Goal: Task Accomplishment & Management: Manage account settings

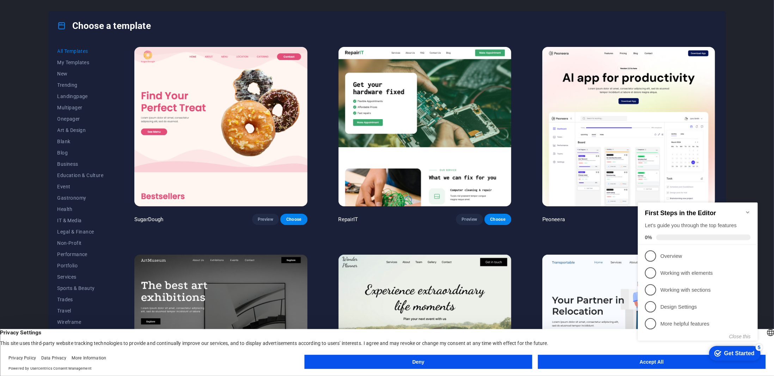
click at [430, 359] on button "Deny" at bounding box center [418, 362] width 228 height 14
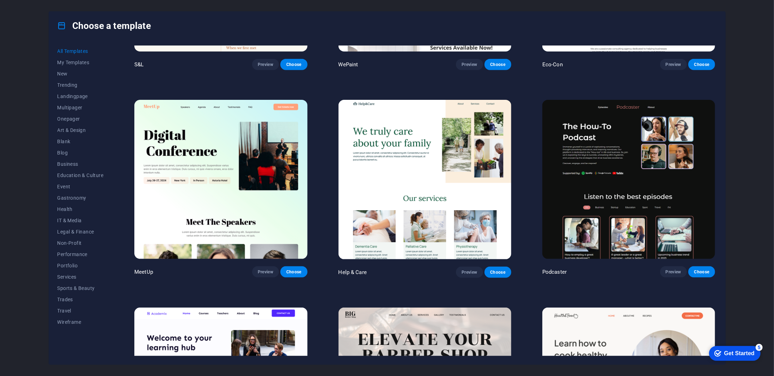
scroll to position [634, 0]
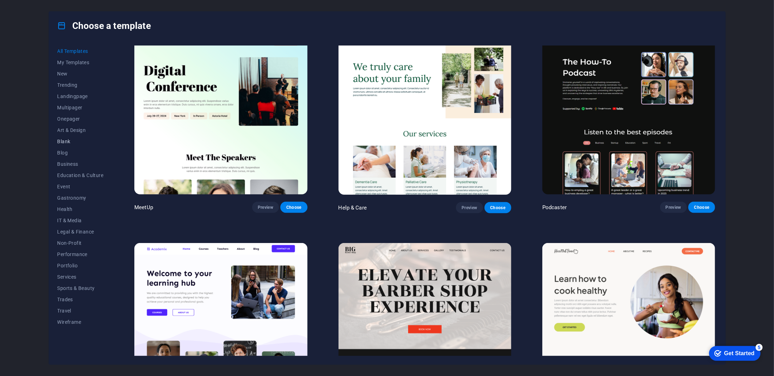
click at [69, 139] on span "Blank" at bounding box center [80, 141] width 46 height 6
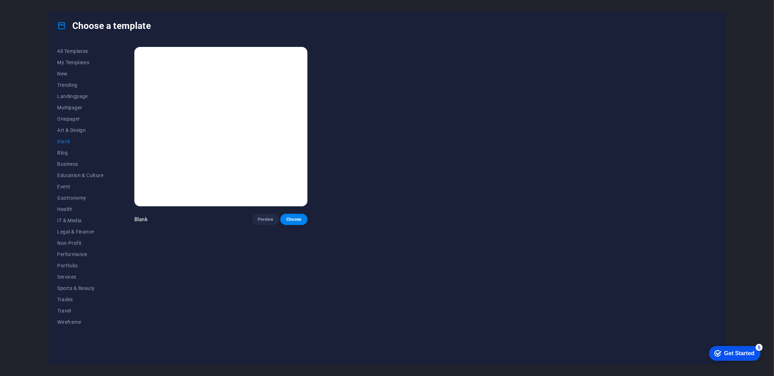
scroll to position [0, 0]
click at [70, 130] on span "Art & Design" at bounding box center [80, 130] width 46 height 6
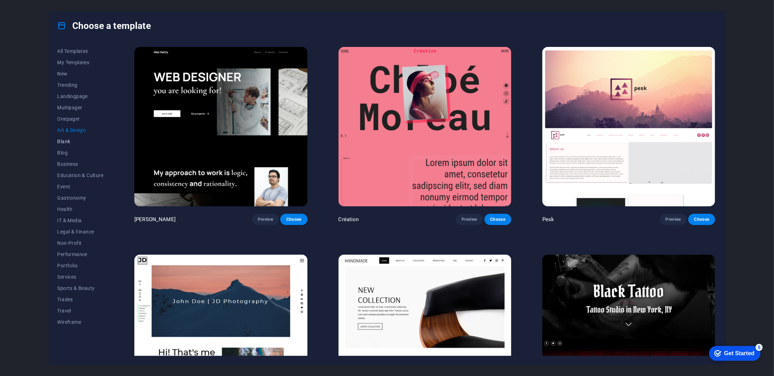
click at [71, 138] on span "Blank" at bounding box center [80, 141] width 46 height 6
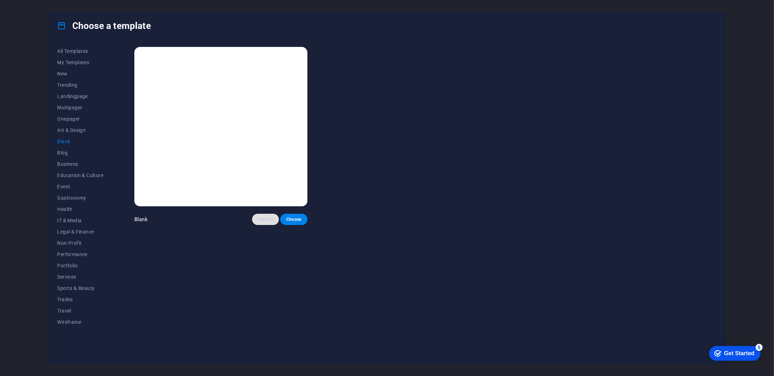
click at [260, 221] on span "Preview" at bounding box center [266, 219] width 16 height 6
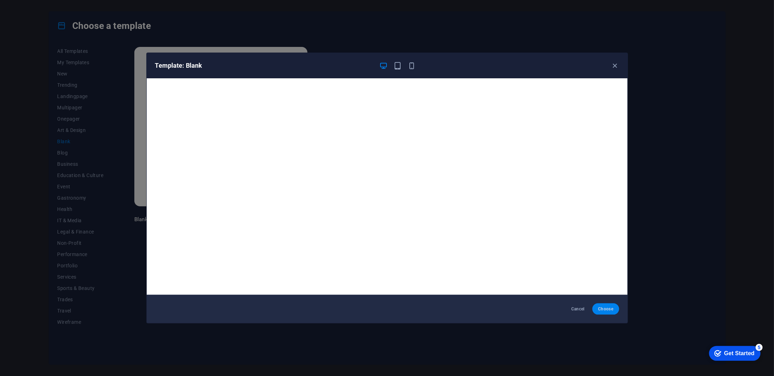
click at [602, 307] on span "Choose" at bounding box center [605, 309] width 15 height 6
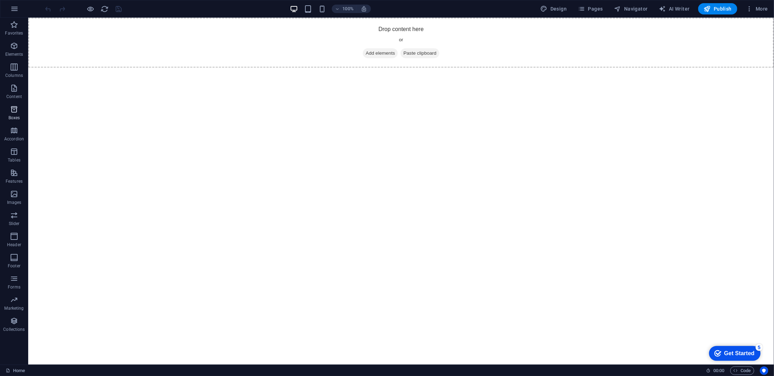
click at [15, 118] on p "Boxes" at bounding box center [14, 118] width 12 height 6
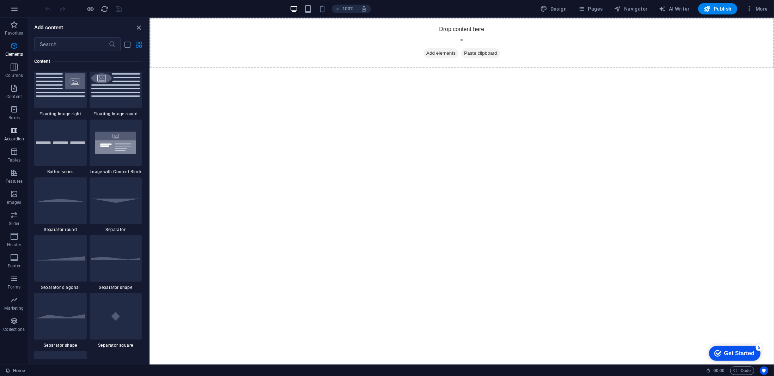
click at [11, 131] on icon "button" at bounding box center [14, 130] width 8 height 8
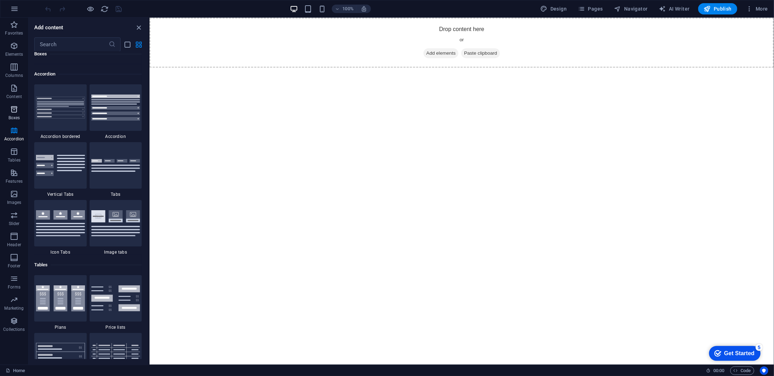
click at [11, 107] on icon "button" at bounding box center [14, 109] width 8 height 8
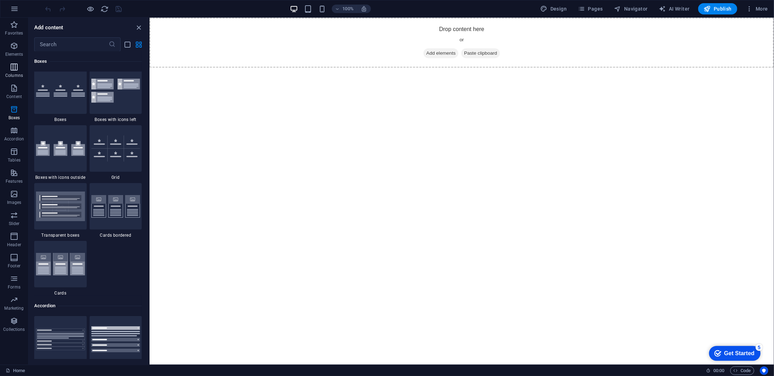
click at [11, 71] on span "Columns" at bounding box center [14, 71] width 28 height 17
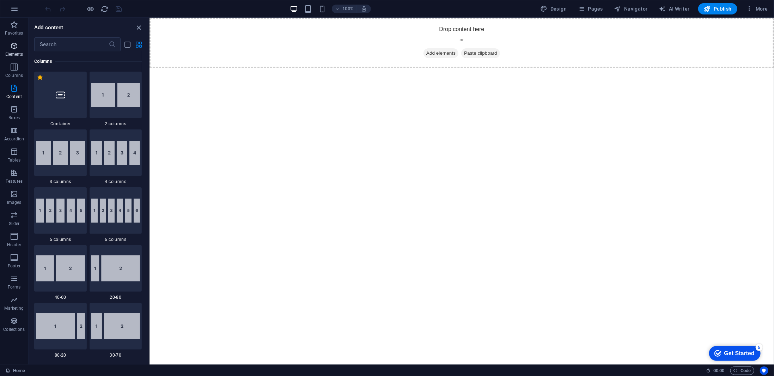
click at [12, 52] on p "Elements" at bounding box center [14, 54] width 18 height 6
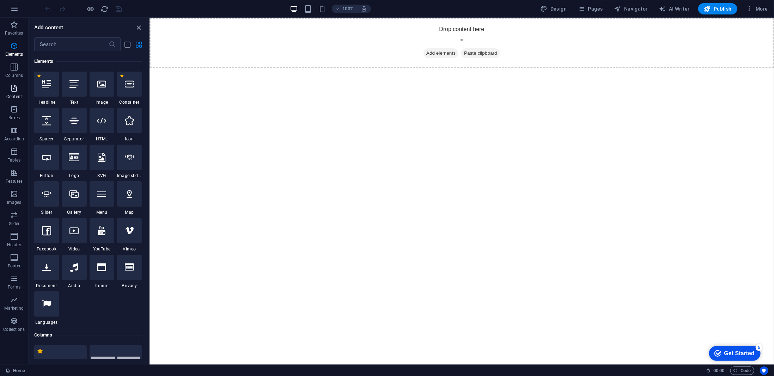
scroll to position [75, 0]
click at [751, 7] on icon "button" at bounding box center [748, 8] width 7 height 7
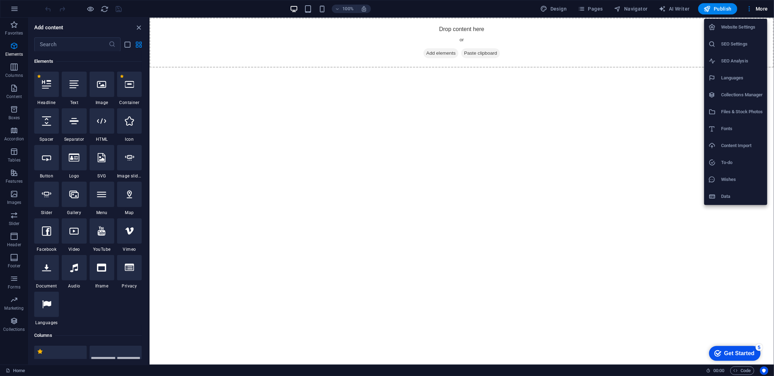
click at [737, 30] on h6 "Website Settings" at bounding box center [742, 27] width 42 height 8
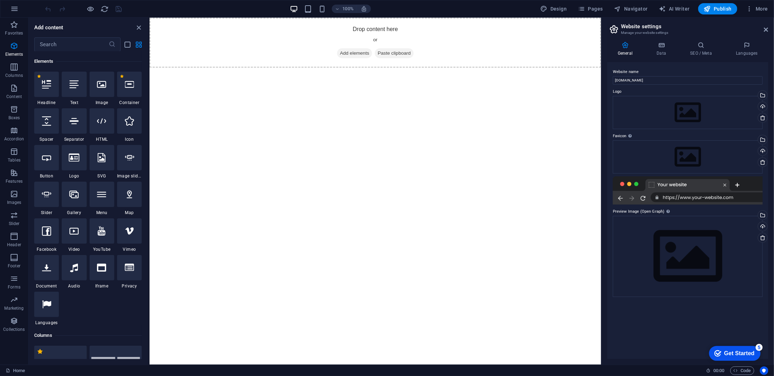
click at [673, 183] on div at bounding box center [687, 190] width 150 height 28
drag, startPoint x: 650, startPoint y: 79, endPoint x: 628, endPoint y: 79, distance: 22.2
click at [604, 79] on div "General Data SEO / Meta Languages Website name manocher.de Logo Drag files here…" at bounding box center [687, 200] width 172 height 328
click at [644, 94] on label "Logo" at bounding box center [687, 91] width 150 height 8
click at [633, 105] on div "Drag files here, click to choose files or select files from Files or our free s…" at bounding box center [687, 112] width 150 height 33
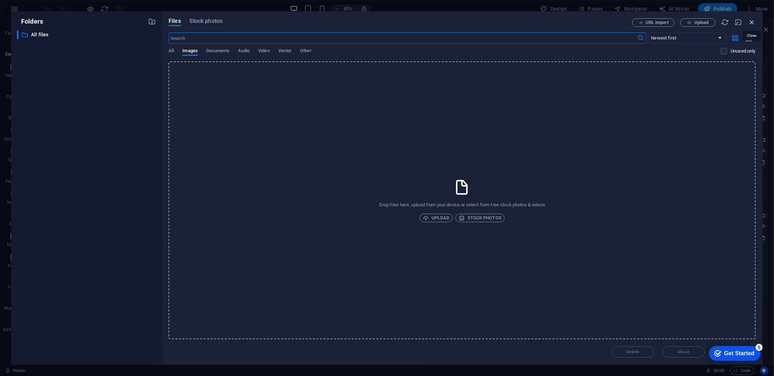
click at [750, 21] on icon "button" at bounding box center [751, 22] width 8 height 8
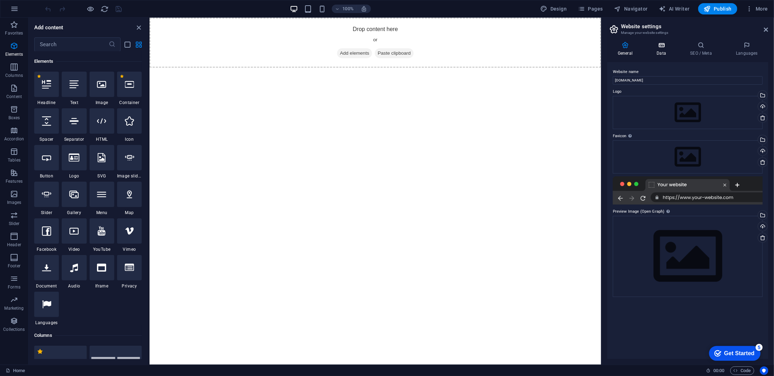
click at [662, 45] on icon at bounding box center [661, 45] width 31 height 7
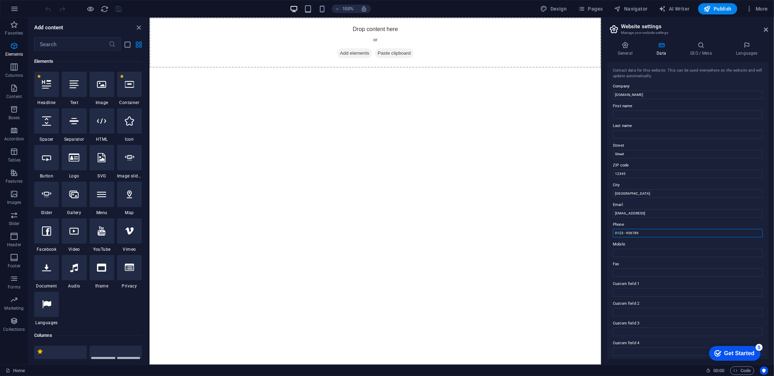
drag, startPoint x: 798, startPoint y: 253, endPoint x: 598, endPoint y: 238, distance: 201.1
click at [608, 224] on div "Contact data for this website. This can be used everywhere on the website and w…" at bounding box center [687, 210] width 161 height 297
drag, startPoint x: 766, startPoint y: 27, endPoint x: 611, endPoint y: 160, distance: 204.5
click at [766, 27] on icon at bounding box center [766, 30] width 4 height 6
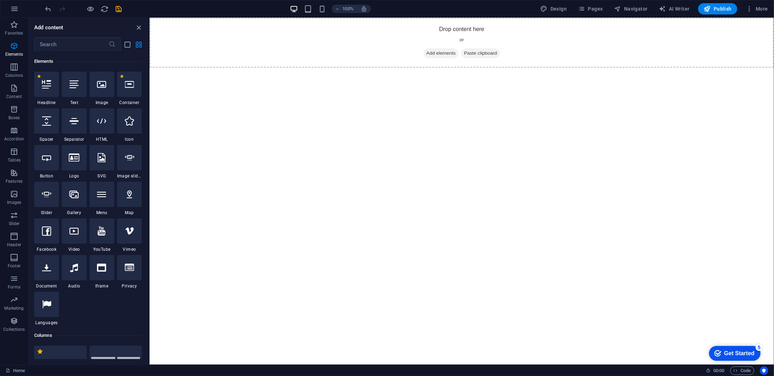
drag, startPoint x: 731, startPoint y: 333, endPoint x: 730, endPoint y: 341, distance: 7.8
click at [731, 67] on html "Skip to main content Drop content here or Add elements Paste clipboard" at bounding box center [461, 42] width 624 height 50
click at [728, 347] on div "checkmark Get Started 5" at bounding box center [733, 352] width 51 height 15
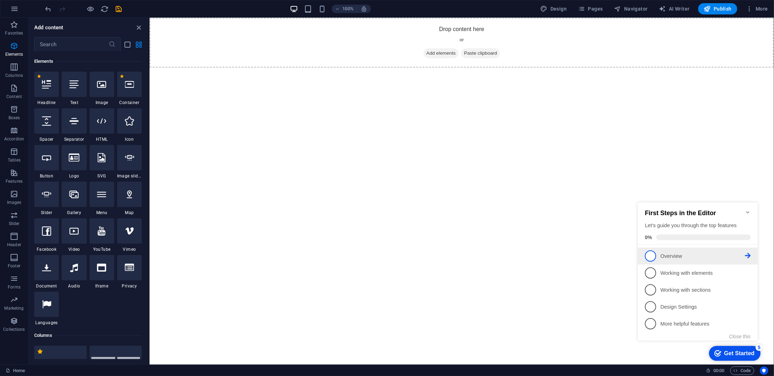
click at [654, 255] on span "1" at bounding box center [649, 255] width 11 height 11
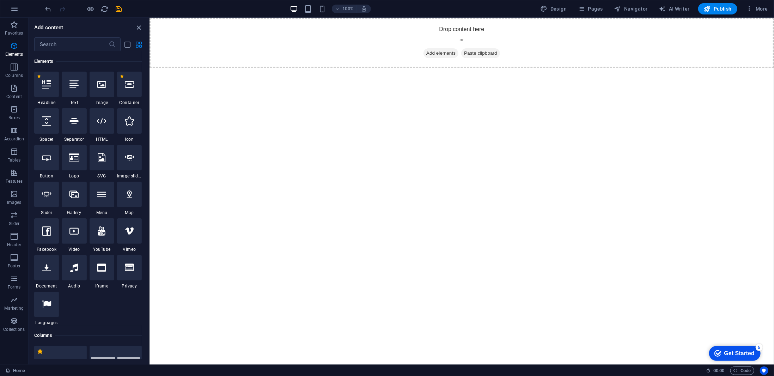
scroll to position [0, 0]
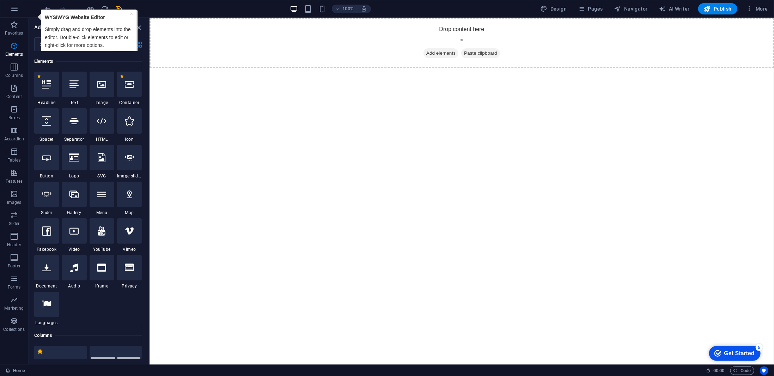
click at [740, 345] on div "checkmark Get Started 5" at bounding box center [733, 352] width 51 height 15
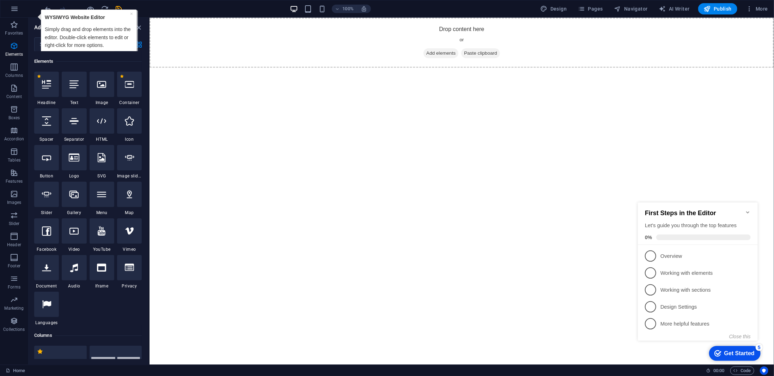
click at [741, 347] on div "checkmark Get Started 5" at bounding box center [733, 352] width 51 height 15
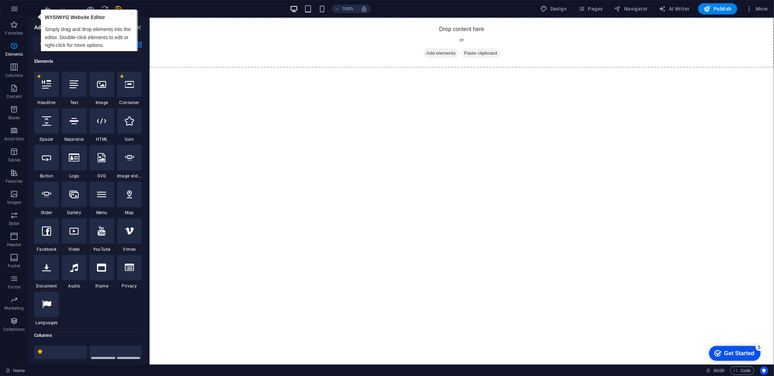
click at [93, 39] on p "Simply drag and drop elements into the editor. Double-click elements to edit or…" at bounding box center [89, 37] width 88 height 24
drag, startPoint x: 118, startPoint y: 40, endPoint x: 100, endPoint y: 44, distance: 18.7
click at [88, 40] on p "Simply drag and drop elements into the editor. Double-click elements to edit or…" at bounding box center [89, 37] width 88 height 24
drag, startPoint x: 119, startPoint y: 51, endPoint x: 119, endPoint y: 43, distance: 8.1
click at [119, 43] on p "Simply drag and drop elements into the editor. Double-click elements to edit or…" at bounding box center [89, 37] width 88 height 24
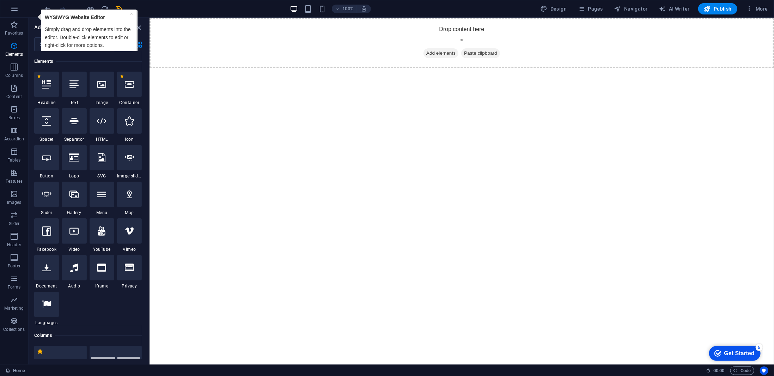
click at [122, 50] on div "Next" at bounding box center [89, 56] width 88 height 14
click at [122, 51] on link "Next" at bounding box center [123, 56] width 19 height 10
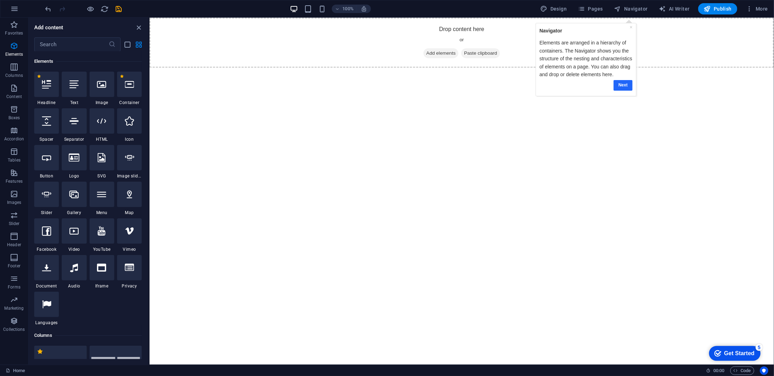
drag, startPoint x: 627, startPoint y: 83, endPoint x: 1021, endPoint y: 26, distance: 397.4
click at [627, 83] on link "Next" at bounding box center [622, 85] width 19 height 10
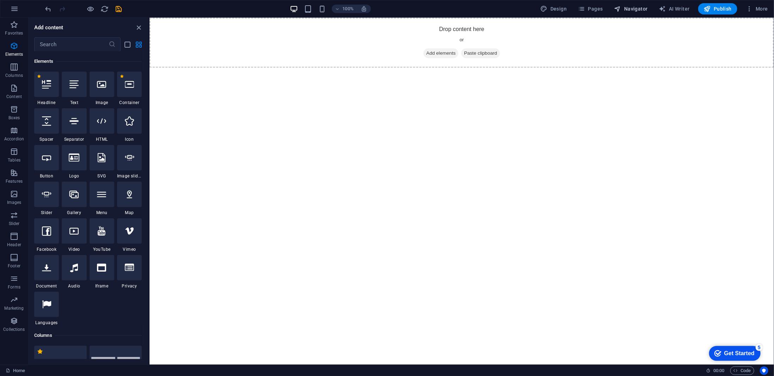
click at [633, 8] on span "Navigator" at bounding box center [630, 8] width 33 height 7
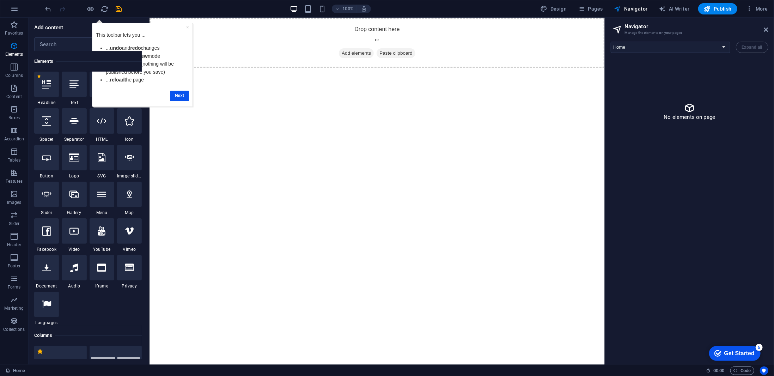
click at [166, 84] on div "This toolbar lets you ... ... undo and redo changes ...enter the preview mode .…" at bounding box center [142, 57] width 93 height 62
click at [82, 41] on h6 "Open preview website" at bounding box center [96, 44] width 47 height 8
click at [152, 82] on li "... reload the page" at bounding box center [146, 79] width 83 height 8
click at [175, 91] on link "Next" at bounding box center [179, 95] width 19 height 10
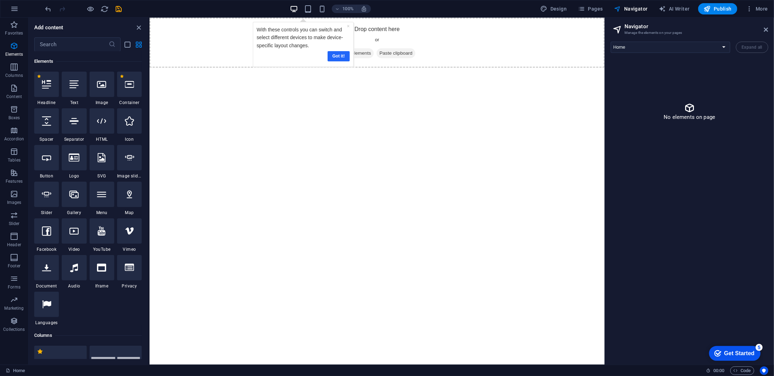
click at [334, 51] on link "Got it!" at bounding box center [338, 56] width 22 height 10
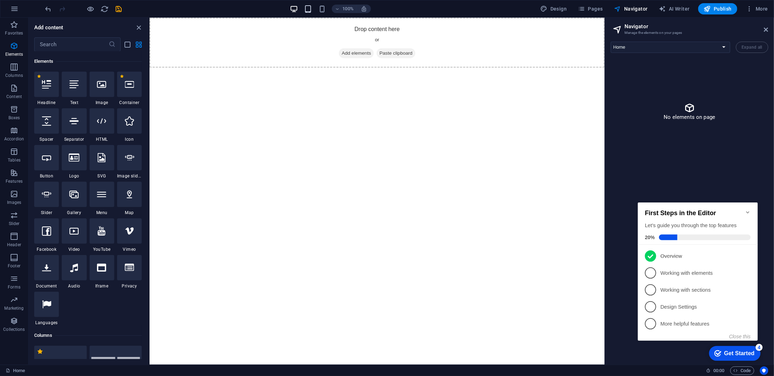
click at [308, 12] on icon "button" at bounding box center [308, 9] width 8 height 8
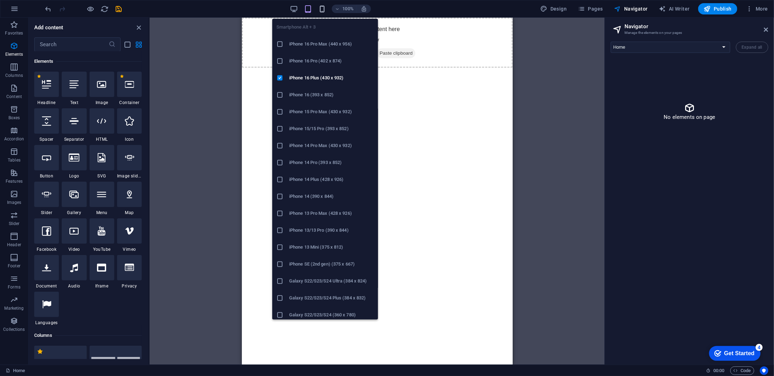
click at [325, 10] on icon "button" at bounding box center [322, 9] width 8 height 8
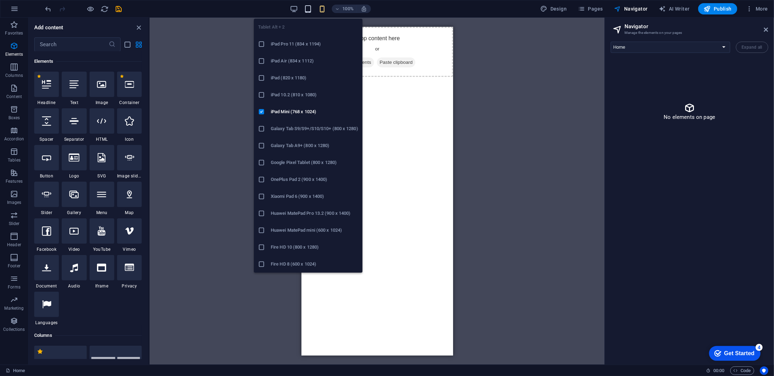
click at [309, 10] on icon "button" at bounding box center [308, 9] width 8 height 8
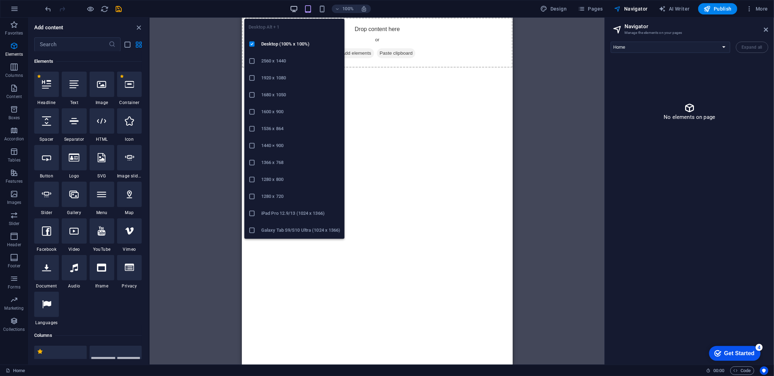
click at [294, 10] on icon "button" at bounding box center [294, 9] width 8 height 8
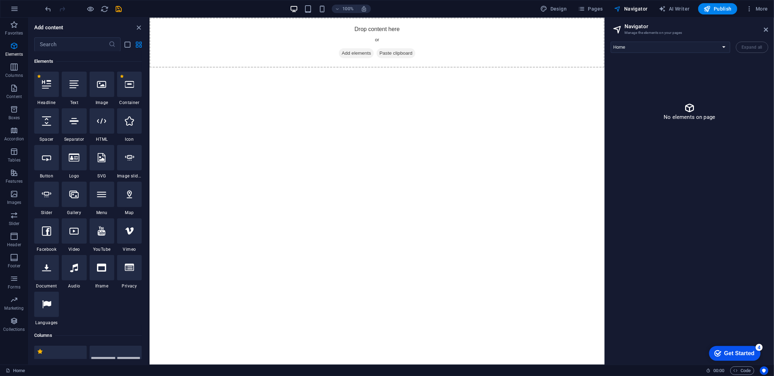
click at [731, 355] on div "Get Started" at bounding box center [739, 353] width 30 height 6
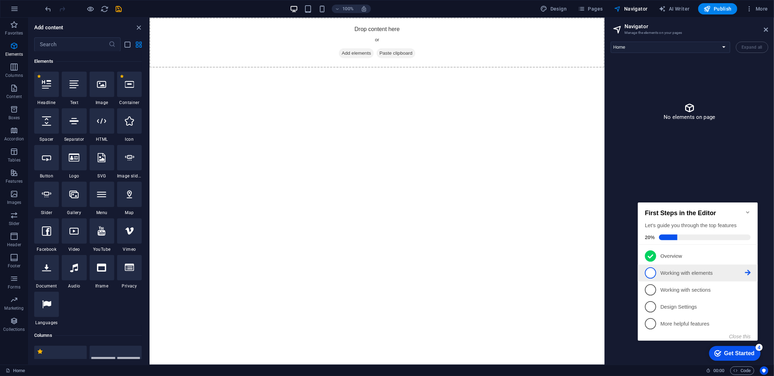
click at [669, 274] on p "Working with elements - incomplete" at bounding box center [702, 272] width 85 height 7
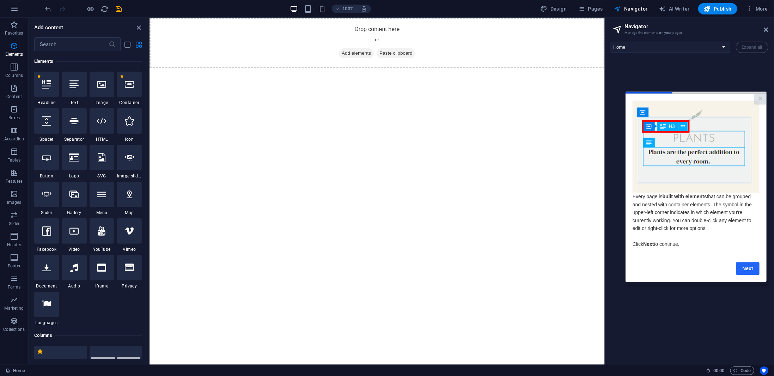
click at [745, 271] on link "Next" at bounding box center [746, 268] width 23 height 13
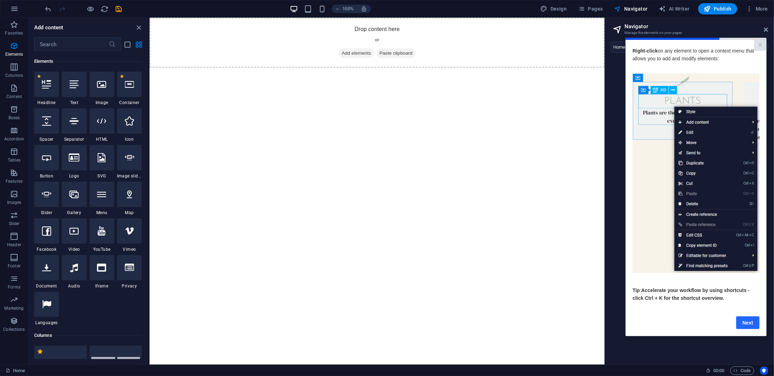
click at [747, 325] on link "Next" at bounding box center [746, 322] width 23 height 13
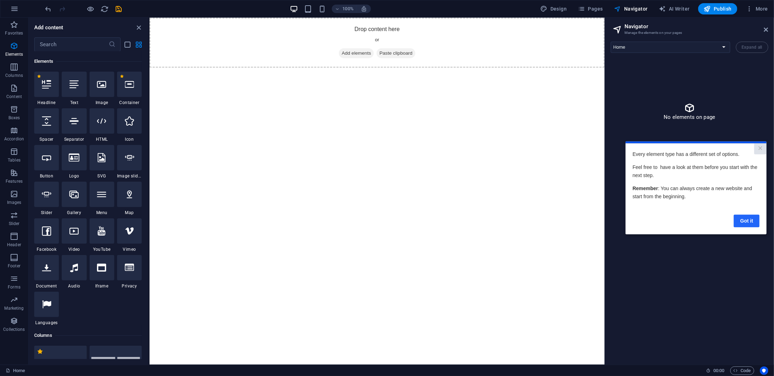
click at [751, 218] on link "Got it" at bounding box center [746, 220] width 26 height 13
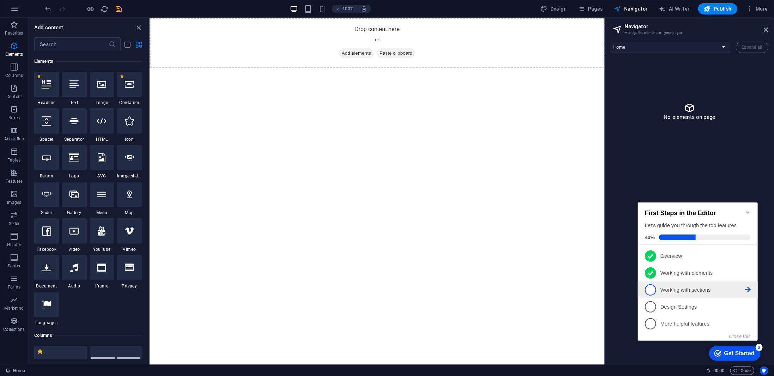
click at [687, 288] on p "Working with sections - incomplete" at bounding box center [702, 289] width 85 height 7
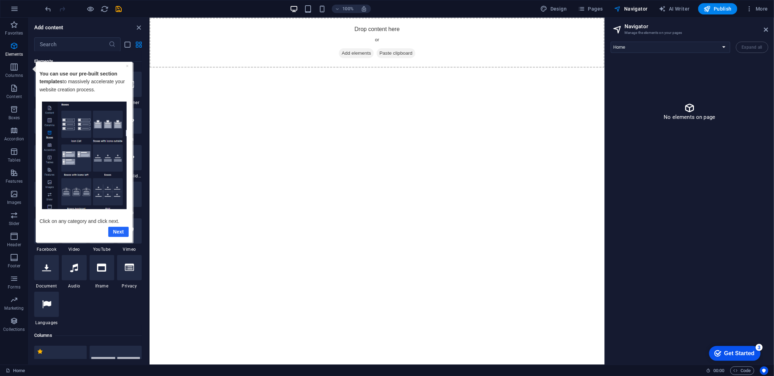
click at [117, 232] on link "Next" at bounding box center [118, 231] width 20 height 10
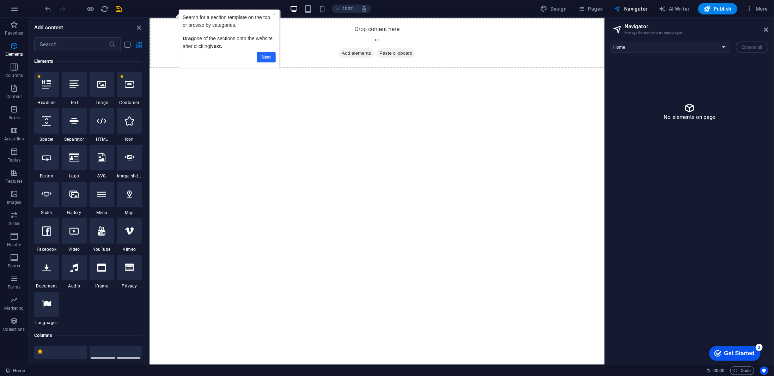
click at [266, 55] on link "Next" at bounding box center [265, 57] width 19 height 10
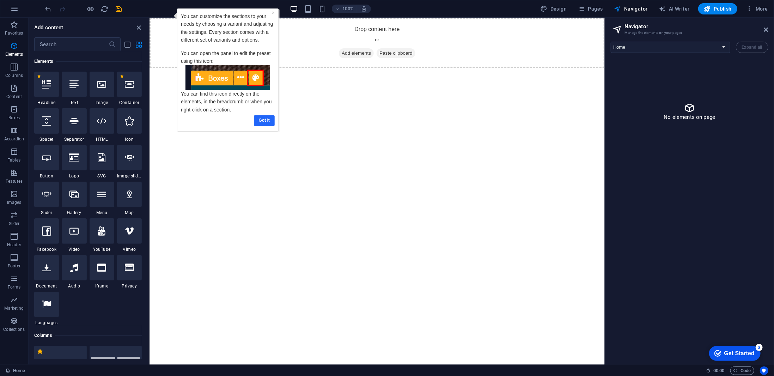
click at [261, 119] on link "Got it" at bounding box center [263, 120] width 21 height 10
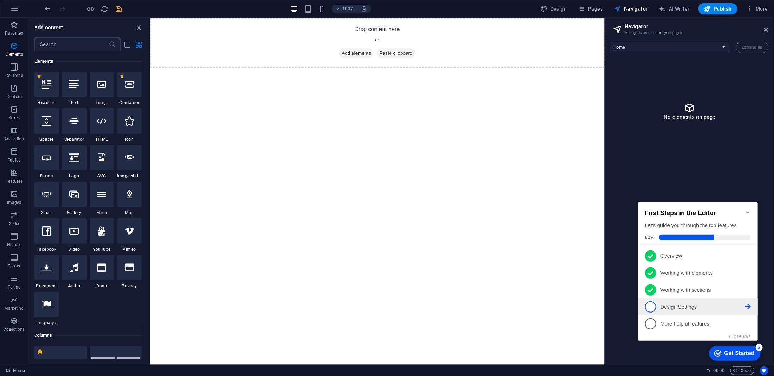
click at [680, 304] on p "Design Settings - incomplete" at bounding box center [702, 306] width 85 height 7
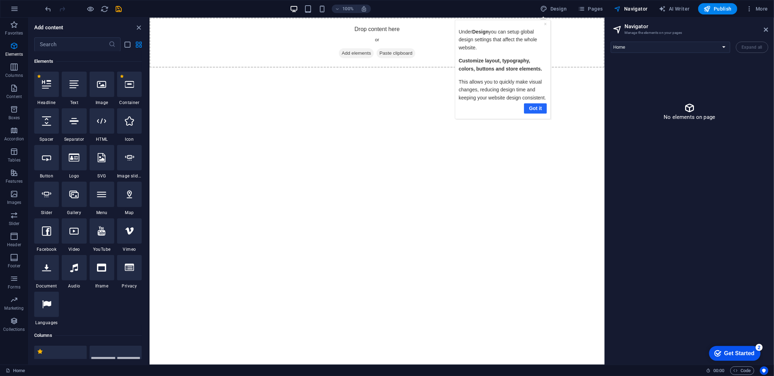
click at [532, 105] on link "Got it" at bounding box center [534, 108] width 23 height 10
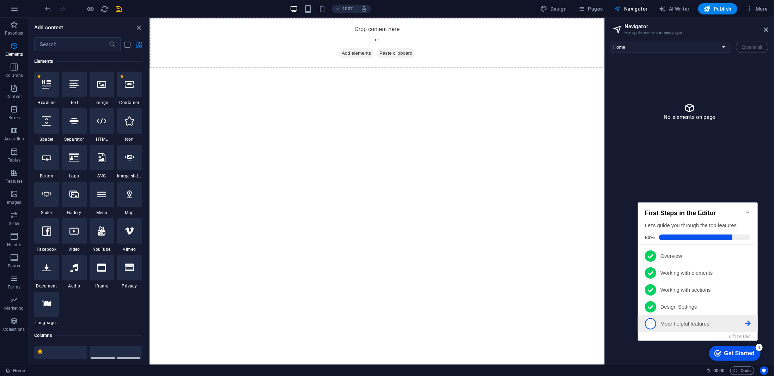
click at [667, 322] on p "More helpful features - incomplete" at bounding box center [702, 323] width 85 height 7
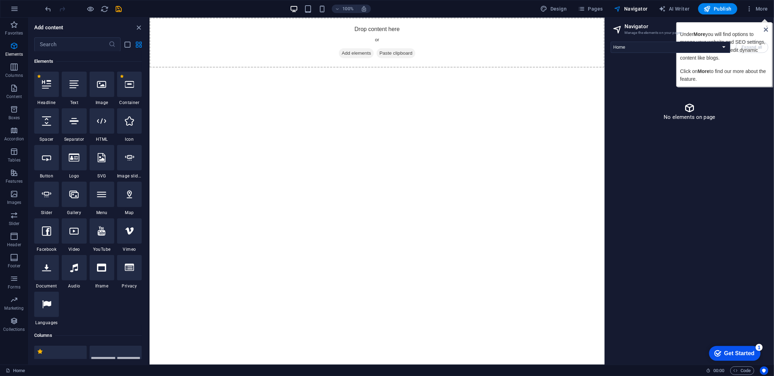
click at [768, 28] on icon at bounding box center [766, 30] width 4 height 6
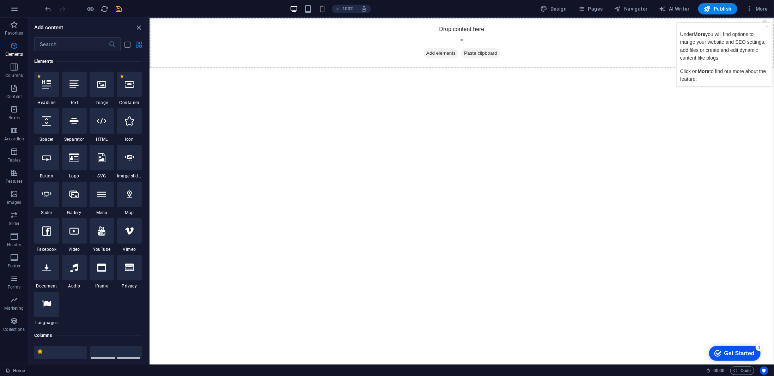
click at [765, 27] on div "Under More you will find options to mange your website and SEO settings, add fi…" at bounding box center [723, 54] width 88 height 57
click at [764, 11] on span "More" at bounding box center [756, 8] width 22 height 7
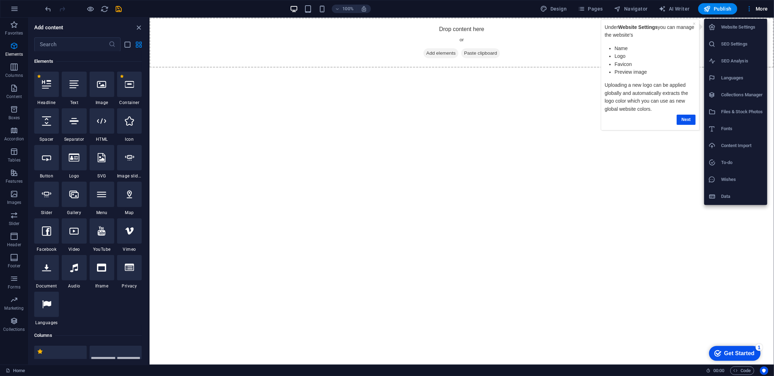
click at [731, 44] on h6 "SEO Settings" at bounding box center [742, 44] width 42 height 8
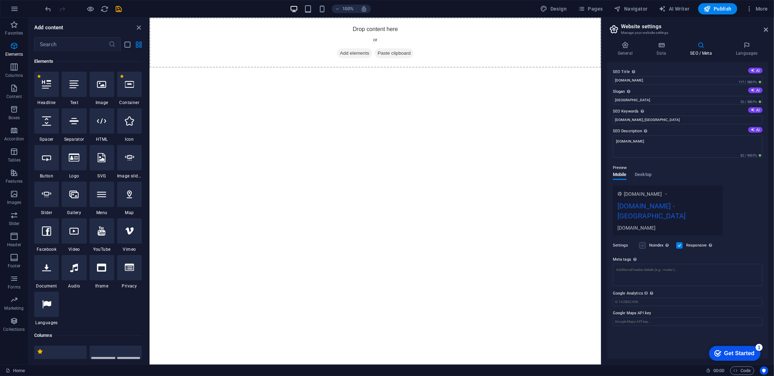
click at [645, 242] on label at bounding box center [642, 245] width 6 height 6
click at [0, 0] on input "Noindex Instruct search engines to exclude this website from search results." at bounding box center [0, 0] width 0 height 0
drag, startPoint x: 783, startPoint y: 170, endPoint x: 599, endPoint y: 151, distance: 185.3
drag, startPoint x: 649, startPoint y: 119, endPoint x: 609, endPoint y: 121, distance: 40.2
click at [602, 120] on aside "Website settings Manage your website settings General Data SEO / Meta Languages…" at bounding box center [687, 191] width 173 height 347
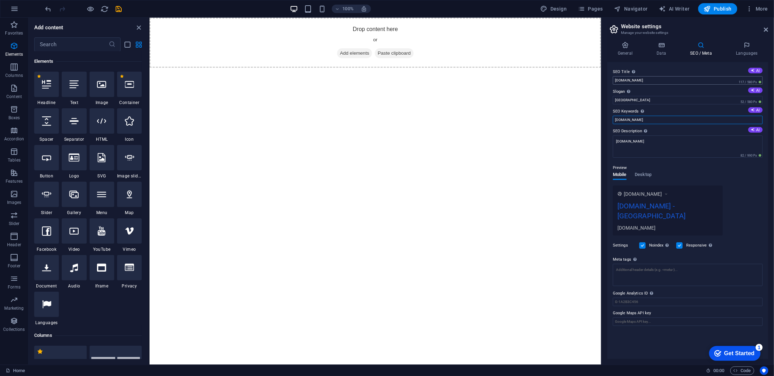
type input "[DOMAIN_NAME]"
drag, startPoint x: 785, startPoint y: 97, endPoint x: 600, endPoint y: 78, distance: 186.0
click at [670, 105] on div "SEO Title The title of your website - make it something that stands out in sear…" at bounding box center [687, 210] width 161 height 297
drag, startPoint x: 664, startPoint y: 98, endPoint x: 614, endPoint y: 102, distance: 50.2
click at [614, 102] on input "[GEOGRAPHIC_DATA]" at bounding box center [687, 100] width 150 height 8
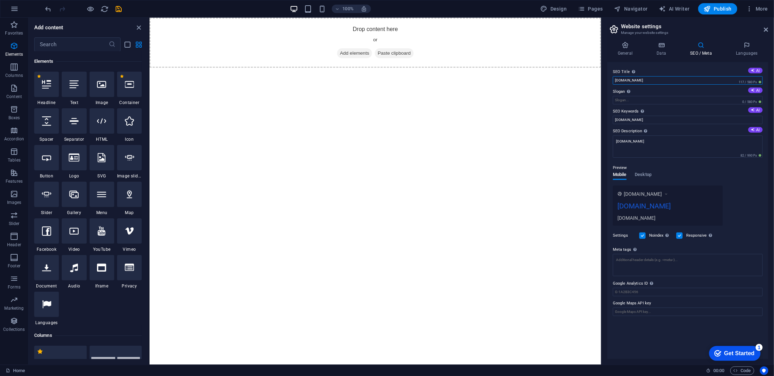
drag, startPoint x: 645, startPoint y: 82, endPoint x: 684, endPoint y: 82, distance: 38.8
click at [602, 80] on aside "Website settings Manage your website settings General Data SEO / Meta Languages…" at bounding box center [687, 191] width 173 height 347
type input "[DOMAIN_NAME]"
drag, startPoint x: 574, startPoint y: 121, endPoint x: 594, endPoint y: 122, distance: 20.1
type input "[DOMAIN_NAME]"
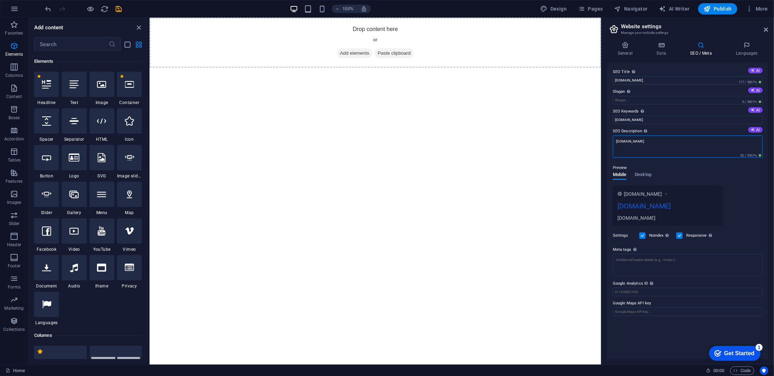
drag, startPoint x: 756, startPoint y: 156, endPoint x: 598, endPoint y: 140, distance: 158.3
click at [715, 198] on div "www.example.com Manocher.de manocher.de" at bounding box center [667, 205] width 110 height 40
click at [619, 140] on textarea "SEO Description Describe the contents of your website - this is crucial for sea…" at bounding box center [687, 146] width 150 height 22
type textarea "W"
type textarea "Personal Website"
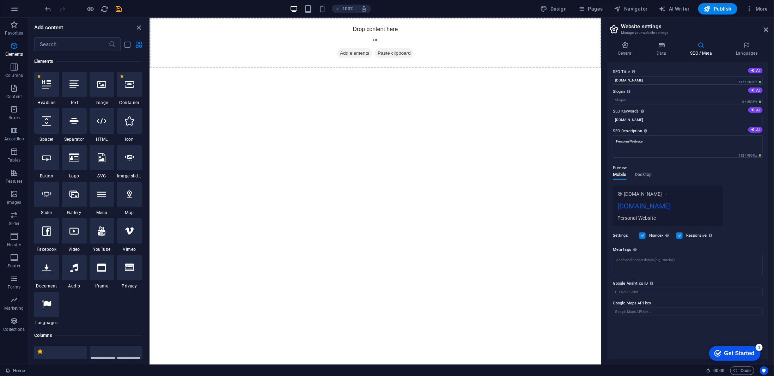
click at [741, 213] on div "www.example.com Manocher.de Personal Website" at bounding box center [687, 205] width 150 height 40
click at [661, 48] on icon at bounding box center [661, 45] width 31 height 7
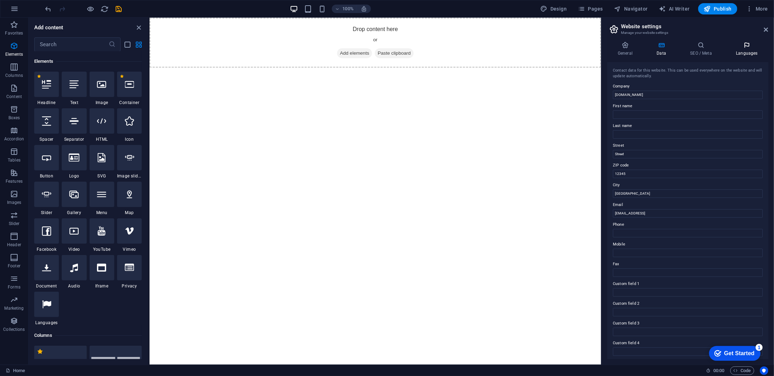
click at [759, 44] on icon at bounding box center [746, 45] width 43 height 7
click at [681, 89] on select "Abkhazian Afar Afrikaans Akan Albanian Amharic Arabic Aragonese Armenian Assame…" at bounding box center [687, 91] width 150 height 8
select select "55"
click at [612, 87] on select "Abkhazian Afar Afrikaans Akan Albanian Amharic Arabic Aragonese Armenian Assame…" at bounding box center [687, 91] width 150 height 8
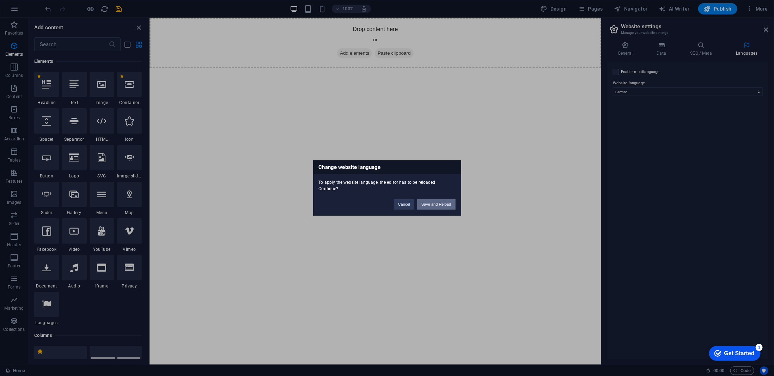
click at [430, 203] on button "Save and Reload" at bounding box center [436, 204] width 38 height 11
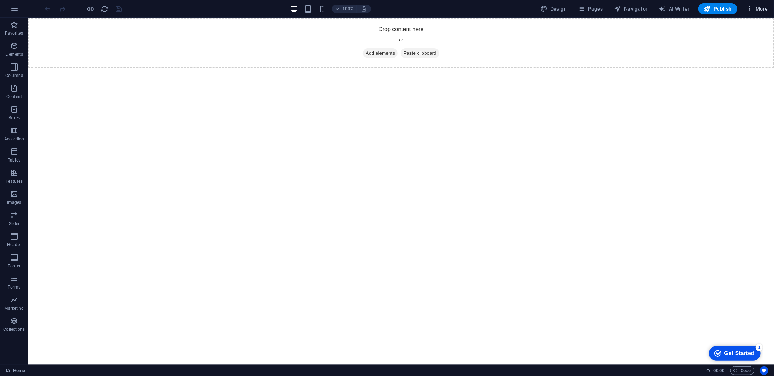
click at [761, 5] on span "More" at bounding box center [756, 8] width 22 height 7
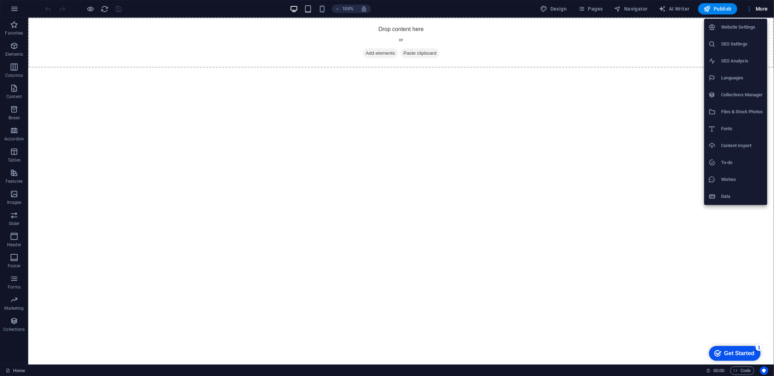
click at [732, 27] on h6 "Website Settings" at bounding box center [742, 27] width 42 height 8
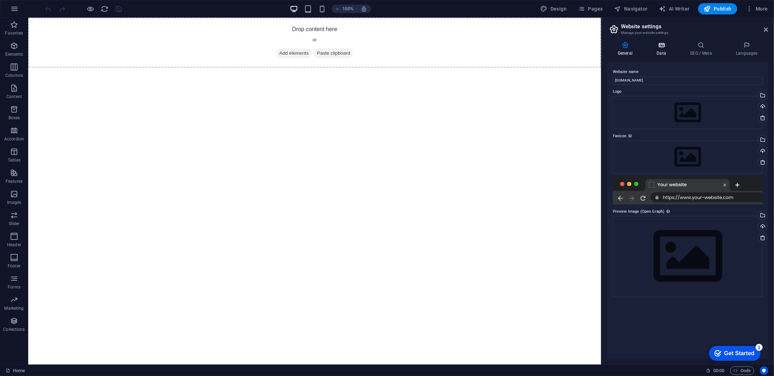
click at [660, 49] on h4 "Data" at bounding box center [662, 49] width 33 height 15
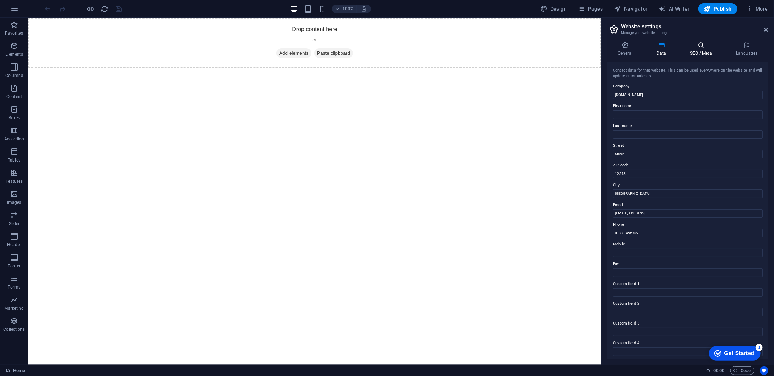
click at [695, 49] on h4 "SEO / Meta" at bounding box center [702, 49] width 46 height 15
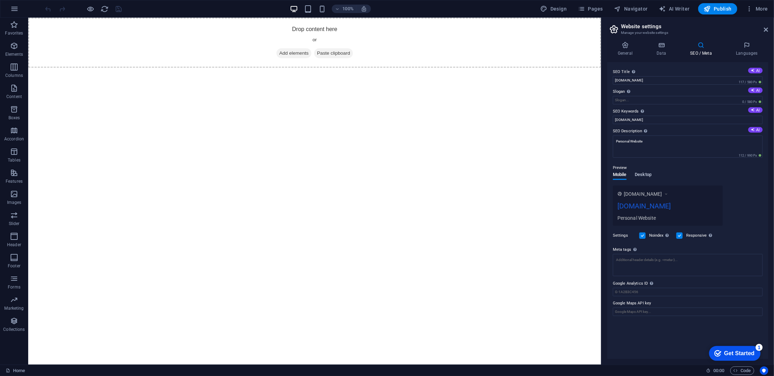
click at [636, 172] on span "Desktop" at bounding box center [643, 175] width 17 height 10
click at [616, 175] on span "Mobile" at bounding box center [619, 175] width 14 height 10
click at [667, 48] on h4 "Data" at bounding box center [662, 49] width 33 height 15
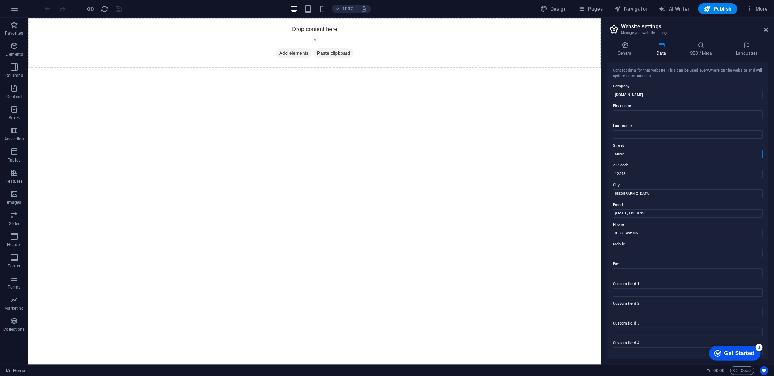
drag, startPoint x: 634, startPoint y: 154, endPoint x: 602, endPoint y: 154, distance: 31.4
click at [602, 154] on aside "Website settings Manage your website settings General Data SEO / Meta Languages…" at bounding box center [687, 191] width 173 height 347
drag, startPoint x: 629, startPoint y: 174, endPoint x: 616, endPoint y: 174, distance: 12.7
click at [616, 174] on input "1" at bounding box center [687, 174] width 150 height 8
type input "1"
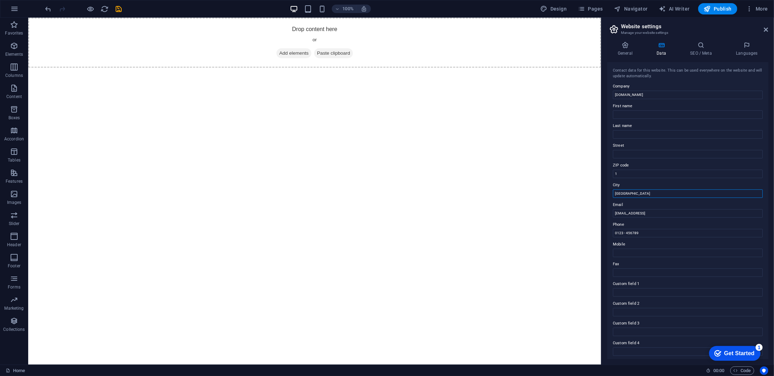
drag, startPoint x: 634, startPoint y: 194, endPoint x: 612, endPoint y: 189, distance: 22.3
click at [605, 195] on div "General Data SEO / Meta Languages Website name manocher.de Logo Drag files here…" at bounding box center [687, 200] width 172 height 328
drag, startPoint x: 629, startPoint y: 173, endPoint x: 607, endPoint y: 174, distance: 22.6
click at [607, 174] on div "Contact data for this website. This can be used everywhere on the website and w…" at bounding box center [687, 210] width 161 height 297
drag, startPoint x: 725, startPoint y: 228, endPoint x: 577, endPoint y: 213, distance: 149.2
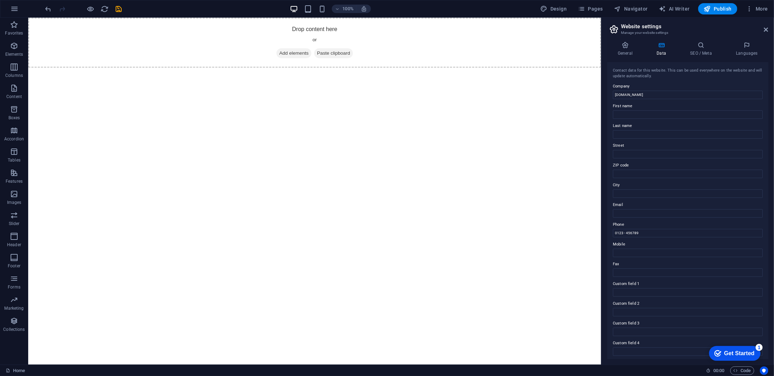
click at [630, 260] on label "Fax" at bounding box center [687, 264] width 150 height 8
click at [630, 268] on input "Fax" at bounding box center [687, 272] width 150 height 8
drag, startPoint x: 675, startPoint y: 249, endPoint x: 599, endPoint y: 233, distance: 76.8
click at [645, 95] on input "[DOMAIN_NAME]" at bounding box center [687, 95] width 150 height 8
click at [708, 43] on icon at bounding box center [700, 45] width 43 height 7
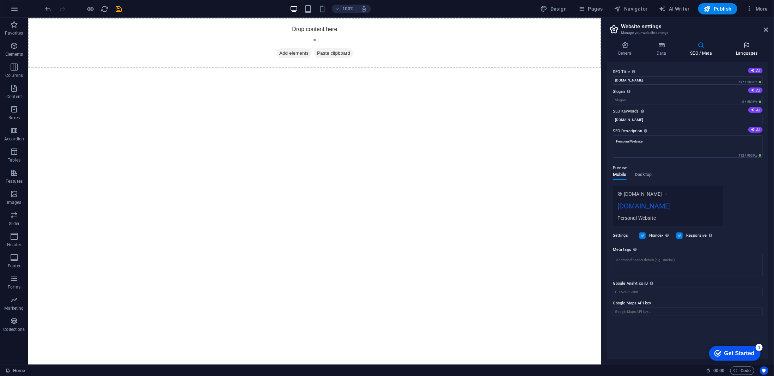
click at [735, 46] on icon at bounding box center [746, 45] width 43 height 7
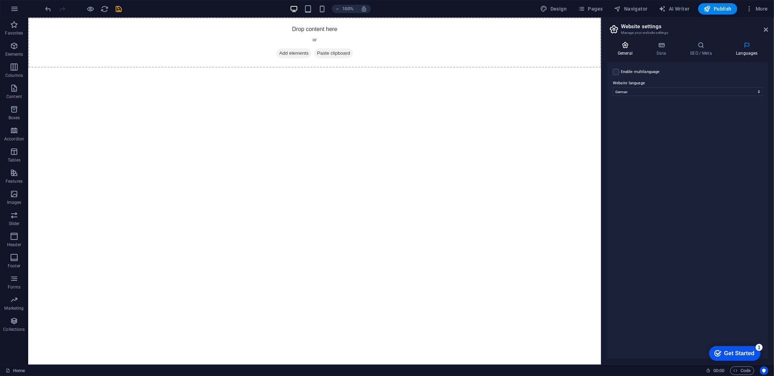
click at [622, 48] on icon at bounding box center [625, 45] width 36 height 7
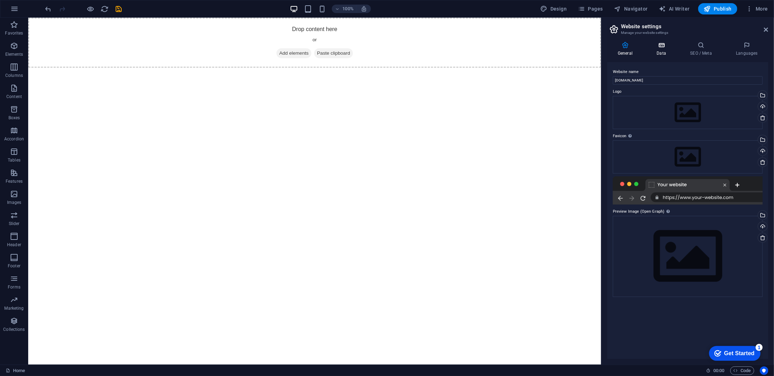
click at [659, 48] on icon at bounding box center [661, 45] width 31 height 7
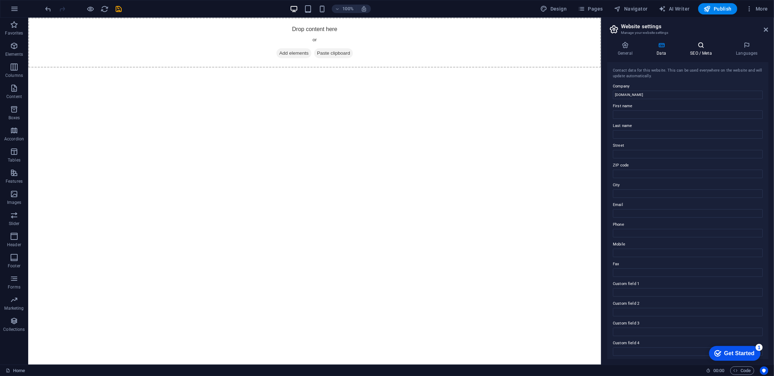
click at [699, 48] on icon at bounding box center [700, 45] width 43 height 7
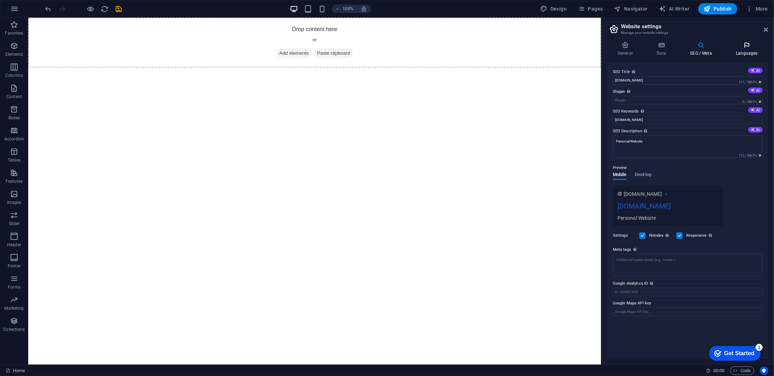
click at [747, 48] on icon at bounding box center [746, 45] width 43 height 7
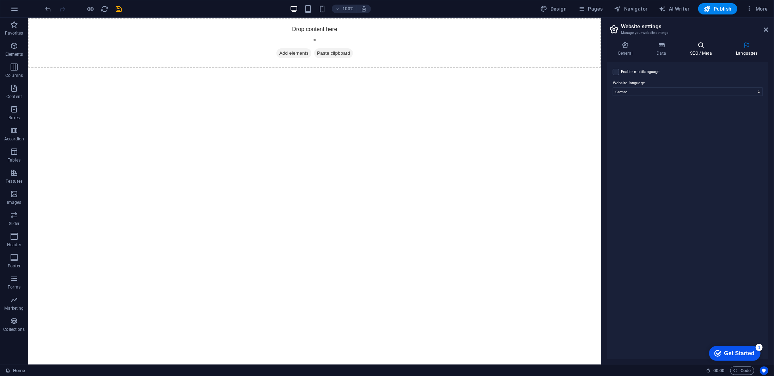
click at [702, 46] on icon at bounding box center [700, 45] width 43 height 7
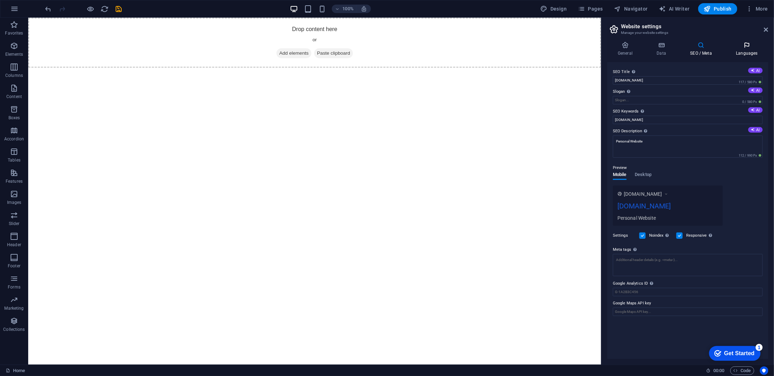
click at [757, 46] on icon at bounding box center [746, 45] width 43 height 7
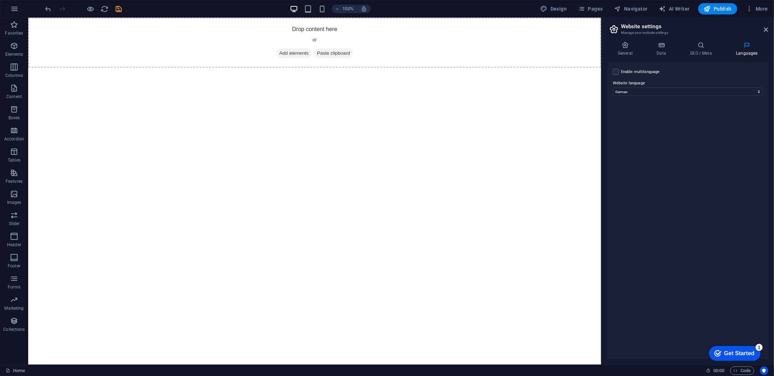
click at [626, 71] on label "Enable multilanguage To disable multilanguage delete all languages until only o…" at bounding box center [640, 72] width 39 height 8
click at [0, 0] on input "Enable multilanguage To disable multilanguage delete all languages until only o…" at bounding box center [0, 0] width 0 height 0
click at [644, 124] on select "Abkhazian Afar Afrikaans Akan Albanian Amharic Arabic Aragonese Armenian Assame…" at bounding box center [687, 126] width 117 height 8
select select "41"
click at [629, 122] on select "Abkhazian Afar Afrikaans Akan Albanian Amharic Arabic Aragonese Armenian Assame…" at bounding box center [687, 126] width 117 height 8
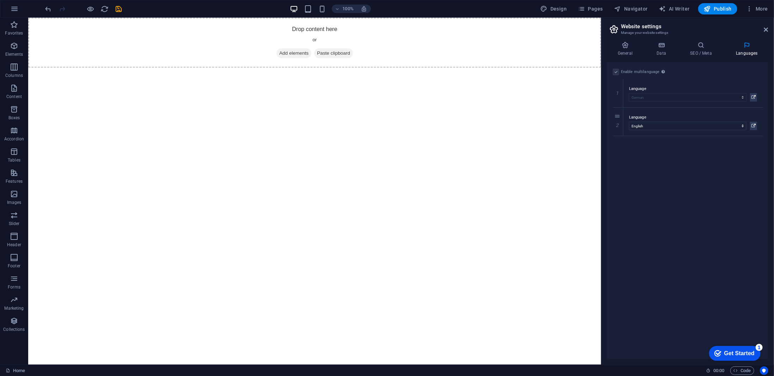
click at [649, 141] on div "Enable multilanguage To disable multilanguage delete all languages until only o…" at bounding box center [687, 210] width 161 height 297
click at [708, 47] on icon at bounding box center [700, 45] width 43 height 7
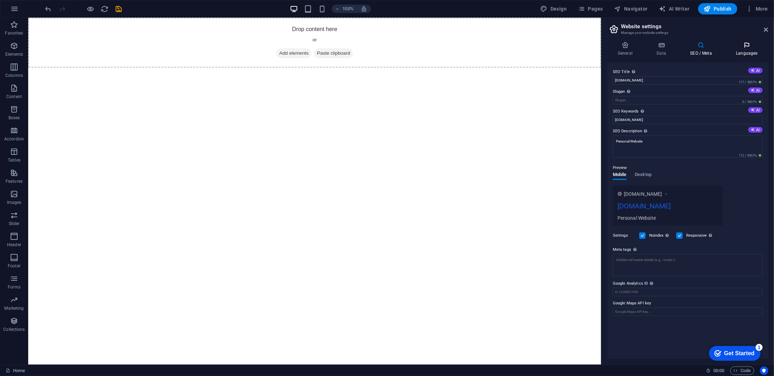
click at [742, 49] on h4 "Languages" at bounding box center [746, 49] width 43 height 15
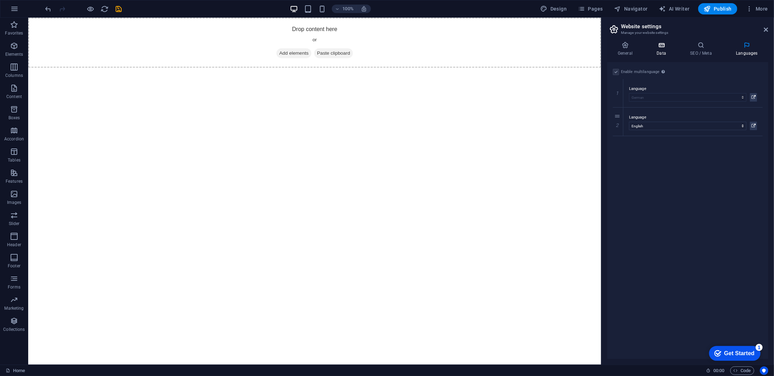
drag, startPoint x: 685, startPoint y: 46, endPoint x: 663, endPoint y: 47, distance: 22.6
click at [682, 46] on icon at bounding box center [700, 45] width 43 height 7
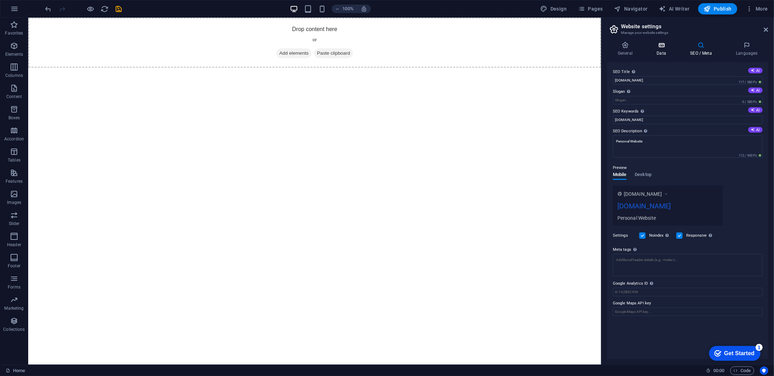
click at [660, 47] on icon at bounding box center [661, 45] width 31 height 7
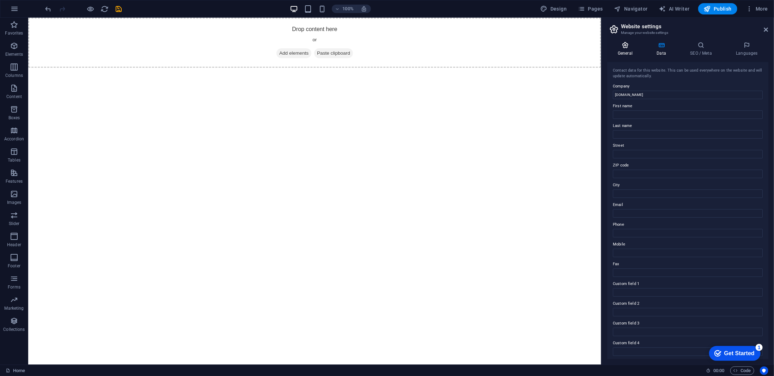
click at [631, 45] on icon at bounding box center [625, 45] width 36 height 7
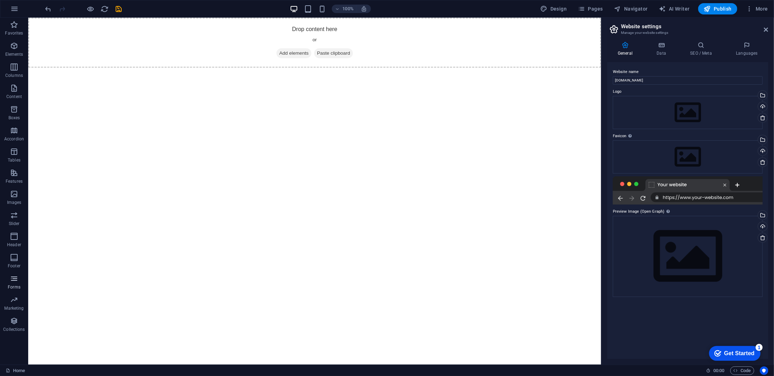
click at [16, 279] on icon "button" at bounding box center [14, 278] width 8 height 8
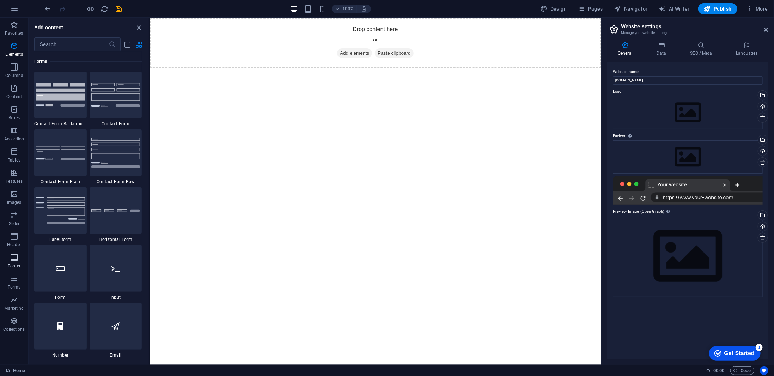
click at [11, 254] on icon "button" at bounding box center [14, 257] width 8 height 8
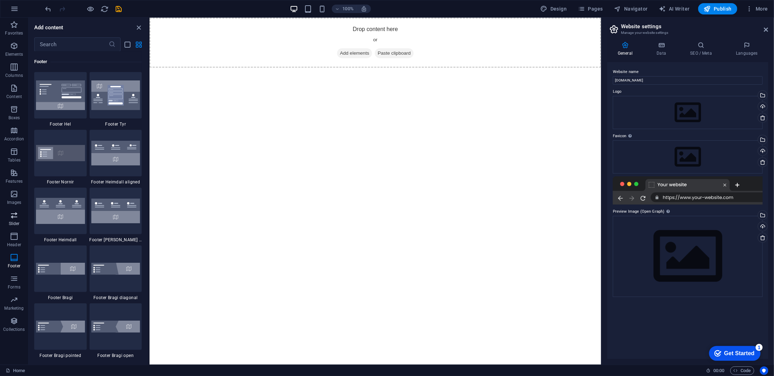
click at [9, 227] on span "Slider" at bounding box center [14, 219] width 28 height 17
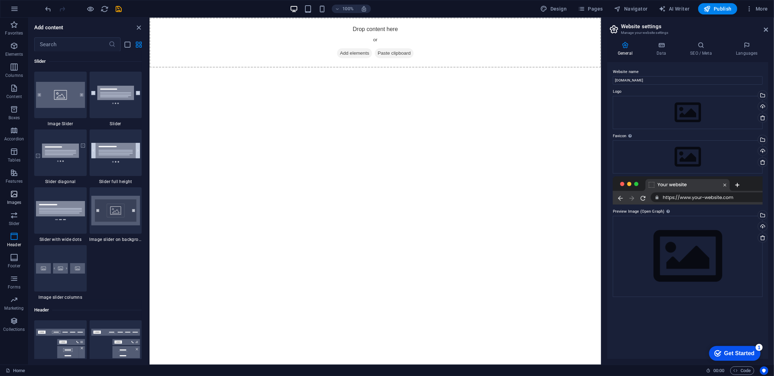
click at [12, 197] on icon "button" at bounding box center [14, 194] width 8 height 8
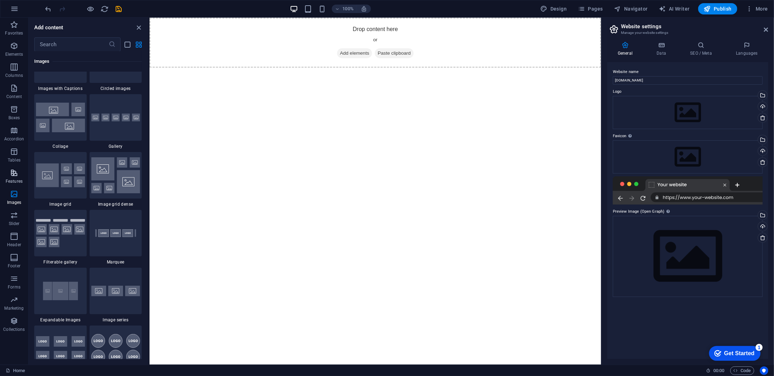
click at [9, 167] on button "Features" at bounding box center [14, 176] width 28 height 21
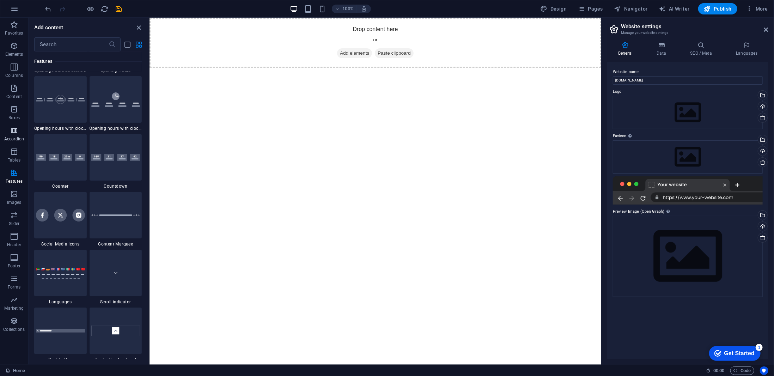
click at [10, 137] on p "Accordion" at bounding box center [14, 139] width 20 height 6
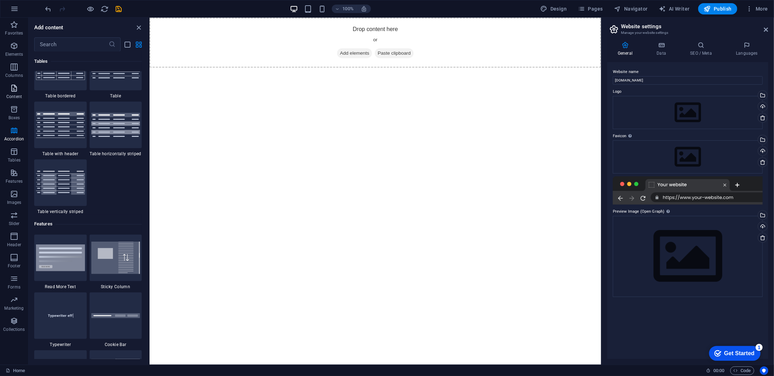
click at [13, 97] on p "Content" at bounding box center [14, 97] width 16 height 6
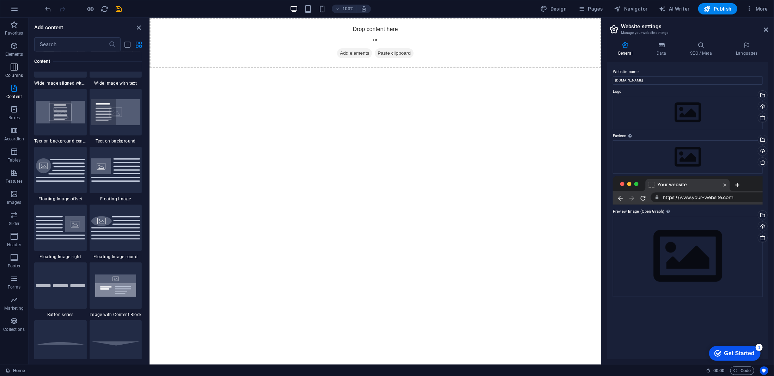
click at [13, 79] on span "Columns" at bounding box center [14, 71] width 28 height 17
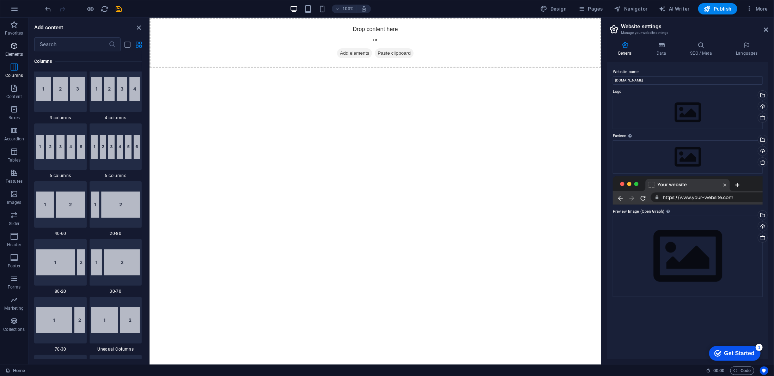
click at [12, 47] on icon "button" at bounding box center [14, 46] width 8 height 8
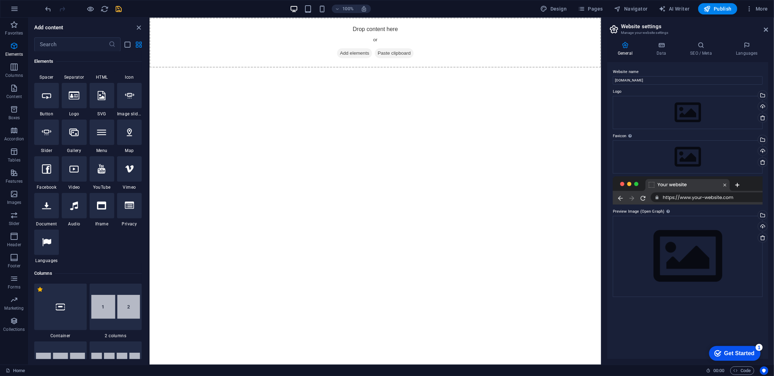
scroll to position [77, 0]
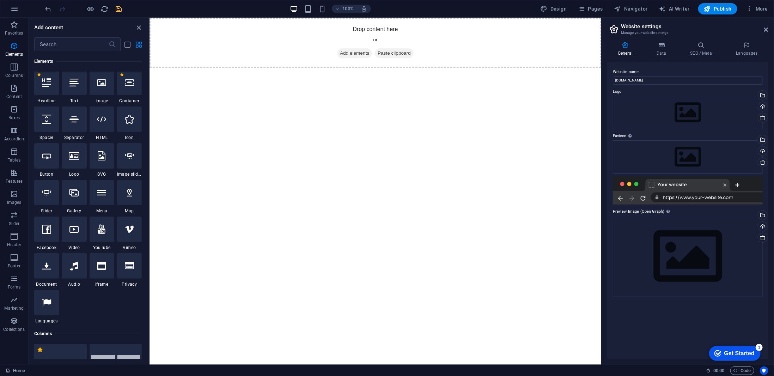
click at [118, 10] on icon "save" at bounding box center [119, 9] width 8 height 8
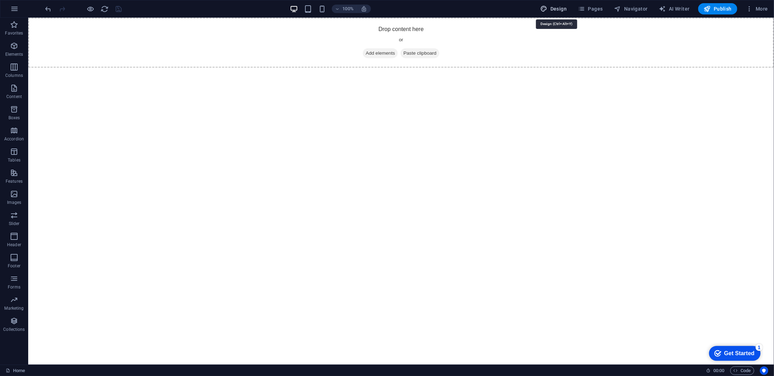
click at [561, 10] on span "Design" at bounding box center [553, 8] width 26 height 7
select select "px"
select select "400"
select select "px"
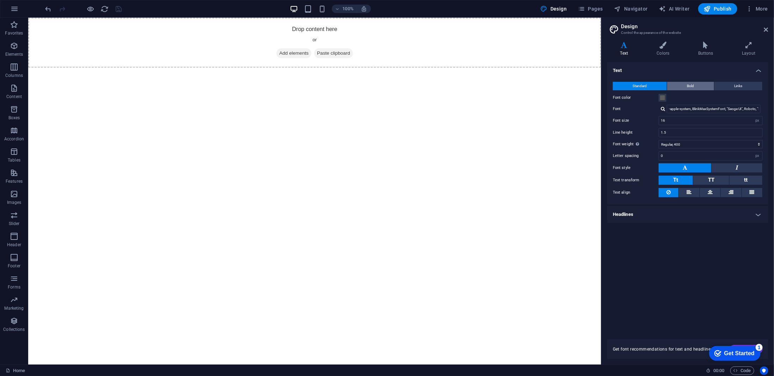
click at [687, 87] on span "Bold" at bounding box center [690, 86] width 7 height 8
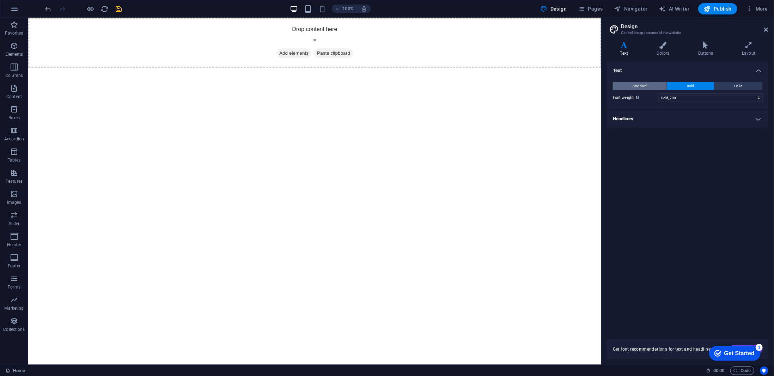
click at [638, 85] on span "Standard" at bounding box center [640, 86] width 14 height 8
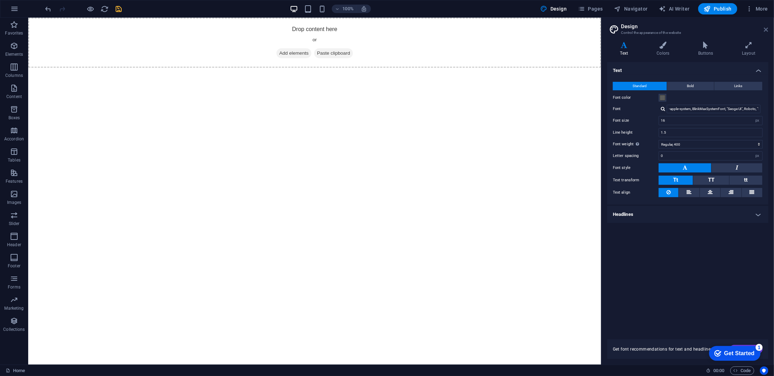
drag, startPoint x: 764, startPoint y: 27, endPoint x: 715, endPoint y: 1, distance: 55.3
click at [764, 27] on icon at bounding box center [766, 30] width 4 height 6
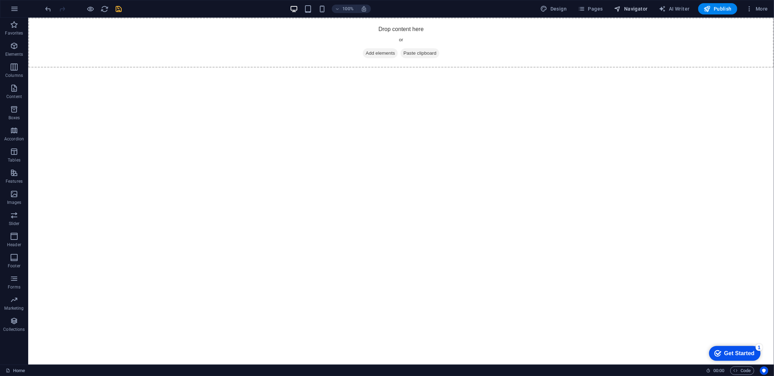
click at [628, 8] on span "Navigator" at bounding box center [630, 8] width 33 height 7
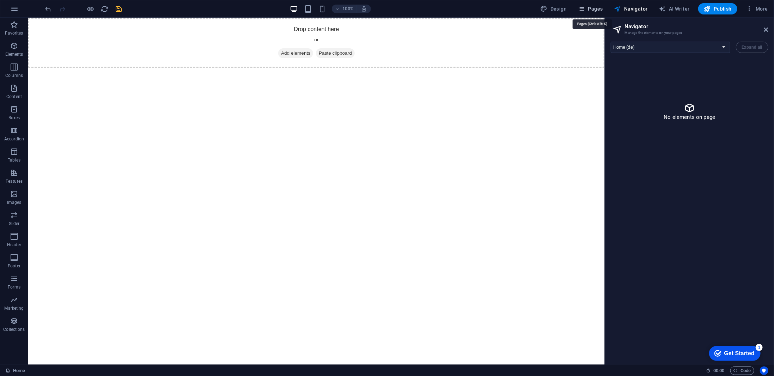
click at [594, 8] on span "Pages" at bounding box center [590, 8] width 25 height 7
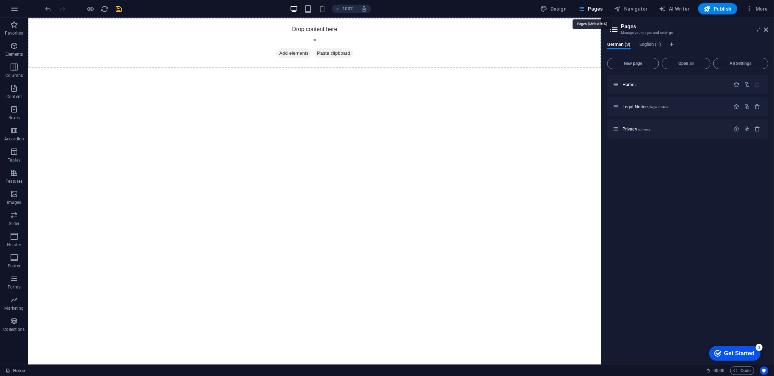
click at [594, 8] on span "Pages" at bounding box center [590, 8] width 25 height 7
click at [643, 41] on div "German (3) English (1) New page Open all All Settings Home / Legal Notice /lega…" at bounding box center [687, 200] width 172 height 328
click at [648, 42] on span "English (1)" at bounding box center [650, 45] width 22 height 10
click at [617, 44] on span "German (3)" at bounding box center [619, 45] width 24 height 10
click at [630, 84] on span "Home /" at bounding box center [629, 84] width 14 height 5
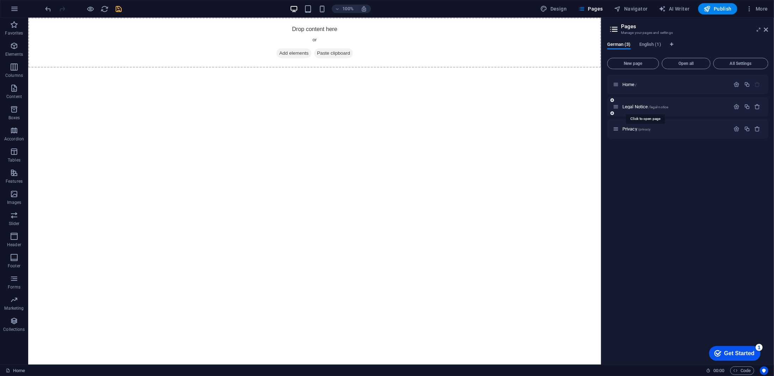
click at [635, 105] on span "Legal Notice /legal-notice" at bounding box center [645, 106] width 46 height 5
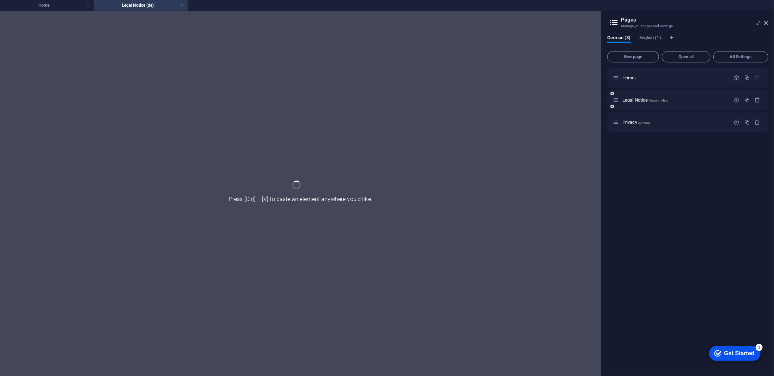
scroll to position [0, 0]
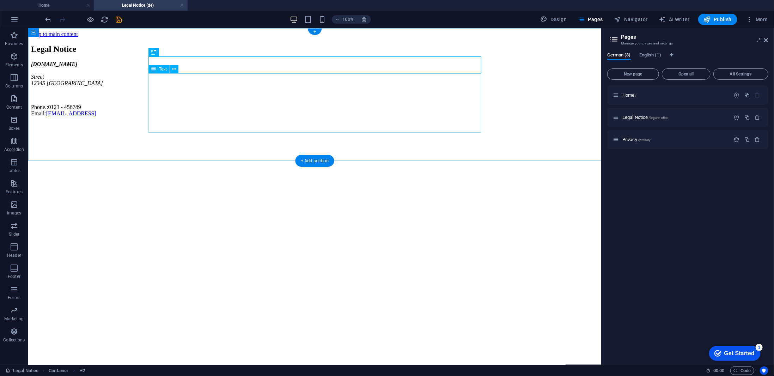
click at [291, 116] on div "manocher.de Street 12345 Berlin Phone.: 0123 - 456789 Email: c709c010a83584d4ba…" at bounding box center [314, 89] width 567 height 56
click at [292, 116] on div "manocher.de Street 12345 Berlin Phone.: 0123 - 456789 Email: c709c010a83584d4ba…" at bounding box center [314, 89] width 567 height 56
drag, startPoint x: 278, startPoint y: 126, endPoint x: 161, endPoint y: 104, distance: 119.0
click at [161, 104] on div "manocher.de Street 12345 Berlin Phone.: 0123 - 456789 Email: c709c010a83584d4ba…" at bounding box center [314, 89] width 567 height 56
click at [156, 96] on div "manocher.de Street 12345 Berlin Phone.: 0123 - 456789 Email: c709c010a83584d4ba…" at bounding box center [314, 89] width 567 height 56
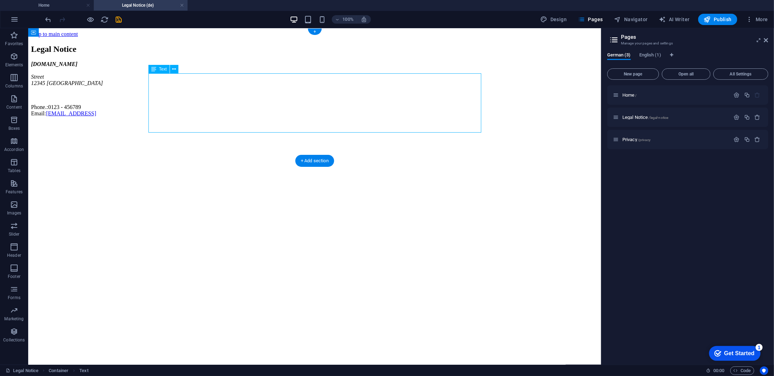
click at [156, 96] on div "manocher.de Street 12345 Berlin Phone.: 0123 - 456789 Email: c709c010a83584d4ba…" at bounding box center [314, 89] width 567 height 56
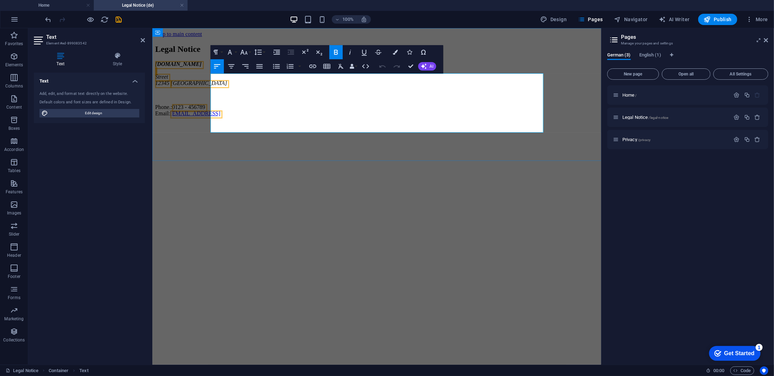
drag, startPoint x: 350, startPoint y: 115, endPoint x: 490, endPoint y: 110, distance: 140.0
click at [351, 115] on p "Phone.: 0123 - 456789 Email: c709c010a83584d4ba92233cc99030@plesk.local" at bounding box center [376, 110] width 443 height 13
click at [628, 141] on span "Privacy /privacy" at bounding box center [636, 139] width 28 height 5
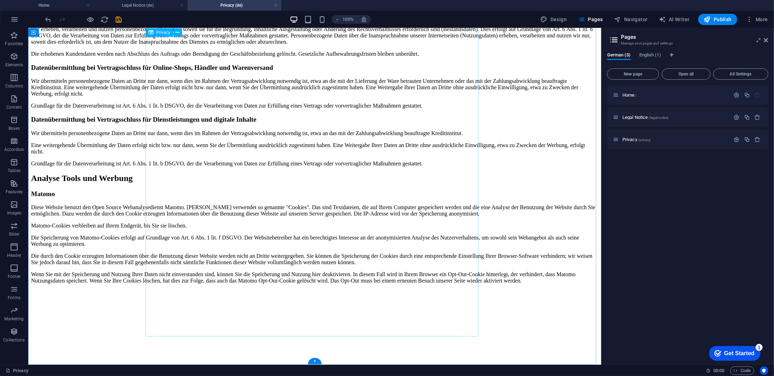
scroll to position [1365, 0]
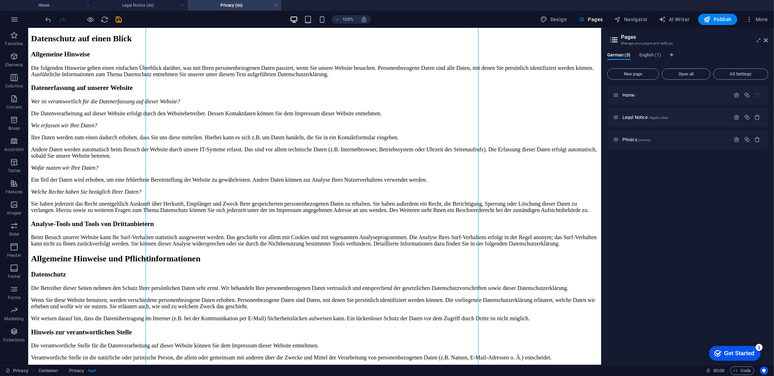
scroll to position [0, 0]
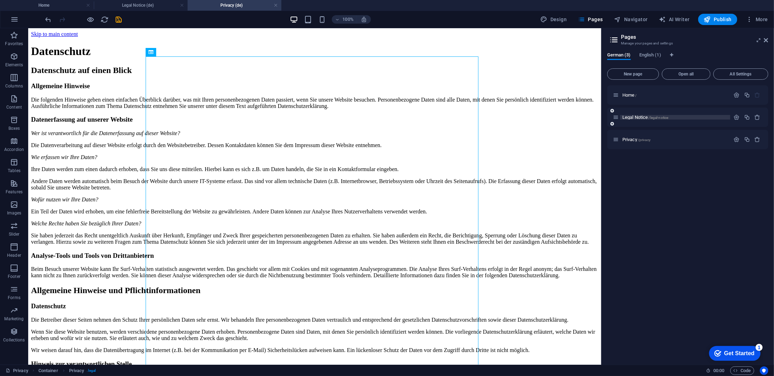
click at [630, 118] on span "Legal Notice /legal-notice" at bounding box center [645, 117] width 46 height 5
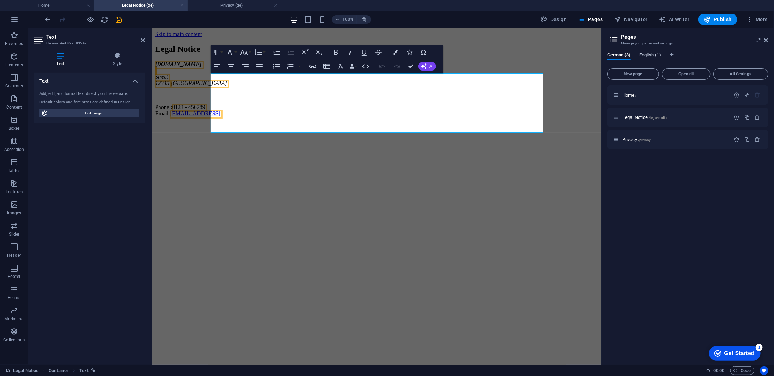
click at [653, 52] on span "English (1)" at bounding box center [650, 56] width 22 height 10
click at [627, 54] on span "German (3)" at bounding box center [619, 56] width 24 height 10
drag, startPoint x: 632, startPoint y: 119, endPoint x: 736, endPoint y: 115, distance: 103.7
click at [736, 115] on icon "button" at bounding box center [736, 117] width 6 height 6
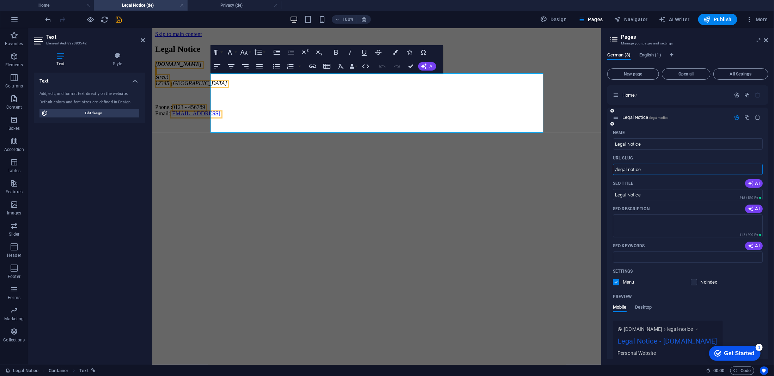
drag, startPoint x: 642, startPoint y: 172, endPoint x: 612, endPoint y: 172, distance: 30.3
click at [612, 172] on input "/legal-notice" at bounding box center [687, 169] width 150 height 11
type input "/impressum"
click at [746, 297] on div "Preview" at bounding box center [687, 296] width 150 height 11
drag, startPoint x: 796, startPoint y: 170, endPoint x: 597, endPoint y: 139, distance: 201.9
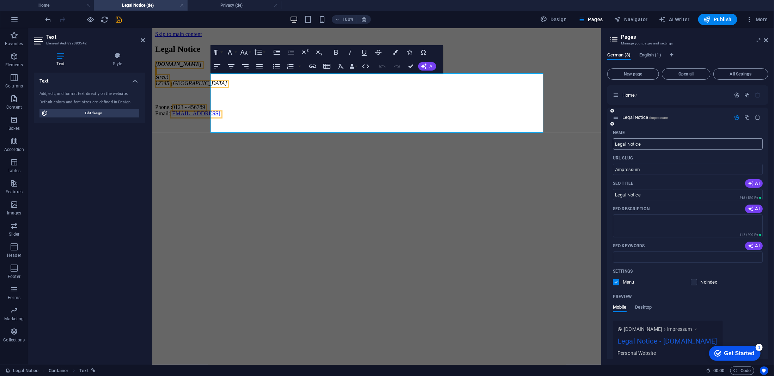
click at [643, 143] on input "Legal Notice" at bounding box center [687, 143] width 150 height 11
type input "Impressumn"
type input "Impressum"
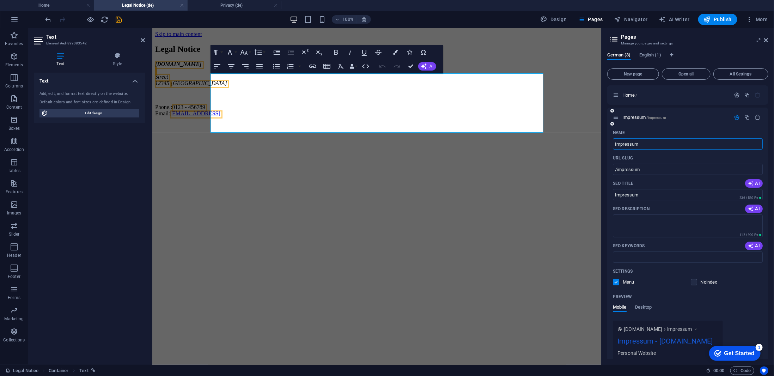
type input "Impressum"
click at [738, 300] on div "Preview" at bounding box center [687, 296] width 150 height 11
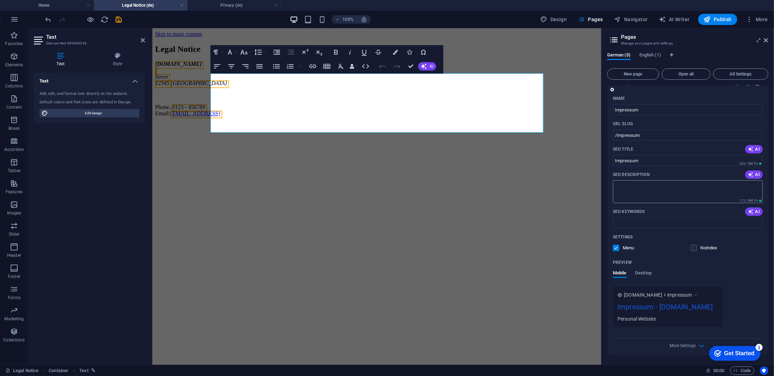
scroll to position [35, 0]
click at [694, 248] on label at bounding box center [693, 247] width 6 height 6
click at [0, 0] on input "checkbox" at bounding box center [0, 0] width 0 height 0
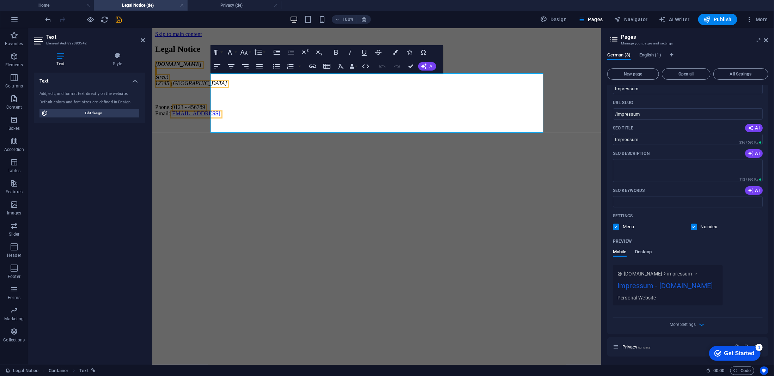
click at [645, 250] on span "Desktop" at bounding box center [643, 252] width 17 height 10
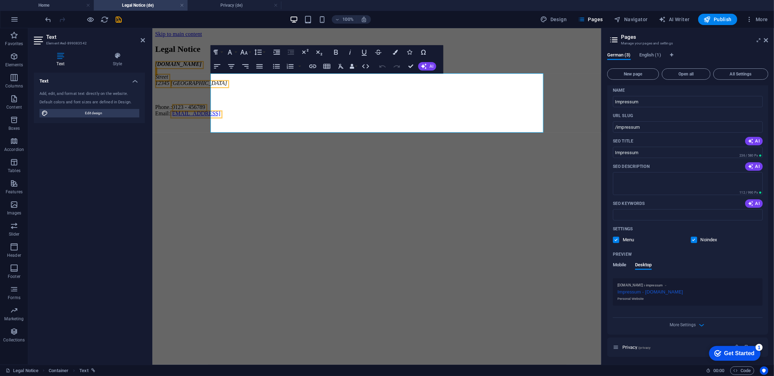
click at [618, 265] on span "Mobile" at bounding box center [619, 265] width 14 height 10
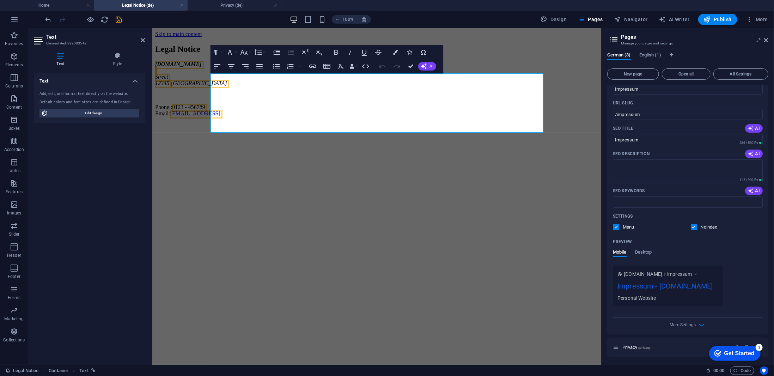
scroll to position [55, 0]
click at [646, 346] on span "/privacy" at bounding box center [644, 347] width 13 height 4
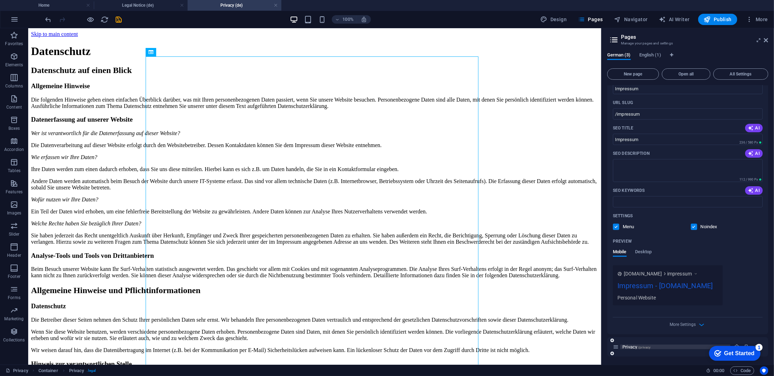
click at [633, 347] on span "Privacy /privacy" at bounding box center [636, 346] width 28 height 5
click at [733, 353] on div "Get Started" at bounding box center [739, 353] width 30 height 6
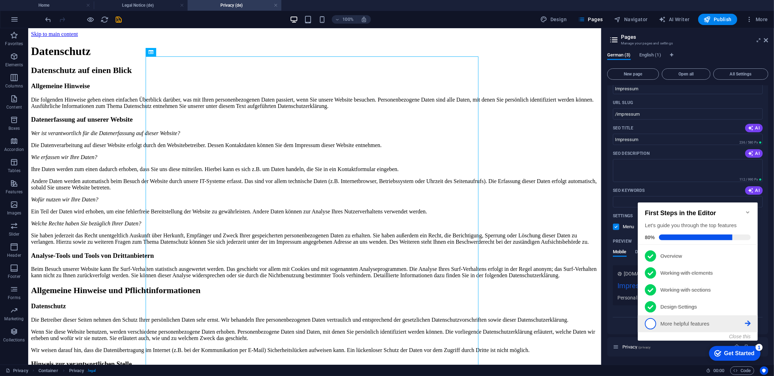
click at [676, 326] on link "5 More helpful features - incomplete" at bounding box center [697, 323] width 106 height 11
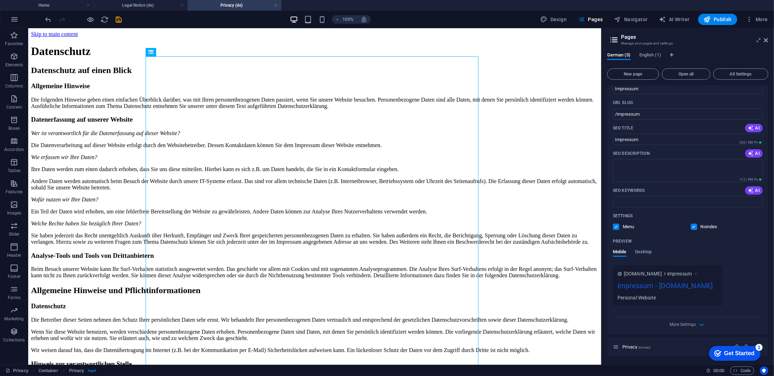
scroll to position [0, 0]
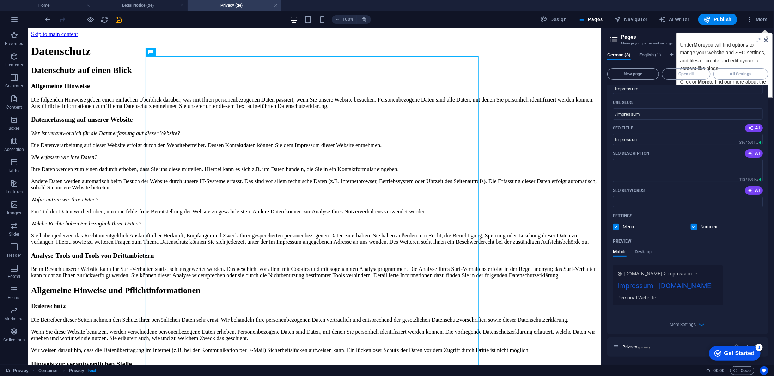
click at [765, 39] on icon at bounding box center [766, 40] width 4 height 6
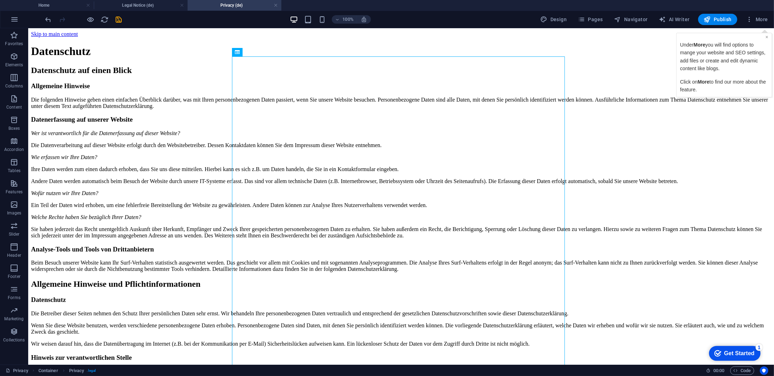
click at [767, 39] on link "×" at bounding box center [766, 37] width 3 height 6
click at [724, 354] on div "Get Started" at bounding box center [739, 353] width 30 height 6
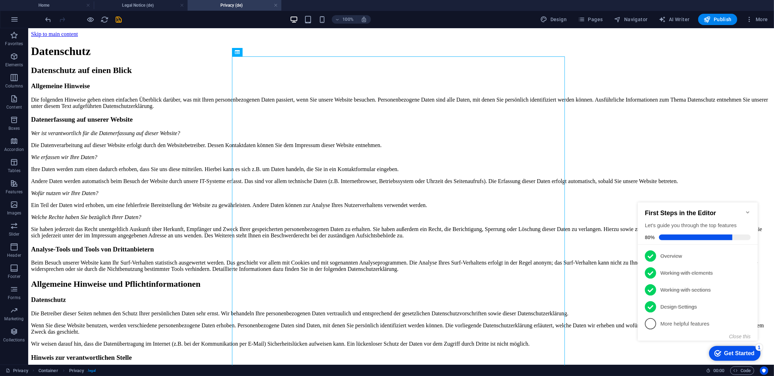
click at [746, 211] on icon "Minimize checklist" at bounding box center [747, 212] width 6 height 6
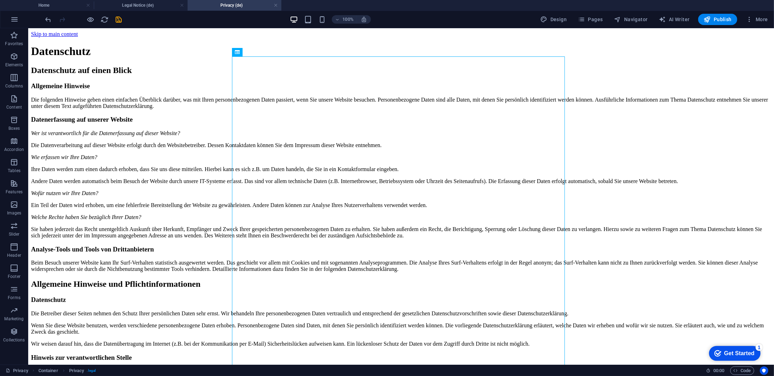
click div "checkmark Get Started 1 First Steps in the Editor Let's guide you through the t…"
click at [760, 360] on div "checkmark Get Started 1" at bounding box center [733, 352] width 51 height 15
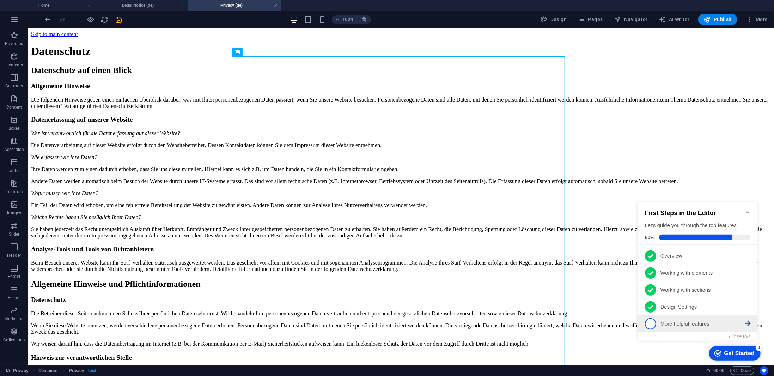
click at [650, 322] on span "5" at bounding box center [649, 323] width 11 height 11
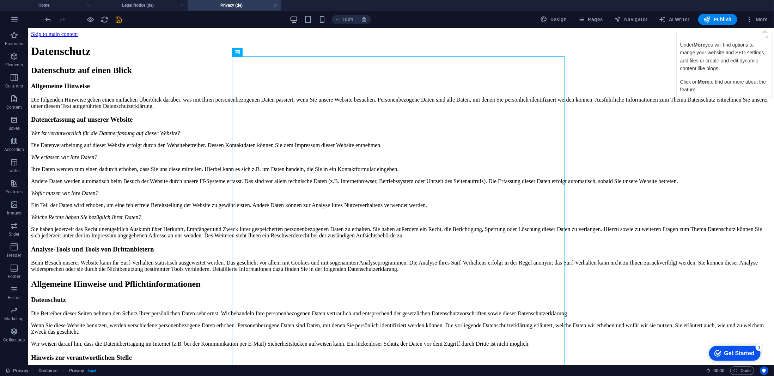
click at [754, 356] on div "Get Started" at bounding box center [739, 353] width 30 height 6
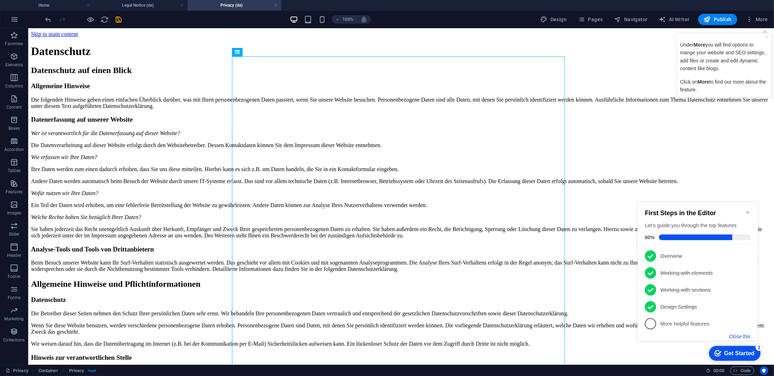
click at [740, 335] on button "Close this" at bounding box center [738, 336] width 21 height 6
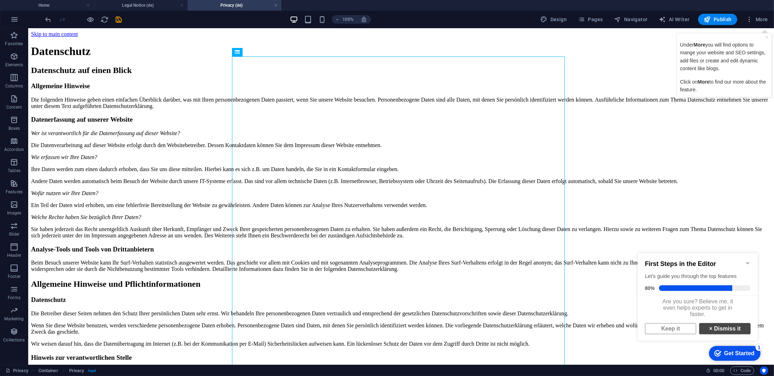
click at [713, 333] on link "× Dismiss it" at bounding box center [723, 327] width 51 height 11
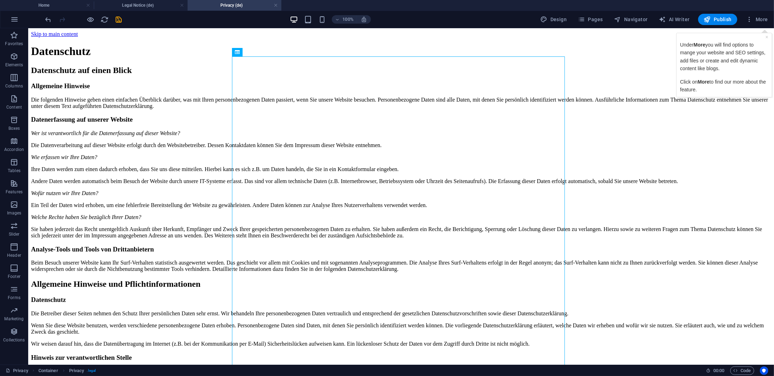
click at [218, 6] on h4 "Privacy (de)" at bounding box center [234, 5] width 94 height 8
click at [747, 21] on icon "button" at bounding box center [748, 19] width 7 height 7
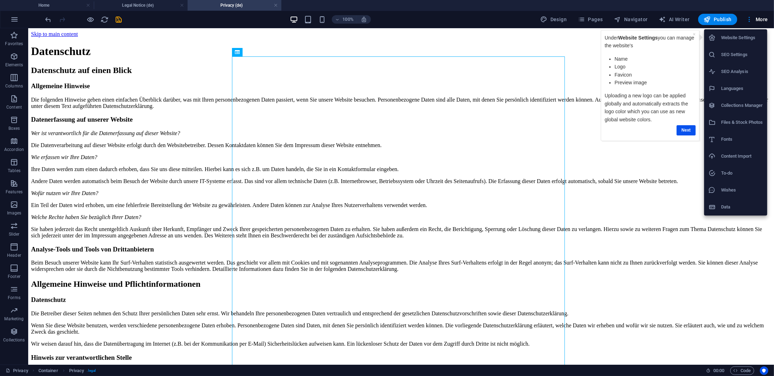
click at [744, 37] on h6 "Website Settings" at bounding box center [742, 37] width 42 height 8
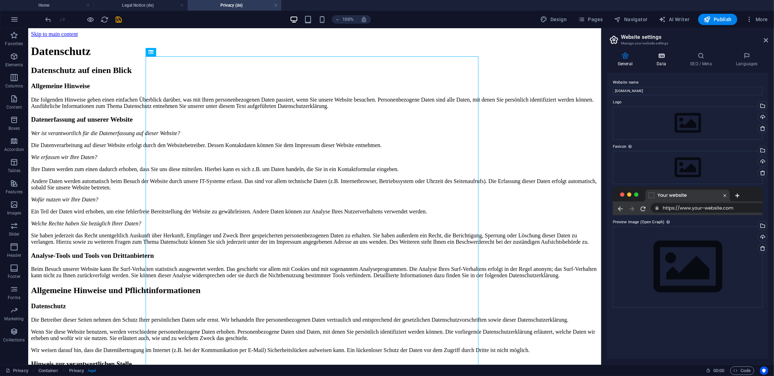
click at [661, 59] on h4 "Data" at bounding box center [662, 59] width 33 height 15
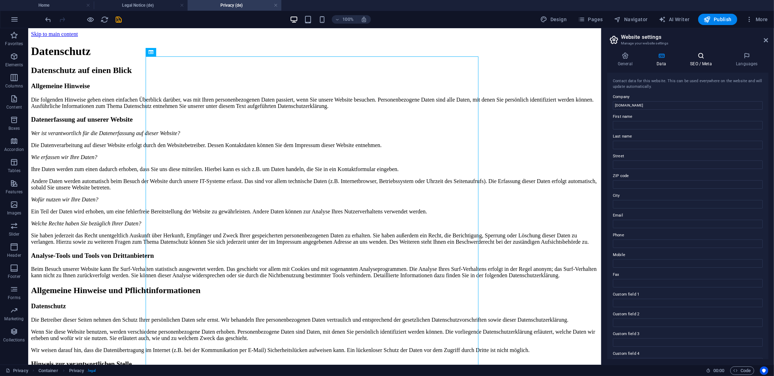
click at [707, 62] on h4 "SEO / Meta" at bounding box center [702, 59] width 46 height 15
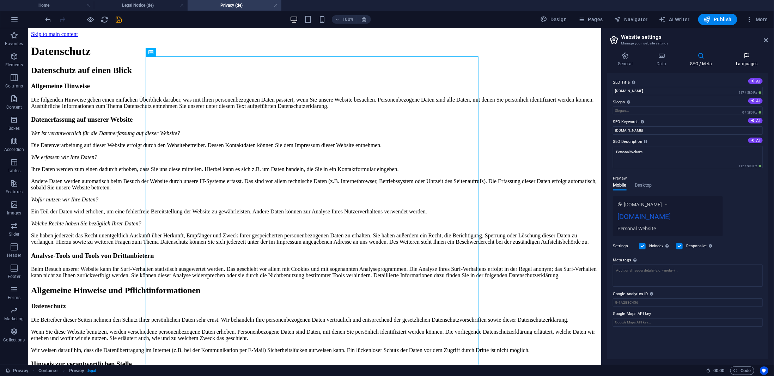
click at [746, 63] on h4 "Languages" at bounding box center [746, 59] width 43 height 15
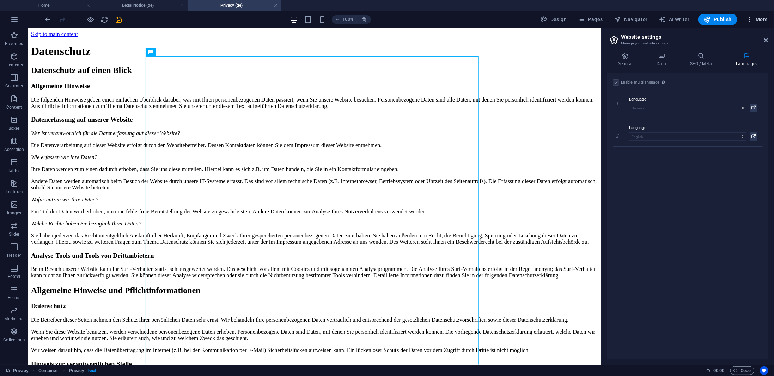
click at [751, 18] on icon "button" at bounding box center [748, 19] width 7 height 7
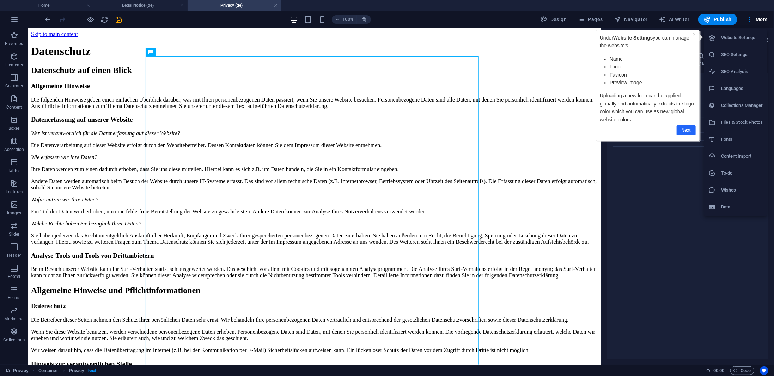
click at [688, 130] on link "Next" at bounding box center [685, 130] width 19 height 10
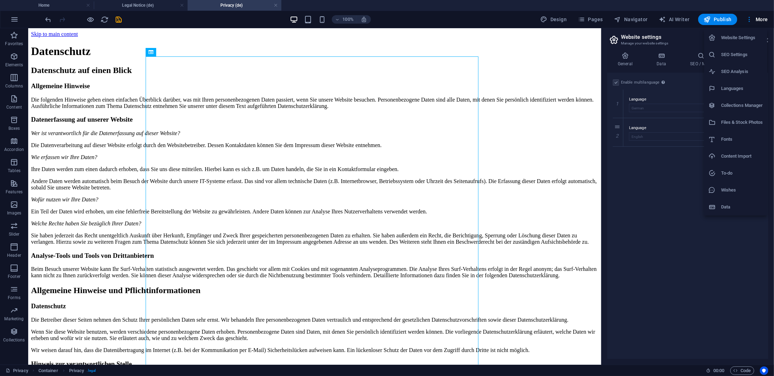
click at [586, 19] on div at bounding box center [387, 188] width 774 height 376
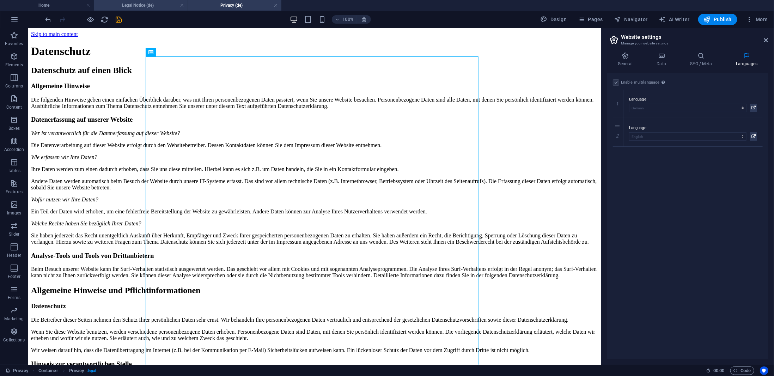
click at [138, 6] on h4 "Legal Notice (de)" at bounding box center [141, 5] width 94 height 8
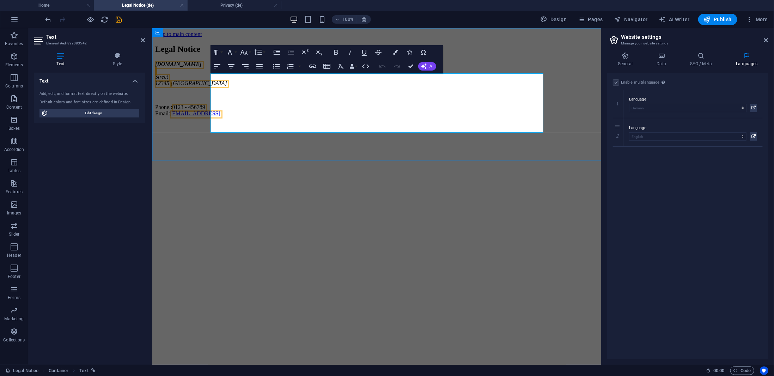
click at [220, 116] on link "[EMAIL_ADDRESS]" at bounding box center [195, 113] width 50 height 6
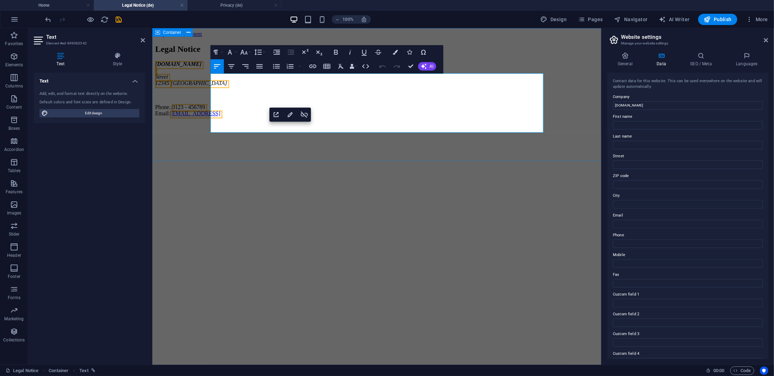
drag, startPoint x: 370, startPoint y: 131, endPoint x: 187, endPoint y: 81, distance: 189.2
click at [187, 81] on div "Legal Notice manocher.de Street 12345 Berlin Phone.: 0123 - 456789 Email: c709c…" at bounding box center [376, 80] width 443 height 72
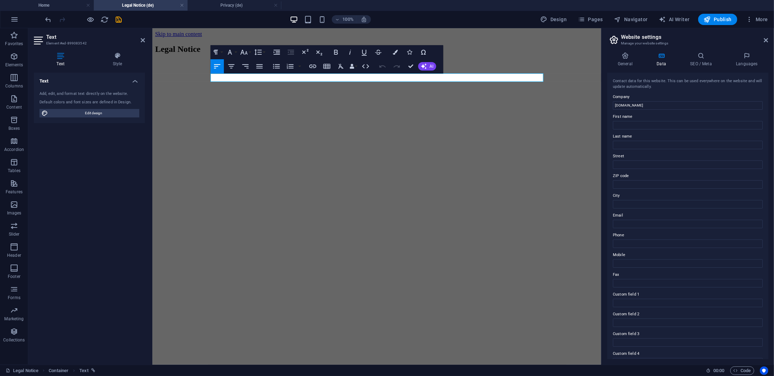
click at [244, 73] on html "Skip to main content Legal Notice" at bounding box center [376, 50] width 449 height 45
click at [240, 67] on p at bounding box center [376, 64] width 443 height 6
click at [260, 73] on html "Skip to main content Legal Notice" at bounding box center [376, 50] width 449 height 45
click at [642, 106] on input "[DOMAIN_NAME]" at bounding box center [687, 105] width 150 height 8
click at [640, 126] on input "First name" at bounding box center [687, 125] width 150 height 8
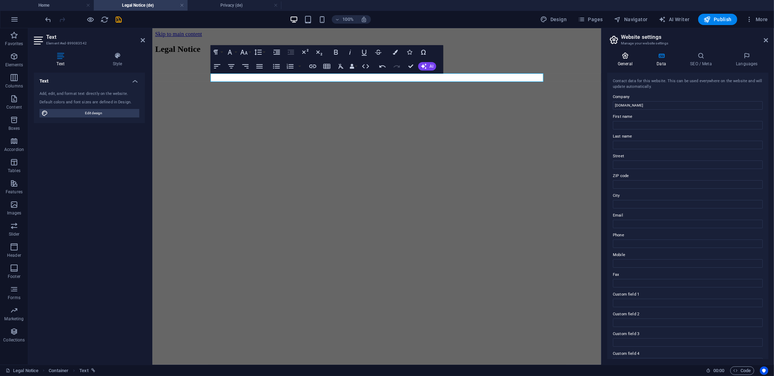
click at [622, 59] on h4 "General" at bounding box center [626, 59] width 39 height 15
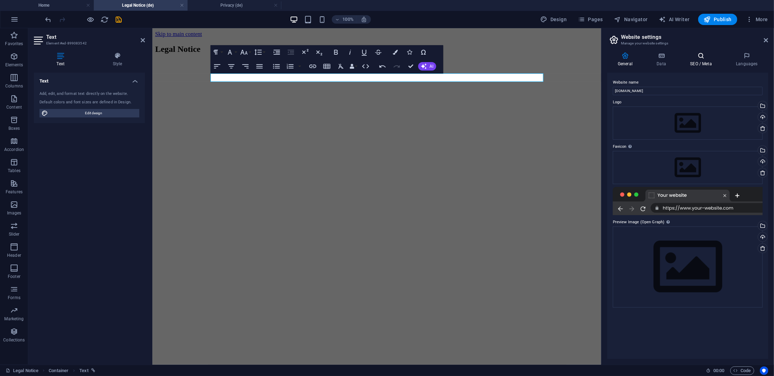
click at [690, 65] on h4 "SEO / Meta" at bounding box center [702, 59] width 46 height 15
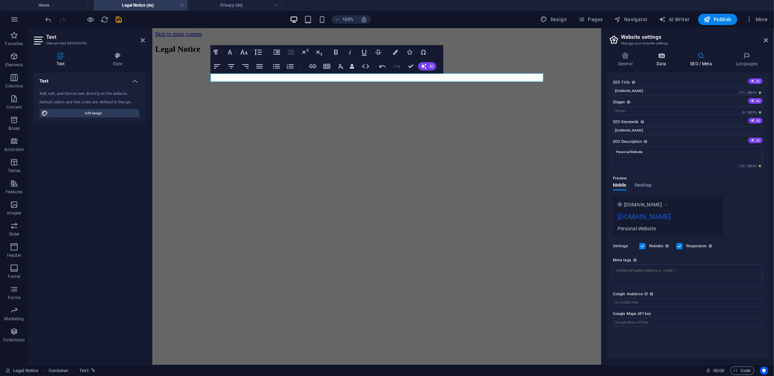
click at [650, 63] on h4 "Data" at bounding box center [662, 59] width 33 height 15
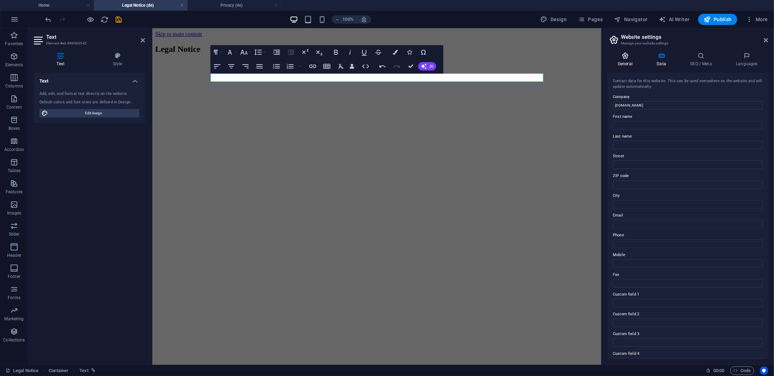
click at [621, 61] on h4 "General" at bounding box center [626, 59] width 39 height 15
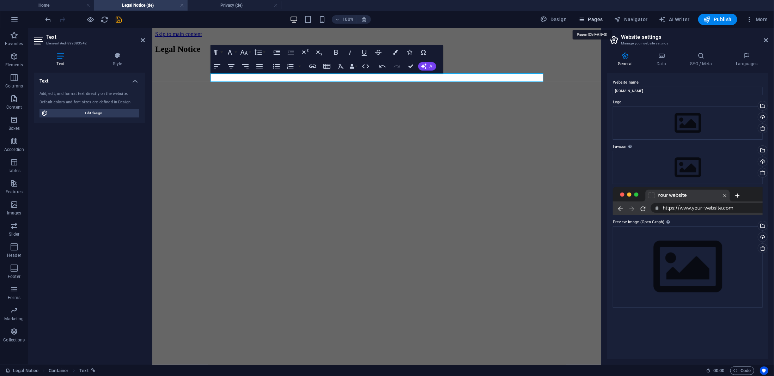
click at [599, 20] on span "Pages" at bounding box center [590, 19] width 25 height 7
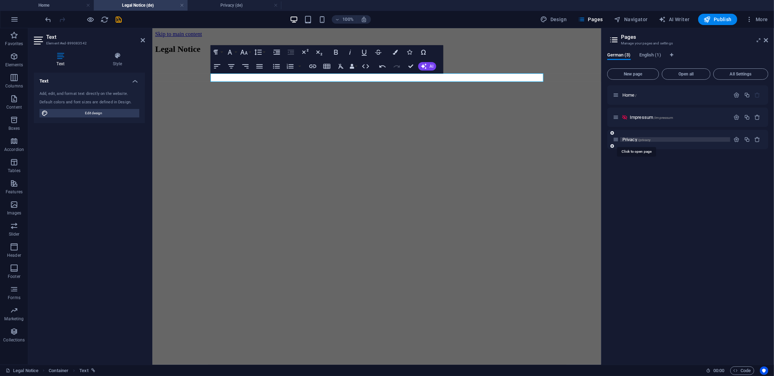
click at [627, 138] on span "Privacy /privacy" at bounding box center [636, 139] width 28 height 5
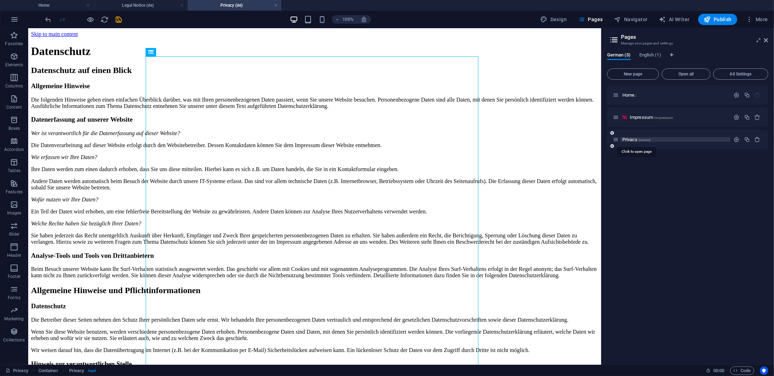
click at [640, 140] on span "/privacy" at bounding box center [644, 140] width 13 height 4
click at [643, 54] on span "English (1)" at bounding box center [650, 56] width 22 height 10
click at [627, 52] on span "German (3)" at bounding box center [619, 56] width 24 height 10
click at [647, 140] on span "/privacy" at bounding box center [644, 140] width 13 height 4
click at [630, 140] on span "Privacy /privacy" at bounding box center [636, 139] width 28 height 5
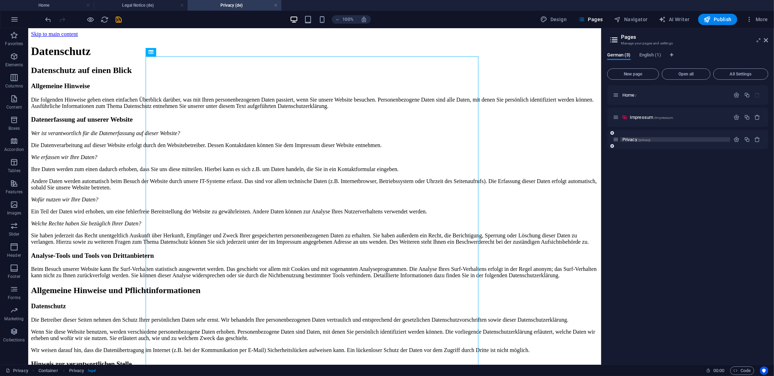
click at [639, 140] on span "/privacy" at bounding box center [644, 140] width 13 height 4
click at [649, 117] on span "Impressum /impressum" at bounding box center [651, 117] width 44 height 5
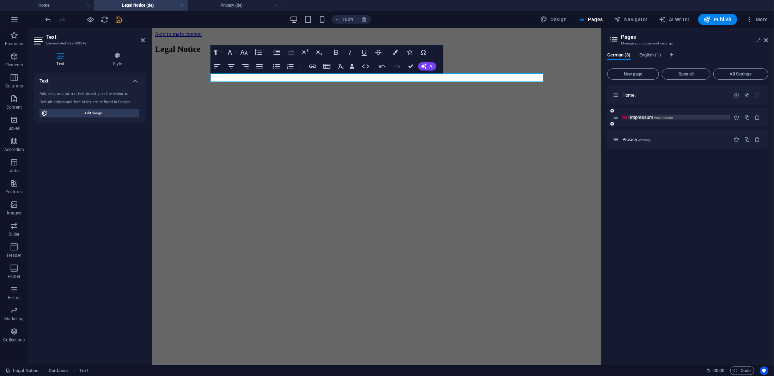
click at [663, 116] on span "/impressum" at bounding box center [663, 118] width 19 height 4
click at [739, 116] on icon "button" at bounding box center [736, 117] width 6 height 6
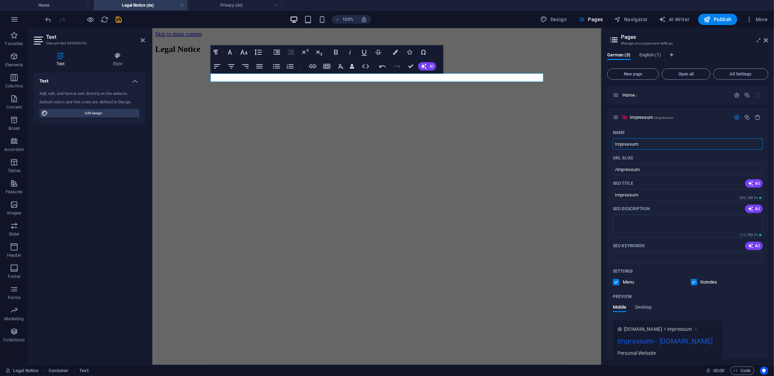
drag, startPoint x: 802, startPoint y: 173, endPoint x: 598, endPoint y: 143, distance: 205.5
drag, startPoint x: 651, startPoint y: 142, endPoint x: 601, endPoint y: 142, distance: 50.4
click at [612, 140] on div "Name Impressum ​ URL SLUG /impressum ​ SEO Title AI Impressum ​ 236 / 580 Px SE…" at bounding box center [687, 258] width 161 height 263
click at [641, 169] on input "/impressum" at bounding box center [687, 169] width 150 height 11
drag, startPoint x: 644, startPoint y: 172, endPoint x: 616, endPoint y: 171, distance: 27.9
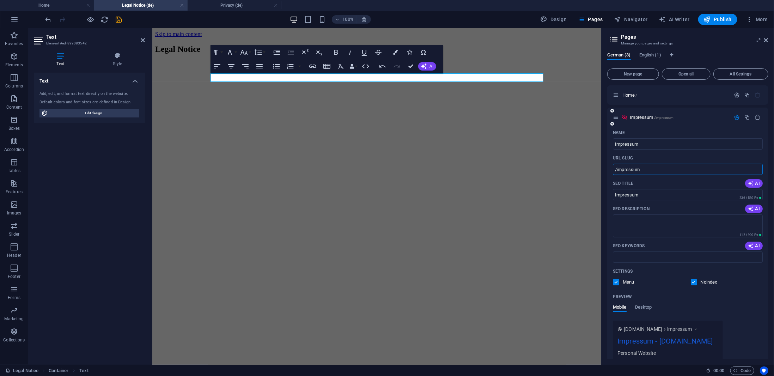
click at [615, 171] on input "/impressum" at bounding box center [687, 169] width 150 height 11
click at [647, 167] on input "/impressum" at bounding box center [687, 169] width 150 height 11
click at [649, 142] on input "Impressum" at bounding box center [687, 143] width 150 height 11
drag, startPoint x: 651, startPoint y: 165, endPoint x: 616, endPoint y: 166, distance: 34.6
click at [616, 166] on input "/impressum" at bounding box center [687, 169] width 150 height 11
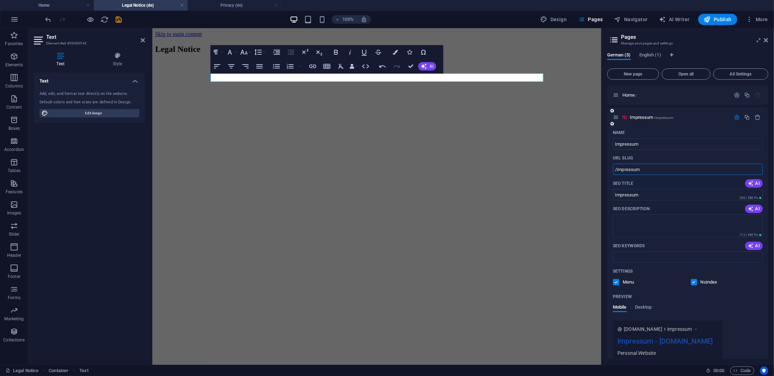
drag, startPoint x: 647, startPoint y: 169, endPoint x: 616, endPoint y: 168, distance: 31.0
click at [616, 168] on input "/impressum" at bounding box center [687, 169] width 150 height 11
type input "/contact"
click at [743, 294] on div "Preview" at bounding box center [687, 296] width 150 height 11
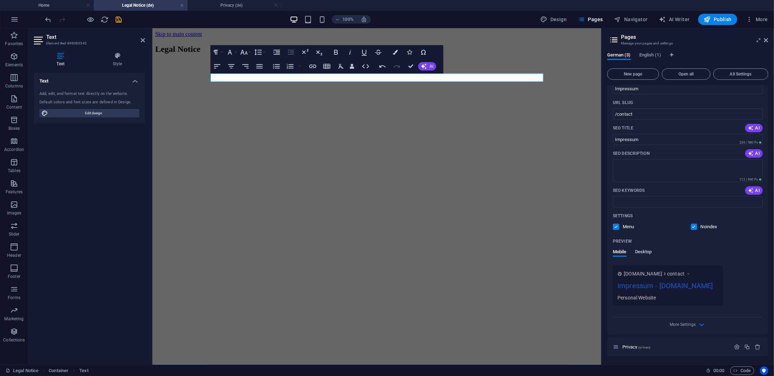
click at [648, 254] on span "Desktop" at bounding box center [643, 252] width 17 height 10
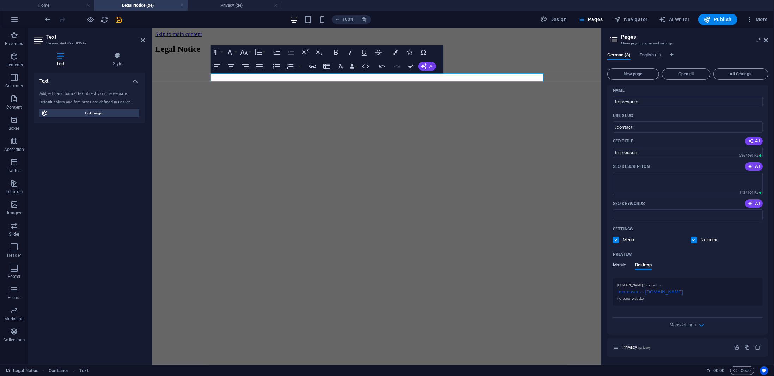
click at [624, 268] on span "Mobile" at bounding box center [619, 265] width 14 height 10
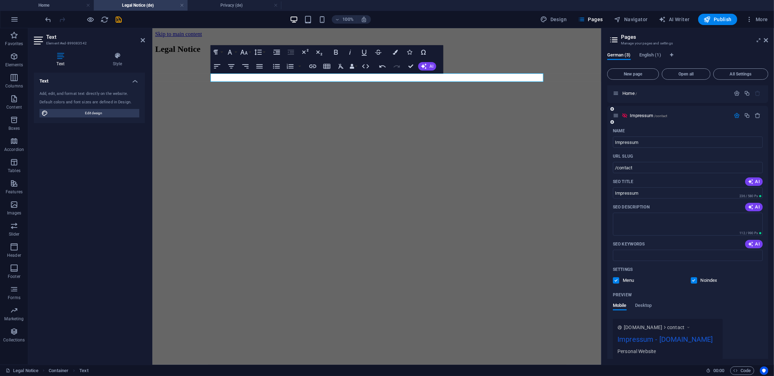
scroll to position [0, 0]
click at [651, 54] on span "English (1)" at bounding box center [650, 56] width 22 height 10
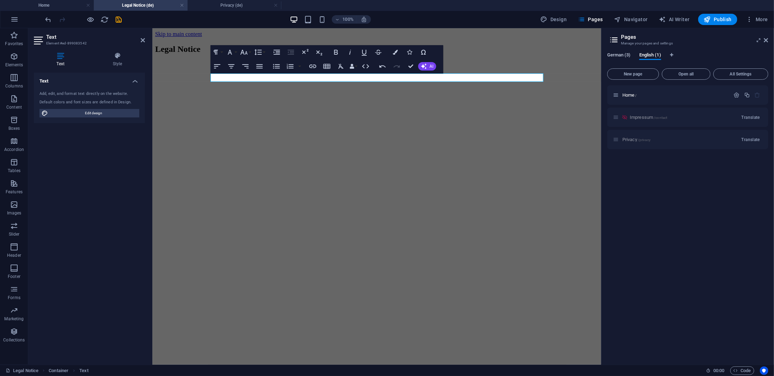
click at [615, 53] on span "German (3)" at bounding box center [619, 56] width 24 height 10
click at [736, 138] on icon "button" at bounding box center [736, 139] width 6 height 6
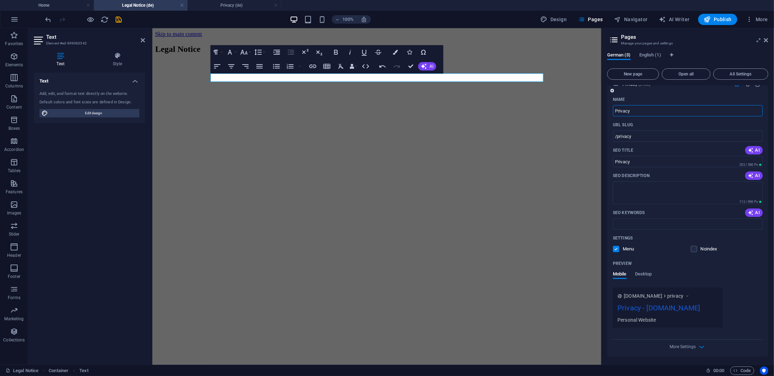
click at [702, 248] on p "Noindex" at bounding box center [711, 249] width 23 height 6
click at [0, 0] on input "checkbox" at bounding box center [0, 0] width 0 height 0
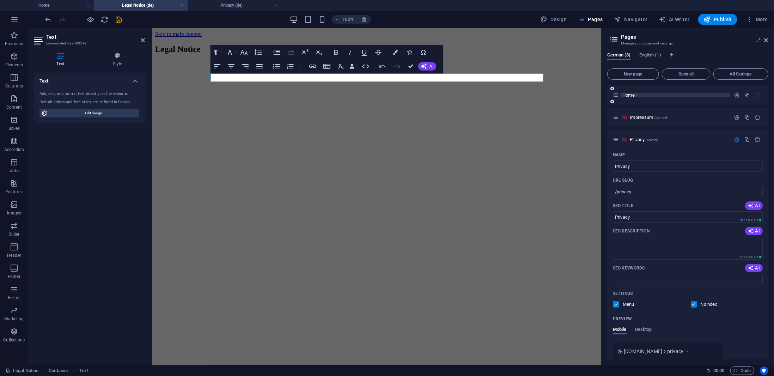
click at [685, 96] on p "Home /" at bounding box center [675, 95] width 106 height 5
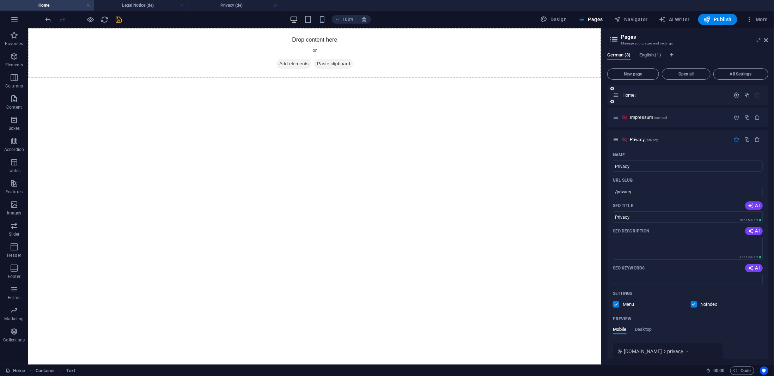
click at [738, 93] on icon "button" at bounding box center [736, 95] width 6 height 6
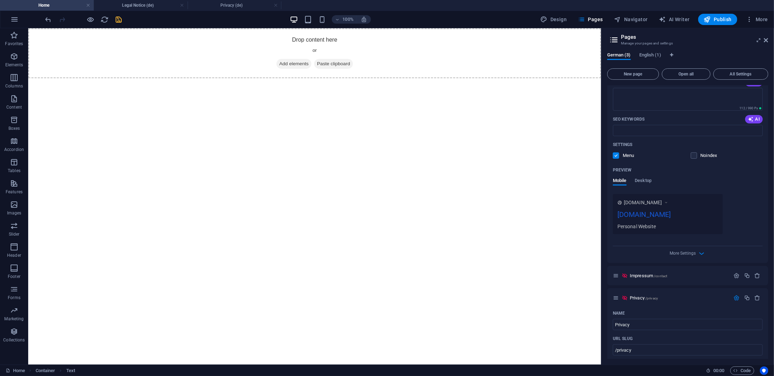
scroll to position [106, 0]
click at [706, 150] on div "Settings Menu Noindex" at bounding box center [687, 148] width 150 height 23
click at [696, 151] on div "Noindex" at bounding box center [703, 154] width 26 height 6
click at [694, 153] on label at bounding box center [693, 154] width 6 height 6
click at [0, 0] on input "checkbox" at bounding box center [0, 0] width 0 height 0
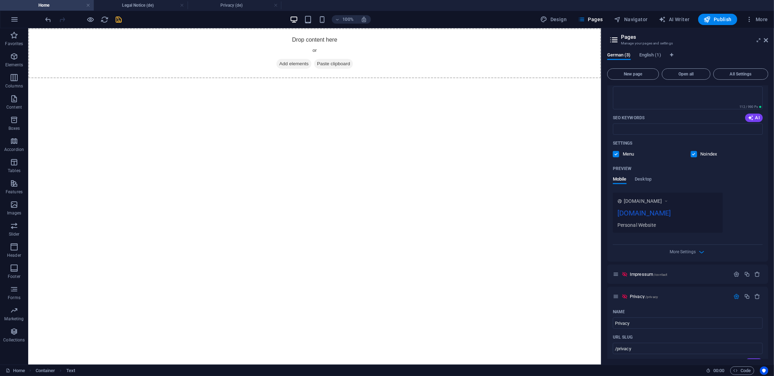
scroll to position [0, 0]
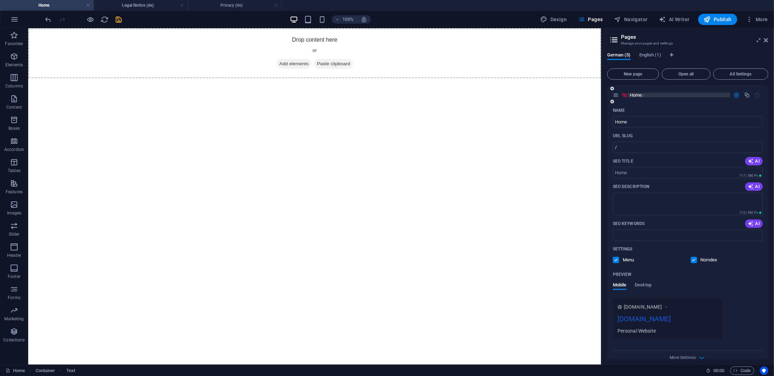
click at [685, 94] on p "Home /" at bounding box center [678, 95] width 98 height 5
click at [658, 53] on span "English (1)" at bounding box center [650, 56] width 22 height 10
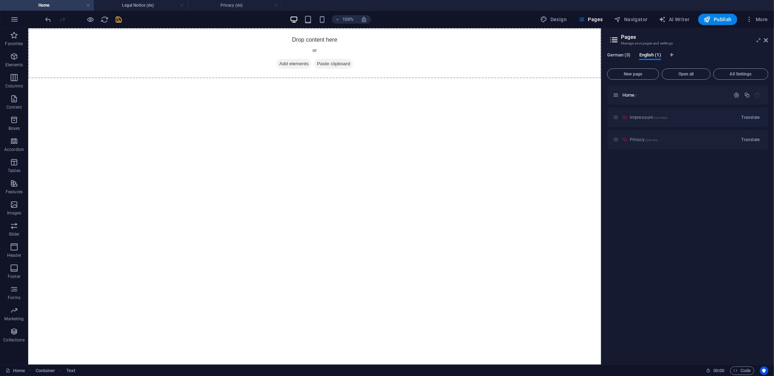
click at [622, 56] on span "German (3)" at bounding box center [619, 56] width 24 height 10
click at [649, 53] on span "English (1)" at bounding box center [650, 56] width 22 height 10
click at [735, 94] on icon "button" at bounding box center [736, 95] width 6 height 6
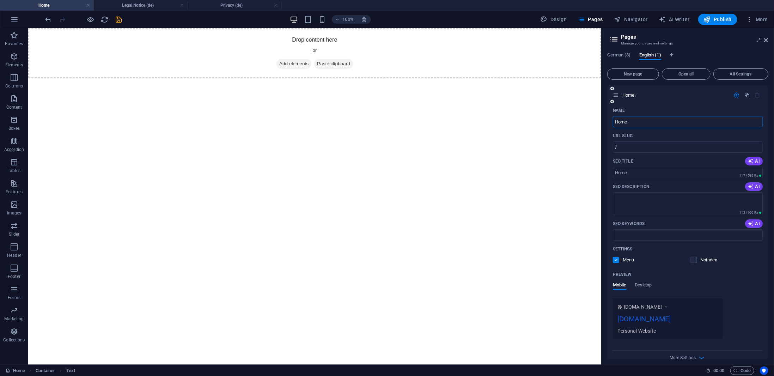
click at [697, 263] on div "Settings Menu Noindex" at bounding box center [687, 254] width 150 height 23
click at [695, 260] on label at bounding box center [693, 260] width 6 height 6
click at [0, 0] on input "checkbox" at bounding box center [0, 0] width 0 height 0
click at [625, 56] on span "German (3)" at bounding box center [619, 56] width 24 height 10
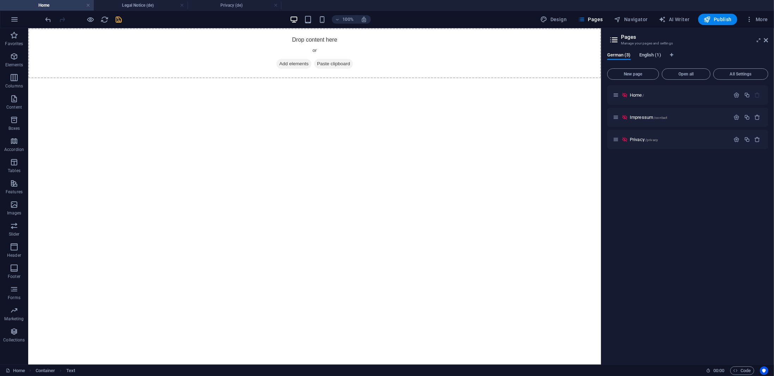
click at [648, 56] on span "English (1)" at bounding box center [650, 56] width 22 height 10
click at [627, 57] on span "German (3)" at bounding box center [619, 56] width 24 height 10
click at [644, 56] on span "English (1)" at bounding box center [650, 56] width 22 height 10
click at [756, 117] on span "Translate" at bounding box center [750, 118] width 18 height 6
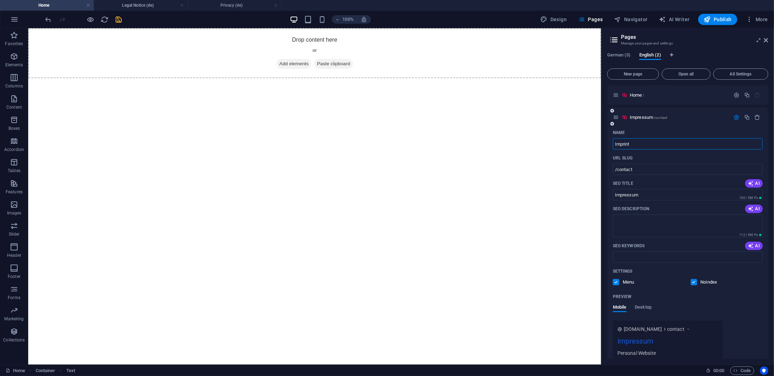
type input "Imprint"
click at [715, 117] on p "Imprint /contact" at bounding box center [678, 117] width 98 height 5
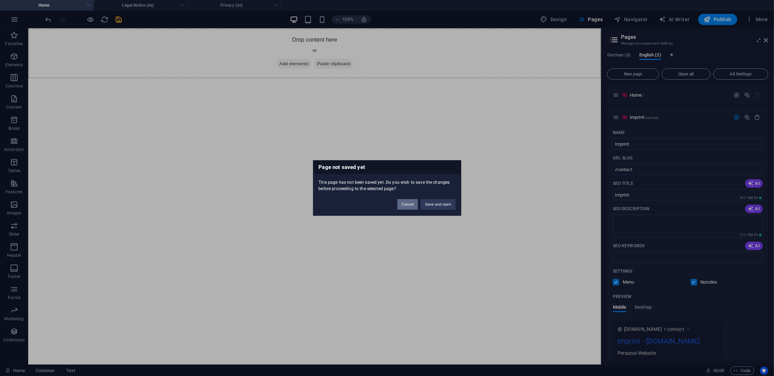
click at [407, 207] on button "Cancel" at bounding box center [407, 204] width 20 height 11
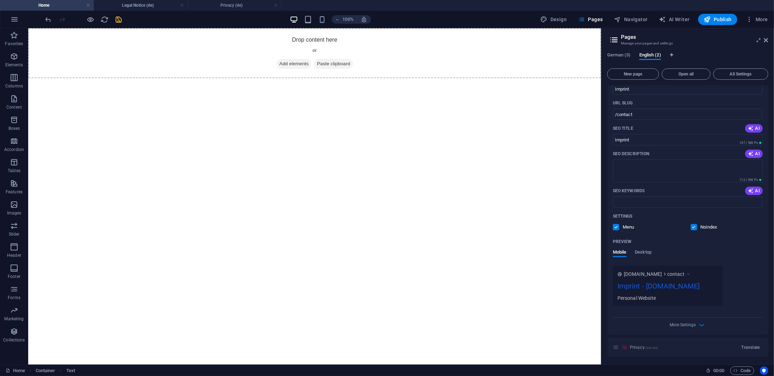
scroll to position [55, 0]
click at [646, 346] on div "Privacy /privacy Translate" at bounding box center [687, 346] width 161 height 19
click at [744, 345] on span "Translate" at bounding box center [750, 347] width 18 height 6
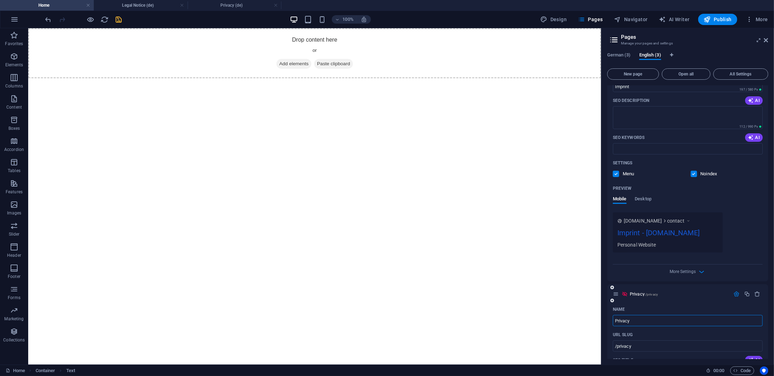
scroll to position [106, 0]
type input "Privacy P"
type input "Privacy"
type input "Privacy Policy"
type input "/privacy-policy"
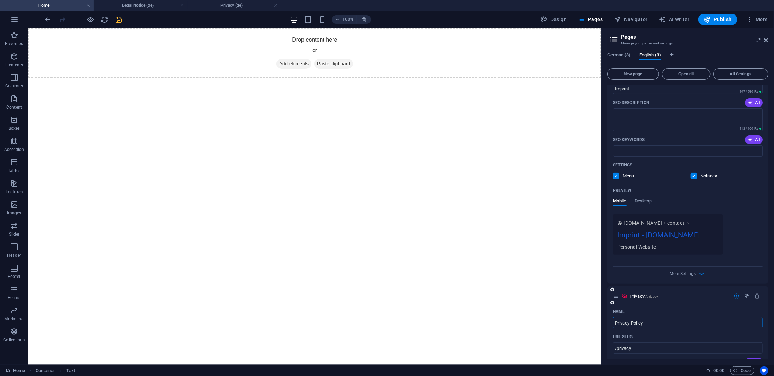
type input "Privacy Policy"
click at [681, 306] on div "Name" at bounding box center [687, 311] width 150 height 11
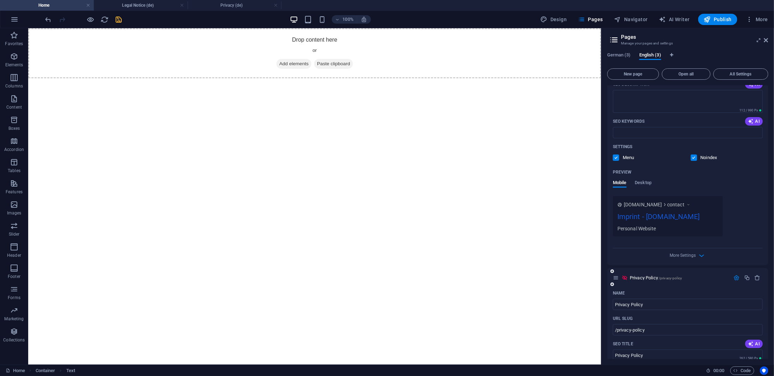
scroll to position [177, 0]
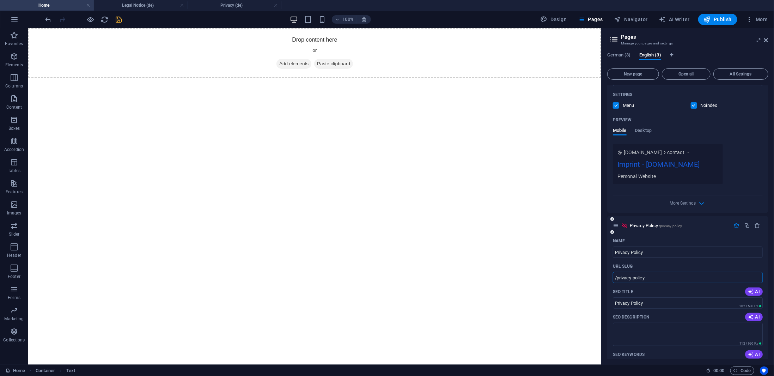
drag, startPoint x: 646, startPoint y: 277, endPoint x: 631, endPoint y: 277, distance: 15.5
click at [631, 277] on input "/privacy-policy" at bounding box center [687, 277] width 150 height 11
click at [661, 265] on div "URL SLUG" at bounding box center [687, 265] width 150 height 11
type input "/privacy"
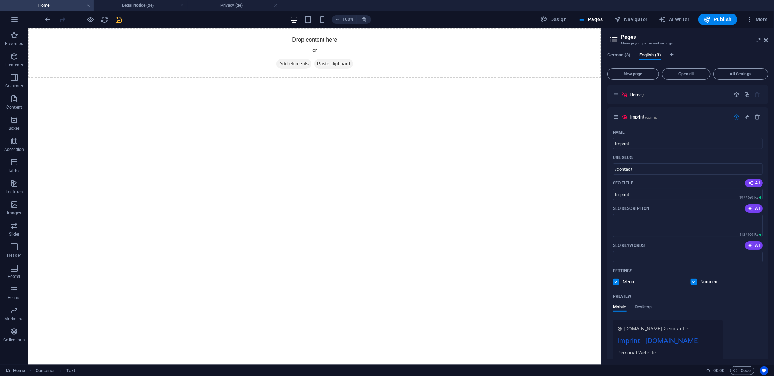
scroll to position [0, 0]
click at [625, 54] on span "German (3)" at bounding box center [619, 56] width 24 height 10
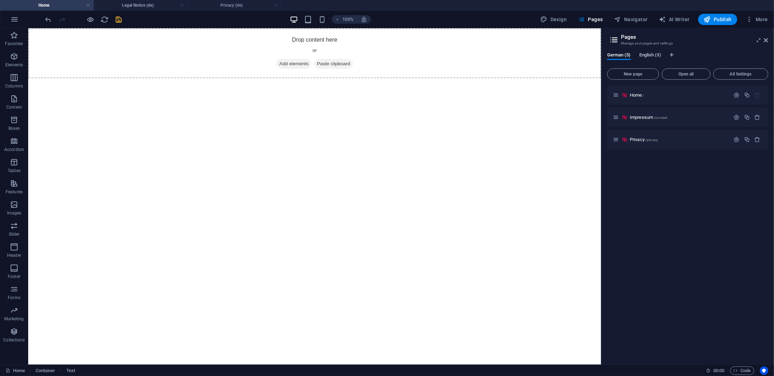
click at [648, 56] on span "English (3)" at bounding box center [650, 56] width 22 height 10
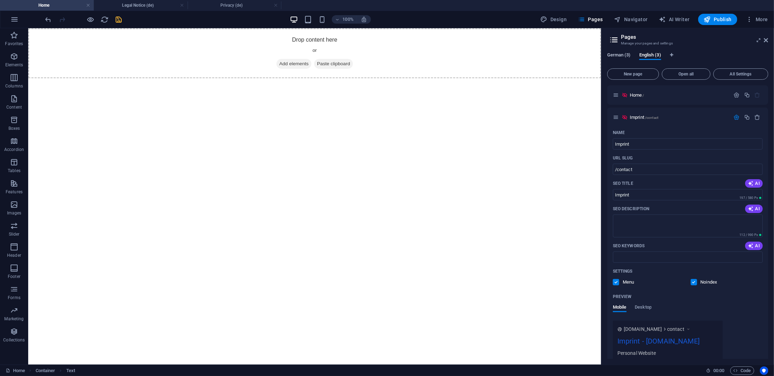
scroll to position [206, 0]
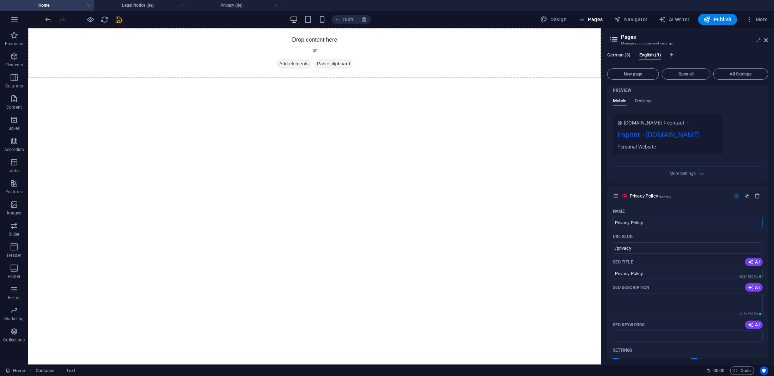
click at [620, 55] on span "German (3)" at bounding box center [619, 56] width 24 height 10
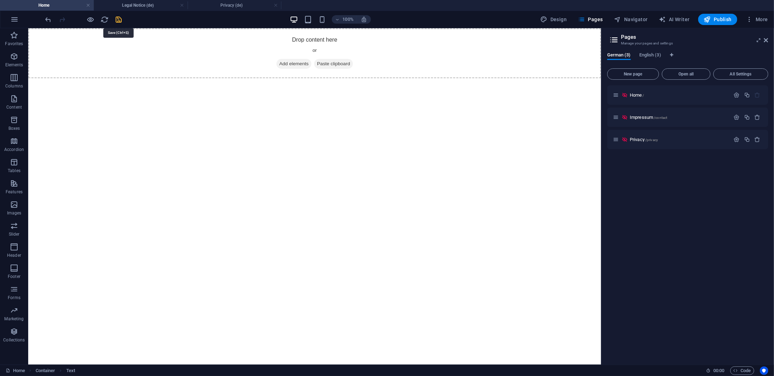
click at [115, 19] on icon "save" at bounding box center [119, 20] width 8 height 8
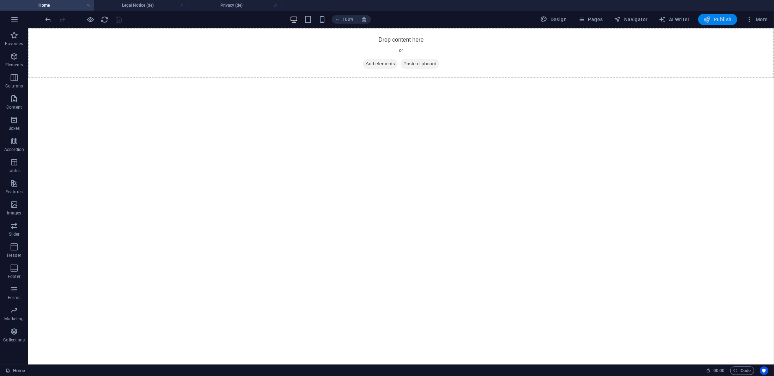
drag, startPoint x: 713, startPoint y: 18, endPoint x: 683, endPoint y: 33, distance: 34.0
click at [713, 18] on span "Publish" at bounding box center [717, 19] width 28 height 7
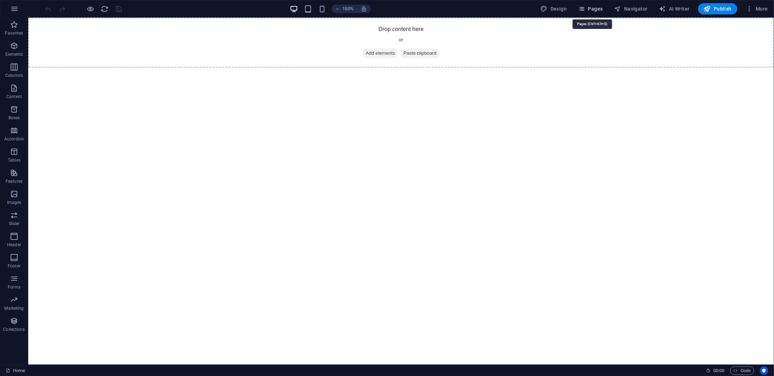
click at [587, 12] on span "Pages" at bounding box center [590, 8] width 25 height 7
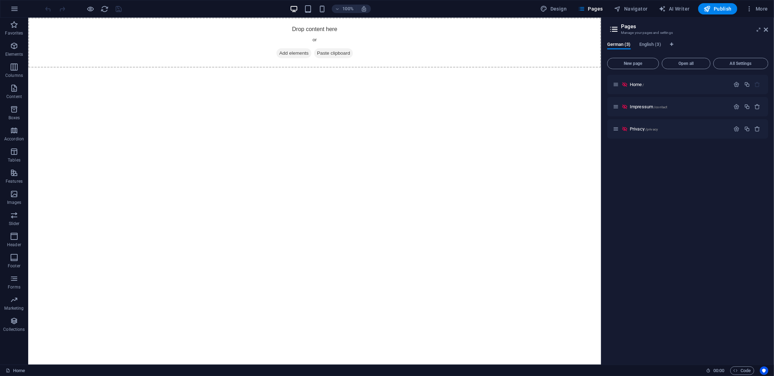
click at [642, 41] on div "German (3) English (3) New page Open all All Settings Home / Impressum /contact…" at bounding box center [687, 200] width 172 height 328
click at [643, 43] on span "English (3)" at bounding box center [650, 45] width 22 height 10
click at [626, 44] on span "German (3)" at bounding box center [619, 45] width 24 height 10
click at [647, 45] on span "English (3)" at bounding box center [650, 45] width 22 height 10
click at [623, 46] on span "German (3)" at bounding box center [619, 45] width 24 height 10
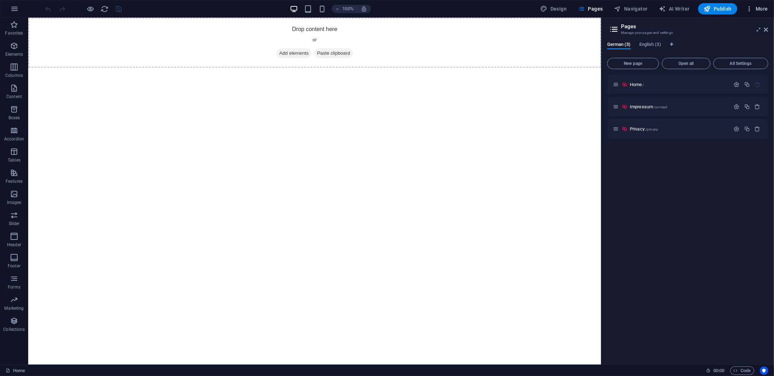
click at [765, 10] on span "More" at bounding box center [756, 8] width 22 height 7
click at [739, 84] on li "Languages" at bounding box center [735, 77] width 63 height 17
select select "55"
select select "41"
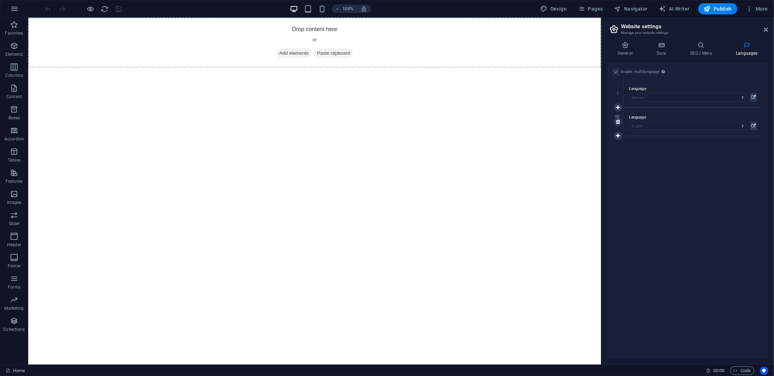
click at [688, 131] on div "Language Abkhazian Afar Afrikaans Akan Albanian Amharic Arabic Aragonese Armeni…" at bounding box center [692, 121] width 139 height 28
click at [716, 51] on h4 "SEO / Meta" at bounding box center [702, 49] width 46 height 15
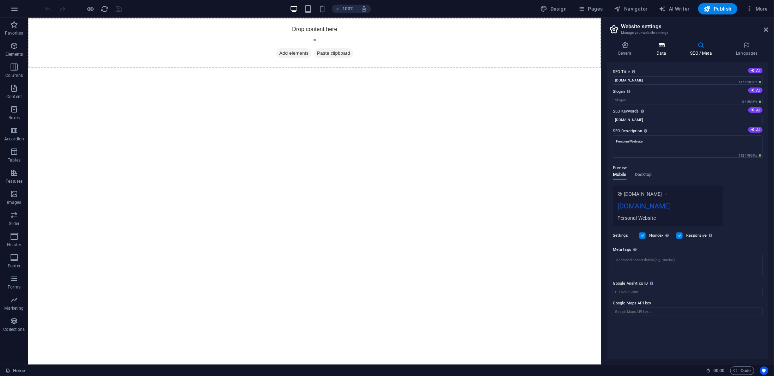
click at [657, 50] on h4 "Data" at bounding box center [662, 49] width 33 height 15
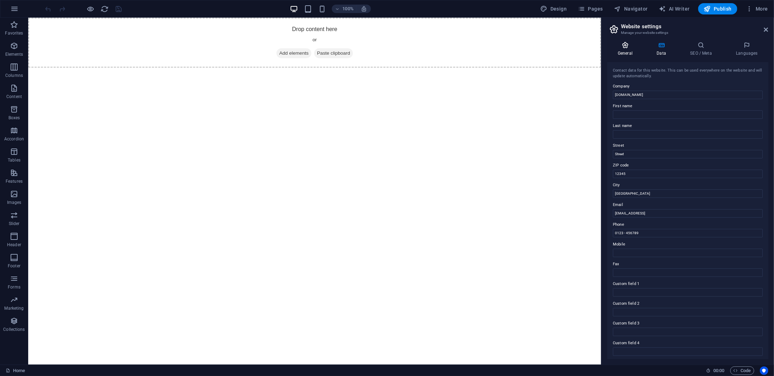
click at [619, 49] on h4 "General" at bounding box center [626, 49] width 39 height 15
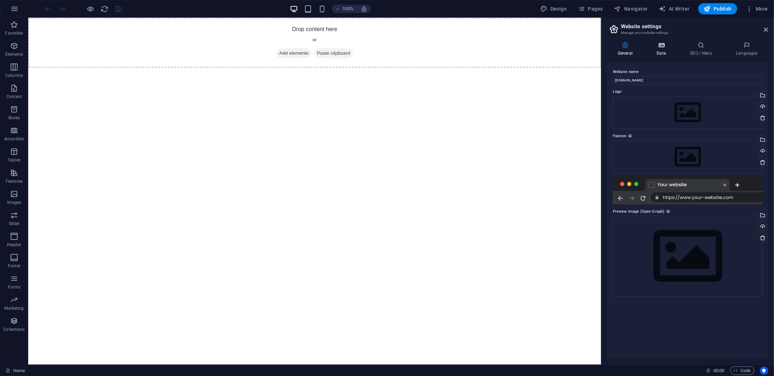
click at [652, 48] on icon at bounding box center [661, 45] width 31 height 7
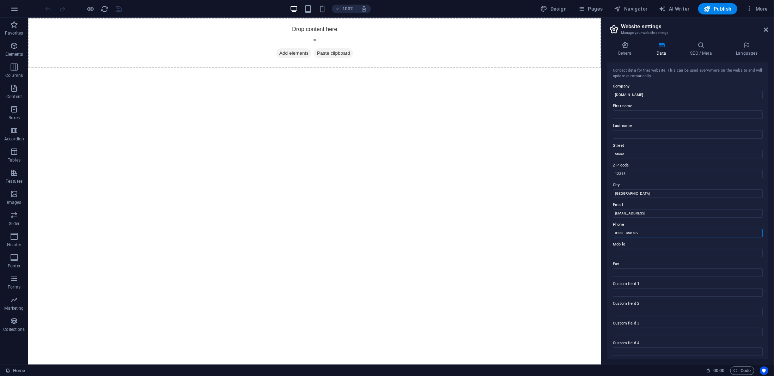
drag, startPoint x: 667, startPoint y: 250, endPoint x: 600, endPoint y: 232, distance: 69.2
click at [648, 243] on label "Mobile" at bounding box center [687, 244] width 150 height 8
click at [648, 248] on input "Mobile" at bounding box center [687, 252] width 150 height 8
click at [641, 239] on div "Contact data for this website. This can be used everywhere on the website and w…" at bounding box center [687, 210] width 161 height 297
drag, startPoint x: 670, startPoint y: 214, endPoint x: 588, endPoint y: 188, distance: 85.9
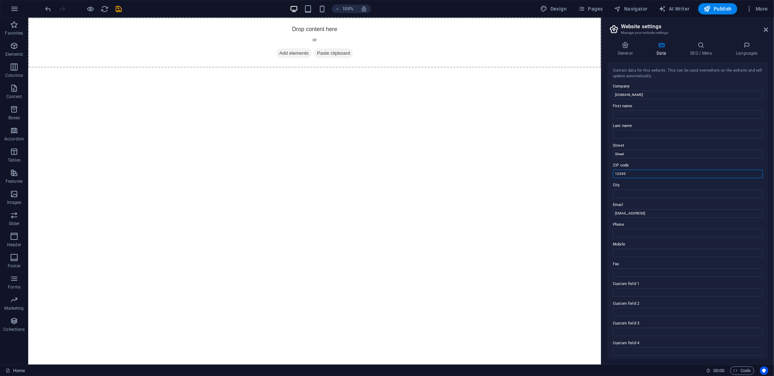
click at [610, 173] on div "Contact data for this website. This can be used everywhere on the website and w…" at bounding box center [687, 210] width 161 height 297
drag, startPoint x: 639, startPoint y: 154, endPoint x: 612, endPoint y: 153, distance: 26.5
click at [612, 153] on input "Street" at bounding box center [687, 154] width 150 height 8
click at [636, 141] on label "Street" at bounding box center [687, 145] width 150 height 8
click at [636, 150] on input "Street" at bounding box center [687, 154] width 150 height 8
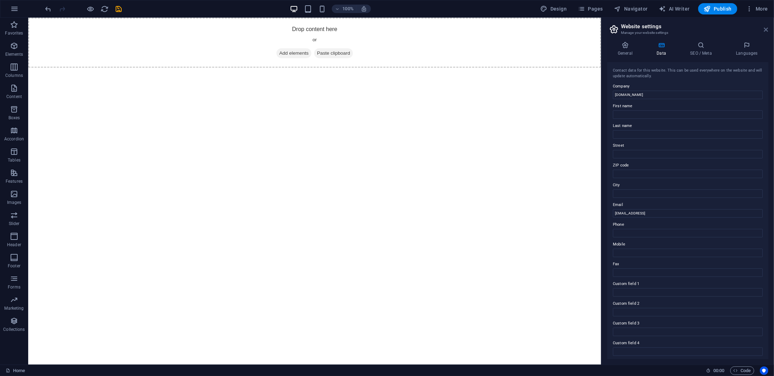
click at [766, 27] on icon at bounding box center [766, 30] width 4 height 6
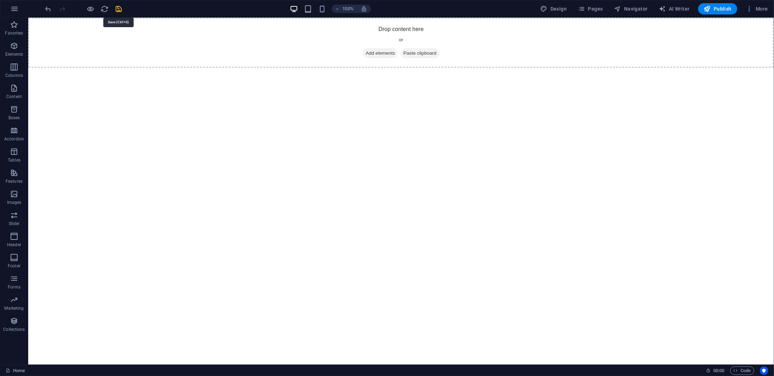
click at [118, 10] on icon "save" at bounding box center [119, 9] width 8 height 8
click at [755, 8] on span "More" at bounding box center [756, 8] width 22 height 7
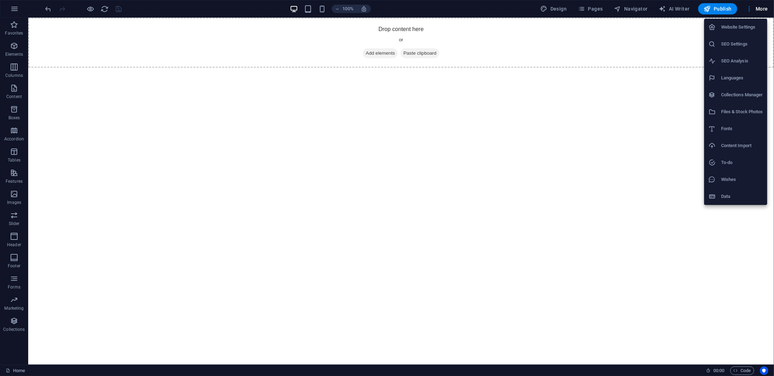
click at [733, 30] on h6 "Website Settings" at bounding box center [742, 27] width 42 height 8
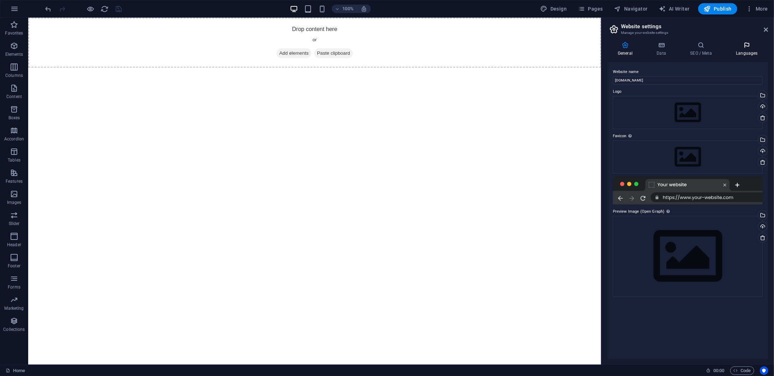
click at [737, 50] on h4 "Languages" at bounding box center [746, 49] width 43 height 15
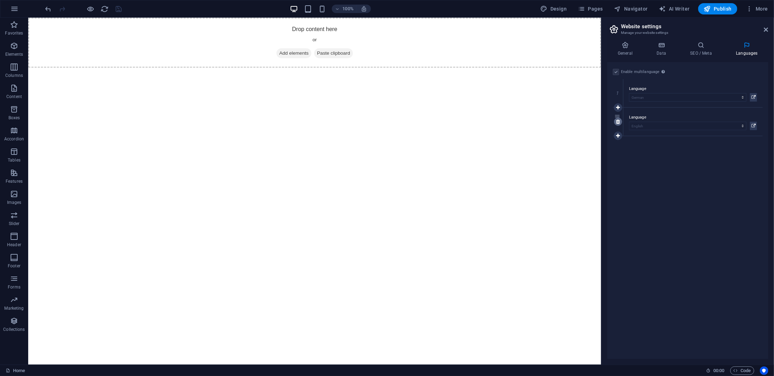
click at [618, 124] on icon at bounding box center [618, 121] width 4 height 5
click at [659, 50] on h4 "Data" at bounding box center [662, 49] width 33 height 15
click at [634, 50] on h4 "General" at bounding box center [626, 49] width 39 height 15
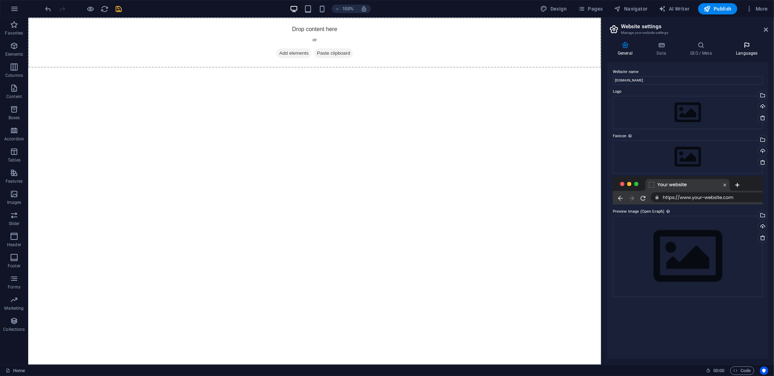
click at [726, 48] on icon at bounding box center [746, 45] width 43 height 7
click at [741, 47] on icon at bounding box center [746, 45] width 43 height 7
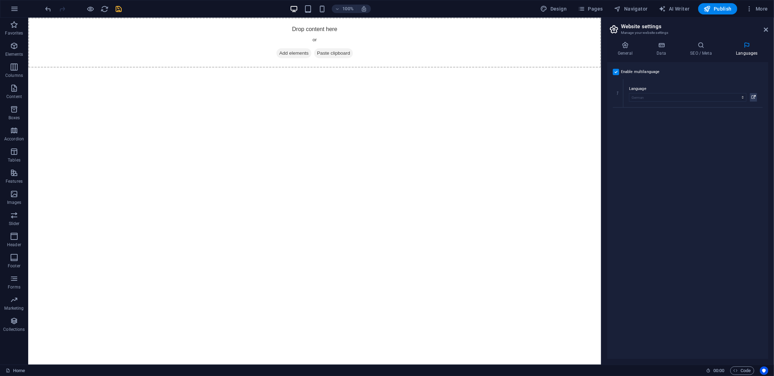
click at [641, 73] on label "Enable multilanguage To disable multilanguage delete all languages until only o…" at bounding box center [640, 72] width 39 height 8
click at [0, 0] on input "Enable multilanguage To disable multilanguage delete all languages until only o…" at bounding box center [0, 0] width 0 height 0
click at [635, 90] on select "Abkhazian Afar Afrikaans Akan Albanian Amharic Arabic Aragonese Armenian Assame…" at bounding box center [687, 91] width 150 height 8
click at [612, 87] on select "Abkhazian Afar Afrikaans Akan Albanian Amharic Arabic Aragonese Armenian Assame…" at bounding box center [687, 91] width 150 height 8
drag, startPoint x: 646, startPoint y: 141, endPoint x: 717, endPoint y: 85, distance: 90.5
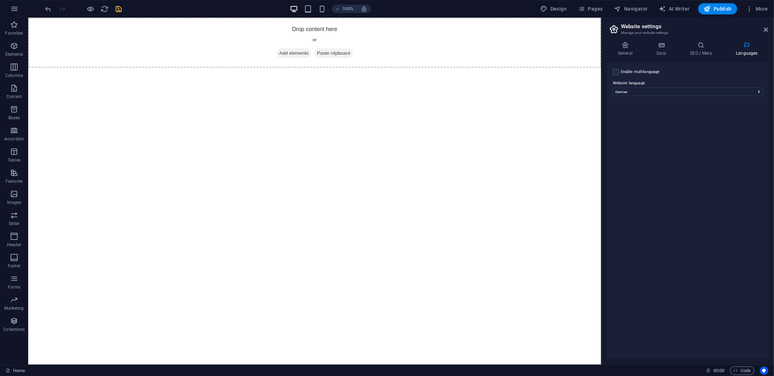
click at [646, 141] on div "Enable multilanguage To disable multilanguage delete all languages until only o…" at bounding box center [687, 210] width 161 height 297
click at [118, 7] on icon "save" at bounding box center [119, 9] width 8 height 8
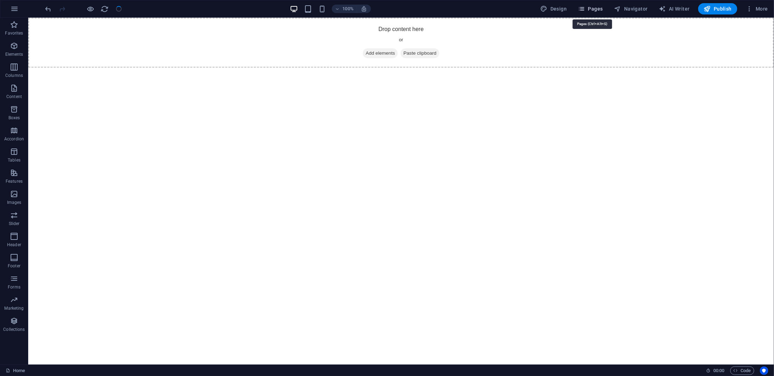
click at [585, 5] on icon "button" at bounding box center [581, 8] width 7 height 7
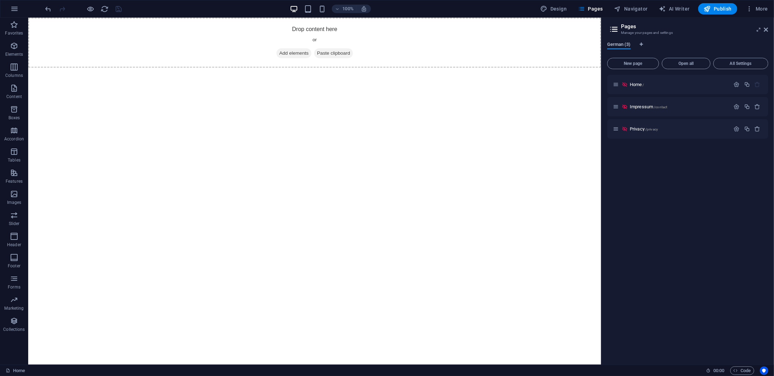
click at [621, 44] on span "German (3)" at bounding box center [619, 45] width 24 height 10
click at [638, 86] on span "Home /" at bounding box center [636, 84] width 14 height 5
click at [735, 82] on icon "button" at bounding box center [736, 84] width 6 height 6
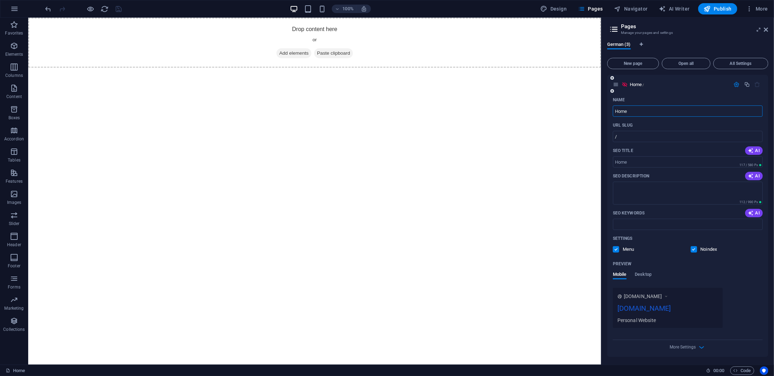
click at [612, 110] on input "Home" at bounding box center [687, 110] width 150 height 11
type input "St"
type input "/st"
type input "S"
type input "/"
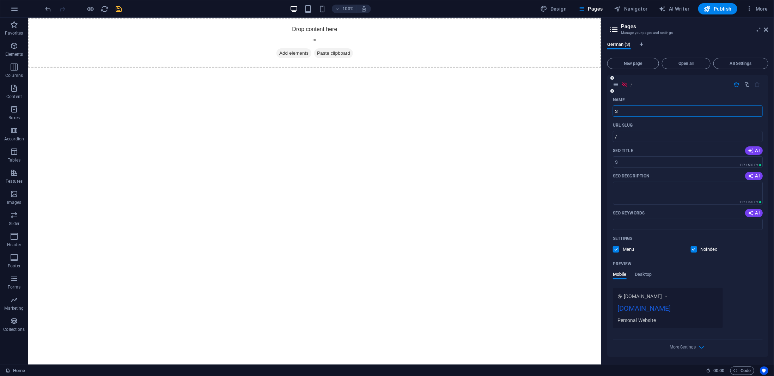
type input "S"
type input "/s"
type input "Startseite"
type input "/startseite"
type input "Startseite"
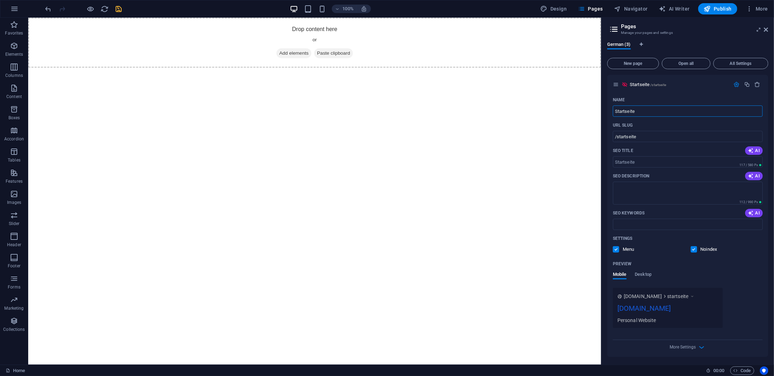
drag, startPoint x: 636, startPoint y: 158, endPoint x: 604, endPoint y: 167, distance: 33.0
click at [603, 167] on div "German (3) New page Open all All Settings Startseite /startseite Name Startseit…" at bounding box center [687, 200] width 172 height 328
drag, startPoint x: 635, startPoint y: 162, endPoint x: 621, endPoint y: 162, distance: 14.1
click at [620, 162] on input "SEO Title" at bounding box center [687, 161] width 150 height 11
drag, startPoint x: 635, startPoint y: 135, endPoint x: 618, endPoint y: 136, distance: 17.3
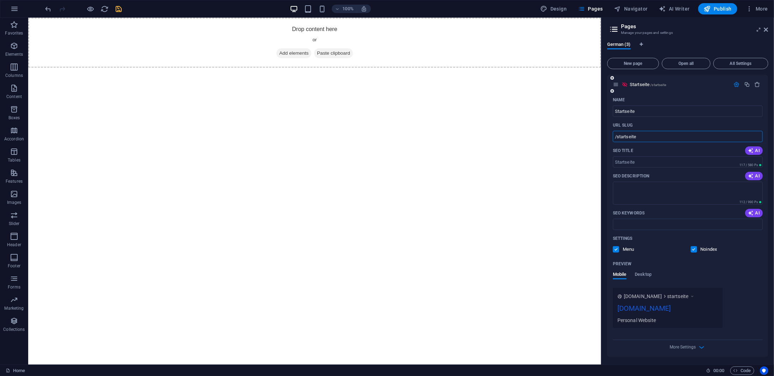
click at [618, 136] on input "/startseite" at bounding box center [687, 136] width 150 height 11
type input "/"
click at [642, 170] on div "Name Startseite ​ URL SLUG / ​ SEO Title AI ​ 117 / 580 Px SEO Description AI ​…" at bounding box center [687, 225] width 161 height 263
drag, startPoint x: 639, startPoint y: 160, endPoint x: 632, endPoint y: 177, distance: 19.0
click at [614, 162] on input "SEO Title" at bounding box center [687, 161] width 150 height 11
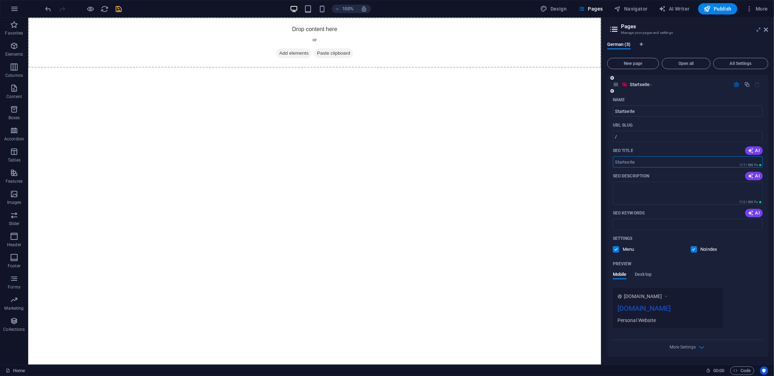
click at [610, 189] on div "Name Startseite ​ URL SLUG / ​ SEO Title AI ​ 117 / 580 Px SEO Description AI ​…" at bounding box center [687, 225] width 161 height 263
click at [697, 346] on icon "button" at bounding box center [701, 347] width 8 height 8
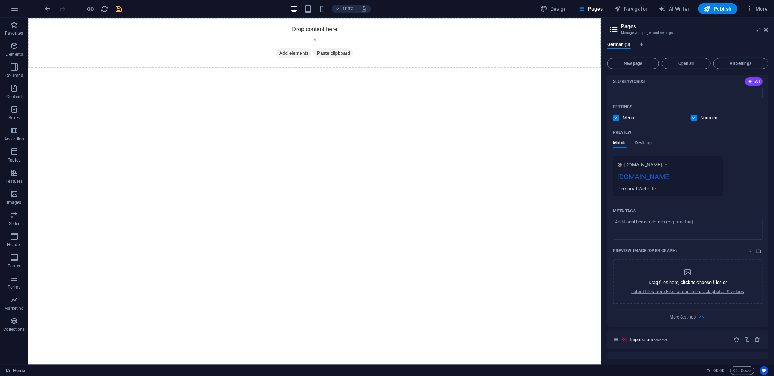
scroll to position [146, 0]
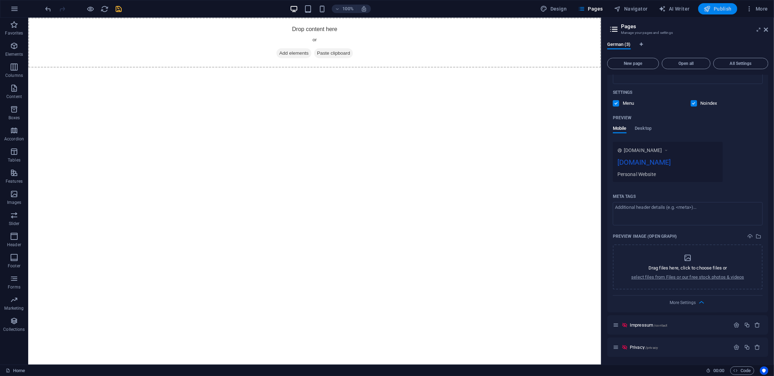
click at [716, 12] on span "Publish" at bounding box center [717, 8] width 28 height 7
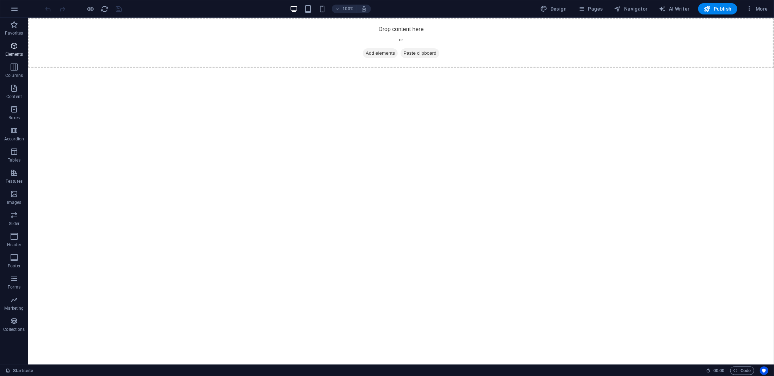
click at [18, 47] on icon "button" at bounding box center [14, 46] width 8 height 8
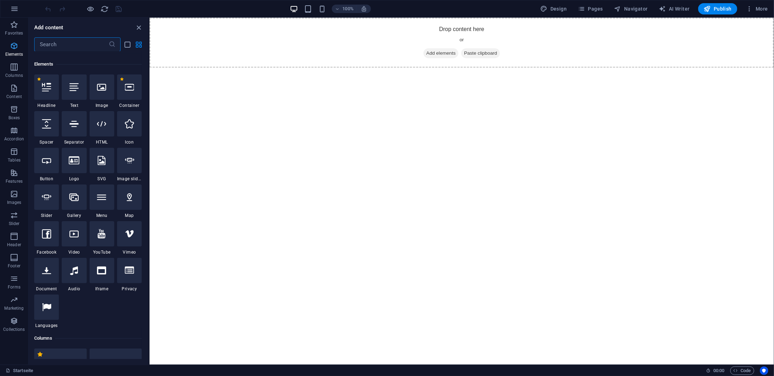
scroll to position [75, 0]
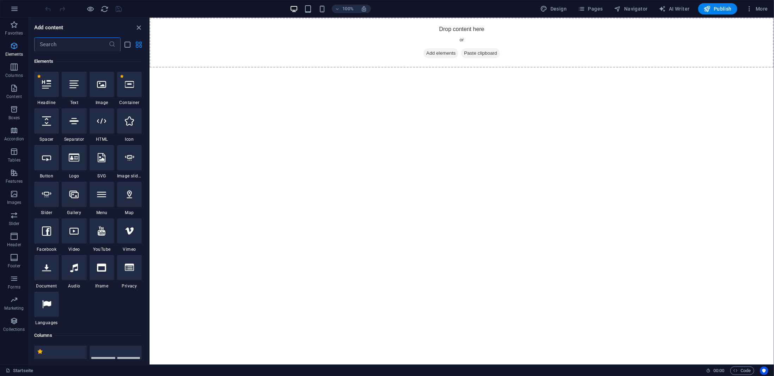
click at [14, 50] on span "Elements" at bounding box center [14, 50] width 28 height 17
click at [560, 6] on span "Design" at bounding box center [553, 8] width 26 height 7
select select "px"
select select "400"
select select "px"
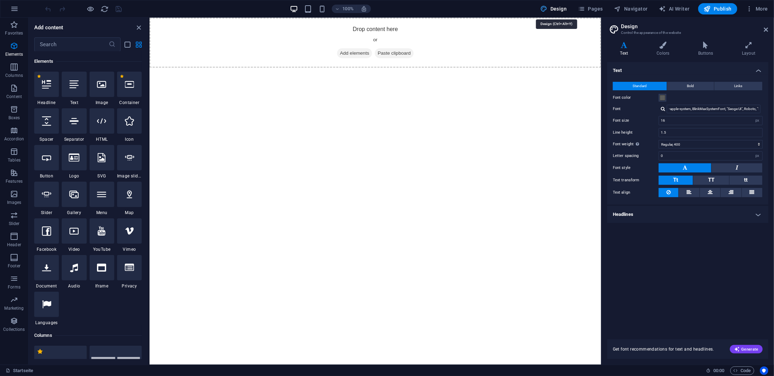
click at [560, 6] on span "Design" at bounding box center [553, 8] width 26 height 7
click at [585, 8] on icon "button" at bounding box center [581, 8] width 7 height 7
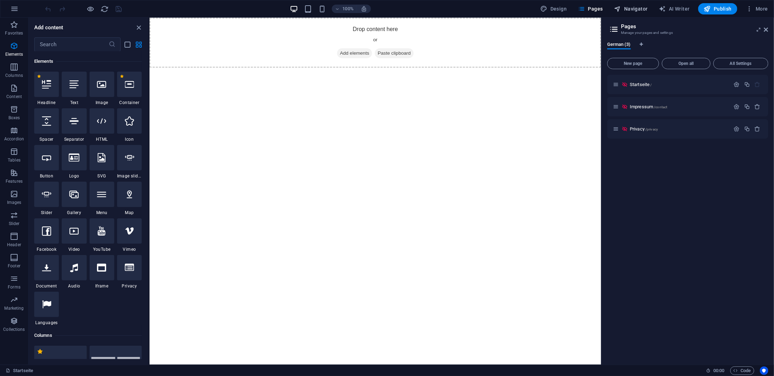
click at [636, 8] on span "Navigator" at bounding box center [630, 8] width 33 height 7
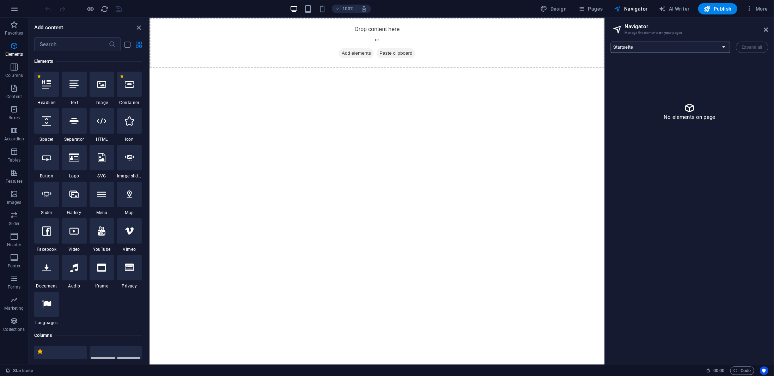
click at [647, 45] on select "Startseite Impressum Privacy" at bounding box center [669, 47] width 119 height 11
click at [754, 10] on span "More" at bounding box center [756, 8] width 22 height 7
click at [11, 131] on div at bounding box center [387, 188] width 774 height 376
click at [17, 108] on icon "button" at bounding box center [14, 109] width 8 height 8
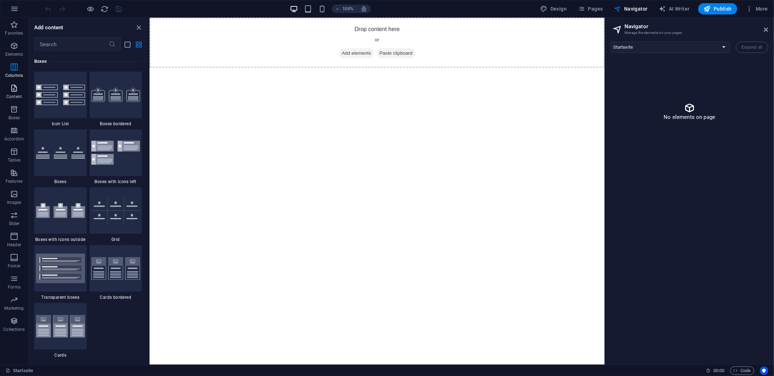
click at [13, 92] on span "Content" at bounding box center [14, 92] width 28 height 17
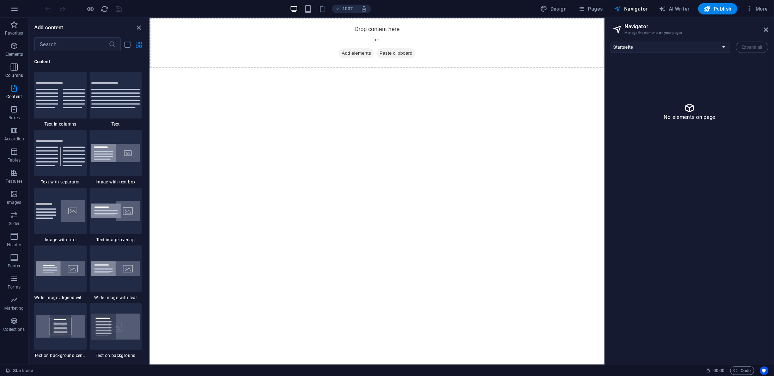
click at [11, 69] on icon "button" at bounding box center [14, 67] width 8 height 8
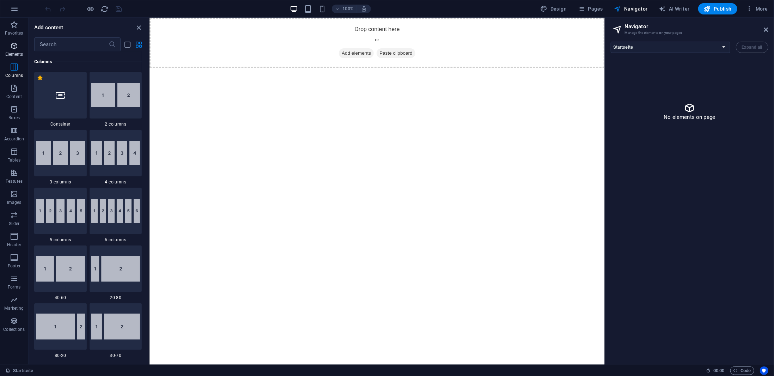
click at [14, 53] on p "Elements" at bounding box center [14, 54] width 18 height 6
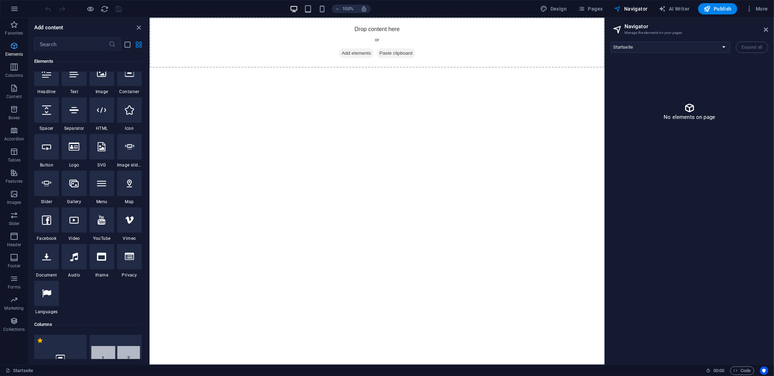
scroll to position [75, 0]
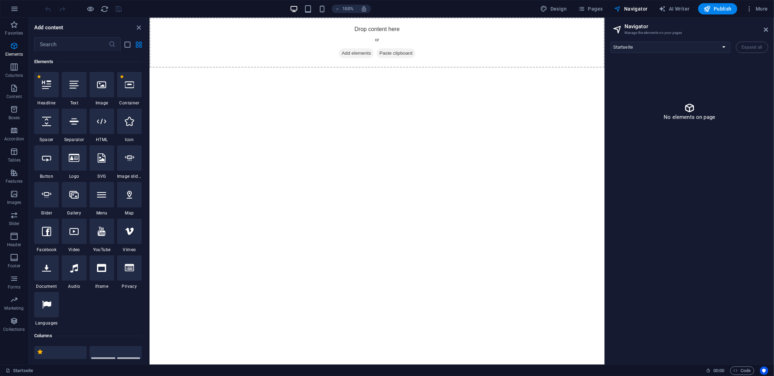
click at [325, 67] on html "Skip to main content Drop content here or Add elements Paste clipboard" at bounding box center [376, 42] width 455 height 50
click at [375, 39] on div "Drop content here or Add elements Paste clipboard" at bounding box center [376, 42] width 455 height 50
click at [371, 67] on html "Skip to main content Drop content here or Add elements Paste clipboard" at bounding box center [376, 42] width 455 height 50
click at [373, 67] on div "+ Add section" at bounding box center [376, 68] width 39 height 12
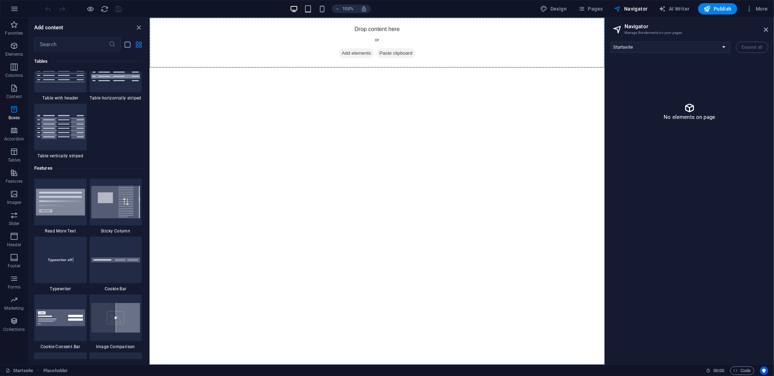
scroll to position [2642, 0]
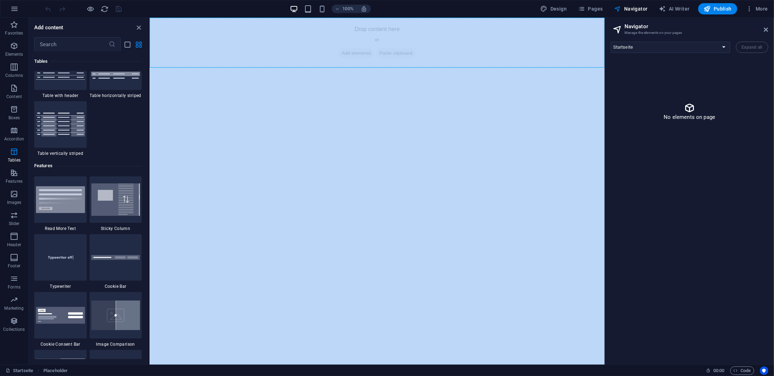
drag, startPoint x: 296, startPoint y: 192, endPoint x: 149, endPoint y: 220, distance: 148.9
click at [14, 65] on icon "button" at bounding box center [14, 67] width 8 height 8
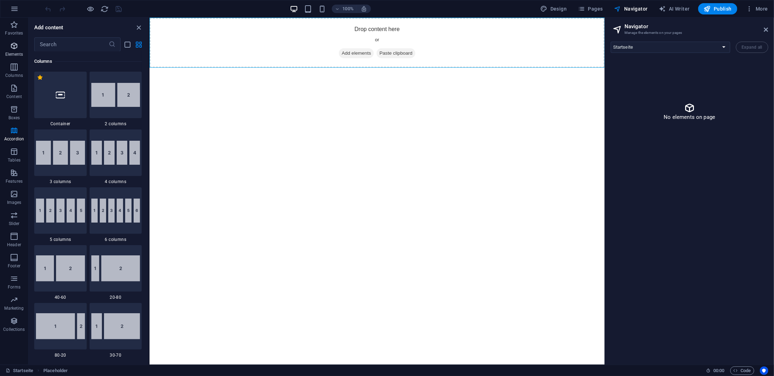
click at [13, 48] on icon "button" at bounding box center [14, 46] width 8 height 8
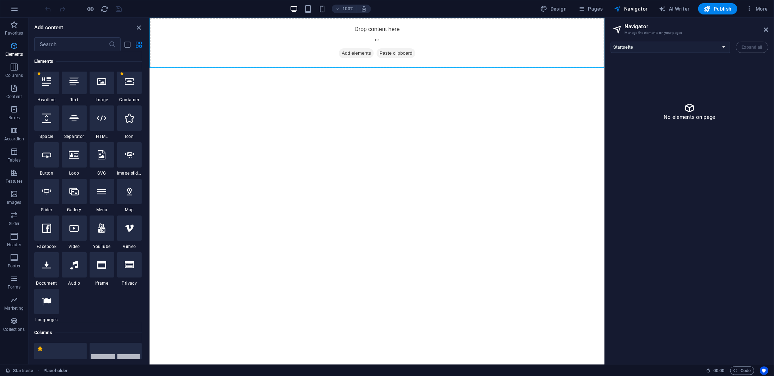
scroll to position [75, 0]
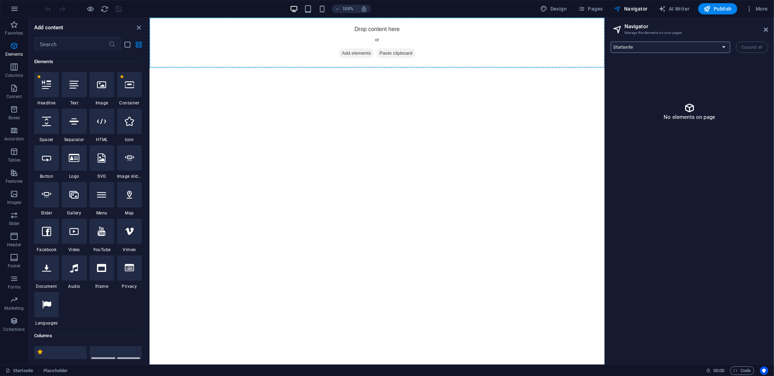
click at [673, 44] on select "Startseite Impressum Privacy" at bounding box center [669, 47] width 119 height 11
click at [750, 47] on div "Startseite Impressum Privacy Expand all" at bounding box center [689, 47] width 158 height 11
click at [692, 101] on div "No elements on page" at bounding box center [689, 112] width 158 height 106
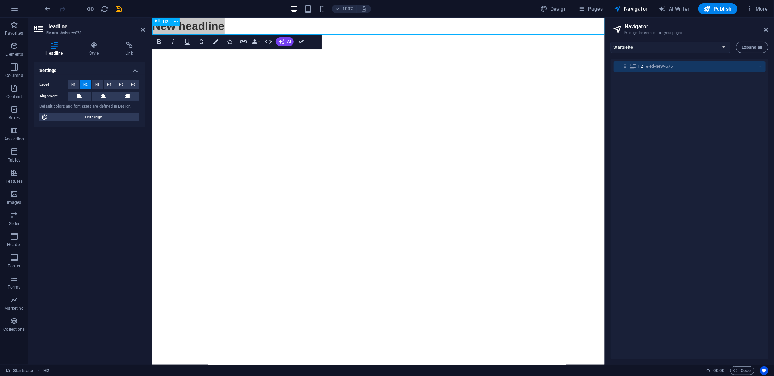
click at [701, 65] on div "H2 #ed-new-675" at bounding box center [683, 66] width 93 height 8
click at [314, 34] on html "Skip to main content New headline" at bounding box center [378, 25] width 452 height 17
click at [226, 24] on h2 "New headline" at bounding box center [378, 25] width 452 height 17
drag, startPoint x: 226, startPoint y: 24, endPoint x: 163, endPoint y: 26, distance: 62.4
click at [163, 26] on h2 "New headline" at bounding box center [378, 25] width 452 height 17
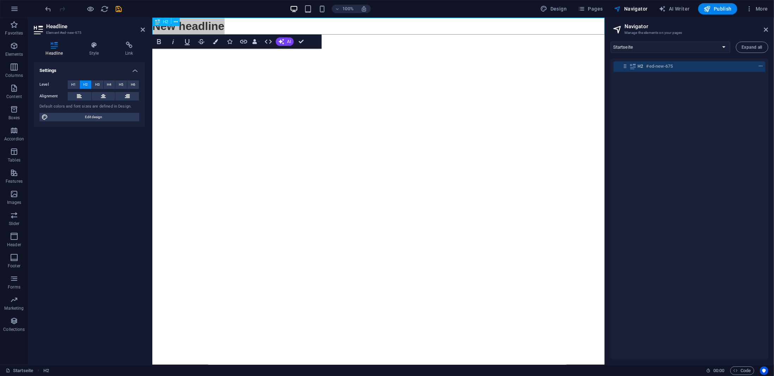
click at [758, 65] on icon "context-menu" at bounding box center [760, 66] width 5 height 5
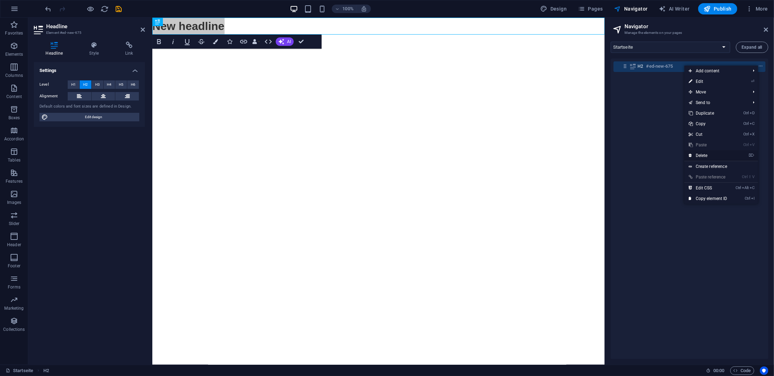
click at [705, 155] on link "⌦ Delete" at bounding box center [707, 155] width 47 height 11
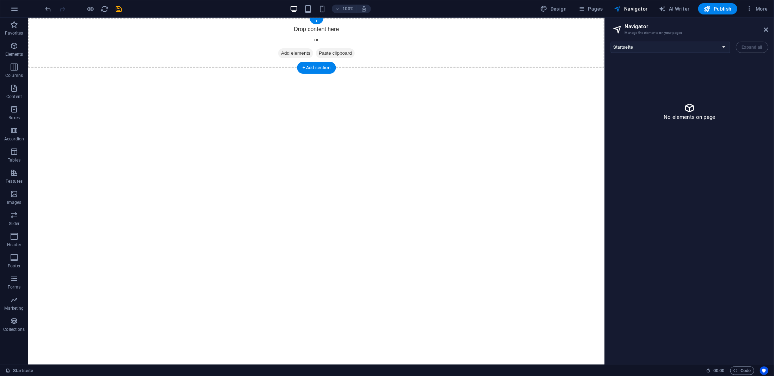
click at [298, 54] on span "Add elements" at bounding box center [295, 53] width 35 height 10
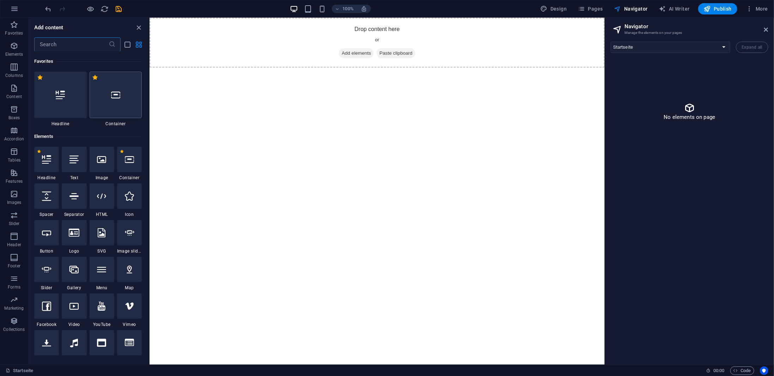
click at [120, 103] on div at bounding box center [116, 95] width 53 height 47
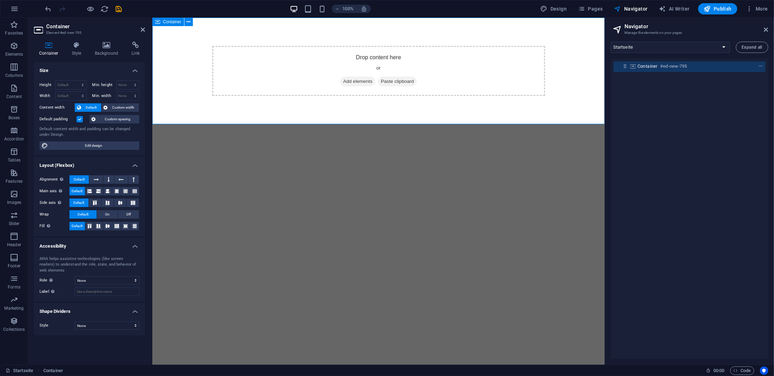
click at [376, 59] on div "Drop content here or Add elements Paste clipboard" at bounding box center [378, 70] width 333 height 50
click at [650, 66] on span "Container" at bounding box center [647, 66] width 20 height 6
click at [757, 67] on span "context-menu" at bounding box center [760, 66] width 7 height 5
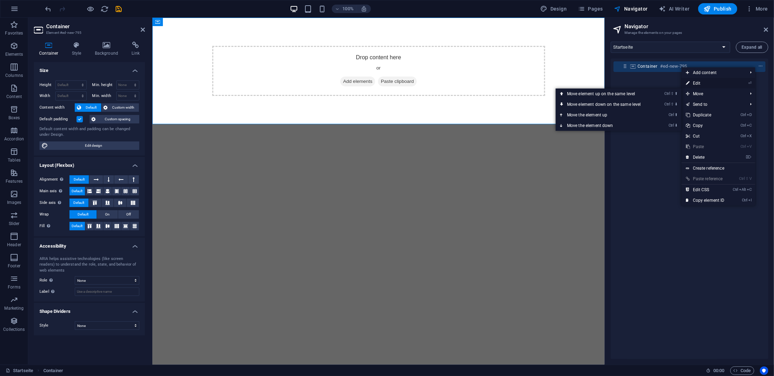
click at [699, 82] on link "⏎ Edit" at bounding box center [704, 83] width 47 height 11
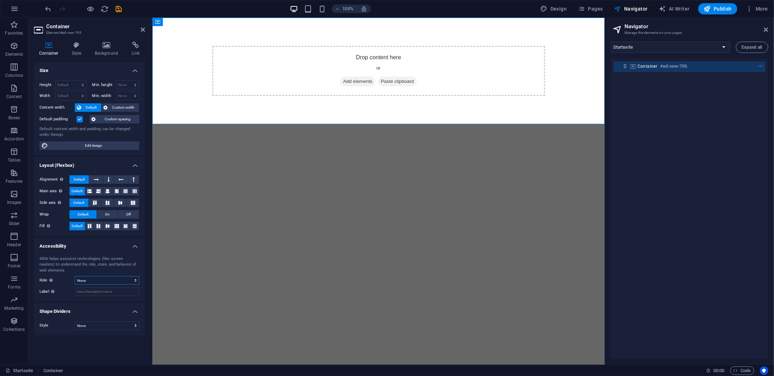
click at [101, 282] on select "None Alert Article Banner Comment Complementary Dialog Footer Header Marquee Pr…" at bounding box center [107, 280] width 64 height 8
select select "header"
click at [75, 276] on select "None Alert Article Banner Comment Complementary Dialog Footer Header Marquee Pr…" at bounding box center [107, 280] width 64 height 8
click at [96, 323] on select "None Triangle Square Diagonal Polygon 1 Polygon 2 Zigzag Multiple Zigzags Waves…" at bounding box center [107, 325] width 64 height 8
click at [59, 301] on div "ARIA helps assistive technologies (like screen readers) to understand the role,…" at bounding box center [89, 275] width 111 height 51
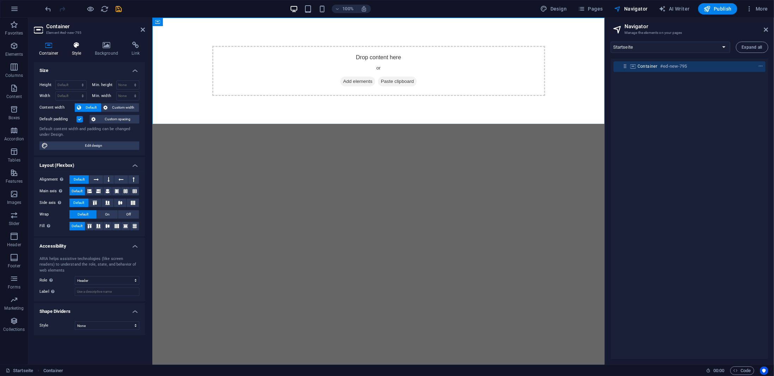
click at [70, 52] on h4 "Style" at bounding box center [78, 49] width 23 height 15
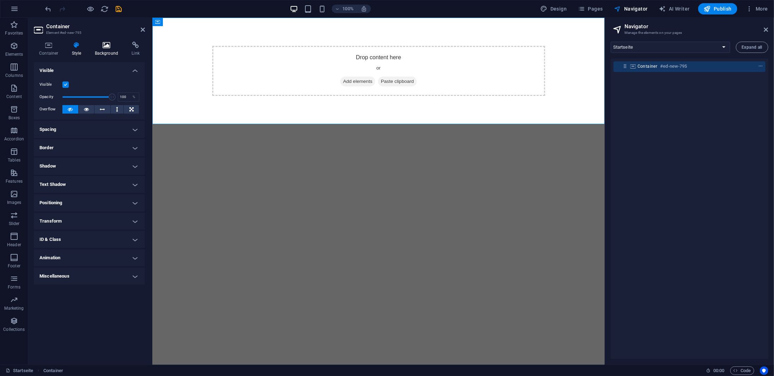
click at [110, 48] on icon at bounding box center [107, 45] width 34 height 7
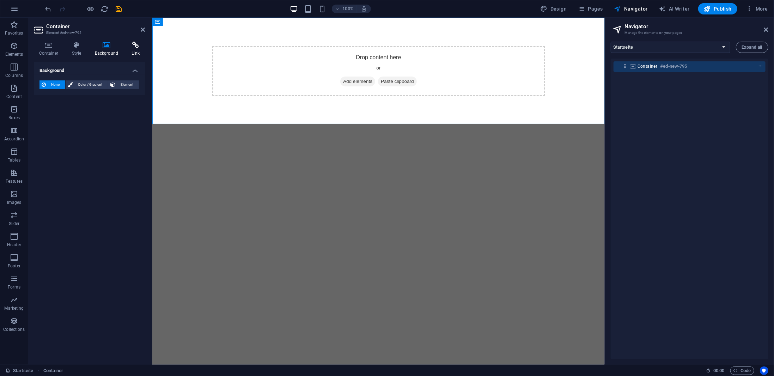
click at [137, 52] on h4 "Link" at bounding box center [135, 49] width 19 height 15
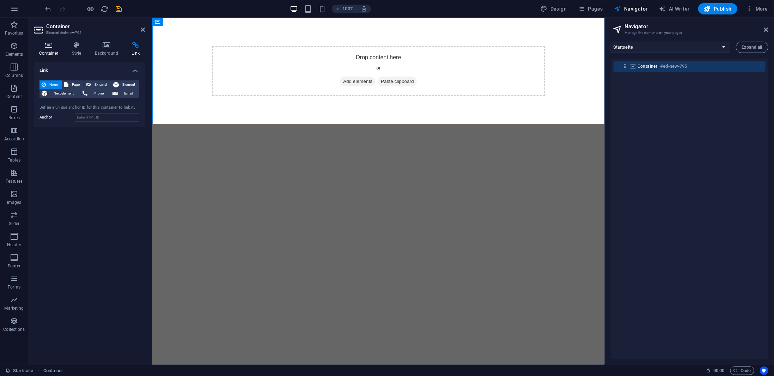
click at [50, 50] on h4 "Container" at bounding box center [50, 49] width 33 height 15
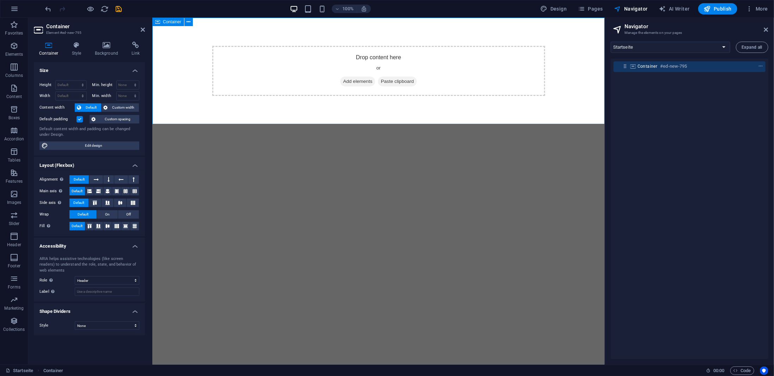
click at [381, 61] on div "Drop content here or Add elements Paste clipboard" at bounding box center [378, 70] width 333 height 50
click at [362, 81] on span "Add elements" at bounding box center [357, 81] width 35 height 10
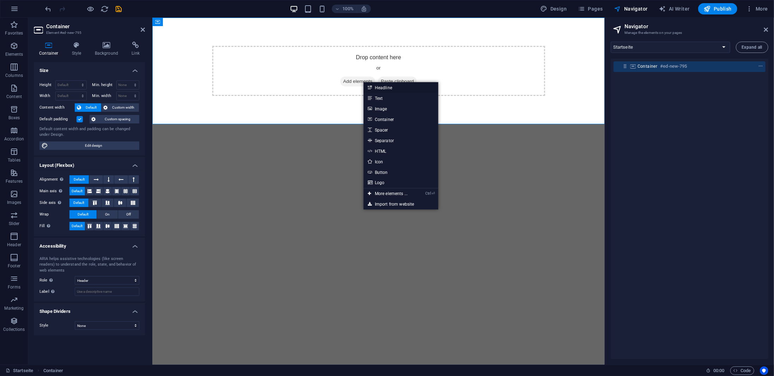
click at [385, 91] on link "Headline" at bounding box center [400, 87] width 75 height 11
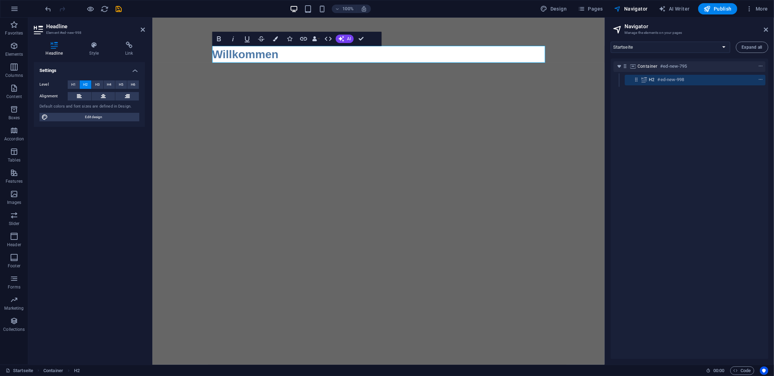
drag, startPoint x: 396, startPoint y: 101, endPoint x: 381, endPoint y: 105, distance: 16.3
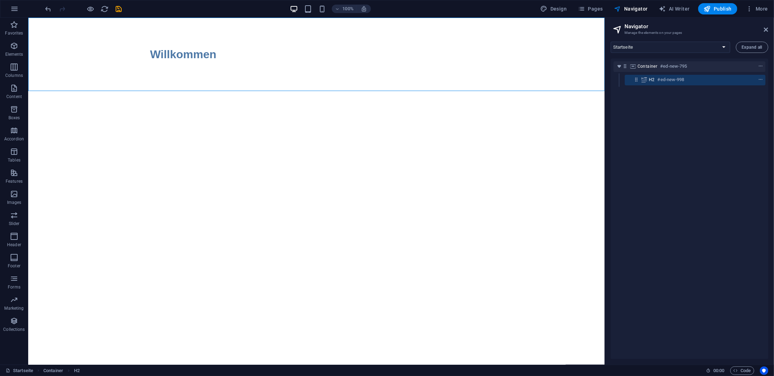
drag, startPoint x: 257, startPoint y: 105, endPoint x: 303, endPoint y: 88, distance: 49.6
click at [303, 88] on div "Willkommen" at bounding box center [316, 53] width 576 height 73
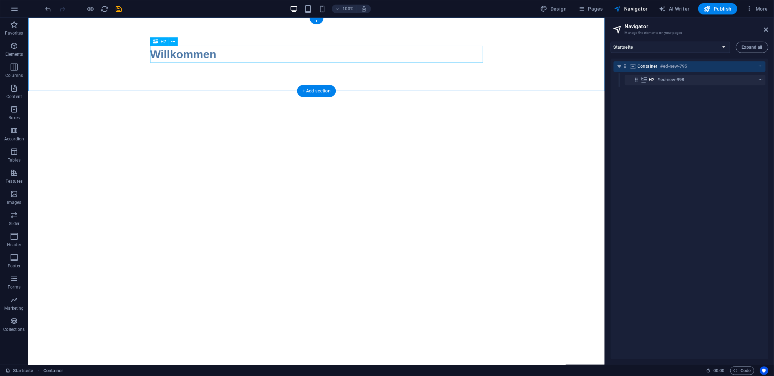
click at [214, 57] on div "Willkommen" at bounding box center [316, 53] width 333 height 17
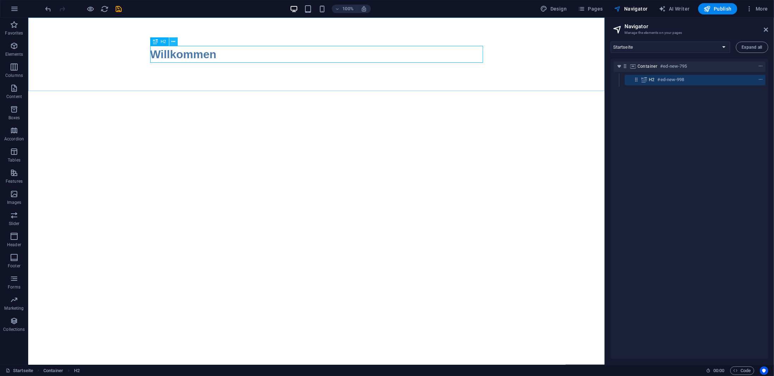
click at [173, 41] on icon at bounding box center [174, 41] width 4 height 7
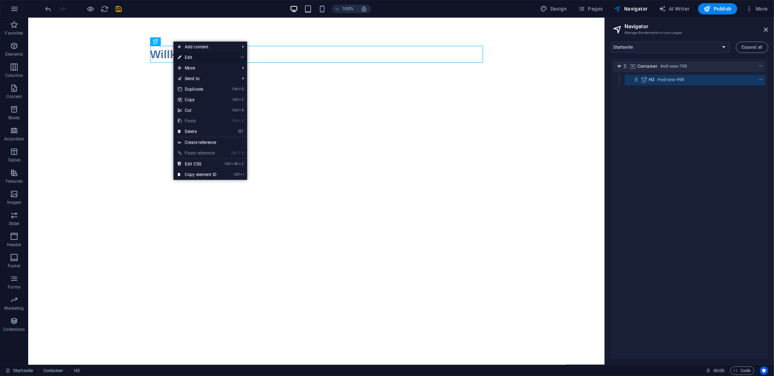
click at [239, 57] on li "⏎ Edit" at bounding box center [210, 57] width 74 height 11
click at [186, 55] on link "⏎ Edit" at bounding box center [196, 57] width 47 height 11
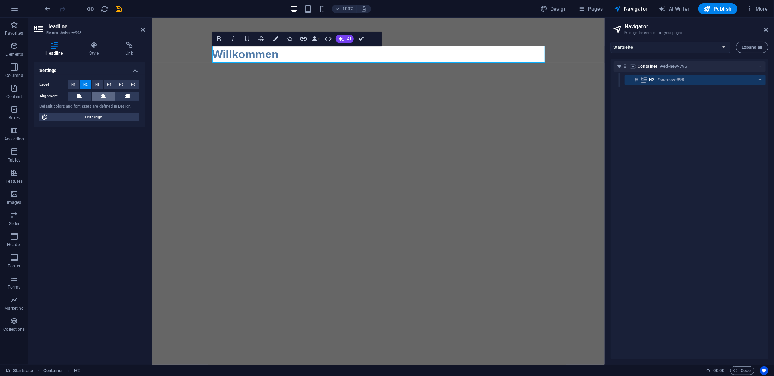
click at [109, 94] on button at bounding box center [104, 96] width 24 height 8
click at [220, 38] on icon "button" at bounding box center [219, 39] width 8 height 8
click at [217, 37] on icon "button" at bounding box center [219, 39] width 8 height 8
click at [105, 81] on button "H4" at bounding box center [110, 84] width 12 height 8
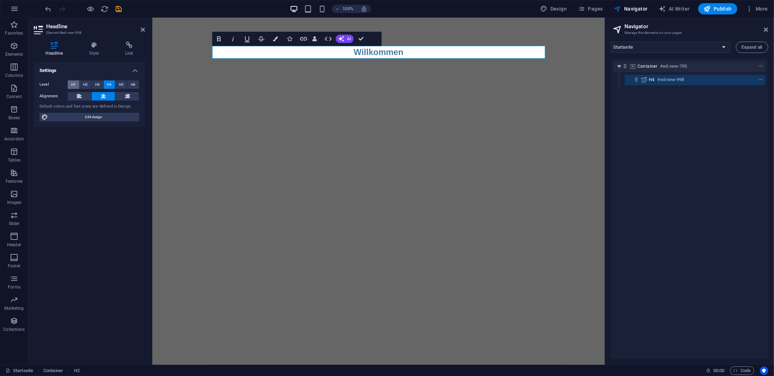
click at [74, 82] on span "H1" at bounding box center [73, 84] width 5 height 8
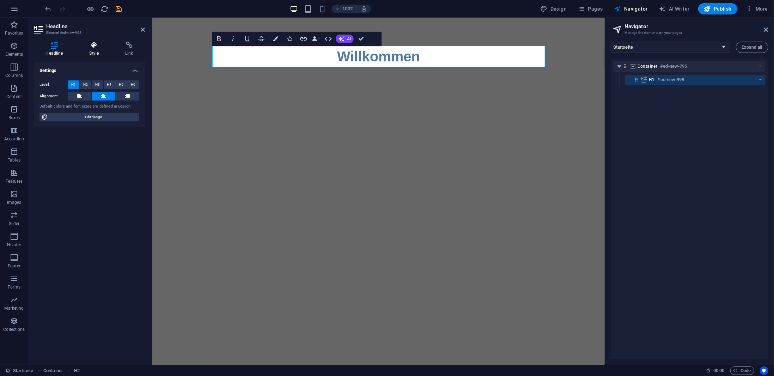
click at [97, 51] on h4 "Style" at bounding box center [96, 49] width 36 height 15
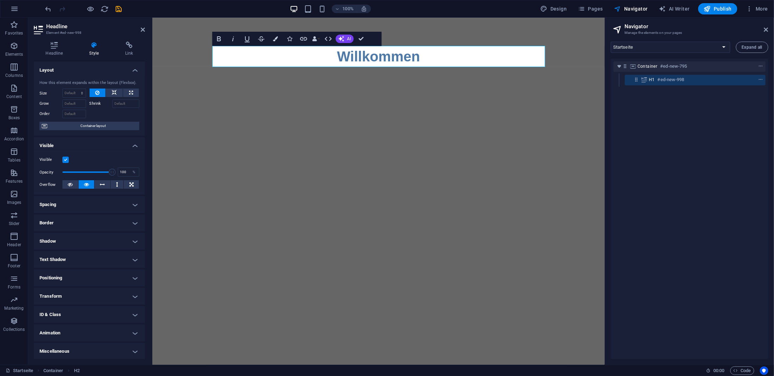
scroll to position [0, 0]
click at [57, 51] on h4 "Headline" at bounding box center [56, 49] width 44 height 15
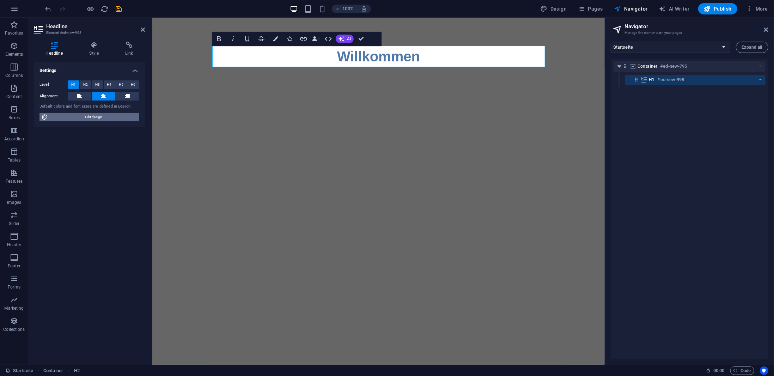
click at [92, 116] on span "Edit design" at bounding box center [93, 117] width 87 height 8
select select "px"
select select "400"
select select "px"
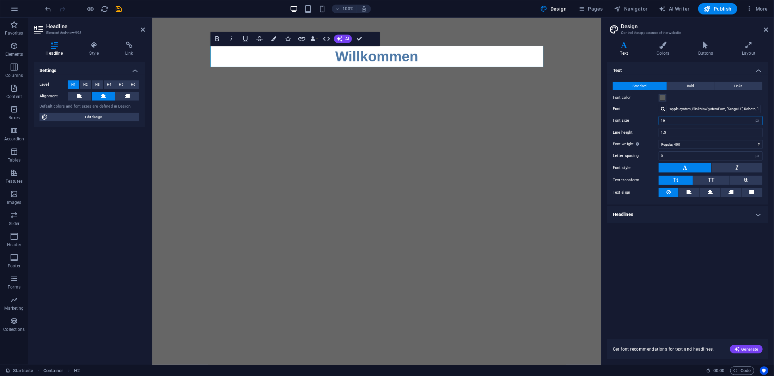
click at [739, 120] on input "16" at bounding box center [710, 120] width 103 height 8
type input "1"
type input "32"
click at [720, 275] on div "Text Standard Bold Links Font color Font -apple-system, BlinkMaxSystemFont, "Se…" at bounding box center [687, 196] width 161 height 269
click at [685, 86] on button "Bold" at bounding box center [690, 86] width 47 height 8
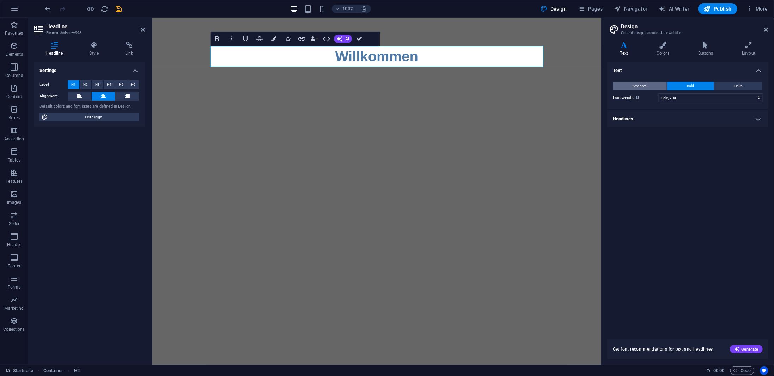
click at [652, 83] on button "Standard" at bounding box center [639, 86] width 54 height 8
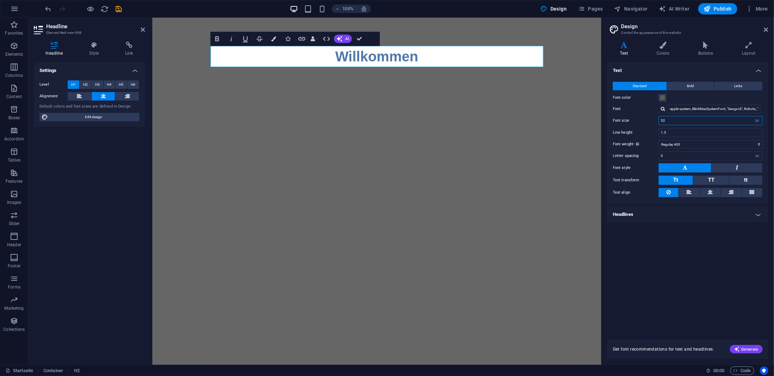
drag, startPoint x: 676, startPoint y: 120, endPoint x: 689, endPoint y: 119, distance: 13.1
click at [689, 119] on input "32" at bounding box center [710, 120] width 103 height 8
click at [117, 6] on icon "save" at bounding box center [119, 9] width 8 height 8
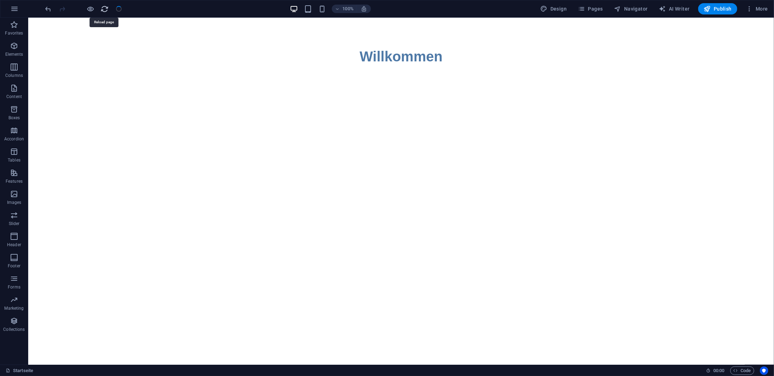
click at [106, 9] on icon "reload" at bounding box center [105, 9] width 8 height 8
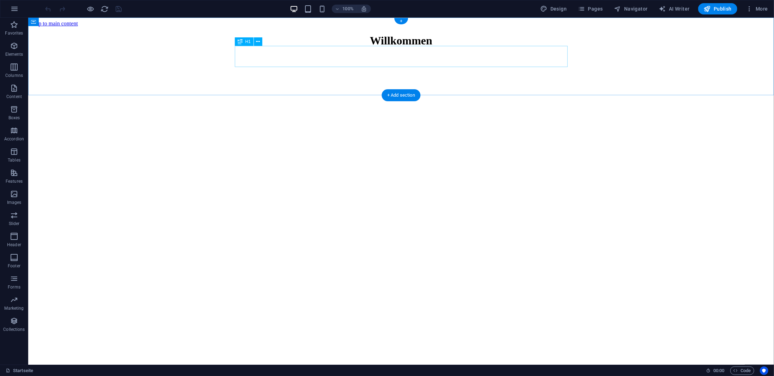
click at [360, 47] on div "Willkommen" at bounding box center [401, 40] width 740 height 13
click at [256, 43] on icon at bounding box center [258, 41] width 4 height 7
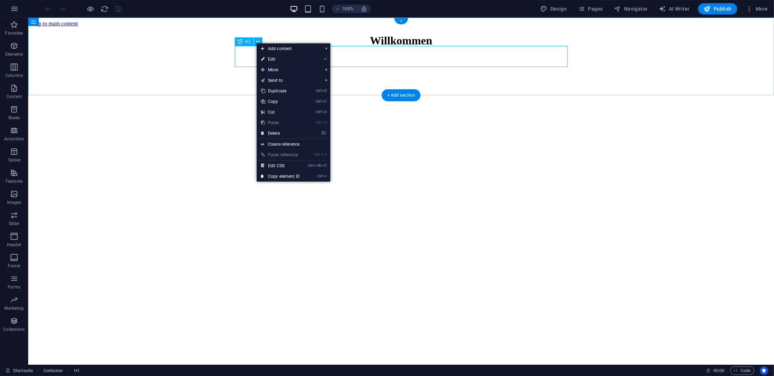
click at [441, 47] on div "Willkommen" at bounding box center [401, 40] width 740 height 13
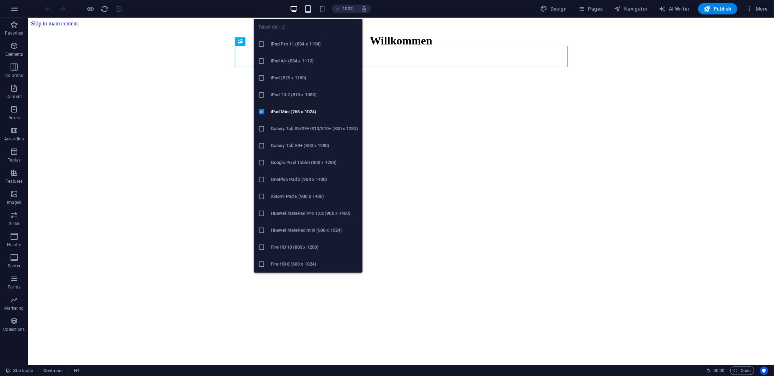
click at [306, 8] on icon "button" at bounding box center [308, 9] width 8 height 8
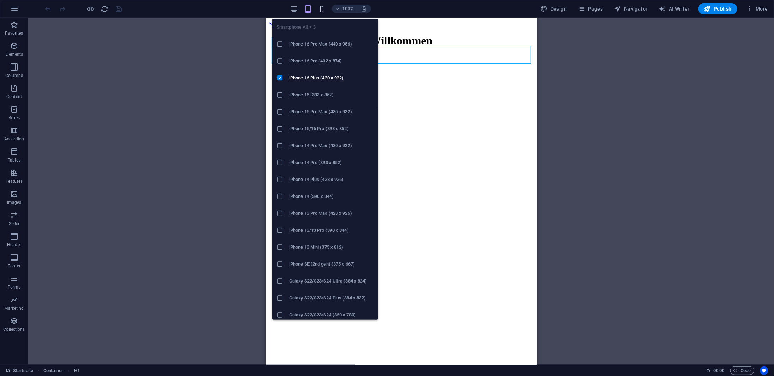
click at [323, 9] on icon "button" at bounding box center [322, 9] width 8 height 8
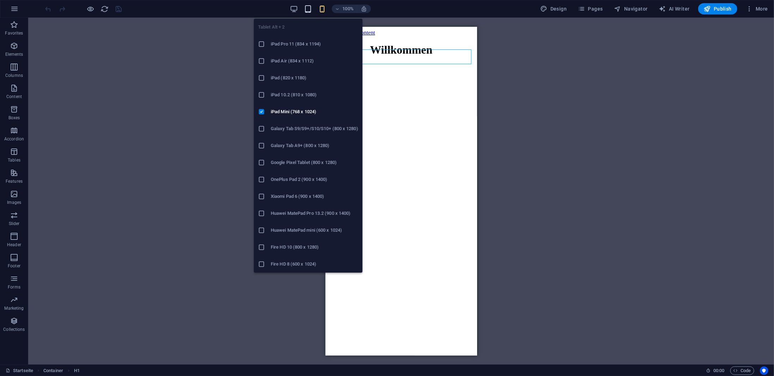
click at [310, 9] on icon "button" at bounding box center [308, 9] width 8 height 8
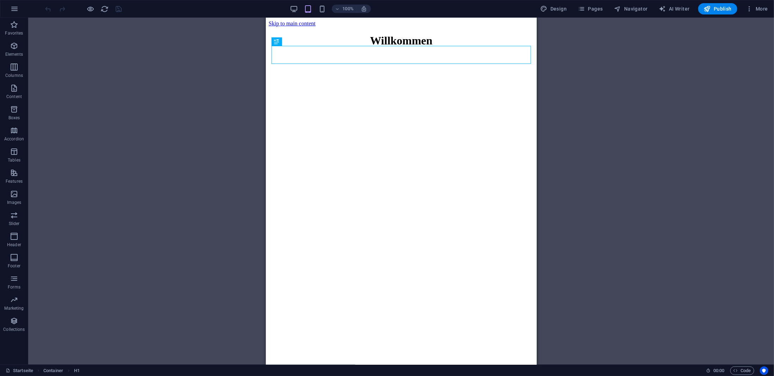
click at [302, 10] on div "100%" at bounding box center [329, 8] width 81 height 11
click at [298, 11] on icon "button" at bounding box center [294, 9] width 8 height 8
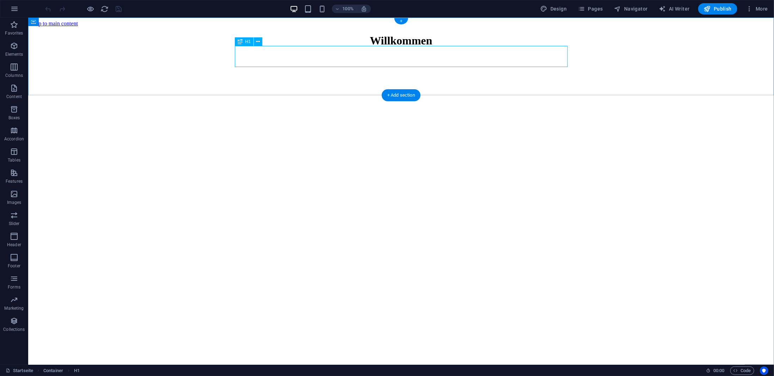
click at [429, 47] on div "Willkommen" at bounding box center [401, 40] width 740 height 13
click at [260, 41] on icon at bounding box center [258, 41] width 4 height 7
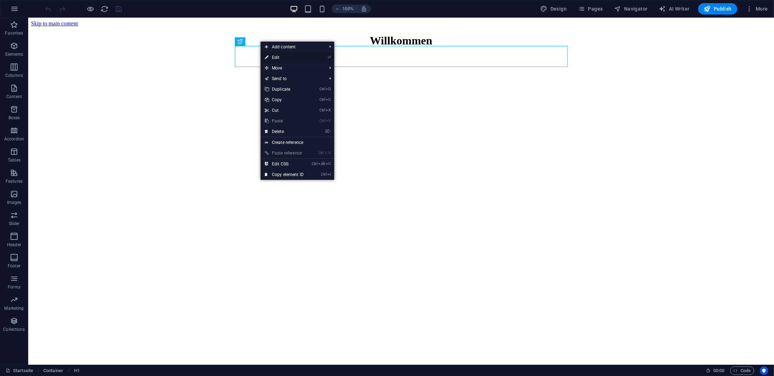
click at [292, 54] on link "⏎ Edit" at bounding box center [283, 57] width 47 height 11
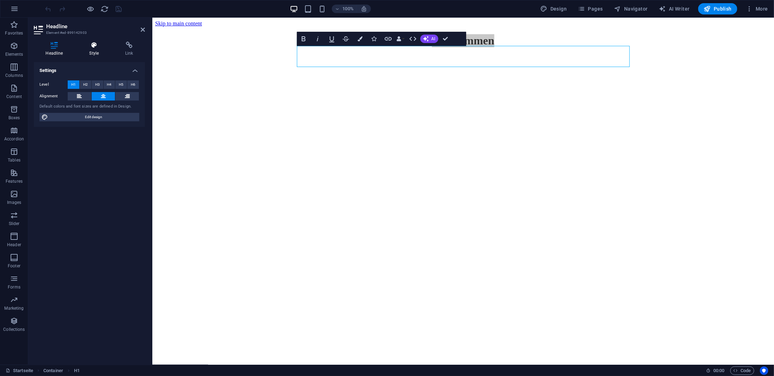
click at [89, 48] on icon at bounding box center [94, 45] width 33 height 7
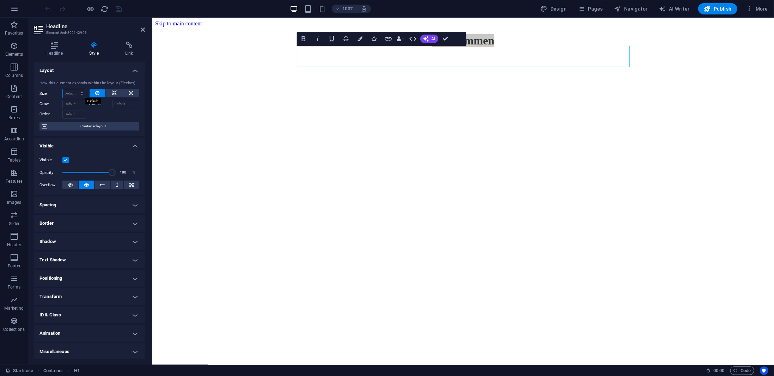
click at [74, 89] on select "Default auto px % 1/1 1/2 1/3 1/4 1/5 1/6 1/7 1/8 1/9 1/10" at bounding box center [74, 93] width 23 height 8
click at [75, 94] on select "Default auto px % 1/1 1/2 1/3 1/4 1/5 1/6 1/7 1/8 1/9 1/10" at bounding box center [74, 93] width 23 height 8
click at [63, 89] on select "Default auto px % 1/1 1/2 1/3 1/4 1/5 1/6 1/7 1/8 1/9 1/10" at bounding box center [74, 93] width 23 height 8
click at [76, 93] on select "Default auto px % 1/1 1/2 1/3 1/4 1/5 1/6 1/7 1/8 1/9 1/10" at bounding box center [74, 93] width 23 height 8
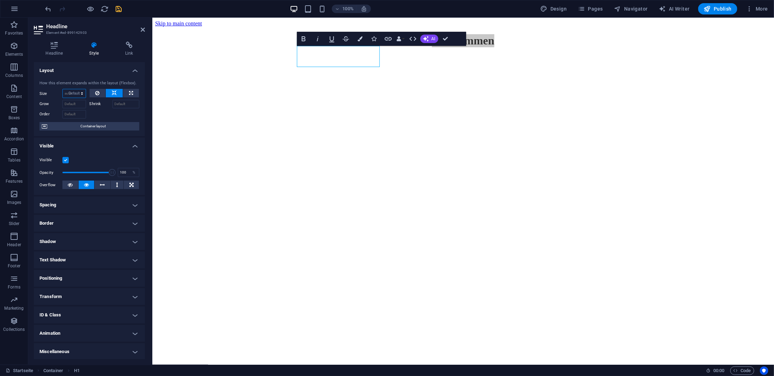
click at [63, 89] on select "Default auto px % 1/1 1/2 1/3 1/4 1/5 1/6 1/7 1/8 1/9 1/10" at bounding box center [74, 93] width 23 height 8
click at [75, 92] on select "Default auto px % 1/1 1/2 1/3 1/4 1/5 1/6 1/7 1/8 1/9 1/10" at bounding box center [74, 93] width 23 height 8
select select "1/6"
click at [75, 89] on select "Default auto px % 1/1 1/2 1/3 1/4 1/5 1/6 1/7 1/8 1/9 1/10" at bounding box center [74, 93] width 23 height 8
type input "16.66"
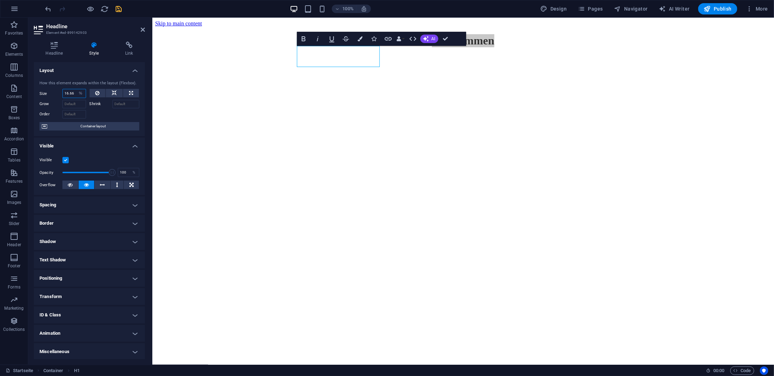
click at [70, 91] on input "16.66" at bounding box center [74, 93] width 23 height 8
click at [78, 91] on select "Default auto px % 1/1 1/2 1/3 1/4 1/5 1/6 1/7 1/8 1/9 1/10" at bounding box center [81, 93] width 10 height 8
select select "poi4fvpgeuo"
click at [76, 89] on select "Default auto px % 1/1 1/2 1/3 1/4 1/5 1/6 1/7 1/8 1/9 1/10" at bounding box center [81, 93] width 10 height 8
select select "DISABLED_OPTION_VALUE"
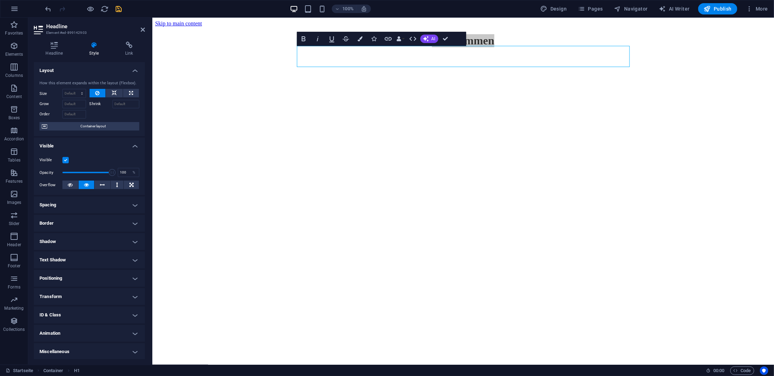
click at [95, 115] on div at bounding box center [115, 113] width 50 height 10
click at [96, 127] on span "Container layout" at bounding box center [93, 126] width 88 height 8
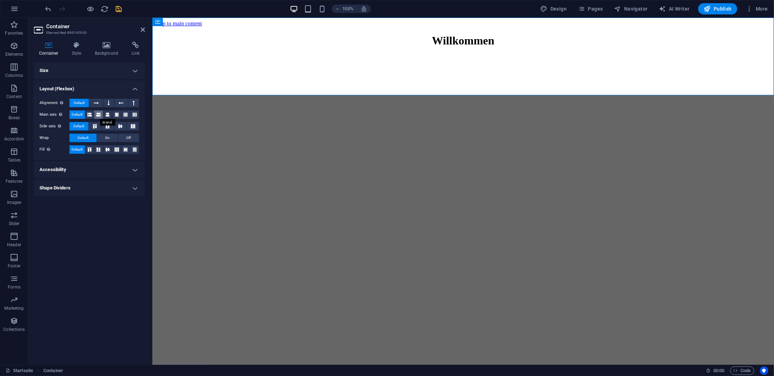
click at [98, 115] on icon at bounding box center [98, 114] width 4 height 8
click at [81, 114] on span "Default" at bounding box center [77, 114] width 11 height 8
click at [82, 51] on h4 "Style" at bounding box center [78, 49] width 23 height 15
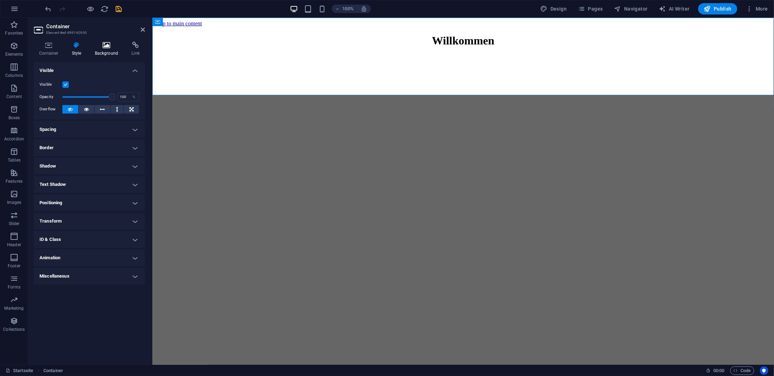
click at [112, 45] on icon at bounding box center [107, 45] width 34 height 7
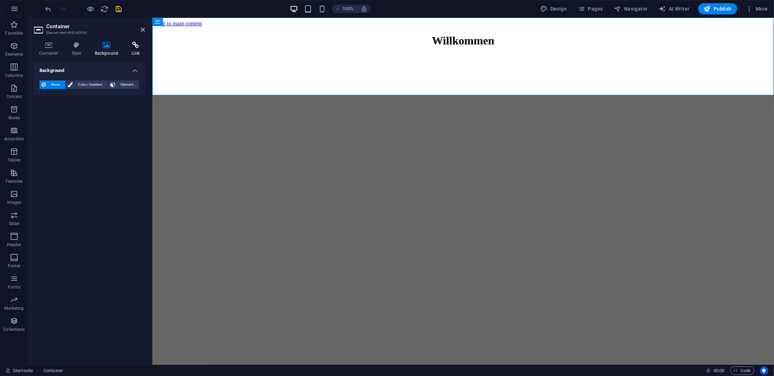
click at [131, 46] on icon at bounding box center [135, 45] width 19 height 7
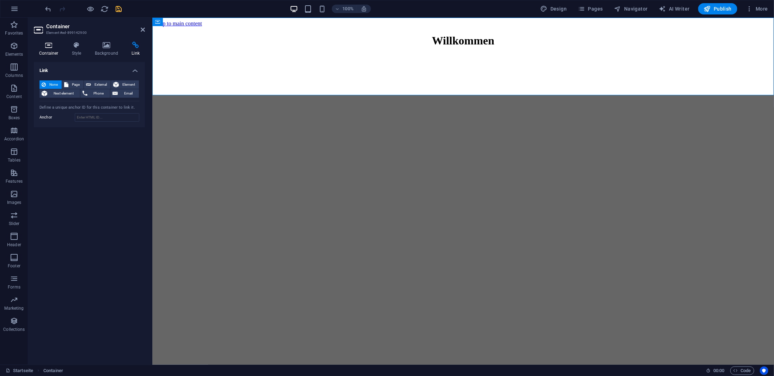
click at [40, 49] on h4 "Container" at bounding box center [50, 49] width 33 height 15
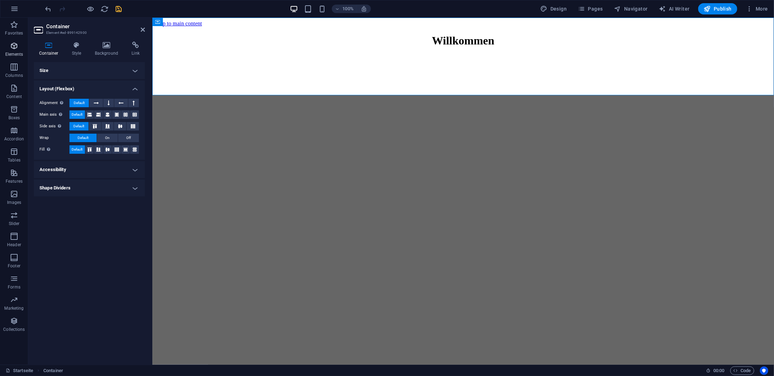
click at [21, 51] on span "Elements" at bounding box center [14, 50] width 28 height 17
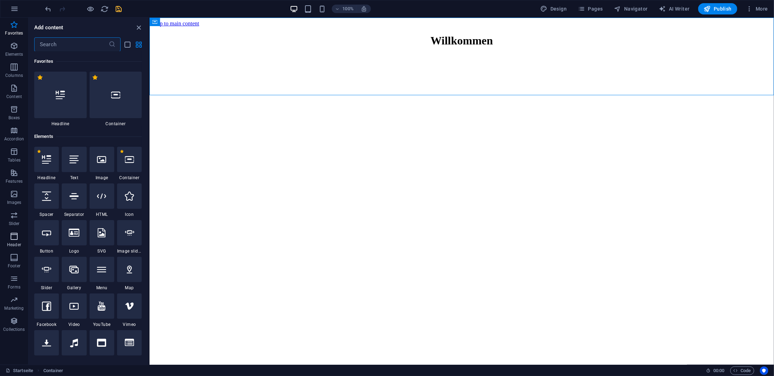
click at [19, 244] on p "Header" at bounding box center [14, 245] width 14 height 6
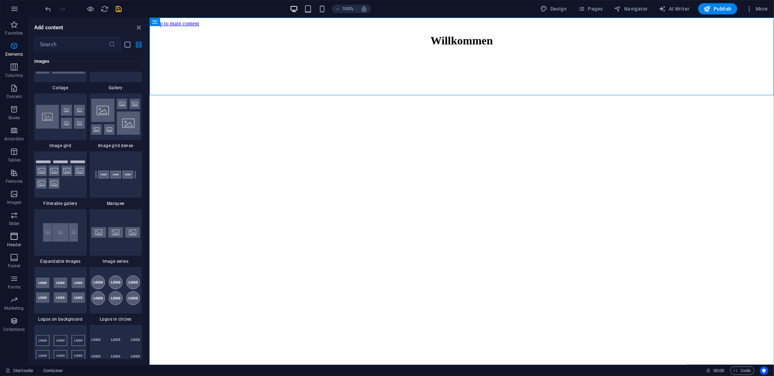
scroll to position [4244, 0]
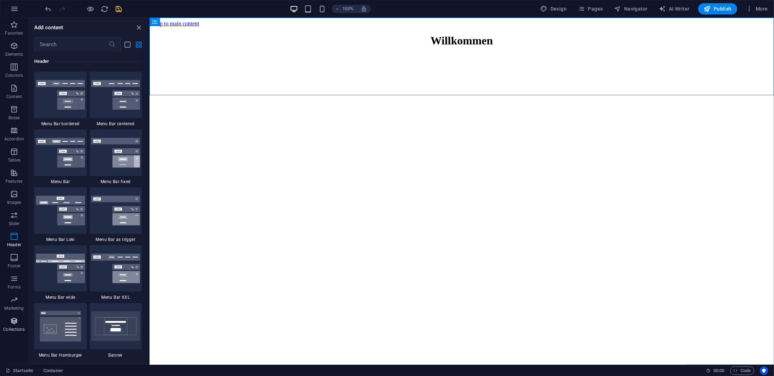
drag, startPoint x: 17, startPoint y: 307, endPoint x: 17, endPoint y: 316, distance: 9.2
click at [17, 307] on p "Marketing" at bounding box center [13, 308] width 19 height 6
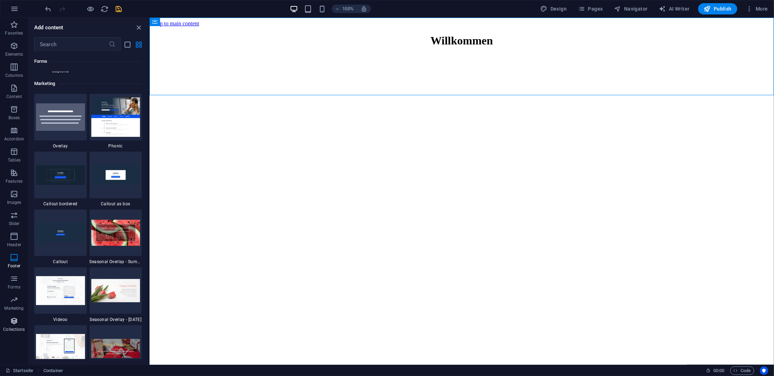
click at [16, 325] on icon "button" at bounding box center [14, 320] width 8 height 8
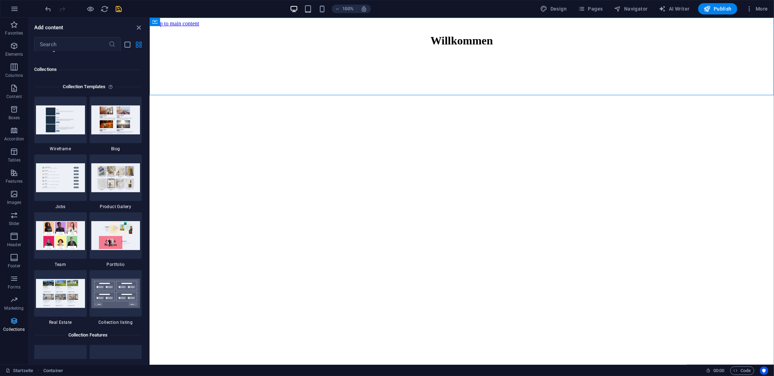
scroll to position [6451, 0]
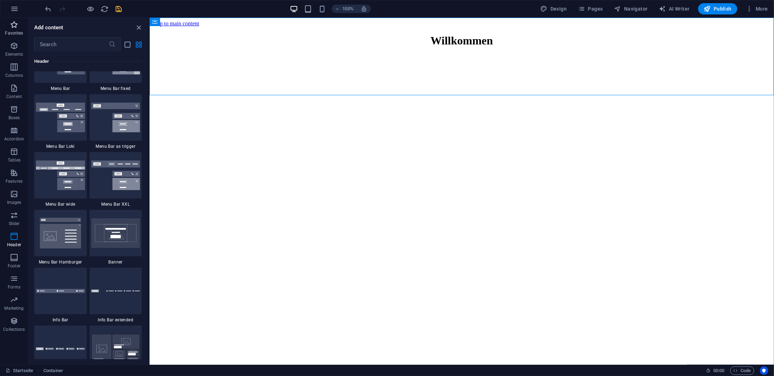
click at [13, 24] on icon "button" at bounding box center [14, 24] width 8 height 8
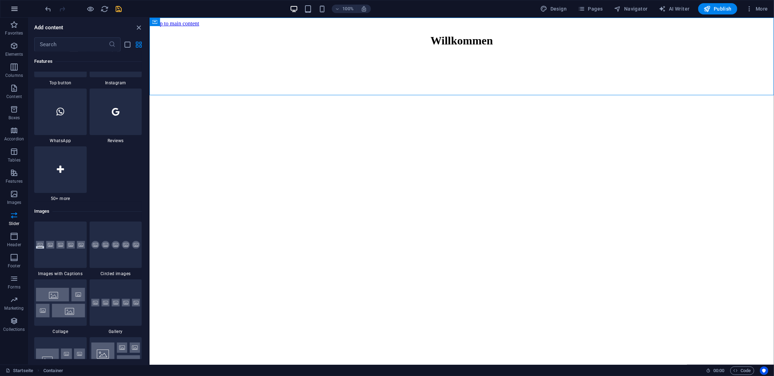
scroll to position [915, 0]
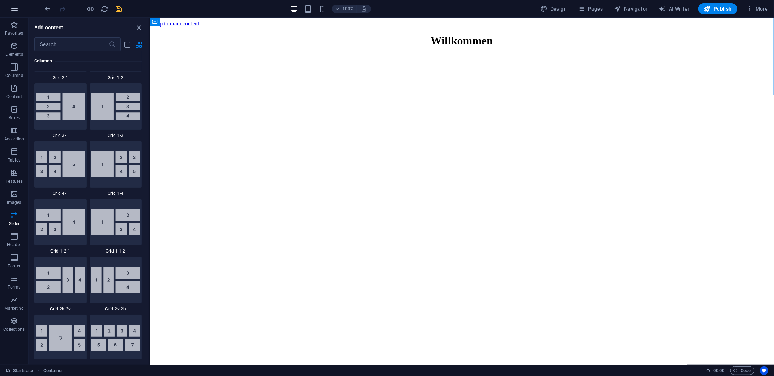
click at [13, 7] on icon "button" at bounding box center [14, 9] width 8 height 8
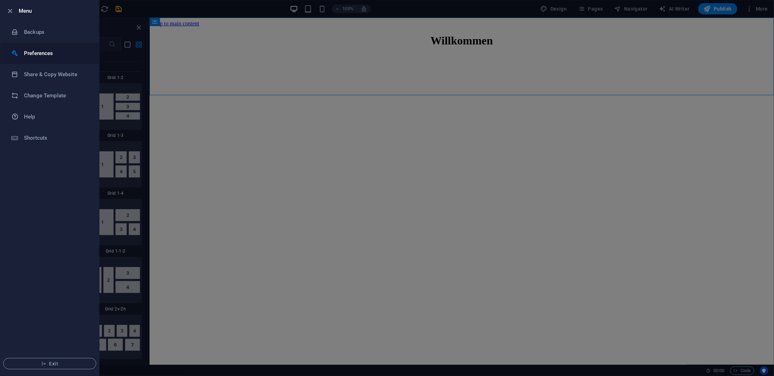
click at [48, 56] on h6 "Preferences" at bounding box center [56, 53] width 65 height 8
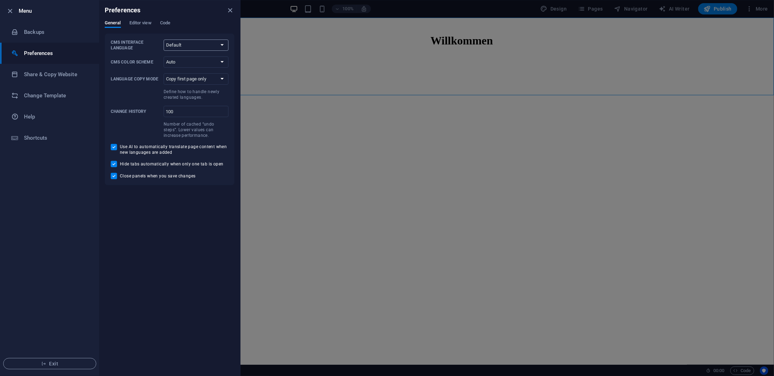
click at [195, 43] on select "Default Deutsch English Español Français Magyar Italiano Nederlands Polski Port…" at bounding box center [196, 44] width 65 height 11
select select "de"
click at [164, 39] on select "Default Deutsch English Español Français Magyar Italiano Nederlands Polski Port…" at bounding box center [196, 44] width 65 height 11
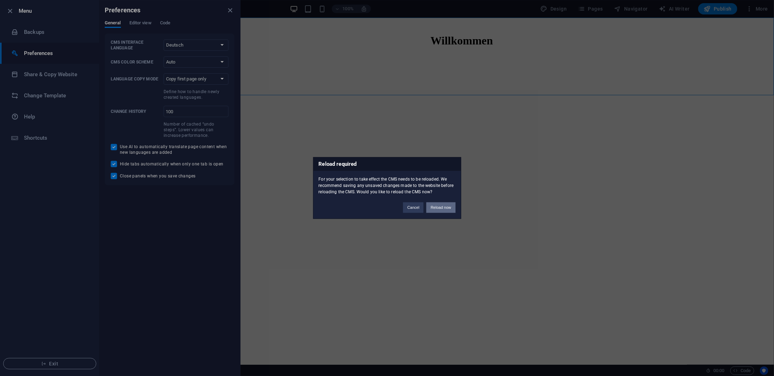
click at [443, 210] on button "Reload now" at bounding box center [440, 207] width 29 height 11
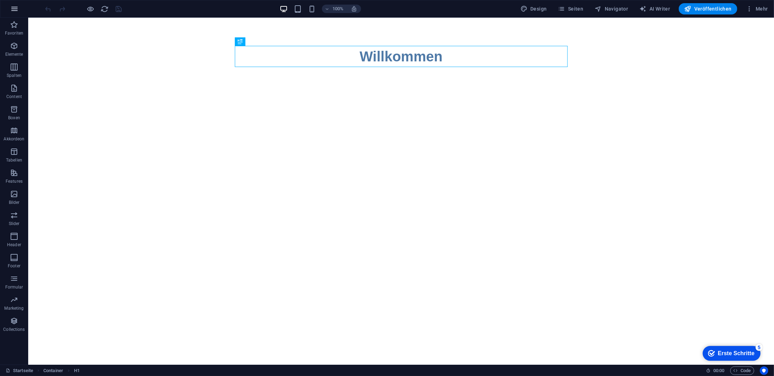
click at [12, 9] on icon "button" at bounding box center [14, 9] width 8 height 8
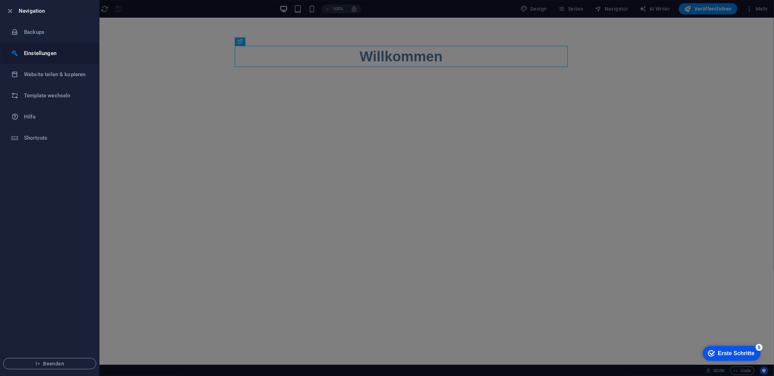
click at [41, 49] on h6 "Einstellungen" at bounding box center [56, 53] width 65 height 8
select select "de"
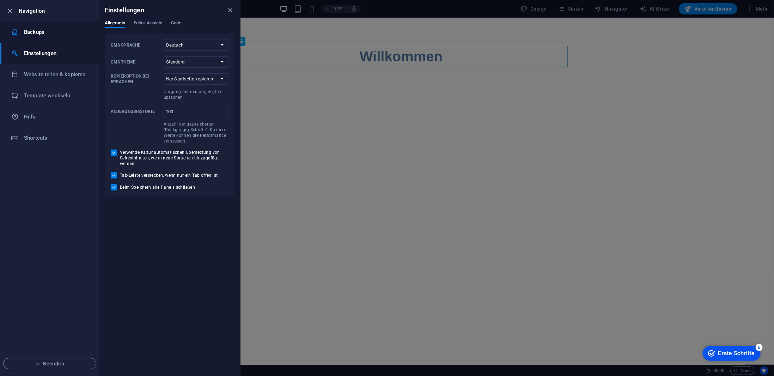
click at [42, 37] on li "Backups" at bounding box center [49, 31] width 99 height 21
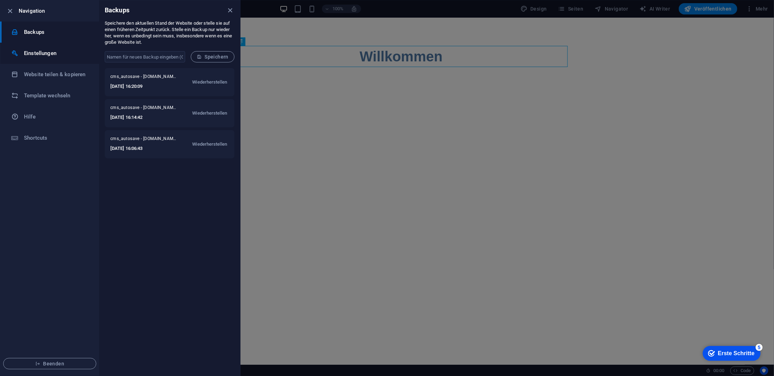
click at [46, 50] on h6 "Einstellungen" at bounding box center [56, 53] width 65 height 8
select select "de"
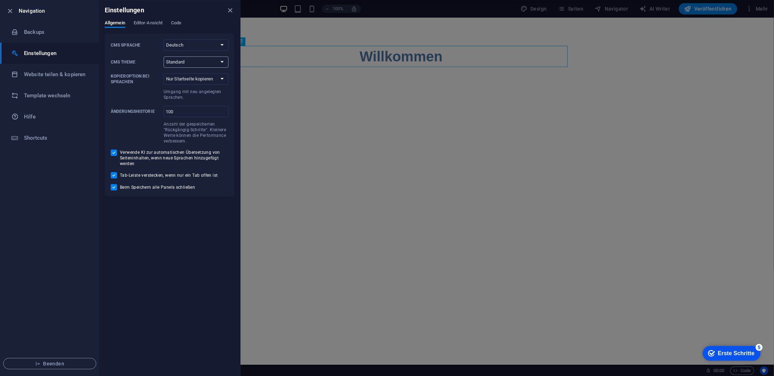
click at [194, 63] on select "Standard Dark Light" at bounding box center [196, 61] width 65 height 11
select select "dark"
click at [164, 56] on select "Standard Dark Light" at bounding box center [196, 61] width 65 height 11
click at [147, 22] on span "Editor-Ansicht" at bounding box center [148, 24] width 29 height 10
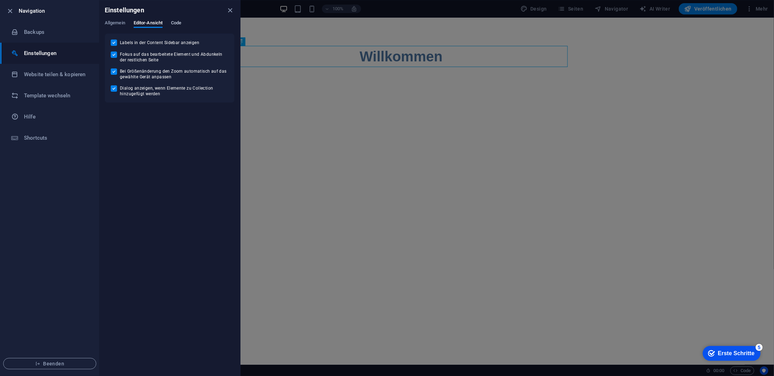
click at [177, 22] on span "Code" at bounding box center [176, 24] width 10 height 10
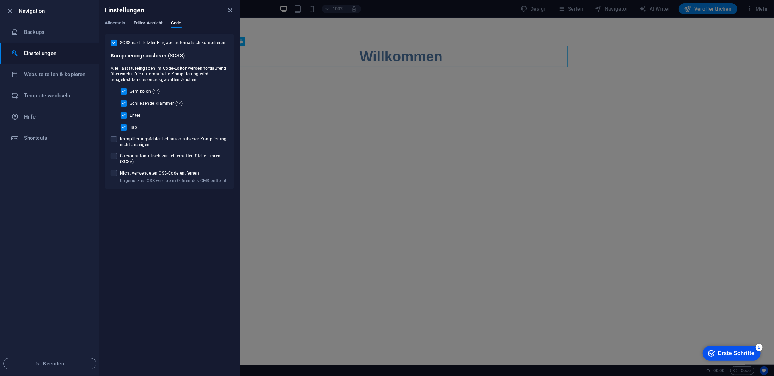
click at [150, 22] on span "Editor-Ansicht" at bounding box center [148, 24] width 29 height 10
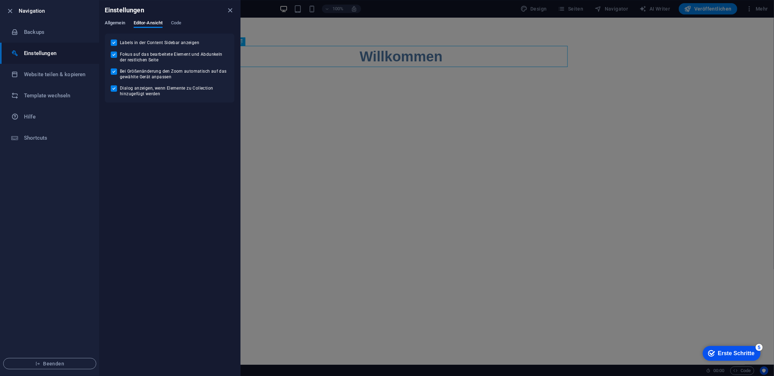
click at [122, 25] on span "Allgemein" at bounding box center [115, 24] width 20 height 10
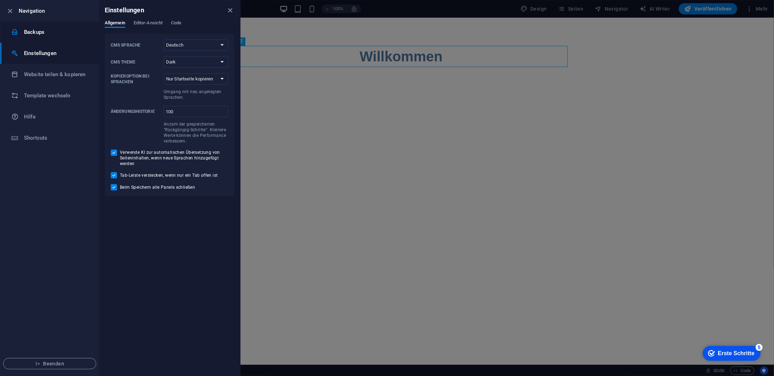
click at [42, 35] on h6 "Backups" at bounding box center [56, 32] width 65 height 8
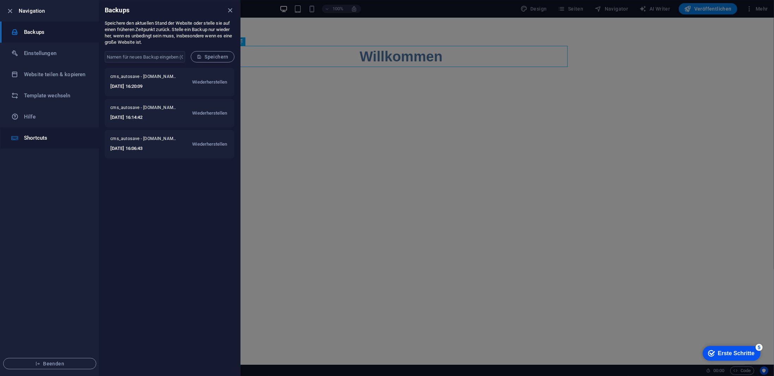
click at [39, 143] on li "Shortcuts" at bounding box center [49, 137] width 99 height 21
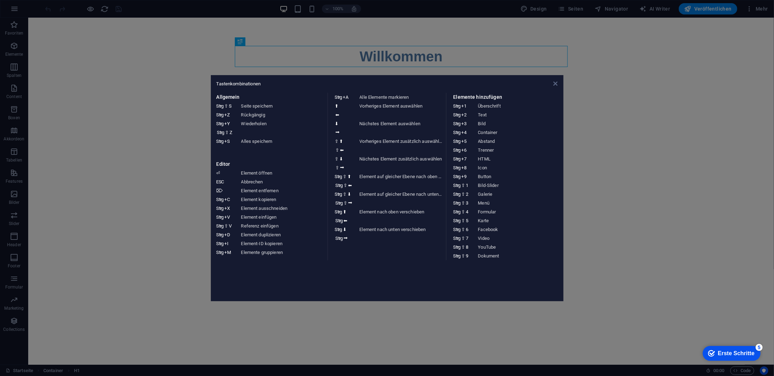
click at [555, 83] on icon at bounding box center [555, 84] width 4 height 6
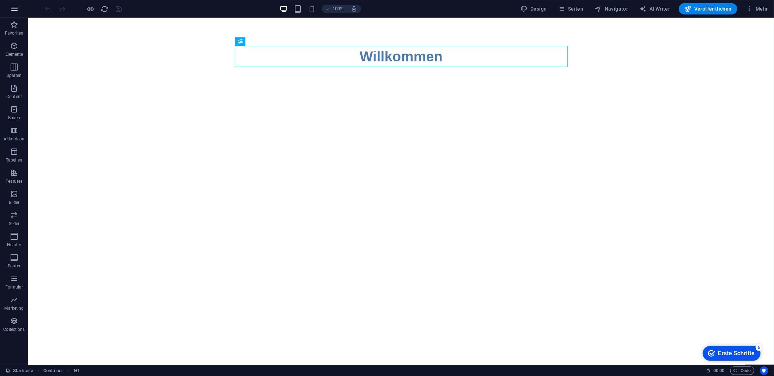
click at [15, 10] on icon "button" at bounding box center [14, 9] width 8 height 8
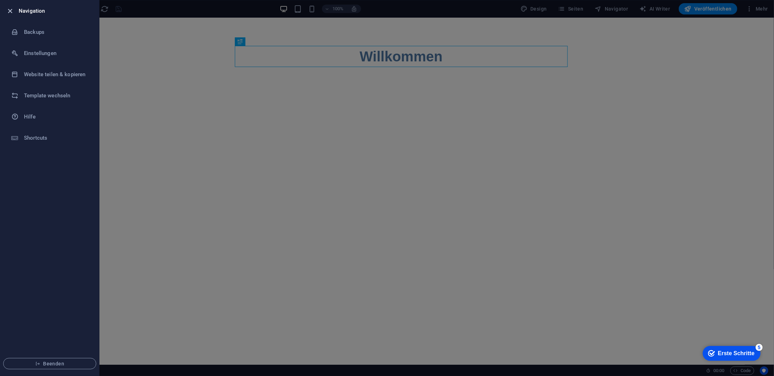
click at [9, 10] on icon "button" at bounding box center [10, 11] width 8 height 8
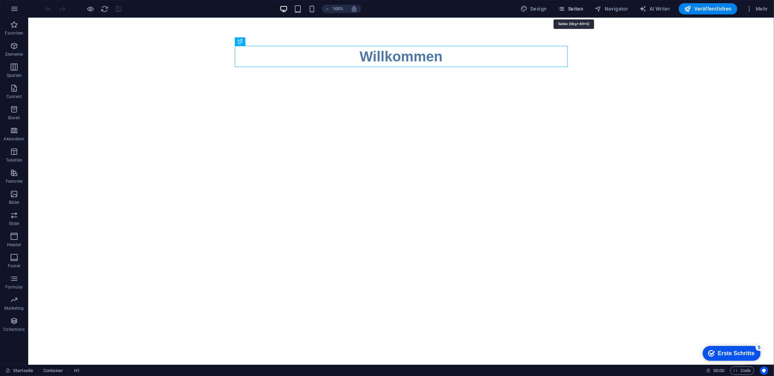
click at [574, 9] on span "Seiten" at bounding box center [570, 8] width 25 height 7
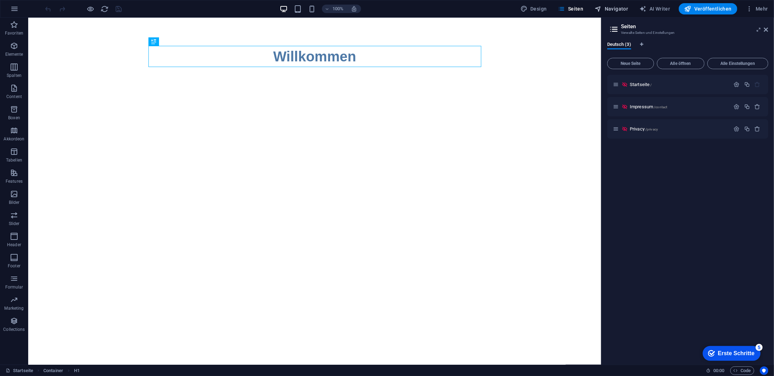
click at [620, 10] on span "Navigator" at bounding box center [611, 8] width 33 height 7
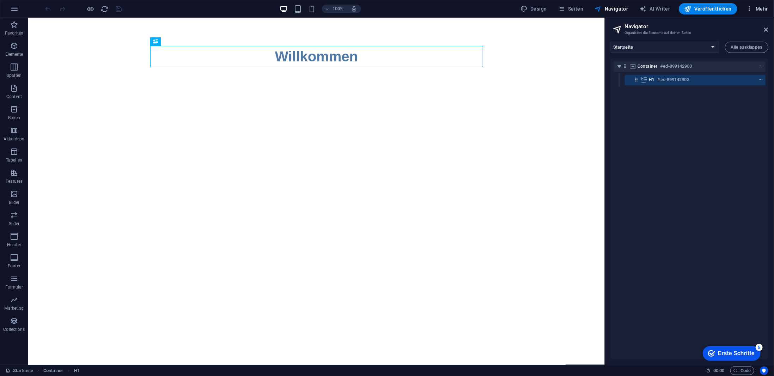
click at [763, 4] on button "Mehr" at bounding box center [757, 8] width 28 height 11
click at [738, 28] on h6 "Website-Einstellungen" at bounding box center [739, 27] width 45 height 8
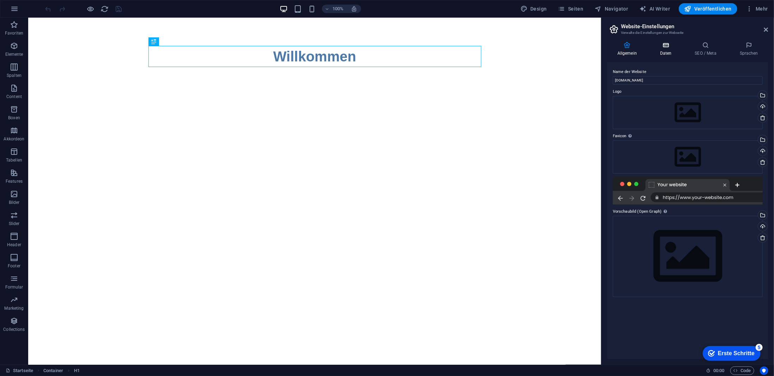
click at [665, 52] on h4 "Daten" at bounding box center [666, 49] width 35 height 15
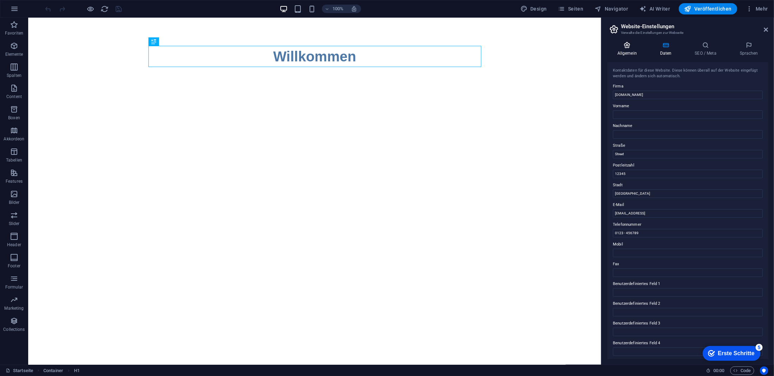
click at [622, 50] on h4 "Allgemein" at bounding box center [628, 49] width 43 height 15
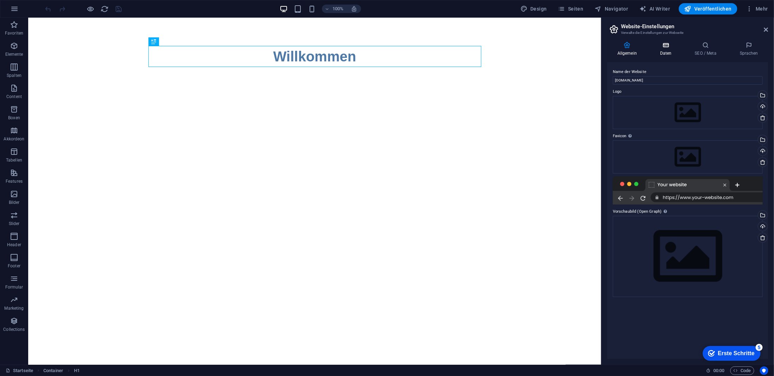
click at [658, 50] on h4 "Daten" at bounding box center [666, 49] width 35 height 15
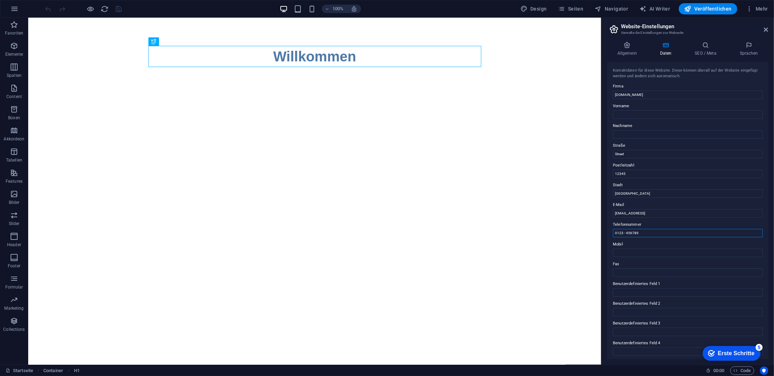
drag, startPoint x: 649, startPoint y: 232, endPoint x: 609, endPoint y: 234, distance: 39.5
click at [609, 234] on div "Kontaktdaten für diese Website. Diese können überall auf der Website eingefügt …" at bounding box center [687, 210] width 161 height 297
click at [701, 45] on icon at bounding box center [705, 45] width 42 height 7
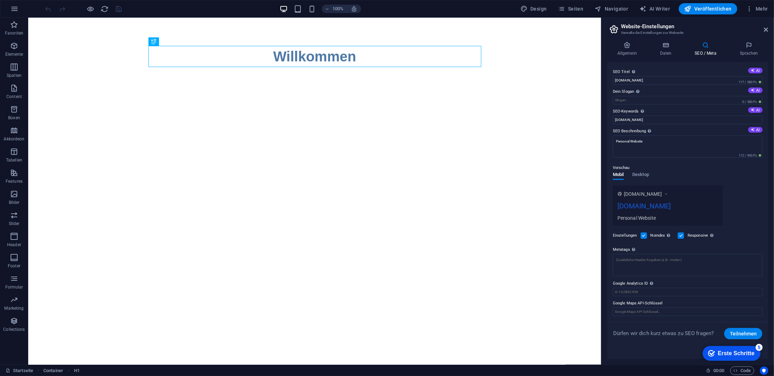
click at [744, 41] on div "Allgemein Daten SEO / Meta Sprachen Name der Website [DOMAIN_NAME] Logo Ziehe D…" at bounding box center [687, 200] width 172 height 328
click at [744, 42] on icon at bounding box center [748, 45] width 39 height 7
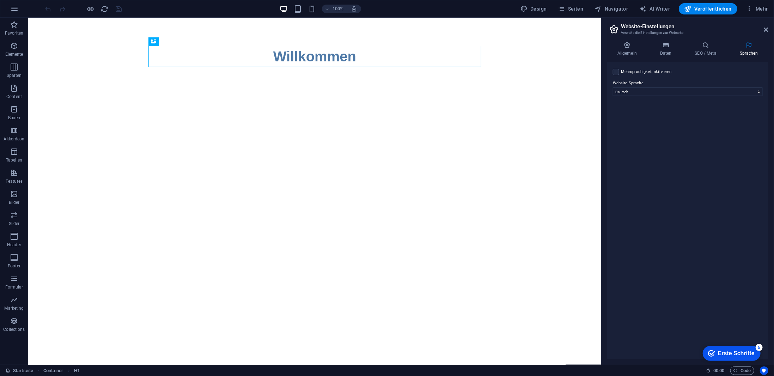
click at [642, 40] on div "Allgemein Daten SEO / Meta Sprachen Name der Website [DOMAIN_NAME] Logo Ziehe D…" at bounding box center [687, 200] width 172 height 328
click at [630, 40] on div "Allgemein Daten SEO / Meta Sprachen Name der Website [DOMAIN_NAME] Logo Ziehe D…" at bounding box center [687, 200] width 172 height 328
click at [625, 44] on icon at bounding box center [627, 45] width 40 height 7
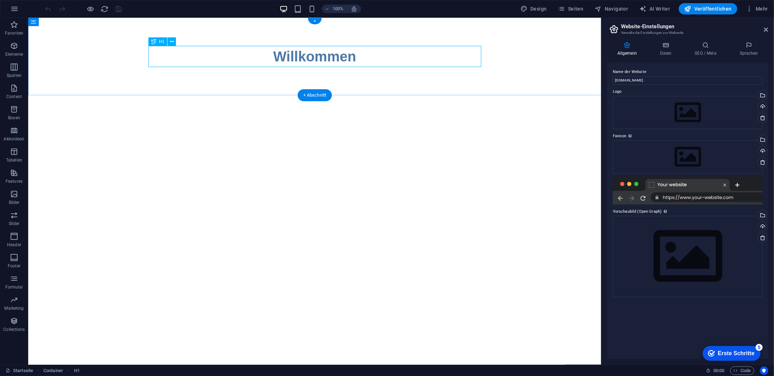
click at [338, 57] on div "Willkommen" at bounding box center [314, 55] width 333 height 21
click at [16, 9] on icon "button" at bounding box center [14, 9] width 8 height 8
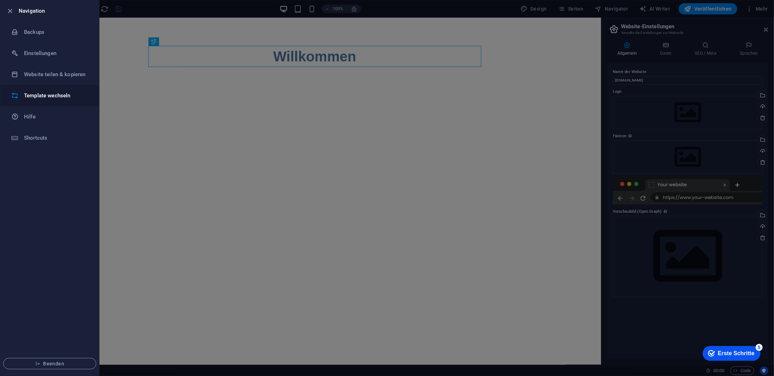
click at [50, 91] on h6 "Template wechseln" at bounding box center [56, 95] width 65 height 8
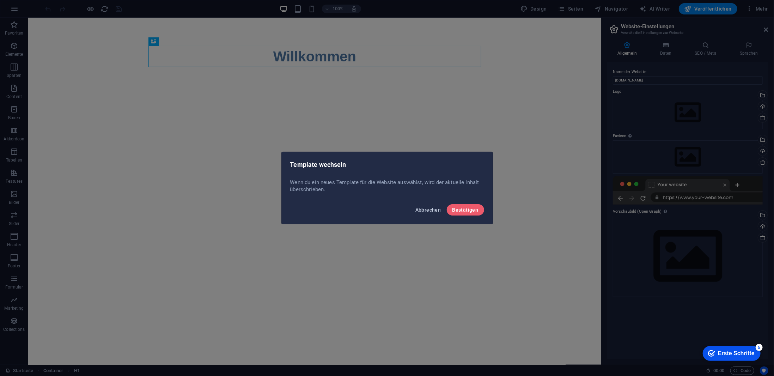
drag, startPoint x: 423, startPoint y: 209, endPoint x: 154, endPoint y: 123, distance: 283.0
click at [423, 209] on span "Abbrechen" at bounding box center [428, 210] width 26 height 6
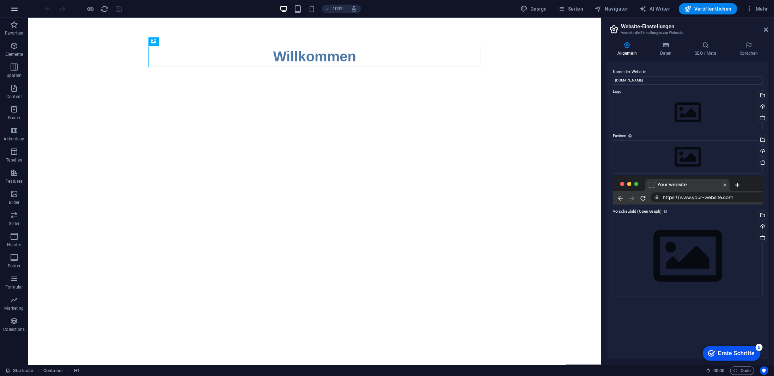
click at [14, 13] on button "button" at bounding box center [14, 8] width 17 height 17
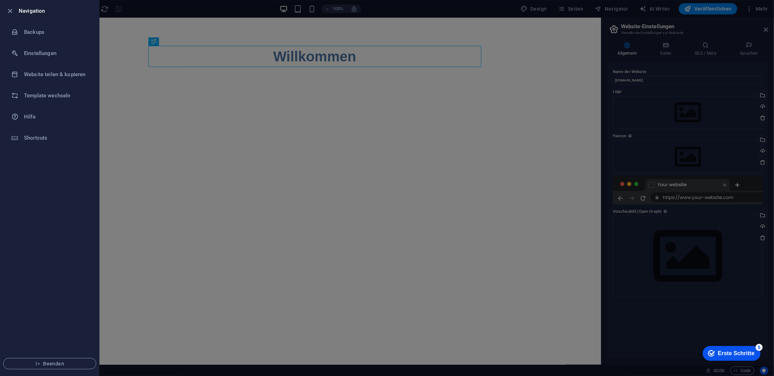
click at [156, 144] on div at bounding box center [387, 188] width 774 height 376
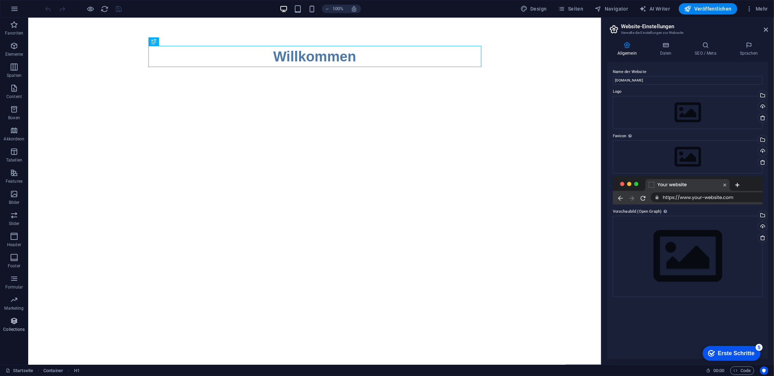
click at [13, 329] on p "Collections" at bounding box center [13, 329] width 21 height 6
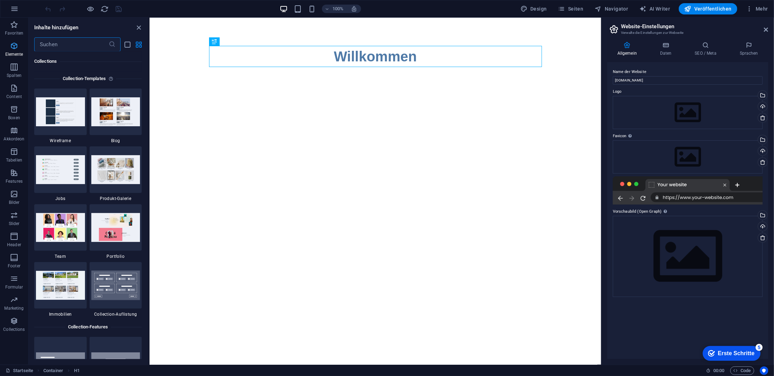
click at [13, 55] on p "Elemente" at bounding box center [14, 54] width 18 height 6
click at [12, 64] on icon "button" at bounding box center [14, 67] width 8 height 8
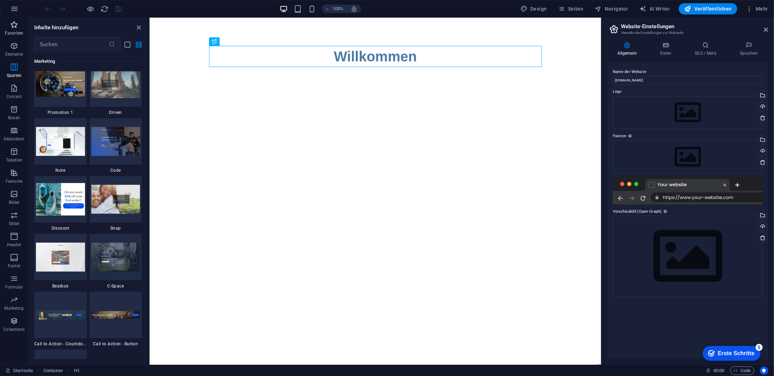
click at [10, 26] on icon "button" at bounding box center [14, 24] width 8 height 8
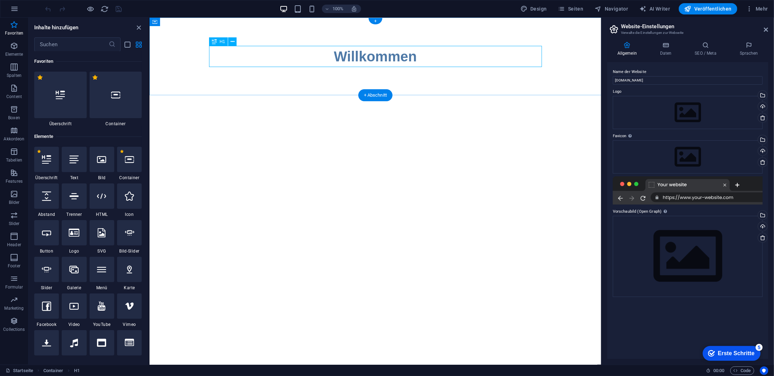
click at [390, 59] on div "Willkommen" at bounding box center [375, 55] width 333 height 21
click at [388, 57] on div "Willkommen" at bounding box center [375, 55] width 333 height 21
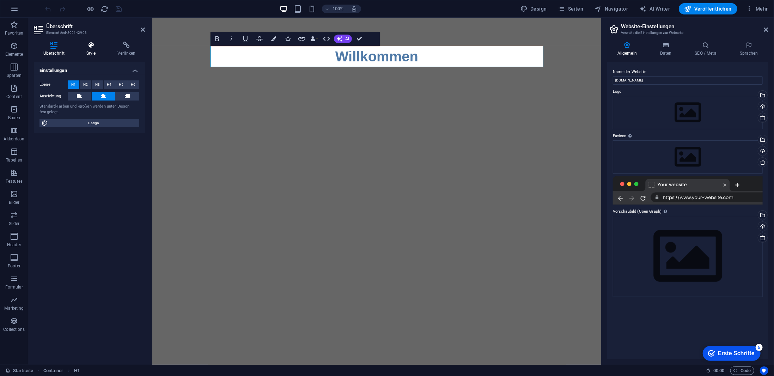
click at [96, 53] on h4 "Style" at bounding box center [92, 49] width 31 height 15
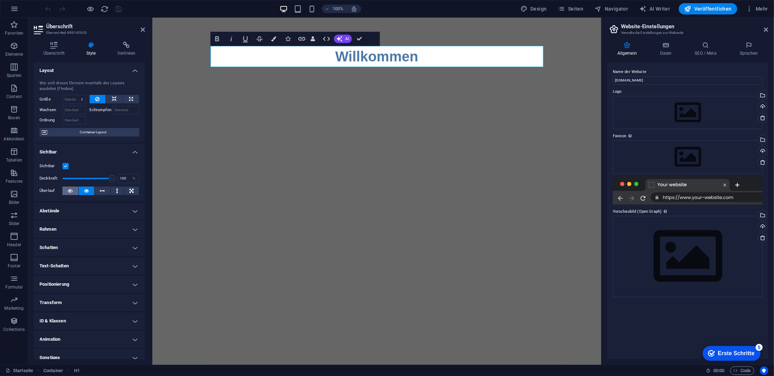
click at [68, 188] on icon at bounding box center [70, 190] width 5 height 8
click at [82, 189] on button at bounding box center [87, 190] width 16 height 8
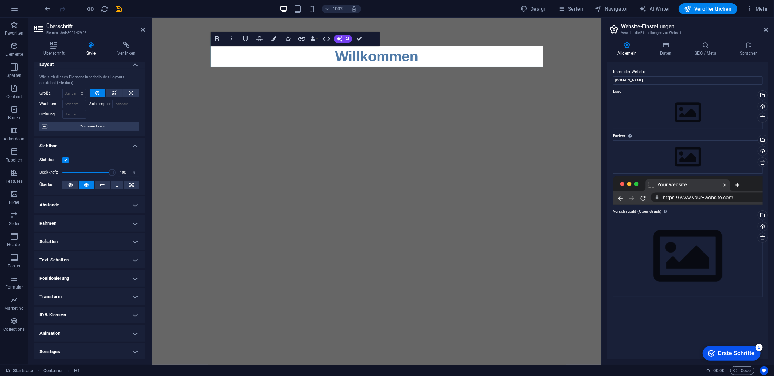
scroll to position [6, 0]
click at [103, 122] on span "Container-Layout" at bounding box center [93, 126] width 88 height 8
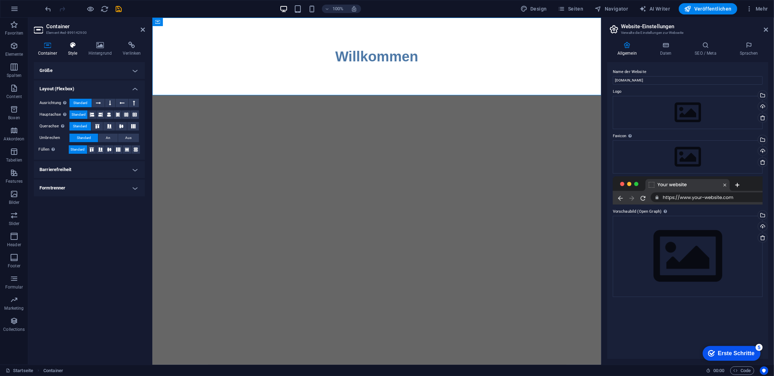
click at [75, 48] on icon at bounding box center [73, 45] width 18 height 7
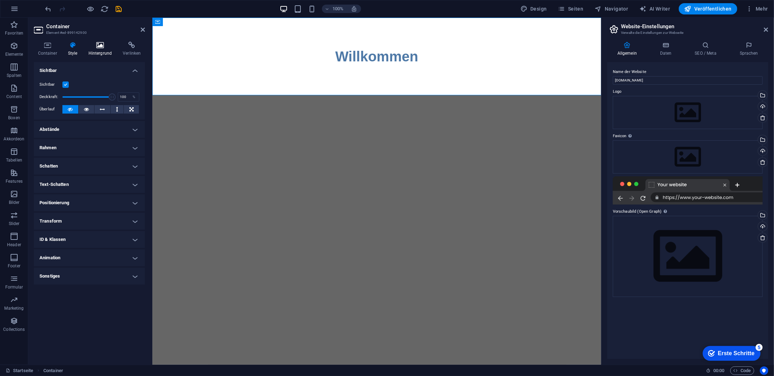
click at [105, 47] on icon at bounding box center [100, 45] width 32 height 7
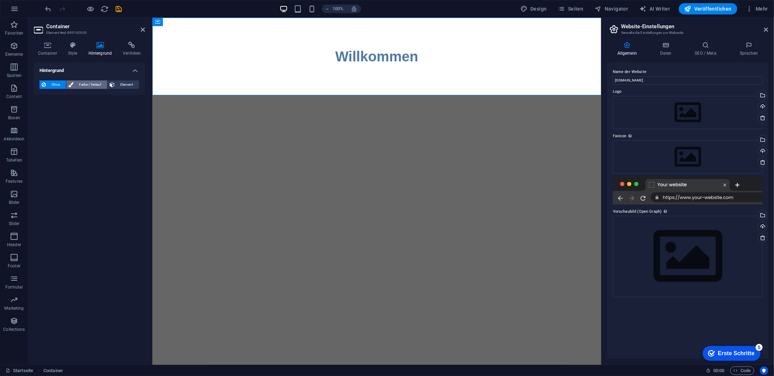
click at [87, 85] on span "Farbe / Verlauf" at bounding box center [90, 84] width 30 height 8
click at [68, 96] on span "Verlauf" at bounding box center [67, 98] width 15 height 10
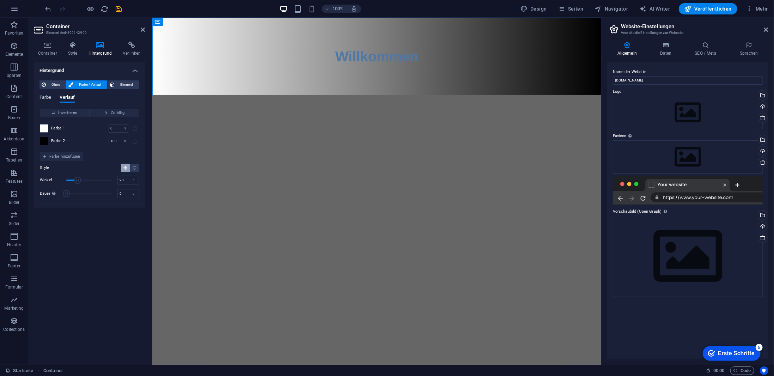
click at [49, 100] on span "Farbe" at bounding box center [45, 98] width 12 height 10
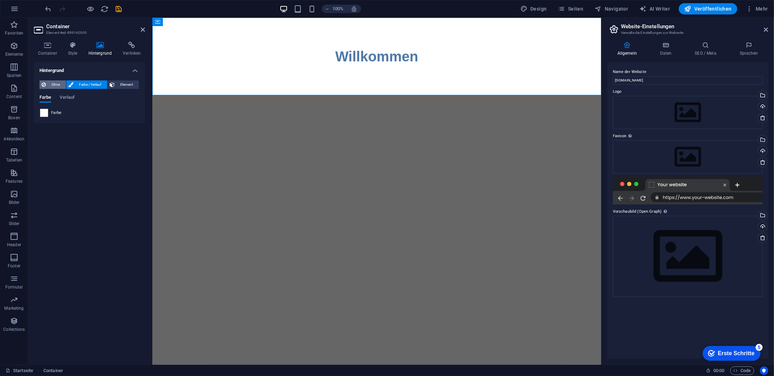
click at [58, 84] on span "Ohne" at bounding box center [56, 84] width 16 height 8
click at [79, 83] on span "Farbe / Verlauf" at bounding box center [90, 84] width 30 height 8
click at [75, 52] on h4 "Style" at bounding box center [74, 49] width 20 height 15
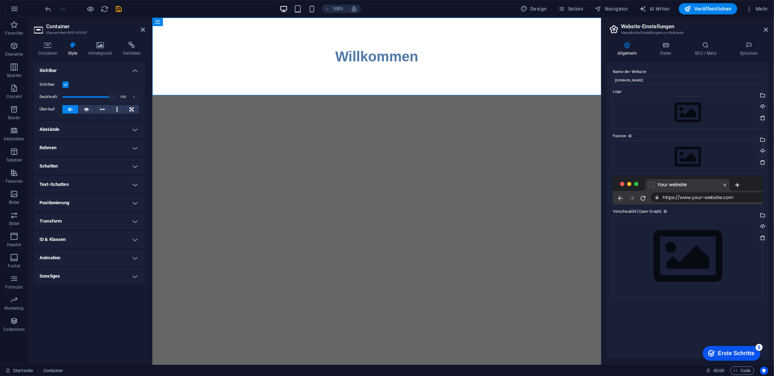
click at [73, 147] on h4 "Rahmen" at bounding box center [89, 147] width 111 height 17
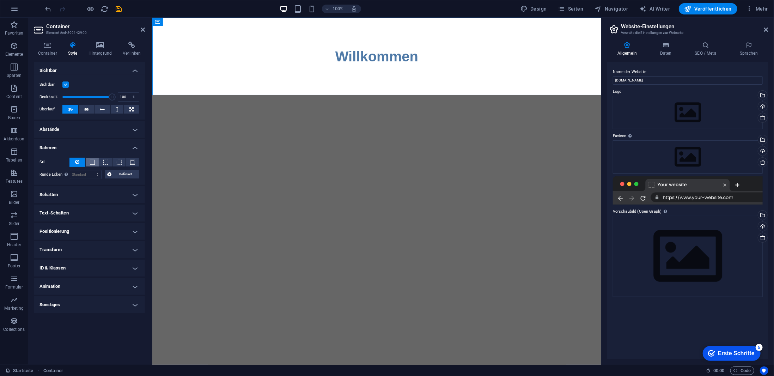
click at [89, 159] on button at bounding box center [92, 162] width 13 height 8
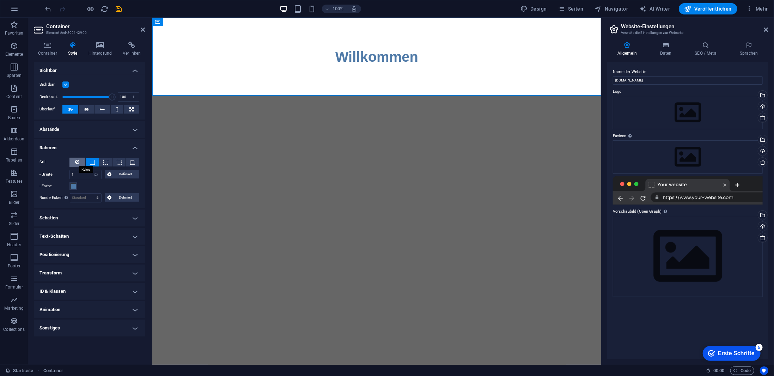
click at [78, 161] on icon at bounding box center [77, 162] width 4 height 8
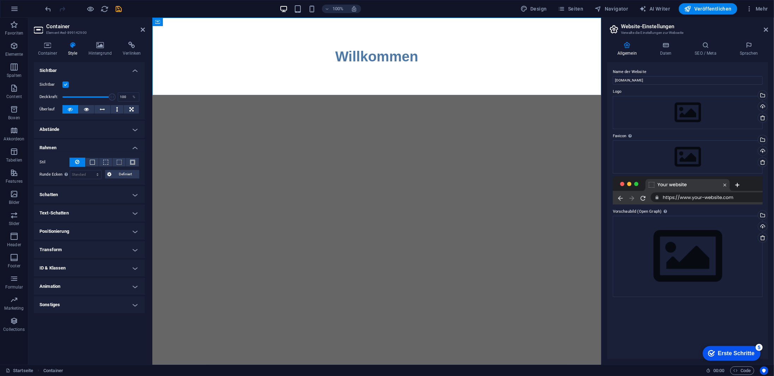
click at [96, 127] on h4 "Abstände" at bounding box center [89, 129] width 111 height 17
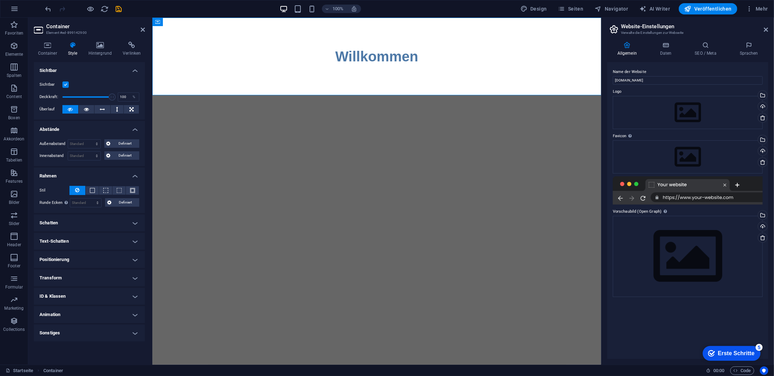
click at [66, 85] on label at bounding box center [65, 84] width 6 height 6
click at [0, 0] on input "Sichtbar" at bounding box center [0, 0] width 0 height 0
click at [66, 85] on label at bounding box center [65, 84] width 6 height 6
click at [0, 0] on input "Sichtbar" at bounding box center [0, 0] width 0 height 0
click at [66, 85] on label at bounding box center [65, 84] width 6 height 6
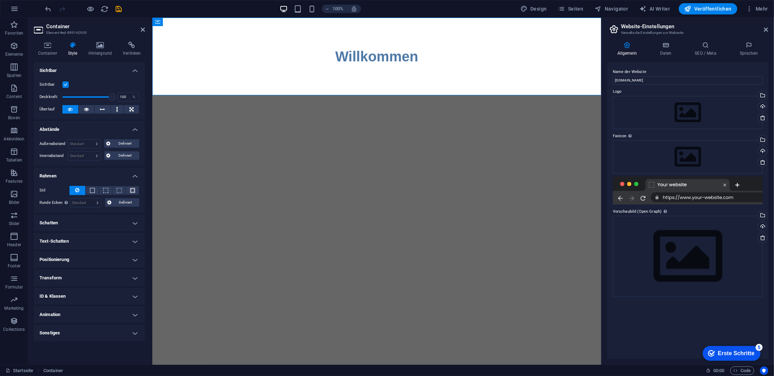
click at [0, 0] on input "Sichtbar" at bounding box center [0, 0] width 0 height 0
click at [66, 84] on label at bounding box center [65, 84] width 6 height 6
click at [0, 0] on input "Sichtbar" at bounding box center [0, 0] width 0 height 0
drag, startPoint x: 110, startPoint y: 98, endPoint x: 48, endPoint y: 100, distance: 62.1
click at [48, 100] on div "Deckkraft: 1 %" at bounding box center [89, 97] width 100 height 11
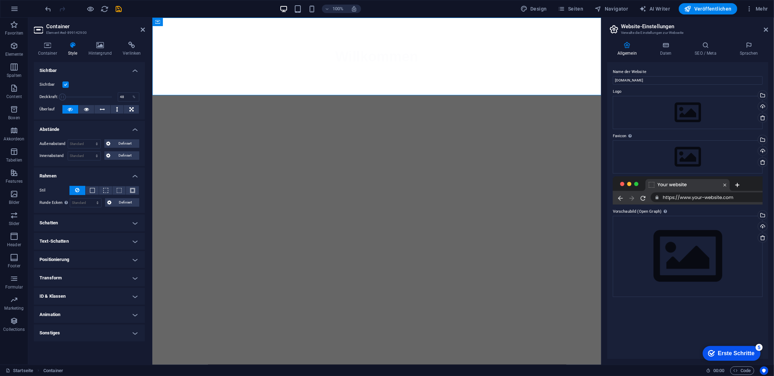
click at [86, 98] on span at bounding box center [87, 97] width 50 height 11
drag, startPoint x: 101, startPoint y: 97, endPoint x: 124, endPoint y: 97, distance: 23.3
click at [123, 97] on div "Deckkraft: 100 %" at bounding box center [89, 97] width 100 height 11
type input "100"
drag, startPoint x: 114, startPoint y: 98, endPoint x: 133, endPoint y: 111, distance: 22.7
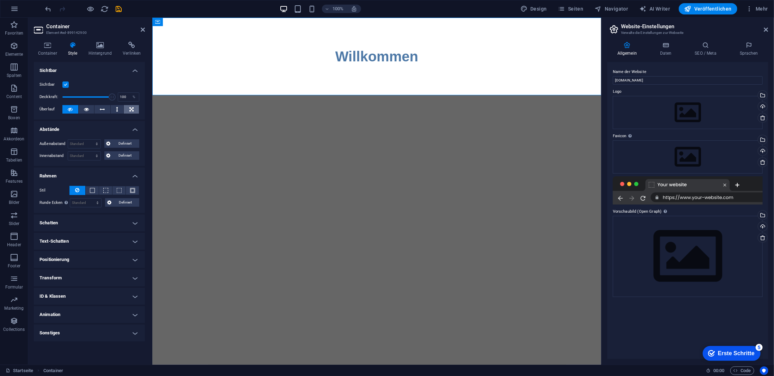
click at [127, 100] on div "Deckkraft: 100 %" at bounding box center [89, 97] width 100 height 11
click at [93, 289] on h4 "ID & Klassen" at bounding box center [89, 296] width 111 height 17
click at [92, 273] on h4 "Transform" at bounding box center [89, 277] width 111 height 17
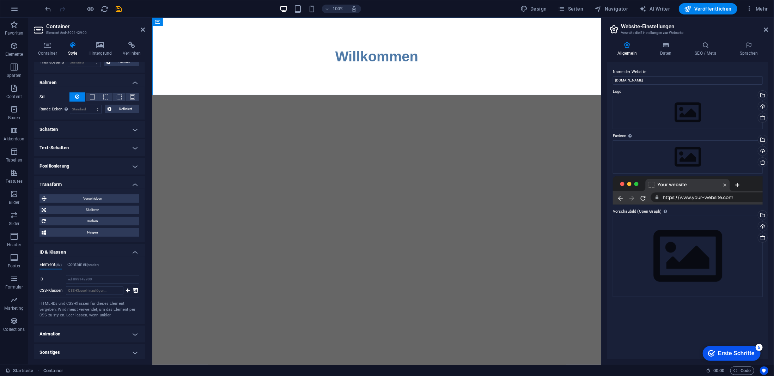
click at [69, 330] on h4 "Animation" at bounding box center [89, 333] width 111 height 17
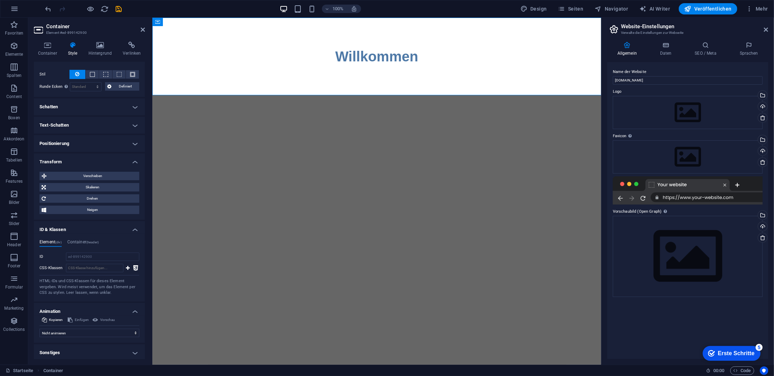
click at [85, 350] on h4 "Sonstiges" at bounding box center [89, 352] width 111 height 17
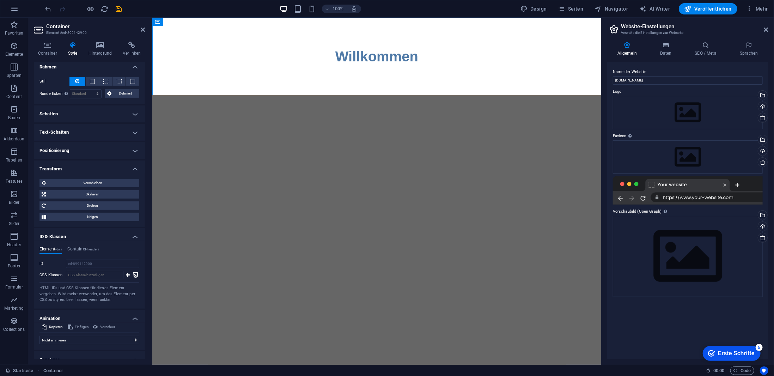
scroll to position [89, 0]
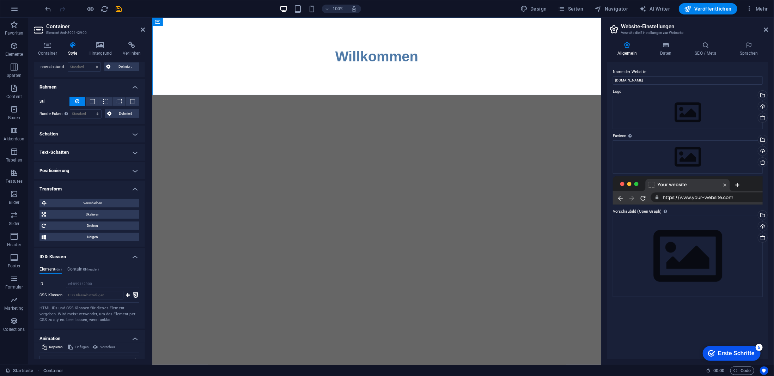
click at [89, 146] on h4 "Text-Schatten" at bounding box center [89, 152] width 111 height 17
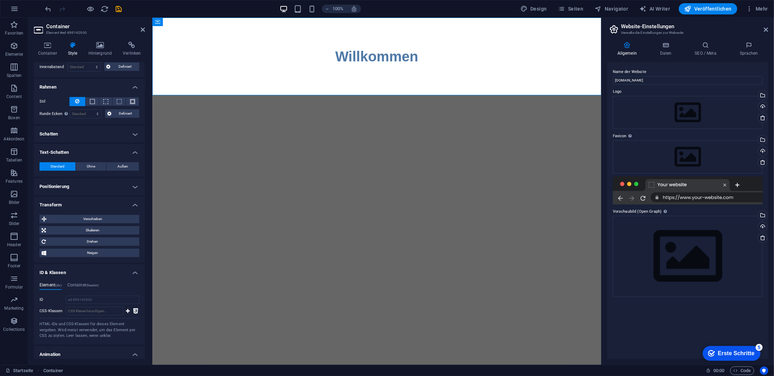
click at [92, 134] on h4 "Schatten" at bounding box center [89, 133] width 111 height 17
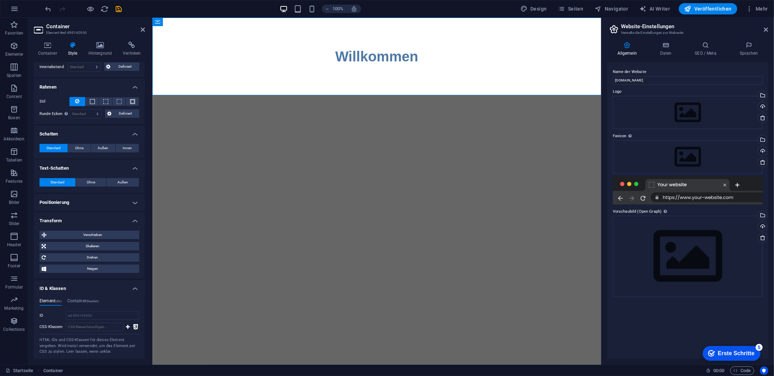
click at [79, 204] on h4 "Positionierung" at bounding box center [89, 202] width 111 height 17
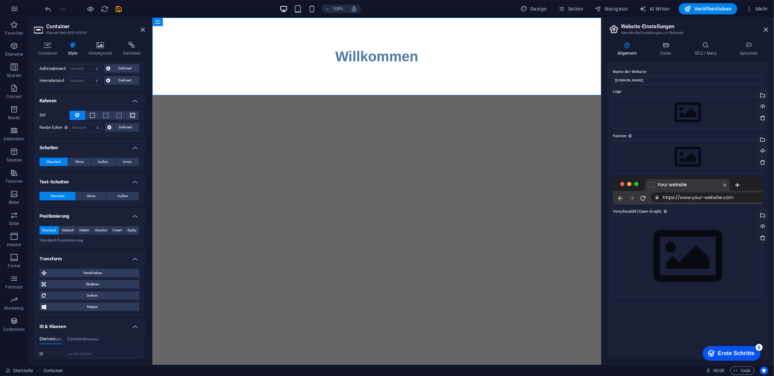
scroll to position [54, 0]
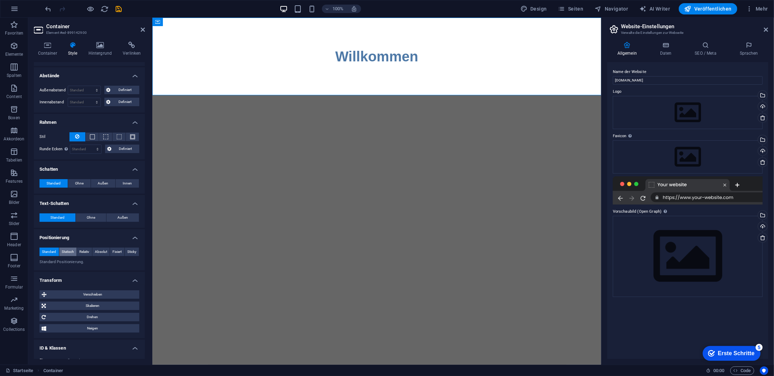
click at [70, 248] on span "Statisch" at bounding box center [68, 251] width 12 height 8
click at [52, 250] on span "Standard" at bounding box center [49, 251] width 14 height 8
click at [82, 250] on span "Relativ" at bounding box center [84, 251] width 10 height 8
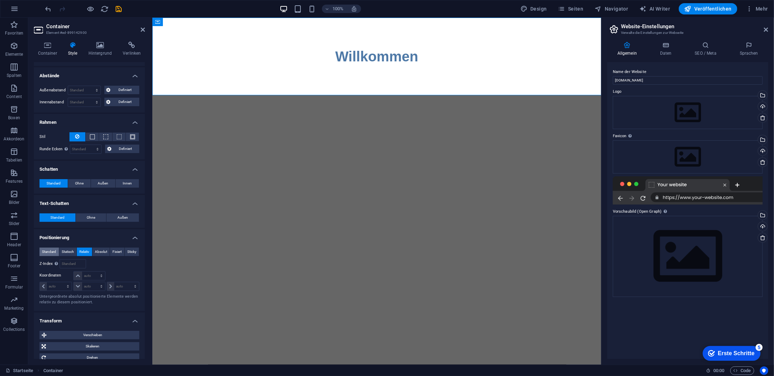
click at [50, 248] on span "Standard" at bounding box center [49, 251] width 14 height 8
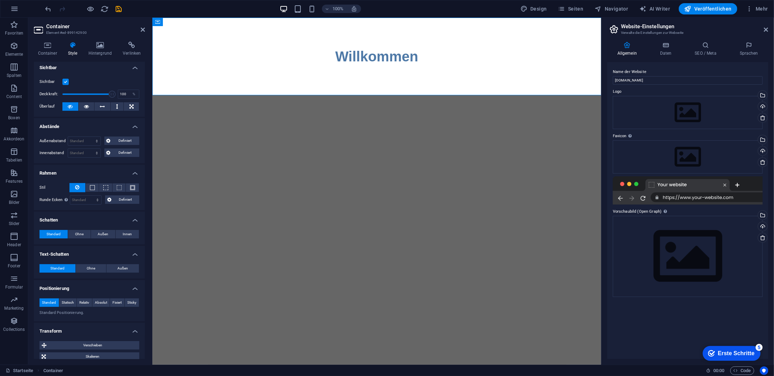
scroll to position [0, 0]
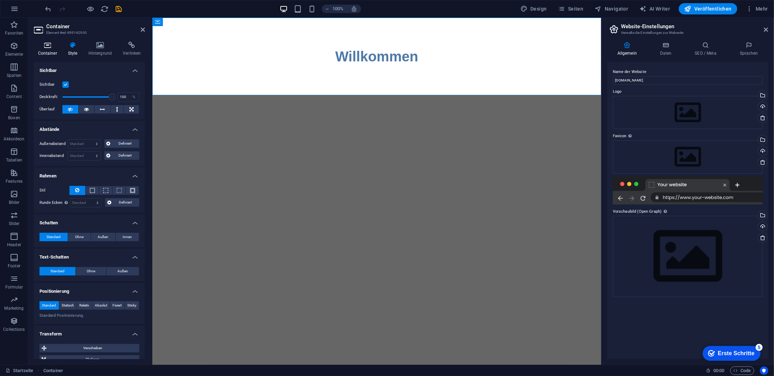
click at [50, 48] on icon at bounding box center [47, 45] width 27 height 7
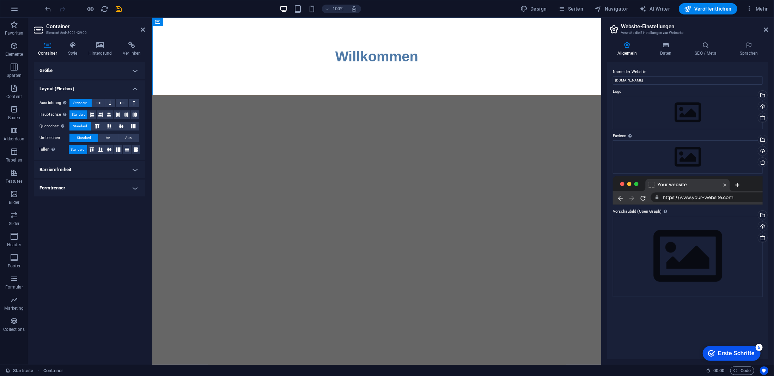
click at [99, 191] on h4 "Formtrenner" at bounding box center [89, 187] width 111 height 17
click at [98, 200] on select "Keine Dreieck Viereck Diagonal Polygon 1 Polygon 2 Zickzack Mehrere Zickzack We…" at bounding box center [107, 202] width 64 height 8
click at [75, 198] on select "Keine Dreieck Viereck Diagonal Polygon 1 Polygon 2 Zickzack Mehrere Zickzack We…" at bounding box center [107, 202] width 64 height 8
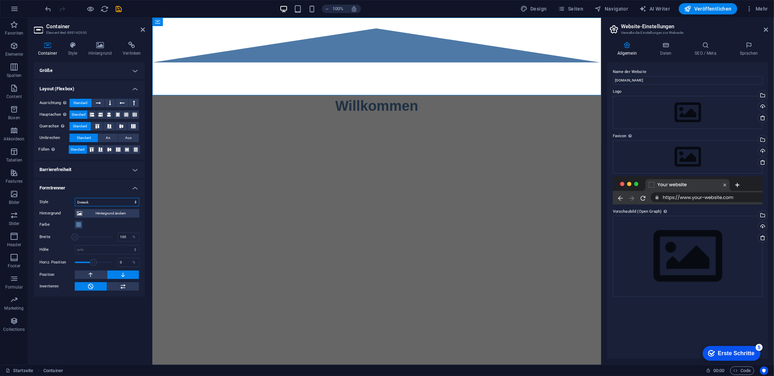
click at [101, 203] on select "Keine Dreieck Viereck Diagonal Polygon 1 Polygon 2 Zickzack Mehrere Zickzack We…" at bounding box center [107, 202] width 64 height 8
click at [75, 198] on select "Keine Dreieck Viereck Diagonal Polygon 1 Polygon 2 Zickzack Mehrere Zickzack We…" at bounding box center [107, 202] width 64 height 8
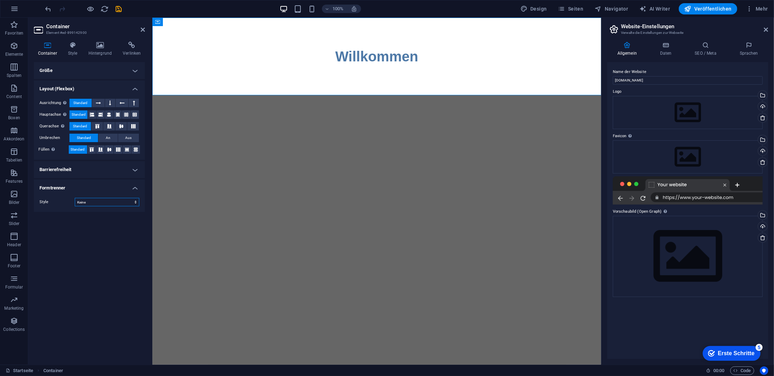
click at [103, 201] on select "Keine Dreieck Viereck Diagonal Polygon 1 Polygon 2 Zickzack Mehrere Zickzack We…" at bounding box center [107, 202] width 64 height 8
click at [75, 198] on select "Keine Dreieck Viereck Diagonal Polygon 1 Polygon 2 Zickzack Mehrere Zickzack We…" at bounding box center [107, 202] width 64 height 8
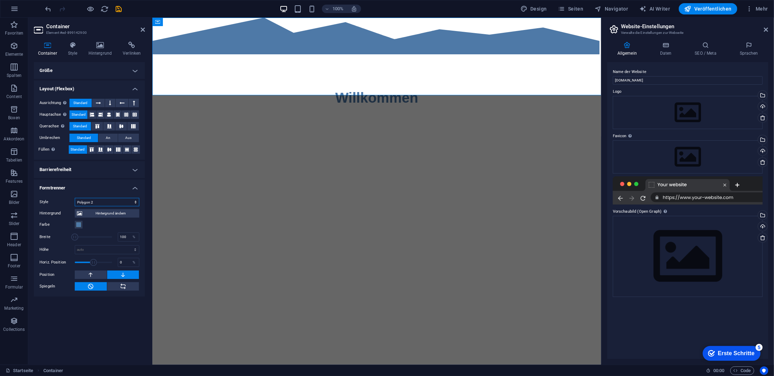
click at [107, 202] on select "Keine Dreieck Viereck Diagonal Polygon 1 Polygon 2 Zickzack Mehrere Zickzack We…" at bounding box center [107, 202] width 64 height 8
select select "none"
click at [75, 198] on select "Keine Dreieck Viereck Diagonal Polygon 1 Polygon 2 Zickzack Mehrere Zickzack We…" at bounding box center [107, 202] width 64 height 8
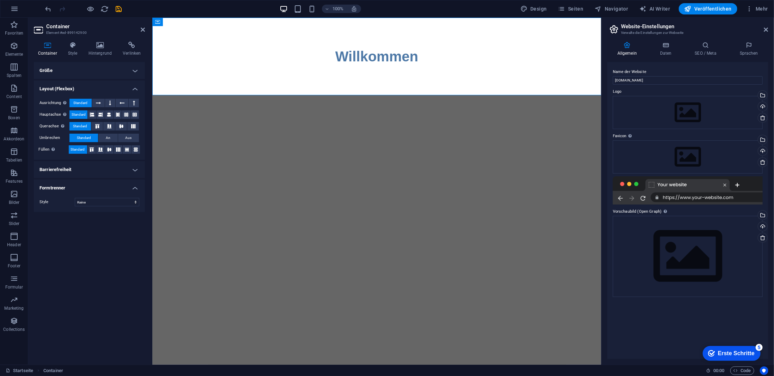
click at [96, 167] on h4 "Barrierefreiheit" at bounding box center [89, 169] width 111 height 17
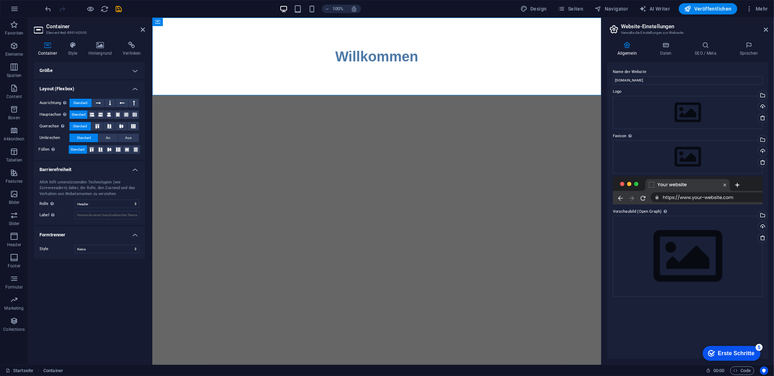
click at [96, 167] on h4 "Barrierefreiheit" at bounding box center [89, 167] width 111 height 13
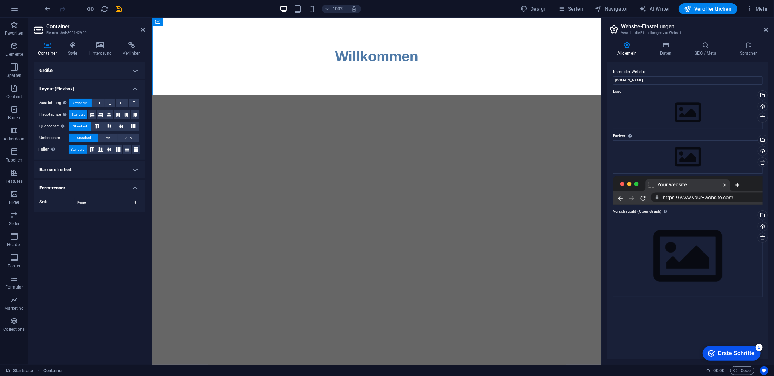
click at [90, 161] on h4 "Barrierefreiheit" at bounding box center [89, 169] width 111 height 17
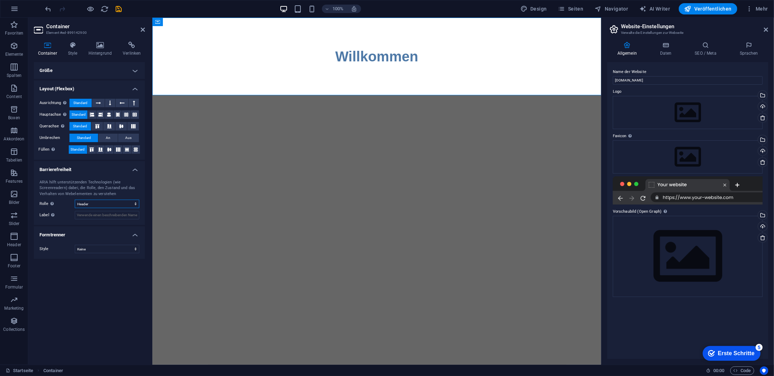
click at [85, 203] on select "Keine Alert Article Banner Comment Complementary Dialog Footer Header Marquee P…" at bounding box center [107, 203] width 64 height 8
click at [86, 170] on h4 "Barrierefreiheit" at bounding box center [89, 167] width 111 height 13
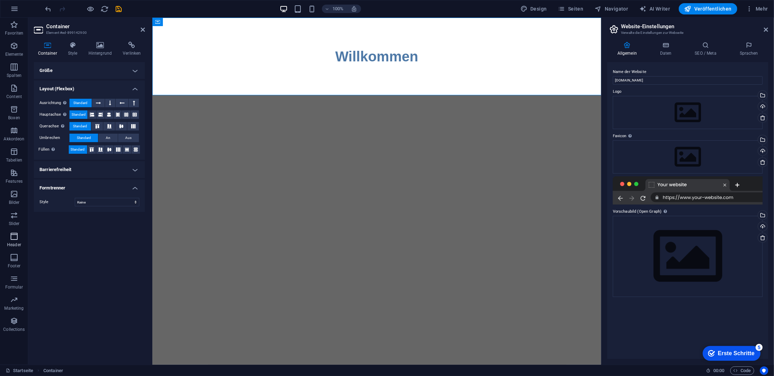
click at [17, 241] on span "Header" at bounding box center [14, 240] width 28 height 17
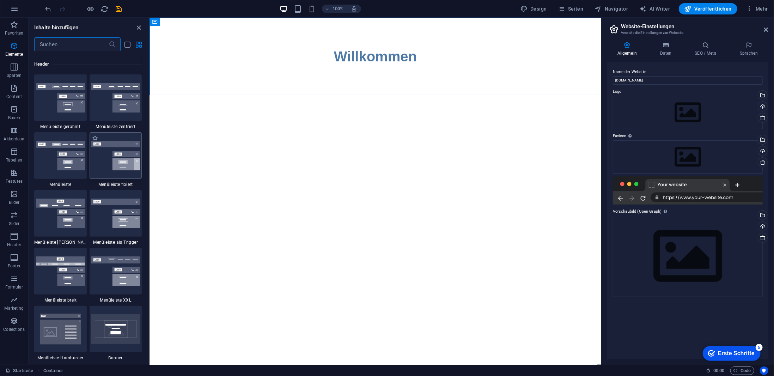
scroll to position [4244, 0]
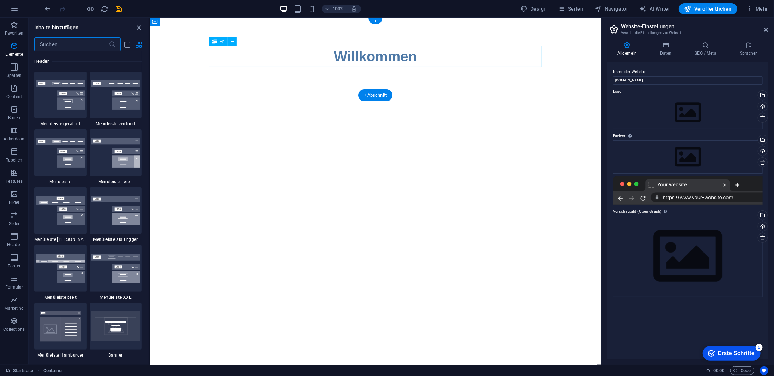
click at [353, 56] on div "Willkommen" at bounding box center [375, 55] width 333 height 21
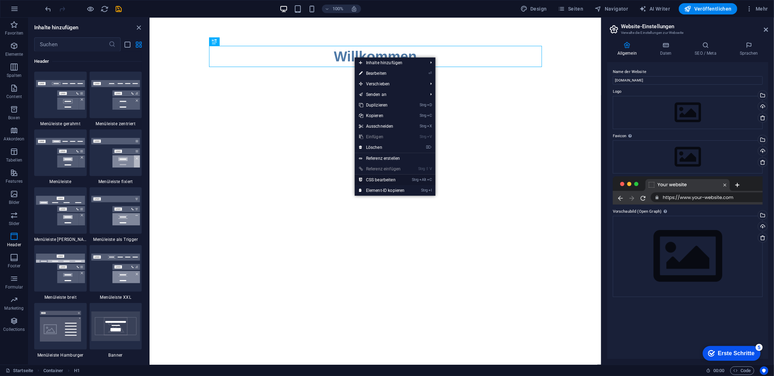
click at [366, 178] on link "Strg Alt C CSS bearbeiten" at bounding box center [382, 179] width 54 height 11
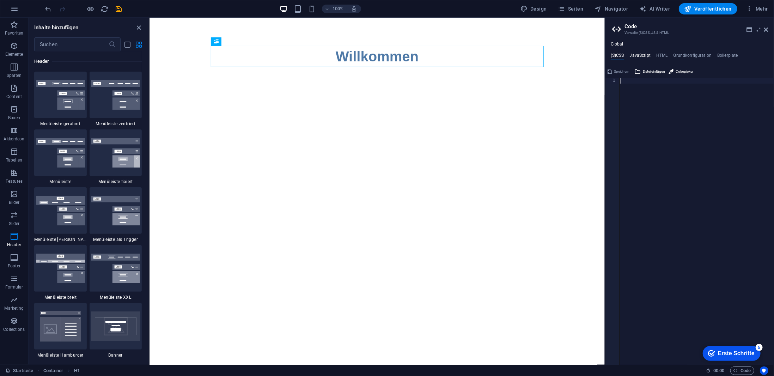
click at [642, 57] on h4 "JavaScript" at bounding box center [639, 57] width 21 height 8
click at [658, 55] on h4 "HTML" at bounding box center [662, 57] width 12 height 8
type textarea "<a href="#main-content" class="wv-link-content button">Skip to main content</a>"
click at [675, 54] on h4 "Grundkonfiguration" at bounding box center [692, 57] width 38 height 8
type textarea "$fz-base-all: (32px, null, null);"
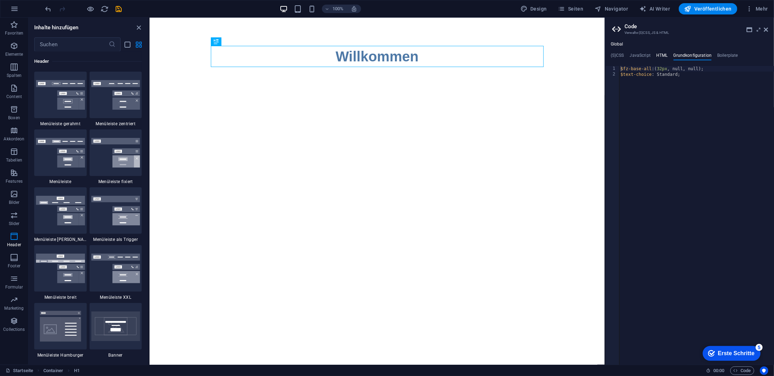
click at [662, 55] on h4 "HTML" at bounding box center [662, 57] width 12 height 8
click at [686, 55] on h4 "Grundkonfiguration" at bounding box center [692, 57] width 38 height 8
click at [723, 54] on h4 "Boilerplate" at bounding box center [727, 57] width 21 height 8
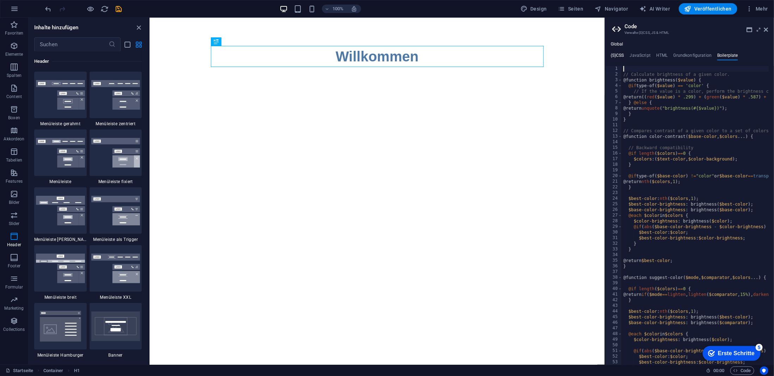
click at [618, 56] on h4 "(S)CSS" at bounding box center [616, 57] width 13 height 8
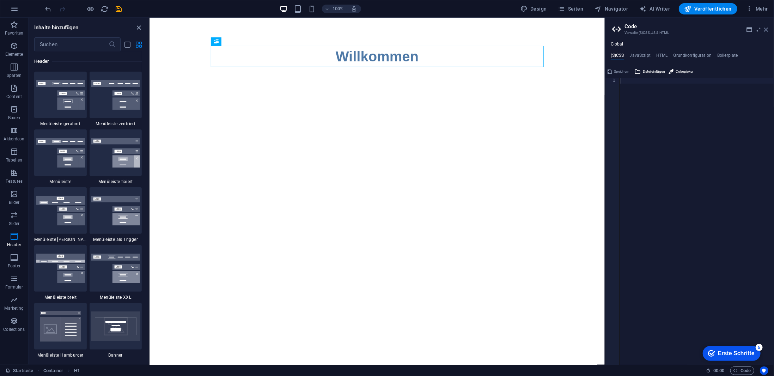
drag, startPoint x: 765, startPoint y: 29, endPoint x: 600, endPoint y: 12, distance: 165.8
click at [765, 29] on icon at bounding box center [766, 30] width 4 height 6
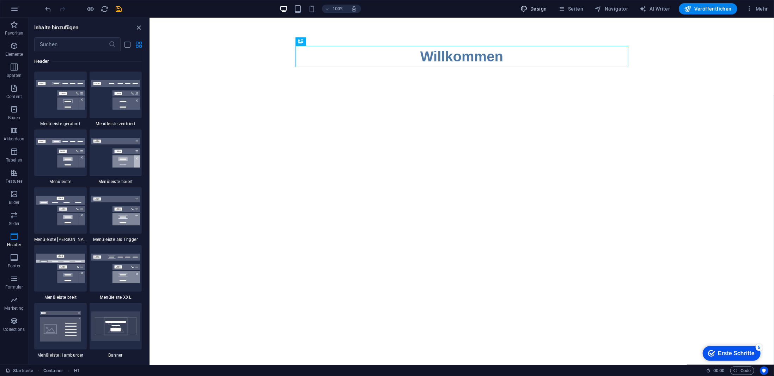
drag, startPoint x: 412, startPoint y: 20, endPoint x: 526, endPoint y: 5, distance: 114.8
click at [526, 5] on button "Design" at bounding box center [533, 8] width 32 height 11
select select "px"
select select "400"
select select "px"
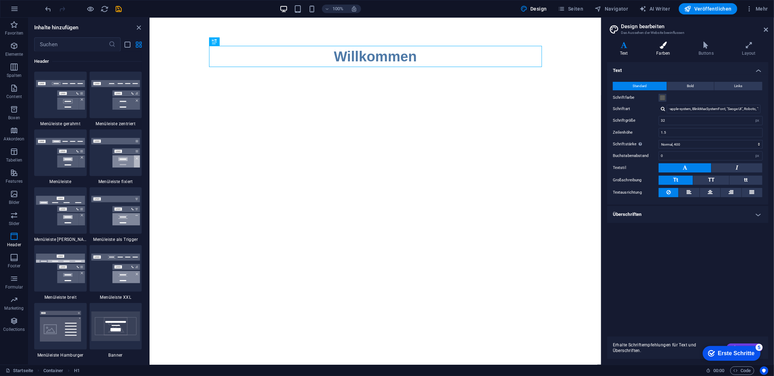
click at [666, 51] on h4 "Farben" at bounding box center [664, 49] width 42 height 15
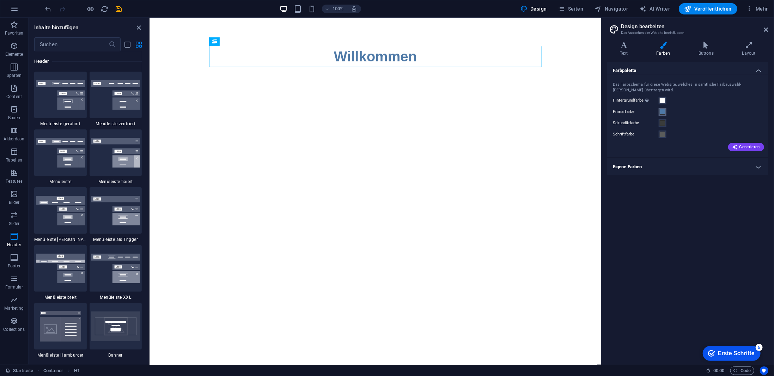
click at [661, 110] on span at bounding box center [662, 112] width 6 height 6
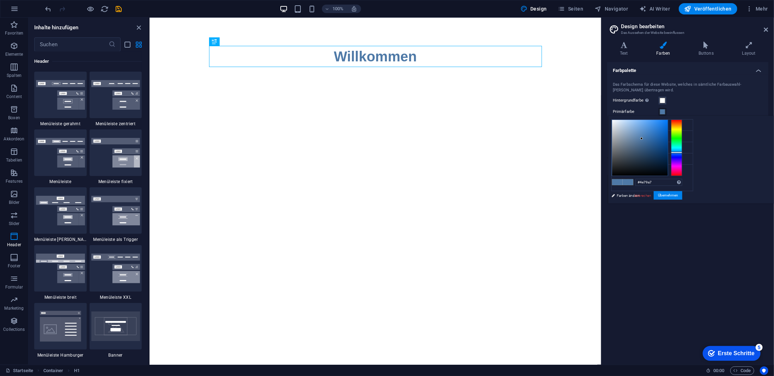
click at [675, 98] on div "Hintergrundfarbe Nur sichtbar, wenn er nicht von Hintergünden überlagert wird." at bounding box center [687, 100] width 150 height 8
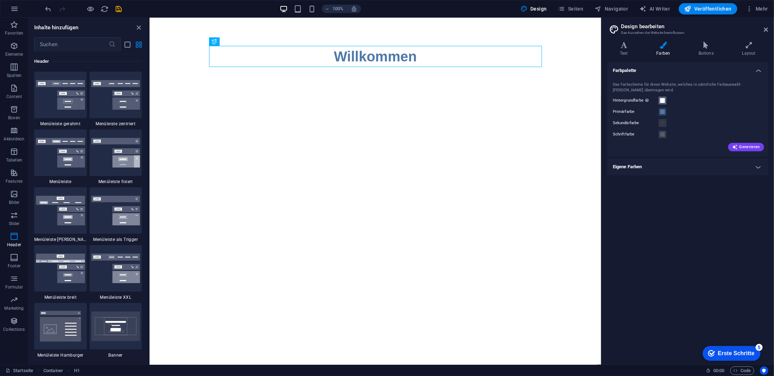
click at [662, 98] on span at bounding box center [662, 101] width 6 height 6
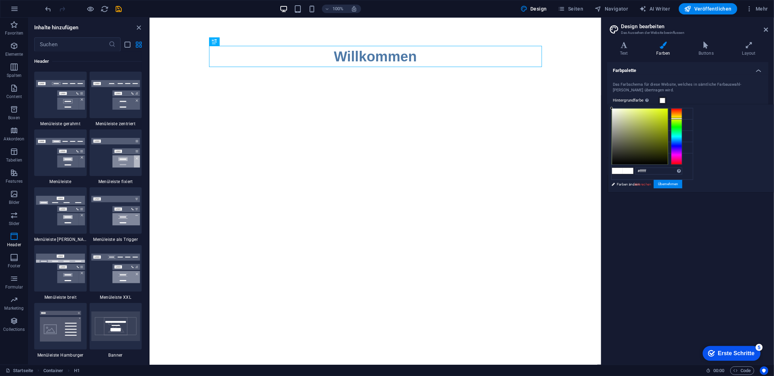
drag, startPoint x: 766, startPoint y: 125, endPoint x: 765, endPoint y: 118, distance: 7.6
click at [682, 118] on div at bounding box center [676, 136] width 11 height 56
click at [682, 121] on div at bounding box center [676, 136] width 11 height 56
drag, startPoint x: 734, startPoint y: 171, endPoint x: 712, endPoint y: 169, distance: 22.3
click at [685, 169] on div "#ffffff Unterstützte Formate: #0852ed rgb(8, 82, 237) rgba(8, 82, 237, 90%) hsv…" at bounding box center [647, 200] width 78 height 190
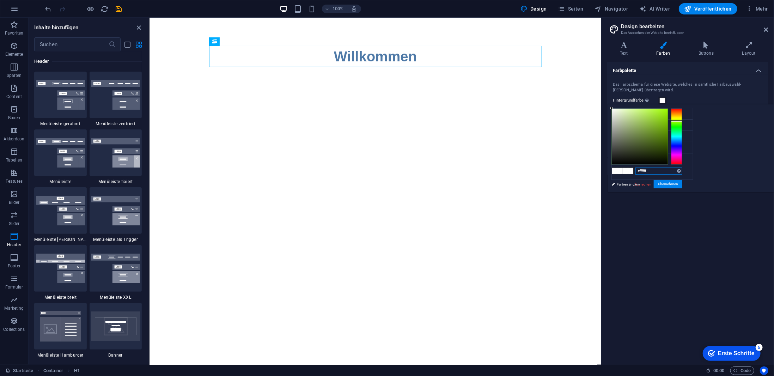
paste input "EFDEC1"
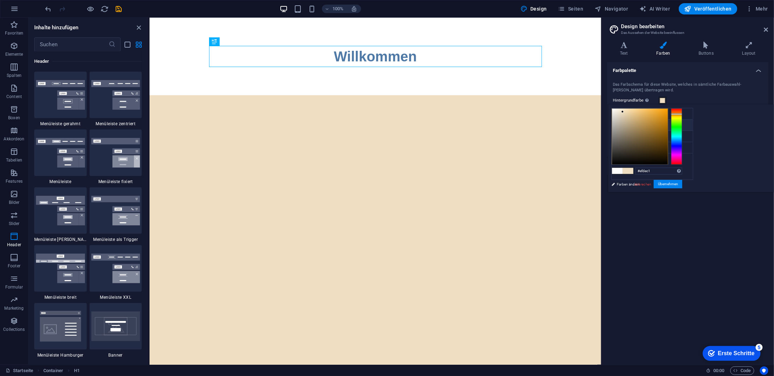
click at [619, 124] on icon at bounding box center [617, 124] width 5 height 5
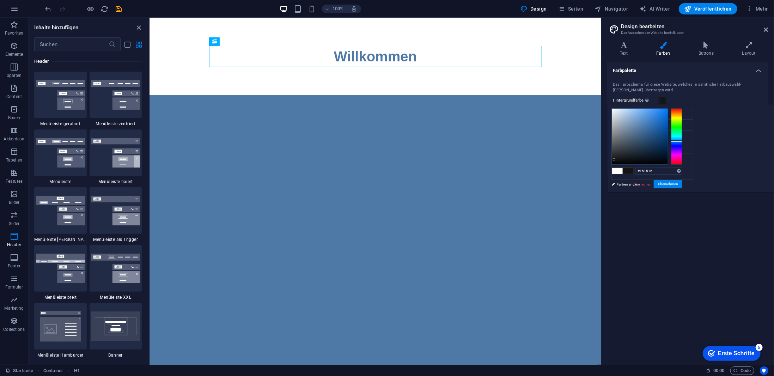
drag, startPoint x: 713, startPoint y: 154, endPoint x: 702, endPoint y: 159, distance: 12.3
click at [667, 159] on div at bounding box center [640, 137] width 56 height 56
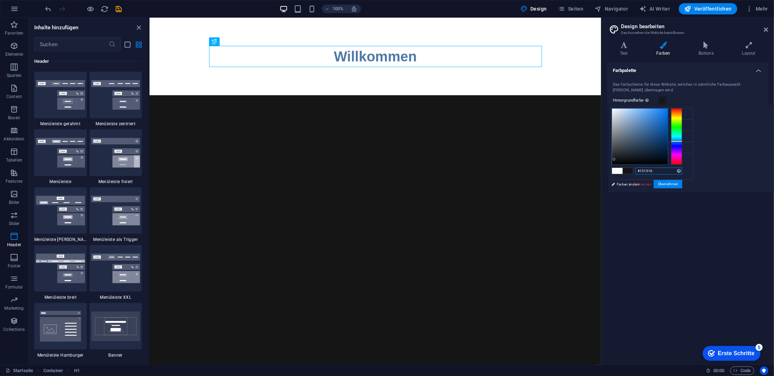
drag, startPoint x: 742, startPoint y: 170, endPoint x: 726, endPoint y: 167, distance: 16.1
click at [682, 167] on input "#151516" at bounding box center [658, 170] width 47 height 7
paste input "EFDEC1"
type input "#efdec1"
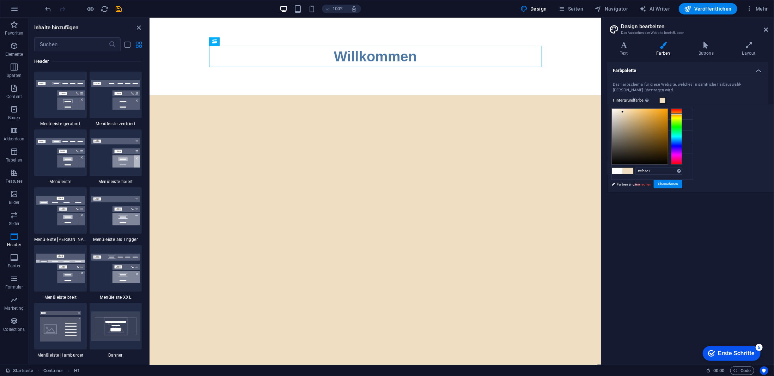
click at [723, 205] on div "Farbpalette Das Farbschema für diese Website, welches in sämtliche Farbauswahl-…" at bounding box center [687, 210] width 161 height 297
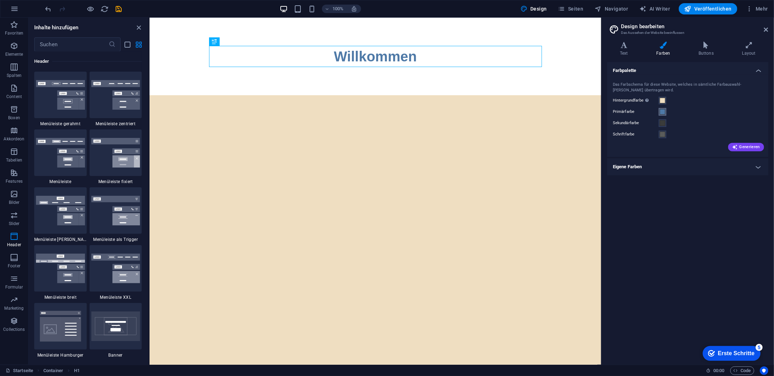
click at [660, 111] on span at bounding box center [662, 112] width 6 height 6
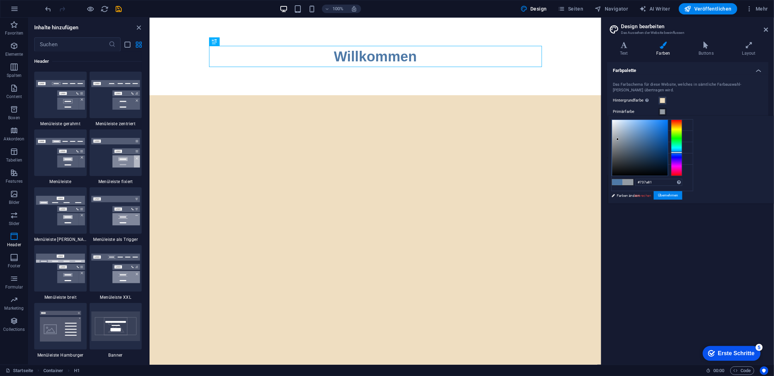
drag, startPoint x: 725, startPoint y: 143, endPoint x: 706, endPoint y: 147, distance: 19.3
click at [667, 147] on div at bounding box center [640, 148] width 56 height 56
drag, startPoint x: 706, startPoint y: 150, endPoint x: 706, endPoint y: 163, distance: 13.4
click at [667, 163] on div at bounding box center [640, 148] width 56 height 56
click at [667, 169] on div at bounding box center [640, 148] width 56 height 56
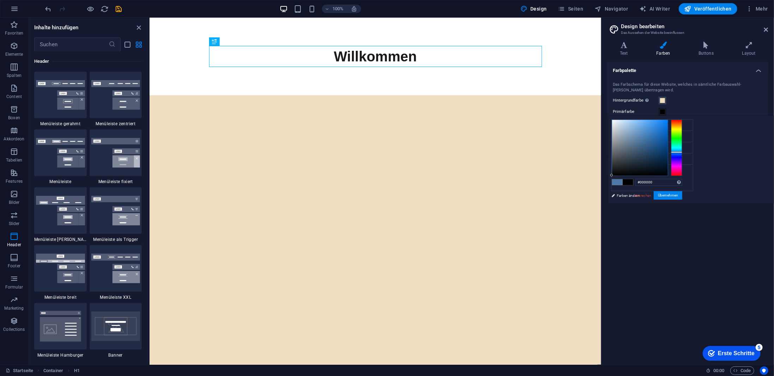
drag, startPoint x: 707, startPoint y: 169, endPoint x: 694, endPoint y: 175, distance: 13.7
click at [694, 175] on div "less Hintergrundfarbe #efdec1 Primärfarbe #19191a Sekundärfarbe #3a3c3b Schrift…" at bounding box center [691, 160] width 166 height 88
drag, startPoint x: 710, startPoint y: 170, endPoint x: 698, endPoint y: 165, distance: 12.6
click at [667, 165] on div at bounding box center [640, 148] width 56 height 56
drag, startPoint x: 710, startPoint y: 160, endPoint x: 697, endPoint y: 158, distance: 14.0
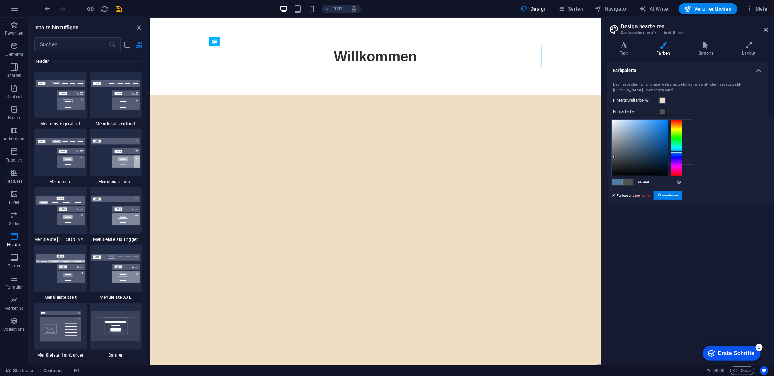
click at [685, 158] on div "#4f4f4f Unterstützte Formate: #0852ed rgb(8, 82, 237) rgba(8, 82, 237, 90%) hsv…" at bounding box center [647, 211] width 78 height 190
drag, startPoint x: 711, startPoint y: 159, endPoint x: 694, endPoint y: 143, distance: 23.2
click at [694, 143] on div "less Hintergrundfarbe #efdec1 Primärfarbe #4f4f4f Sekundärfarbe #3a3c3b Schrift…" at bounding box center [691, 160] width 166 height 88
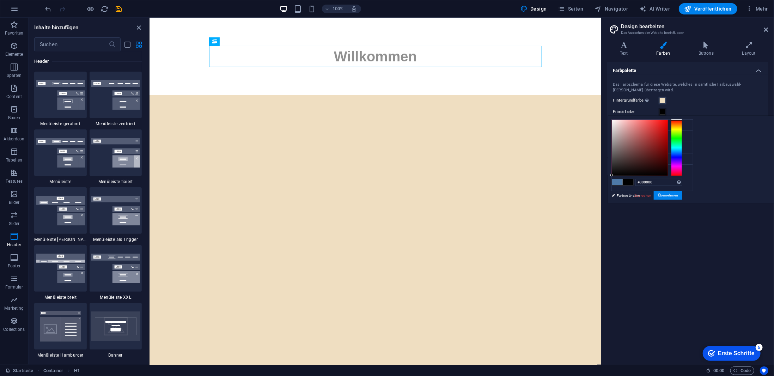
drag, startPoint x: 702, startPoint y: 153, endPoint x: 683, endPoint y: 179, distance: 32.1
click at [683, 179] on div "less Hintergrundfarbe #efdec1 Primärfarbe #4f4f4f Sekundärfarbe #3a3c3b Schrift…" at bounding box center [691, 160] width 166 height 88
click at [656, 146] on small "#3a3c3b" at bounding box center [653, 148] width 11 height 5
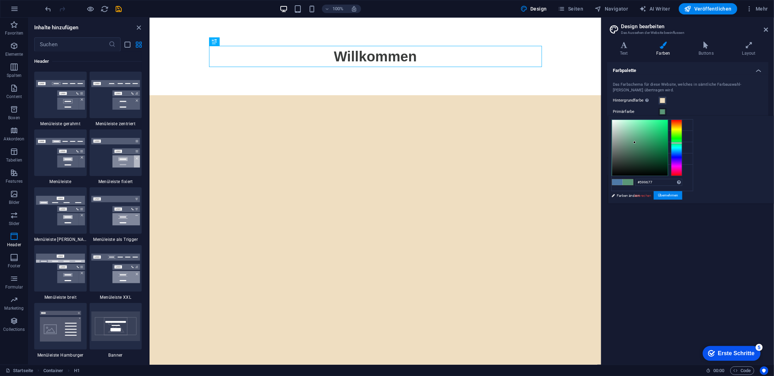
drag, startPoint x: 712, startPoint y: 162, endPoint x: 722, endPoint y: 142, distance: 22.2
click at [667, 142] on div at bounding box center [640, 148] width 56 height 56
drag, startPoint x: 722, startPoint y: 142, endPoint x: 687, endPoint y: 180, distance: 52.1
click at [687, 180] on div "less Hintergrundfarbe #efdec1 Primärfarbe #599677 Sekundärfarbe #3a3c3b Schrift…" at bounding box center [691, 160] width 166 height 88
click at [623, 148] on li "Sekundärfarbe #3a3c3b" at bounding box center [651, 147] width 81 height 11
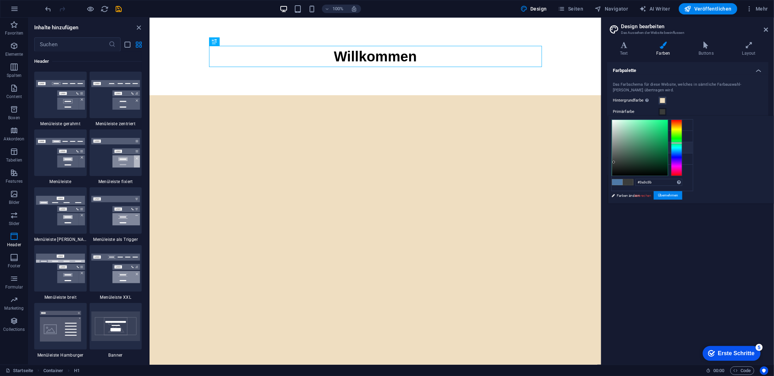
click at [616, 148] on icon at bounding box center [617, 147] width 5 height 5
type input "#000000"
click at [684, 186] on div "less Hintergrundfarbe #efdec1 Primärfarbe #3a3c3b Sekundärfarbe #3a3c3b Schrift…" at bounding box center [691, 160] width 166 height 88
click at [682, 194] on button "Übernehmen" at bounding box center [667, 195] width 29 height 8
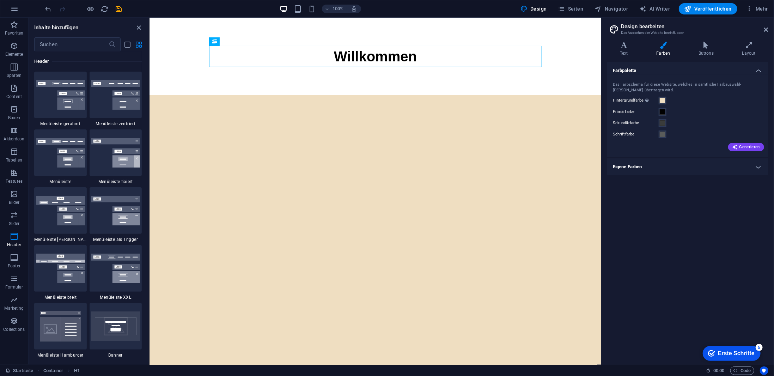
click at [681, 147] on div "Generieren" at bounding box center [687, 145] width 153 height 11
click at [676, 164] on h4 "Eigene Farben" at bounding box center [687, 166] width 161 height 17
click at [676, 164] on h4 "Eigene Farben" at bounding box center [687, 164] width 161 height 13
click at [702, 53] on h4 "Buttons" at bounding box center [707, 49] width 44 height 15
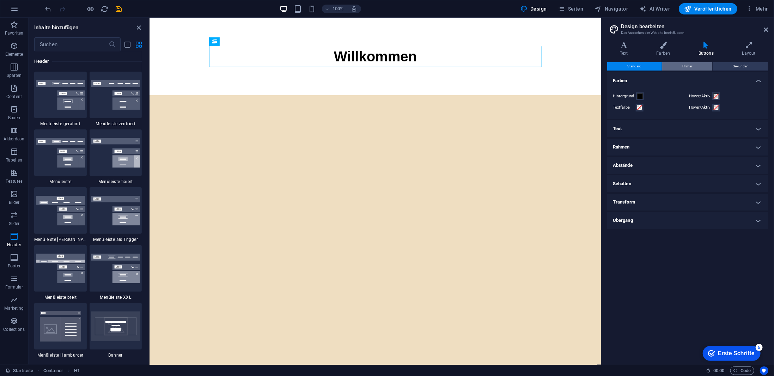
click at [676, 66] on button "Primär" at bounding box center [687, 66] width 50 height 8
click at [639, 67] on span "Standard" at bounding box center [634, 66] width 14 height 8
click at [628, 46] on icon at bounding box center [623, 45] width 33 height 7
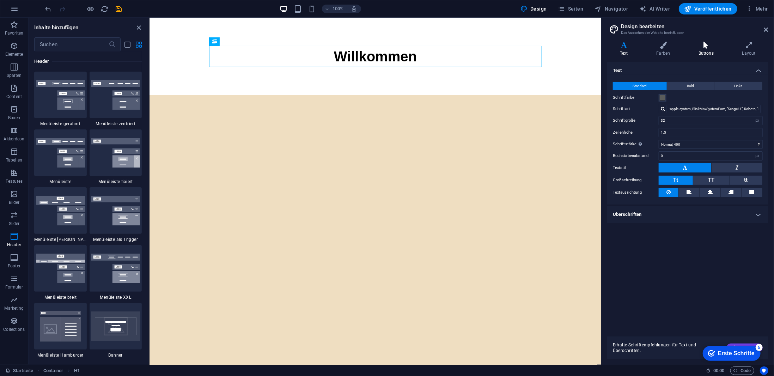
click at [707, 48] on icon at bounding box center [705, 45] width 41 height 7
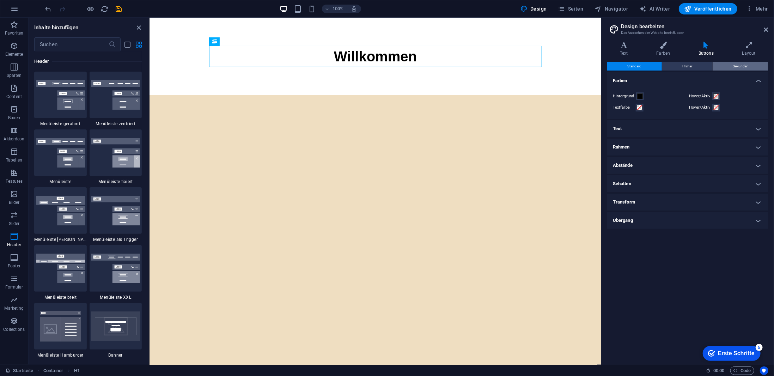
click at [754, 64] on button "Sekundär" at bounding box center [739, 66] width 55 height 8
click at [694, 65] on button "Primär" at bounding box center [687, 66] width 50 height 8
click at [636, 64] on span "Standard" at bounding box center [634, 66] width 14 height 8
click at [626, 46] on icon at bounding box center [623, 45] width 33 height 7
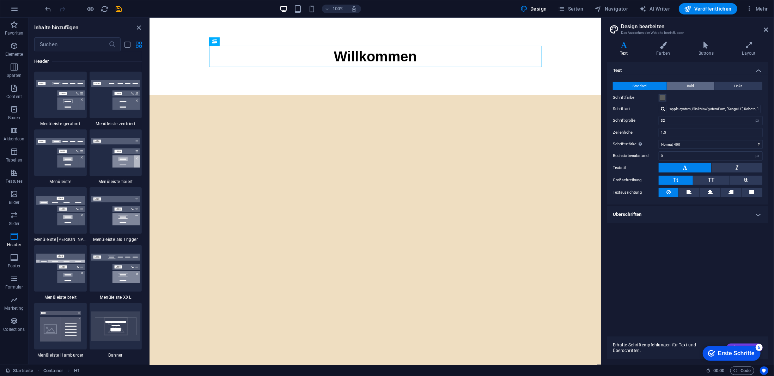
click at [696, 85] on button "Bold" at bounding box center [690, 86] width 47 height 8
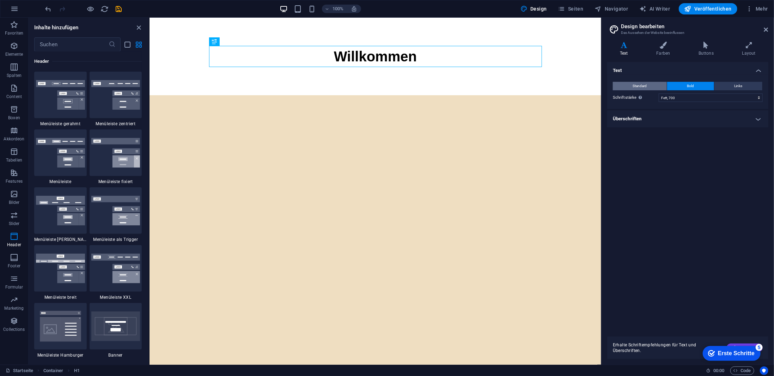
click at [643, 83] on span "Standard" at bounding box center [640, 86] width 14 height 8
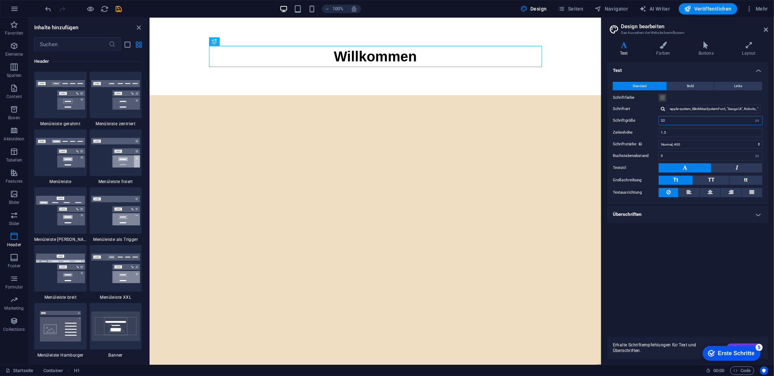
click at [677, 119] on input "32" at bounding box center [710, 120] width 103 height 8
drag, startPoint x: 698, startPoint y: 119, endPoint x: 638, endPoint y: 122, distance: 60.7
click at [638, 122] on div "Schriftgröße 32 rem px" at bounding box center [687, 120] width 150 height 9
type input "16"
click at [681, 251] on div "Text Standard Bold Links Schriftfarbe Schriftart -apple-system, BlinkMaxSystemF…" at bounding box center [687, 196] width 161 height 269
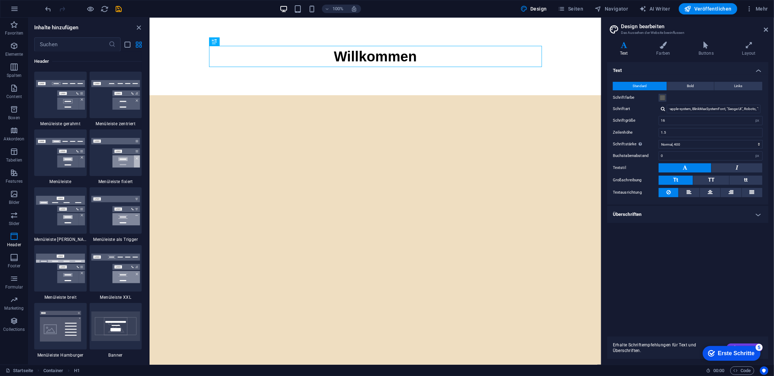
click at [657, 211] on h4 "Überschriften" at bounding box center [687, 214] width 161 height 17
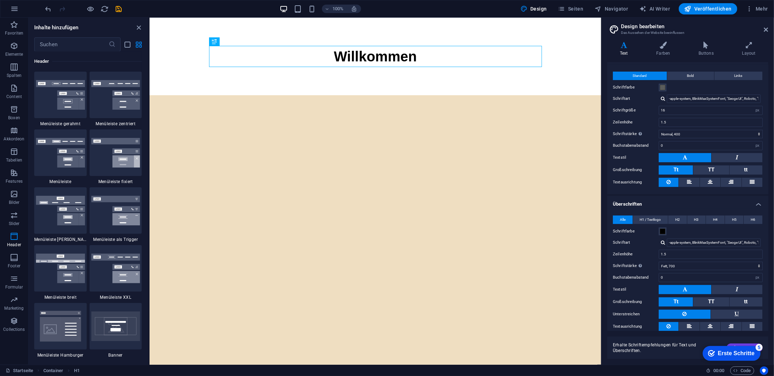
scroll to position [26, 0]
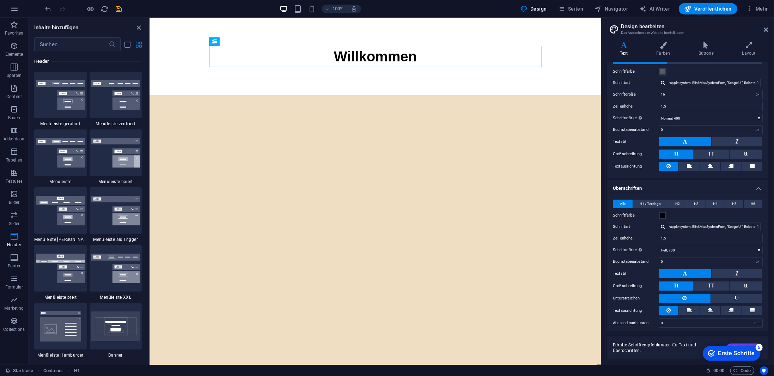
click at [636, 189] on h4 "Überschriften" at bounding box center [687, 186] width 161 height 13
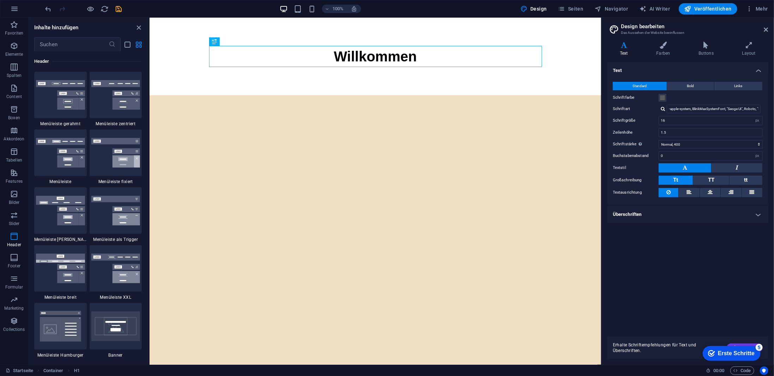
click at [725, 355] on div "Erste Schritte" at bounding box center [735, 353] width 37 height 6
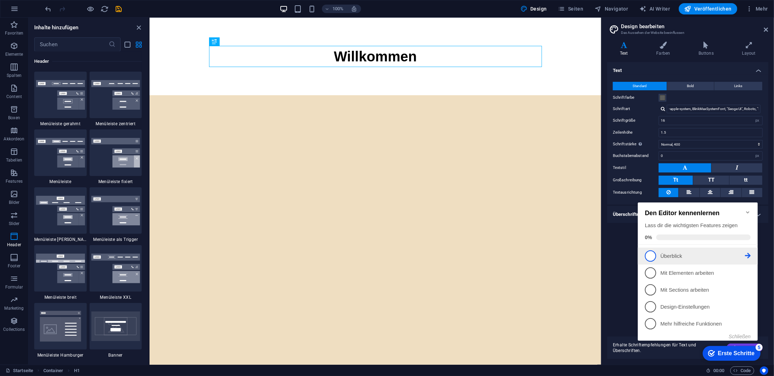
click at [650, 252] on span "1" at bounding box center [649, 255] width 11 height 11
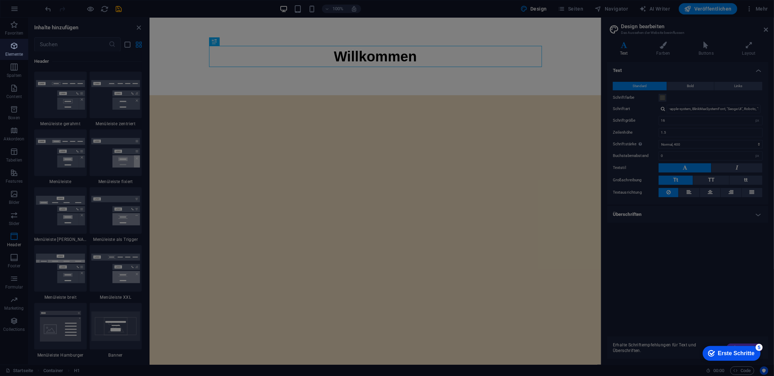
drag, startPoint x: 794, startPoint y: 502, endPoint x: 795, endPoint y: 457, distance: 44.8
click at [754, 356] on div "Erste Schritte" at bounding box center [735, 353] width 37 height 6
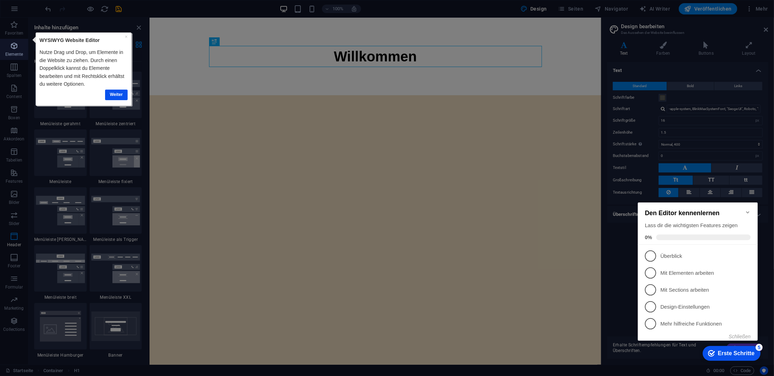
click at [140, 24] on div at bounding box center [400, 188] width 745 height 376
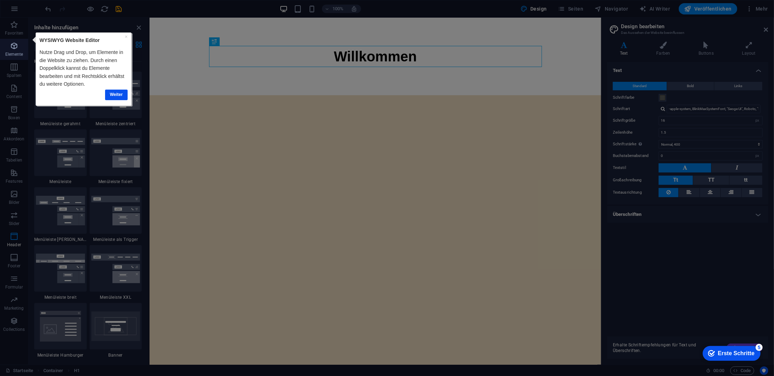
click at [123, 35] on div "× WYSIWYG Website Editor Nutze Drag und Drop, um Elemente in die Website zu zie…" at bounding box center [83, 68] width 92 height 69
click at [124, 35] on link "×" at bounding box center [125, 36] width 3 height 6
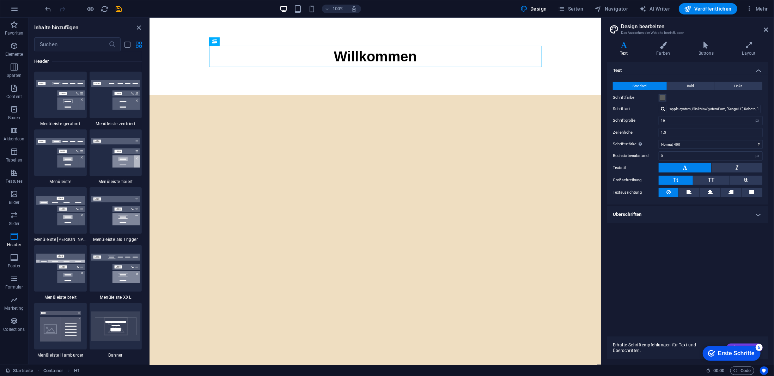
click at [729, 350] on div "Erste Schritte" at bounding box center [735, 353] width 37 height 6
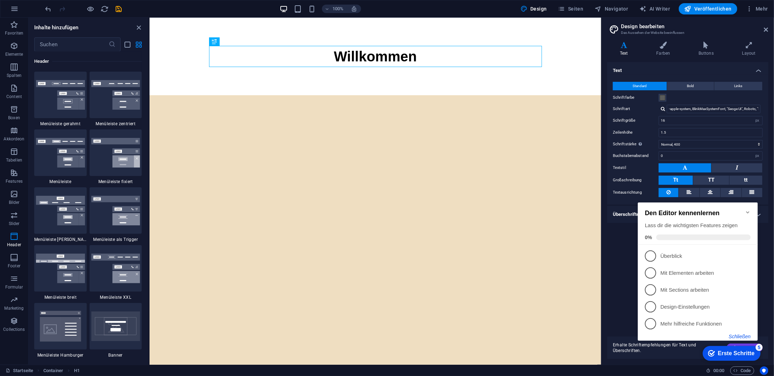
click at [738, 337] on button "Schließen" at bounding box center [739, 336] width 22 height 6
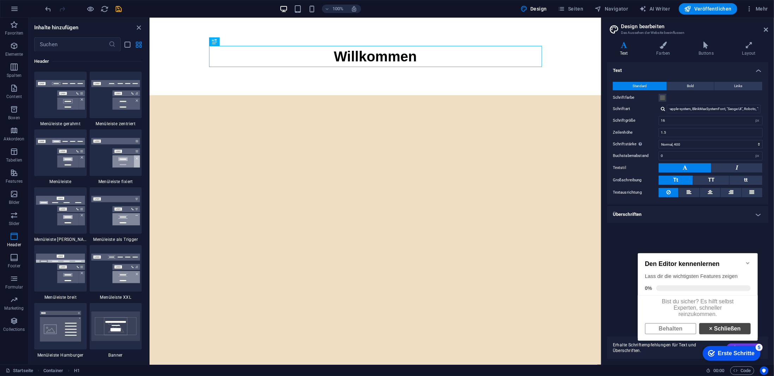
scroll to position [4, 0]
click at [713, 326] on link "× Schließen" at bounding box center [723, 327] width 51 height 11
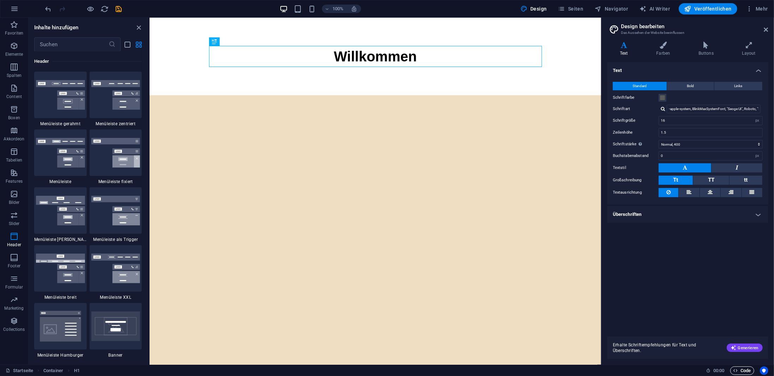
click at [745, 369] on span "Code" at bounding box center [742, 370] width 18 height 8
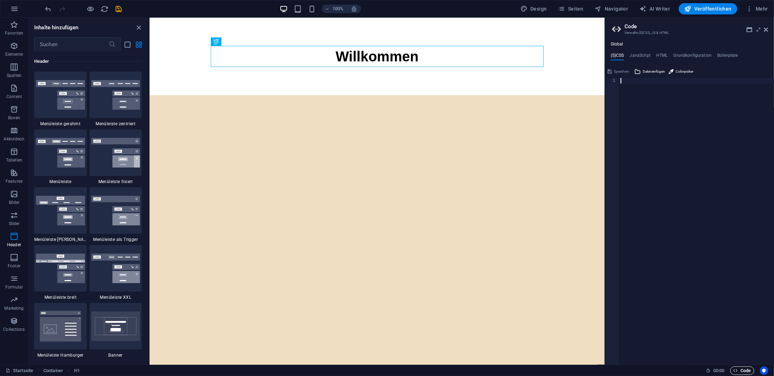
click at [745, 369] on span "Code" at bounding box center [742, 370] width 18 height 8
click at [767, 29] on icon at bounding box center [766, 30] width 4 height 6
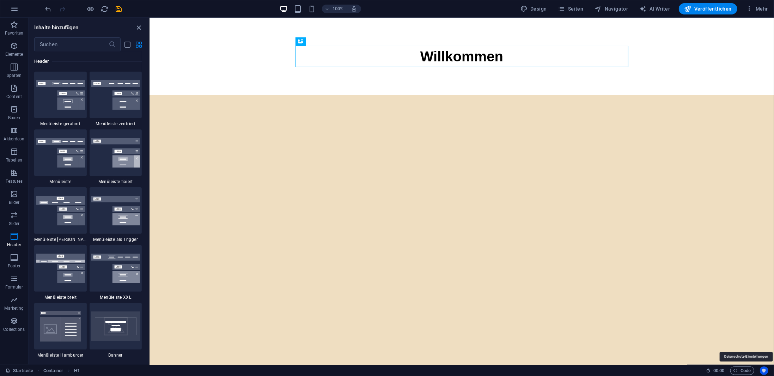
click at [760, 370] on button "Usercentrics" at bounding box center [763, 370] width 8 height 8
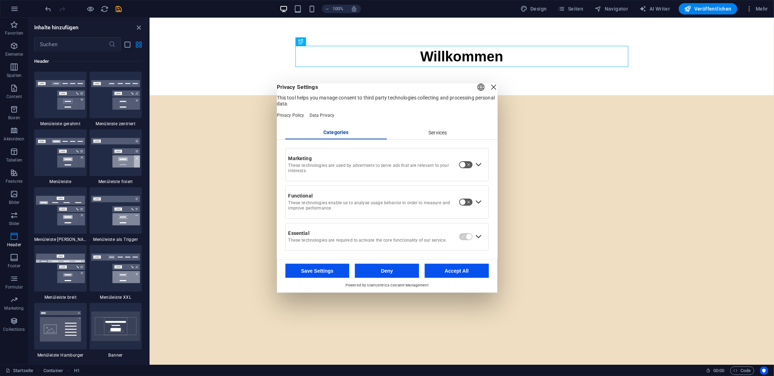
click at [488, 90] on div "Close Layer" at bounding box center [493, 87] width 10 height 10
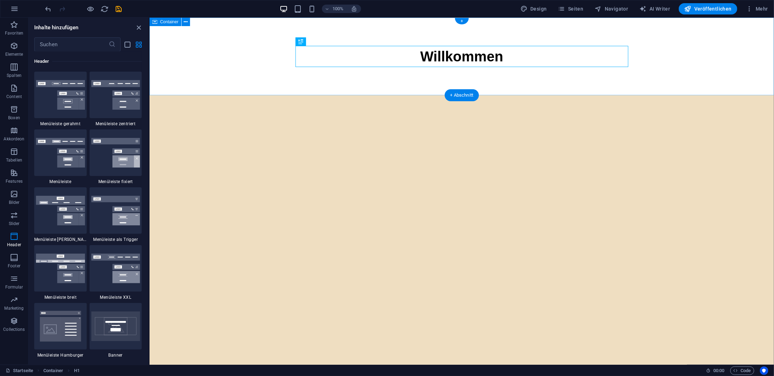
click at [287, 73] on div "Willkommen" at bounding box center [461, 56] width 624 height 78
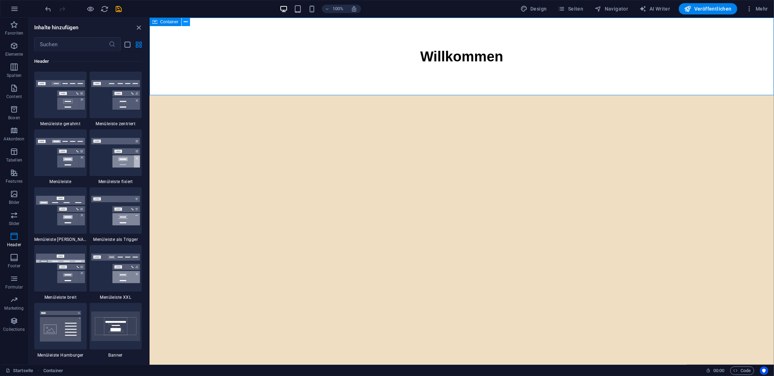
click at [188, 23] on button at bounding box center [185, 22] width 8 height 8
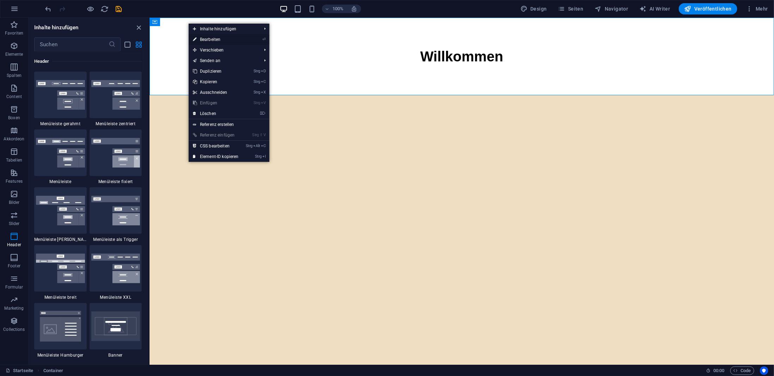
click at [210, 39] on link "⏎ Bearbeiten" at bounding box center [216, 39] width 54 height 11
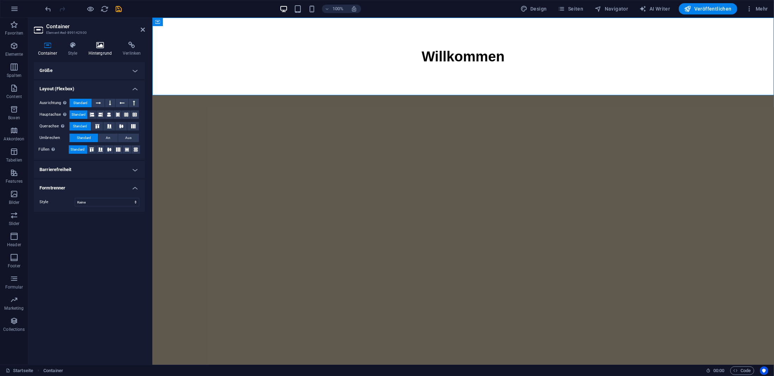
click at [104, 48] on icon at bounding box center [100, 45] width 32 height 7
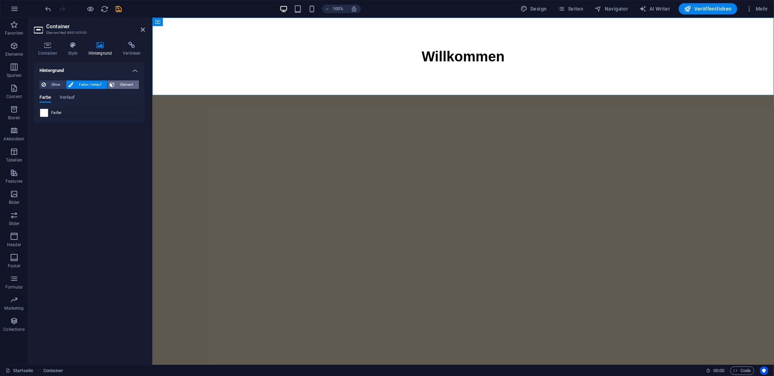
click at [118, 85] on span "Element" at bounding box center [127, 84] width 20 height 8
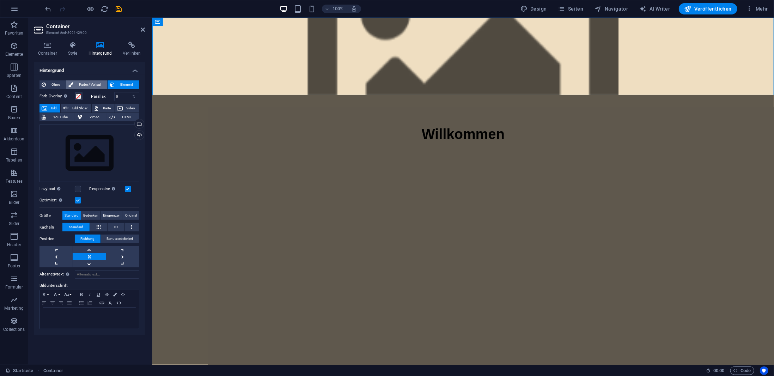
click at [87, 85] on span "Farbe / Verlauf" at bounding box center [90, 84] width 30 height 8
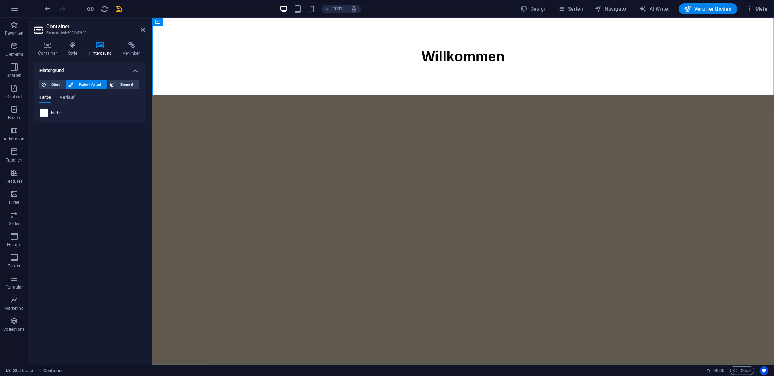
click at [53, 112] on span "Farbe" at bounding box center [56, 113] width 11 height 6
click at [43, 112] on span at bounding box center [44, 113] width 8 height 8
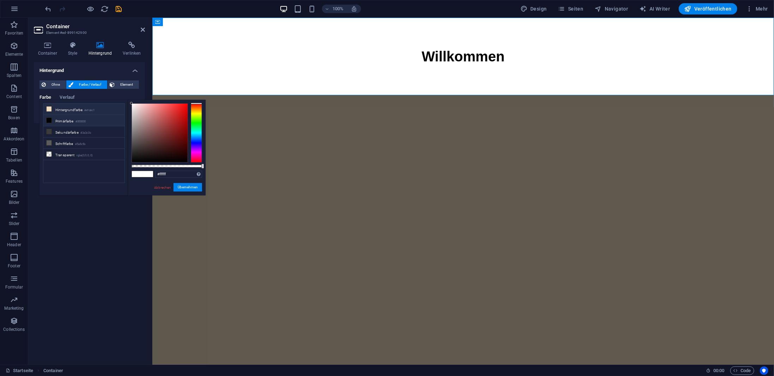
click at [64, 108] on li "Hintergrundfarbe #efdec1" at bounding box center [83, 109] width 81 height 11
type input "#efdec1"
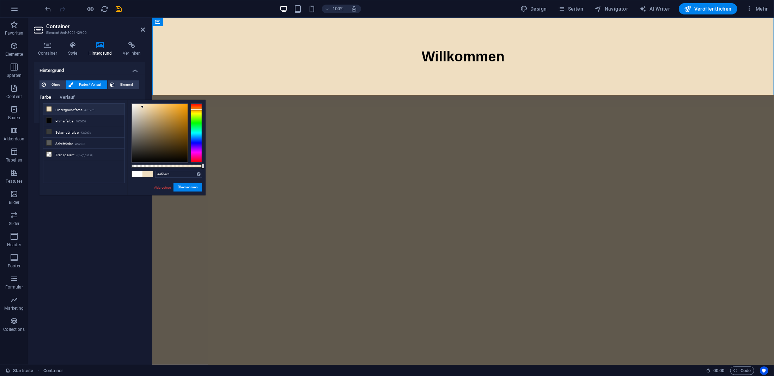
click at [78, 233] on div "Hintergrund Ohne Farbe / Verlauf Element Hintergrund über volle Breite strecken…" at bounding box center [89, 210] width 111 height 297
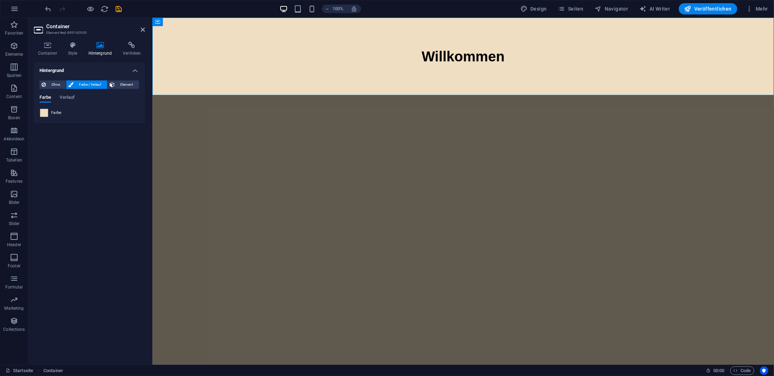
drag, startPoint x: 193, startPoint y: 197, endPoint x: 303, endPoint y: 224, distance: 113.8
click at [193, 95] on html "Skip to main content Willkommen" at bounding box center [462, 56] width 621 height 78
click at [143, 28] on icon at bounding box center [143, 30] width 4 height 6
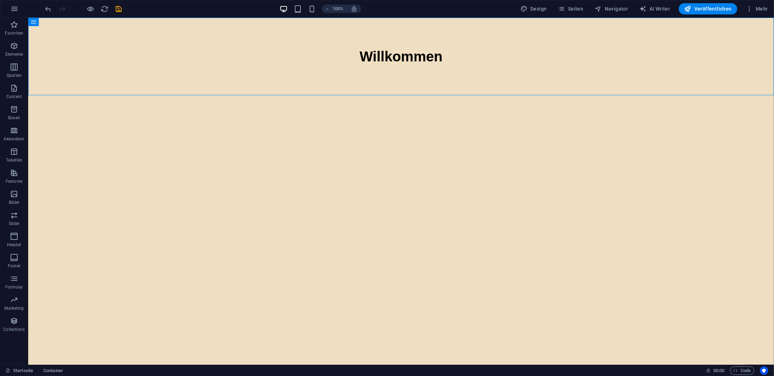
click at [271, 95] on html "Skip to main content Willkommen" at bounding box center [400, 56] width 745 height 78
drag, startPoint x: 232, startPoint y: 102, endPoint x: 232, endPoint y: 121, distance: 19.0
click at [232, 95] on html "Skip to main content Willkommen" at bounding box center [400, 56] width 745 height 78
click at [362, 53] on div "Willkommen" at bounding box center [400, 55] width 333 height 21
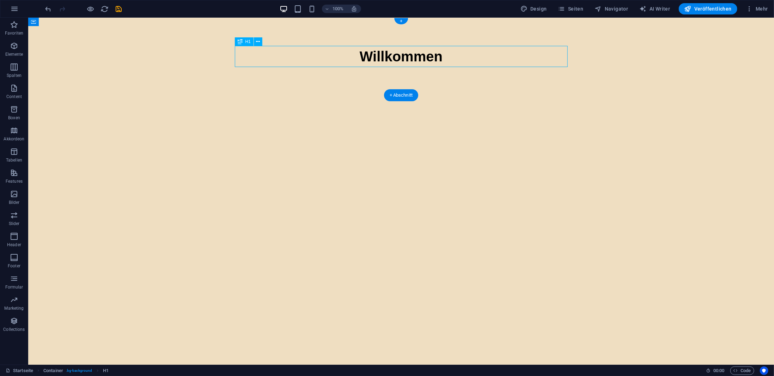
click at [368, 54] on div "Willkommen" at bounding box center [400, 55] width 333 height 21
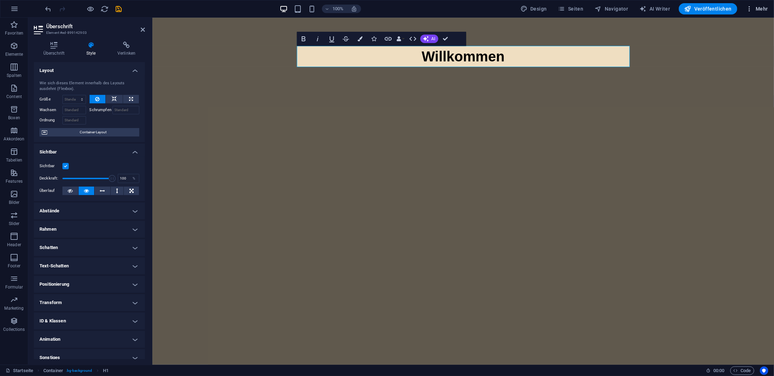
click at [759, 8] on span "Mehr" at bounding box center [756, 8] width 22 height 7
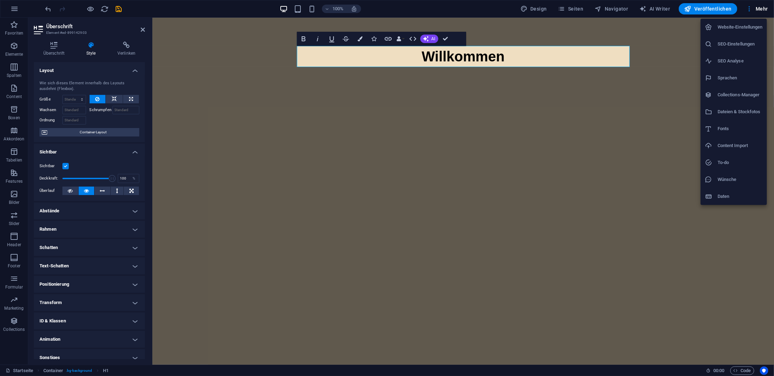
click at [722, 28] on h6 "Website-Einstellungen" at bounding box center [739, 27] width 45 height 8
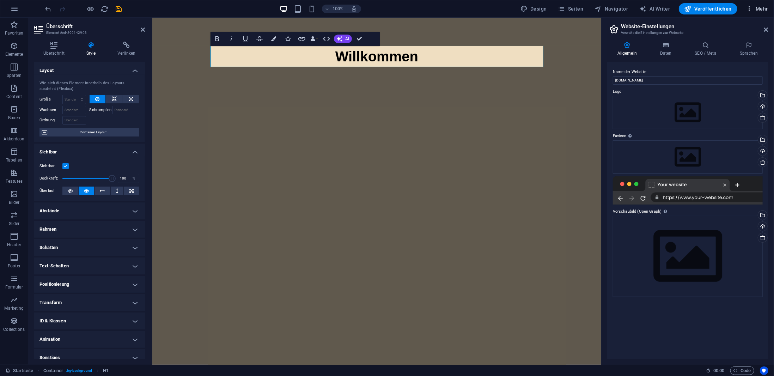
click at [759, 12] on button "Mehr" at bounding box center [757, 8] width 28 height 11
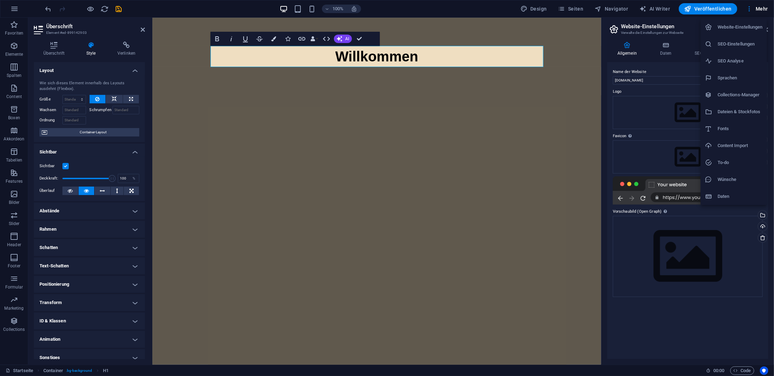
click at [568, 50] on div at bounding box center [387, 188] width 774 height 376
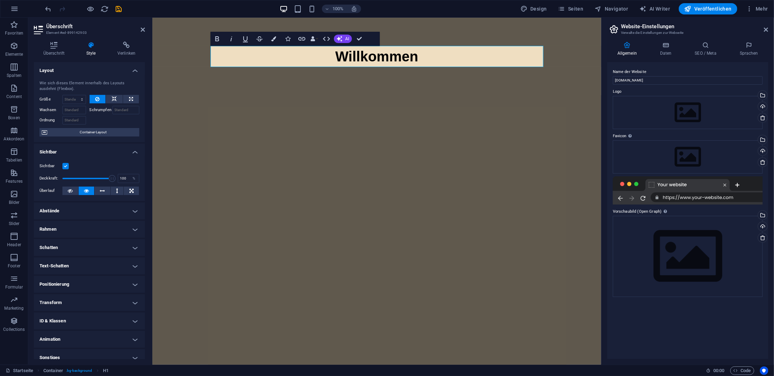
click at [538, 12] on div "Website-Einstellungen SEO-Einstellungen SEO Analyse Sprachen Collections-Manage…" at bounding box center [387, 189] width 774 height 371
click at [538, 10] on span "Design" at bounding box center [533, 8] width 26 height 7
select select "px"
select select "400"
select select "px"
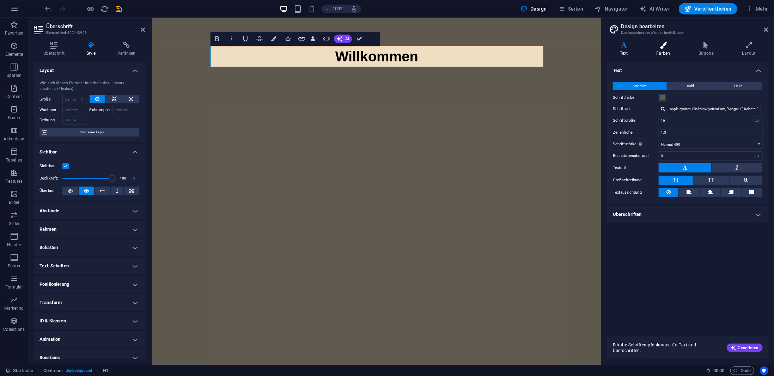
click at [667, 49] on h4 "Farben" at bounding box center [664, 49] width 42 height 15
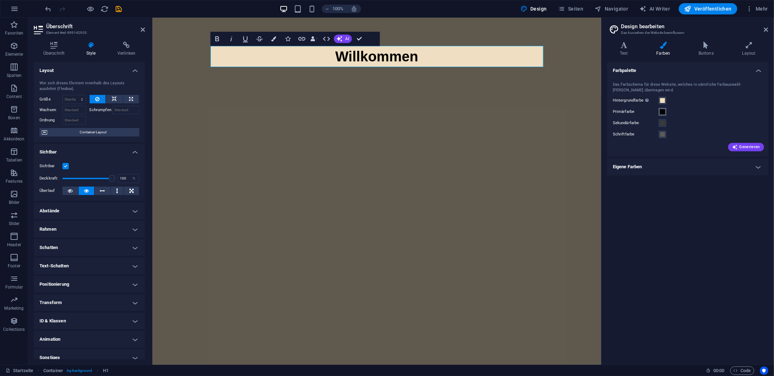
click at [663, 111] on span at bounding box center [662, 112] width 6 height 6
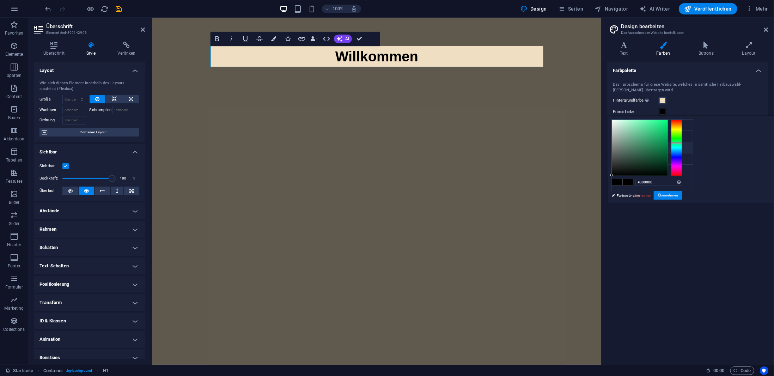
click at [641, 146] on li "Sekundärfarbe #3a3c3b" at bounding box center [651, 147] width 81 height 11
drag, startPoint x: 717, startPoint y: 154, endPoint x: 735, endPoint y: 144, distance: 20.0
click at [667, 136] on div at bounding box center [640, 148] width 56 height 56
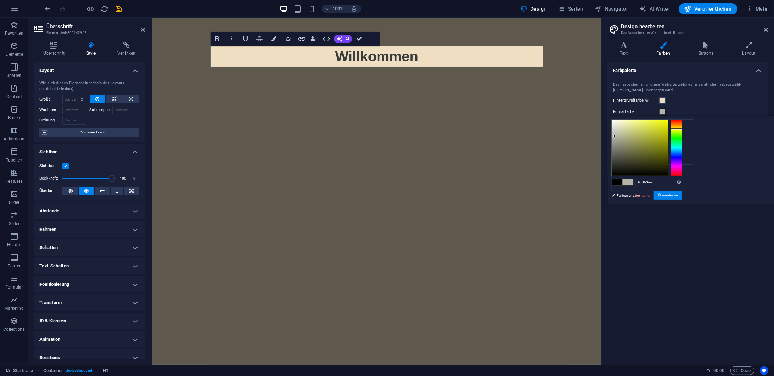
drag, startPoint x: 765, startPoint y: 134, endPoint x: 765, endPoint y: 129, distance: 5.3
click at [682, 129] on div at bounding box center [676, 147] width 11 height 56
drag, startPoint x: 746, startPoint y: 163, endPoint x: 756, endPoint y: 161, distance: 10.1
click at [682, 161] on div at bounding box center [646, 147] width 70 height 56
drag, startPoint x: 763, startPoint y: 131, endPoint x: 763, endPoint y: 127, distance: 4.2
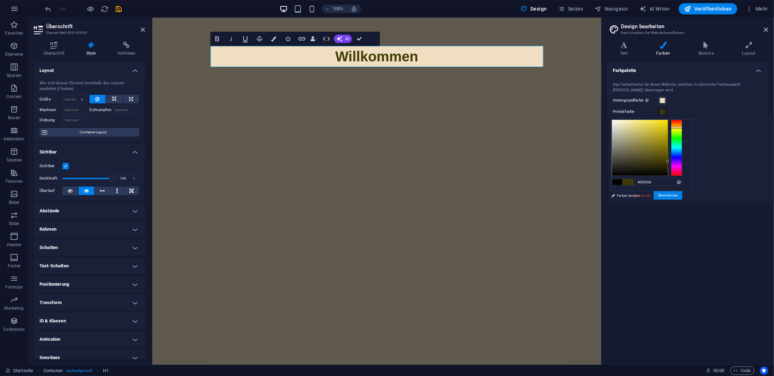
click at [682, 127] on div at bounding box center [676, 147] width 11 height 56
drag, startPoint x: 742, startPoint y: 163, endPoint x: 753, endPoint y: 163, distance: 10.9
click at [667, 163] on div at bounding box center [640, 148] width 56 height 56
drag, startPoint x: 740, startPoint y: 182, endPoint x: 716, endPoint y: 179, distance: 24.1
click at [685, 179] on div "#362e02 Unterstützte Formate: #0852ed rgb(8, 82, 237) rgba(8, 82, 237, 90%) hsv…" at bounding box center [647, 211] width 78 height 190
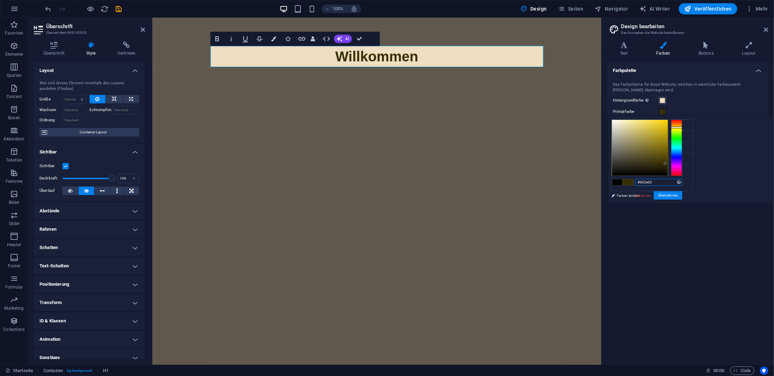
paste input "734F2F"
type input "#734f2f"
click at [685, 196] on div "#734f2f Unterstützte Formate: #0852ed rgb(8, 82, 237) rgba(8, 82, 237, 90%) hsv…" at bounding box center [647, 211] width 78 height 190
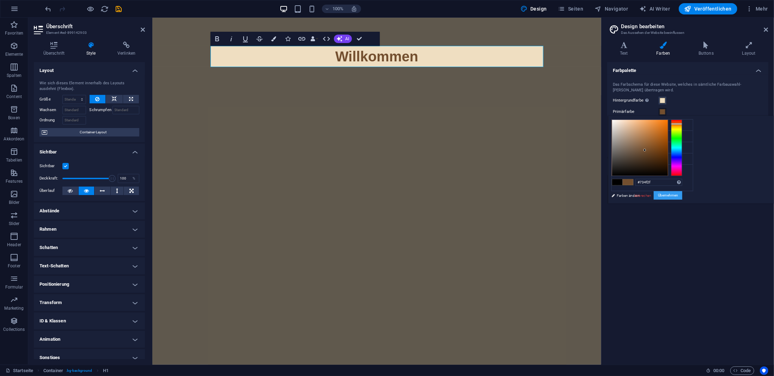
click at [682, 196] on button "Übernehmen" at bounding box center [667, 195] width 29 height 8
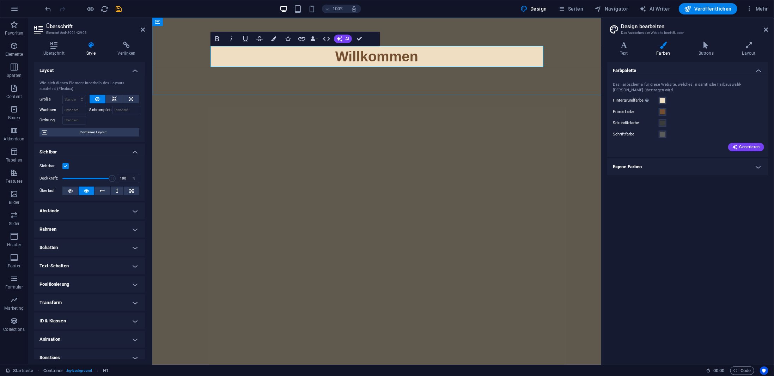
click at [411, 66] on h1 "Willkommen" at bounding box center [376, 55] width 333 height 21
click at [426, 59] on h1 "Willkommen" at bounding box center [376, 55] width 333 height 21
drag, startPoint x: 426, startPoint y: 59, endPoint x: 330, endPoint y: 59, distance: 96.6
click at [330, 59] on h1 "Willkommen" at bounding box center [376, 55] width 333 height 21
click at [452, 57] on h1 "Willkommen" at bounding box center [376, 55] width 333 height 21
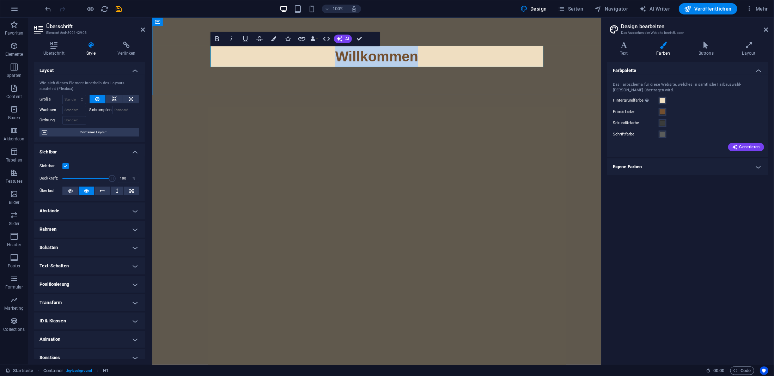
drag, startPoint x: 434, startPoint y: 57, endPoint x: 316, endPoint y: 56, distance: 117.7
click at [316, 56] on h1 "Willkommen" at bounding box center [376, 55] width 333 height 21
click at [628, 44] on icon at bounding box center [623, 45] width 33 height 7
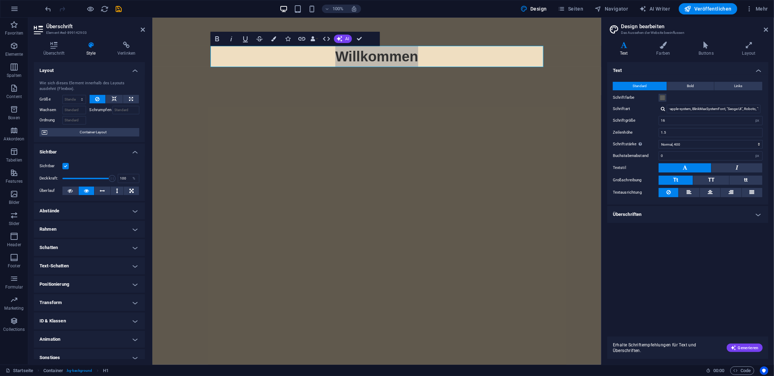
click at [93, 211] on h4 "Abstände" at bounding box center [89, 210] width 111 height 17
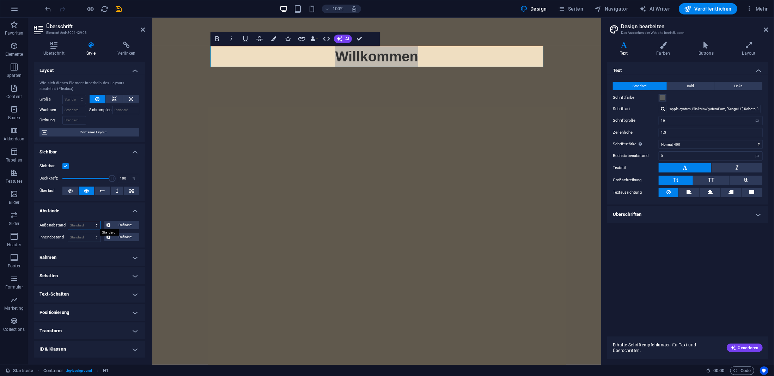
click at [94, 222] on select "Standard auto px % rem vw vh Definiert" at bounding box center [84, 225] width 32 height 8
select select "%"
click at [90, 221] on select "Standard auto px % rem vw vh Definiert" at bounding box center [84, 225] width 32 height 8
type input "100"
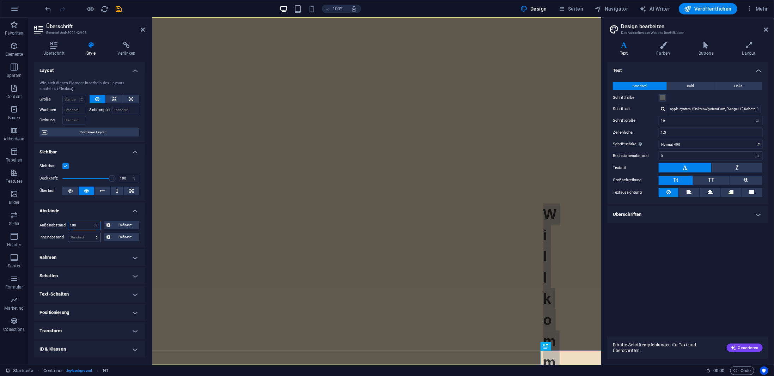
scroll to position [198, 0]
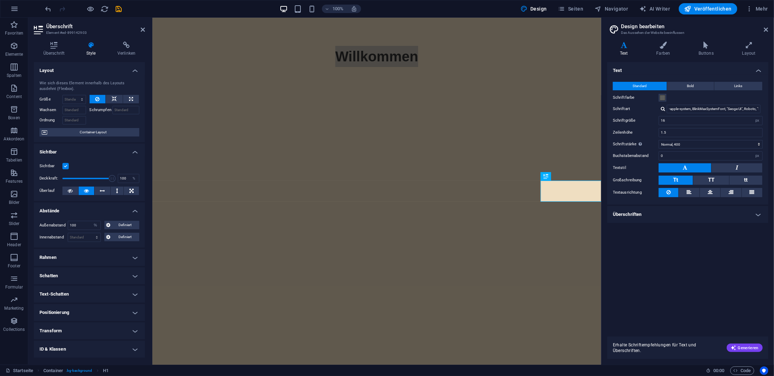
select select "DISABLED_OPTION_VALUE"
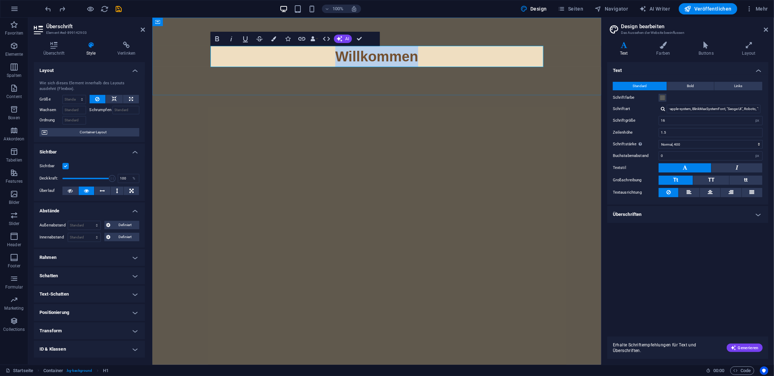
click at [350, 53] on h1 "Willkommen" at bounding box center [376, 55] width 333 height 21
drag, startPoint x: 334, startPoint y: 54, endPoint x: 447, endPoint y: 48, distance: 112.6
click at [447, 48] on h1 "Willkommen" at bounding box center [376, 55] width 333 height 21
click at [220, 41] on icon "button" at bounding box center [217, 39] width 8 height 8
click at [314, 54] on h1 "Willkommen" at bounding box center [376, 55] width 333 height 21
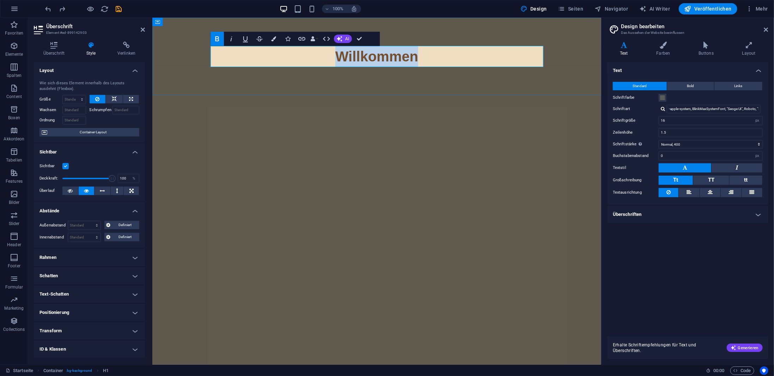
drag, startPoint x: 333, startPoint y: 56, endPoint x: 412, endPoint y: 54, distance: 79.3
click at [447, 54] on h1 "Willkommen" at bounding box center [376, 55] width 333 height 21
click at [219, 43] on button "Fett" at bounding box center [216, 39] width 13 height 14
click at [412, 54] on h1 "Willkommen" at bounding box center [376, 55] width 333 height 21
drag, startPoint x: 419, startPoint y: 58, endPoint x: 312, endPoint y: 59, distance: 106.8
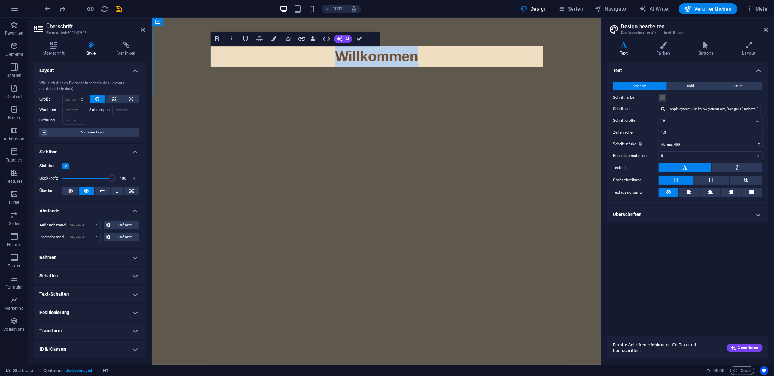
click at [312, 59] on h1 "Willkommen" at bounding box center [376, 55] width 333 height 21
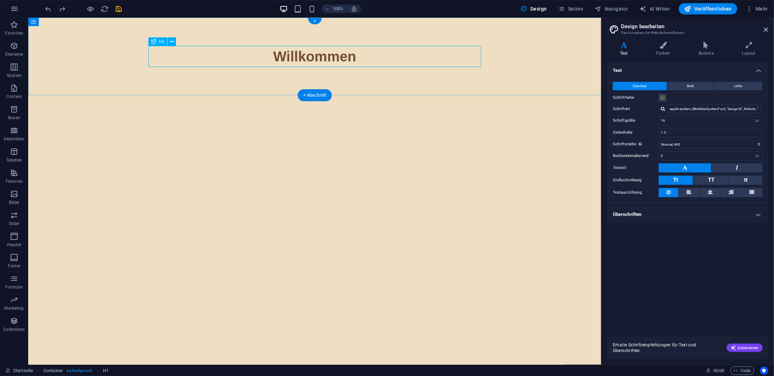
click at [351, 61] on div "Willkommen" at bounding box center [314, 55] width 333 height 21
click at [351, 57] on div "Willkommen" at bounding box center [314, 55] width 333 height 21
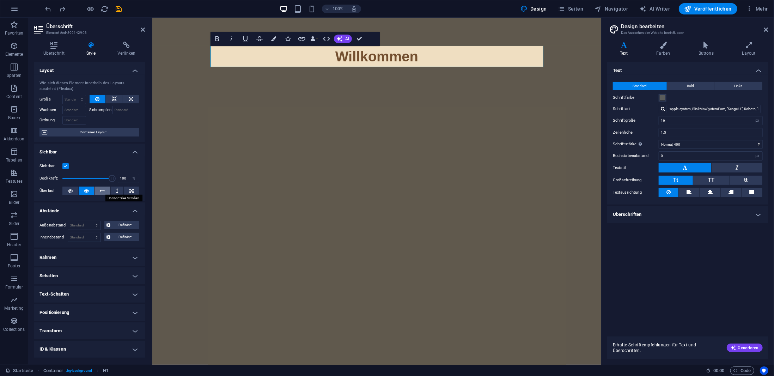
click at [100, 193] on icon at bounding box center [102, 190] width 5 height 8
click at [88, 191] on icon at bounding box center [86, 190] width 5 height 8
click at [82, 97] on select "Standard auto px % 1/1 1/2 1/3 1/4 1/5 1/6 1/7 1/8 1/9 1/10" at bounding box center [74, 99] width 23 height 8
click at [134, 97] on button at bounding box center [131, 99] width 16 height 8
type input "100"
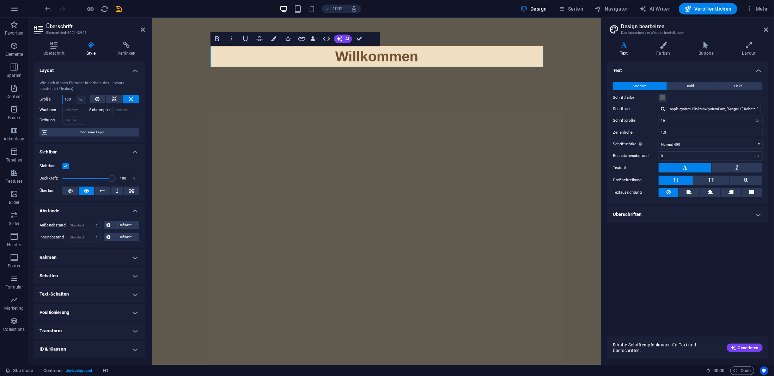
click at [79, 98] on select "Standard auto px % 1/1 1/2 1/3 1/4 1/5 1/6 1/7 1/8 1/9 1/10" at bounding box center [81, 99] width 10 height 8
select select "1/6"
click at [76, 95] on select "Standard auto px % 1/1 1/2 1/3 1/4 1/5 1/6 1/7 1/8 1/9 1/10" at bounding box center [81, 99] width 10 height 8
type input "16.66"
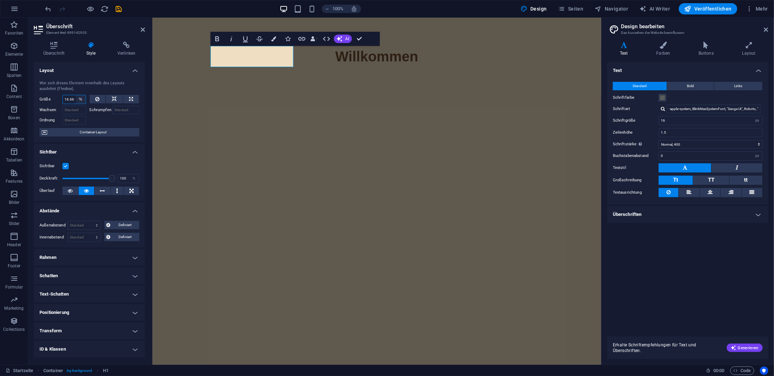
click at [76, 101] on select "Standard auto px % 1/1 1/2 1/3 1/4 1/5 1/6 1/7 1/8 1/9 1/10" at bounding box center [81, 99] width 10 height 8
select select "1/10"
click at [76, 95] on select "Standard auto px % 1/1 1/2 1/3 1/4 1/5 1/6 1/7 1/8 1/9 1/10" at bounding box center [81, 99] width 10 height 8
type input "10"
click at [82, 99] on select "Standard auto px % 1/1 1/2 1/3 1/4 1/5 1/6 1/7 1/8 1/9 1/10" at bounding box center [81, 99] width 10 height 8
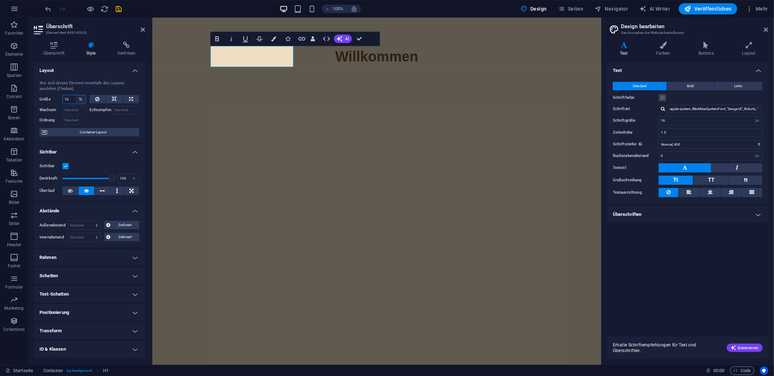
select select "auto"
click at [76, 95] on select "Standard auto px % 1/1 1/2 1/3 1/4 1/5 1/6 1/7 1/8 1/9 1/10" at bounding box center [81, 99] width 10 height 8
click at [84, 98] on select "Standard auto px % 1/1 1/2 1/3 1/4 1/5 1/6 1/7 1/8 1/9 1/10" at bounding box center [74, 99] width 23 height 8
click at [63, 95] on select "Standard auto px % 1/1 1/2 1/3 1/4 1/5 1/6 1/7 1/8 1/9 1/10" at bounding box center [74, 99] width 23 height 8
select select "DISABLED_OPTION_VALUE"
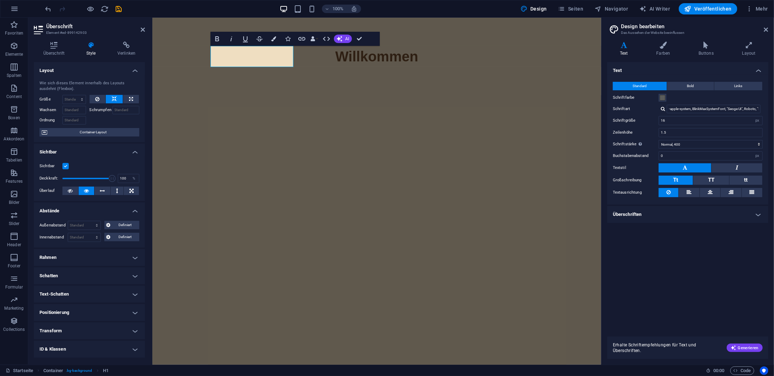
click at [86, 113] on div "Wachsen" at bounding box center [64, 109] width 50 height 10
click at [115, 98] on icon at bounding box center [114, 99] width 5 height 8
click at [59, 49] on h4 "Überschrift" at bounding box center [55, 49] width 43 height 15
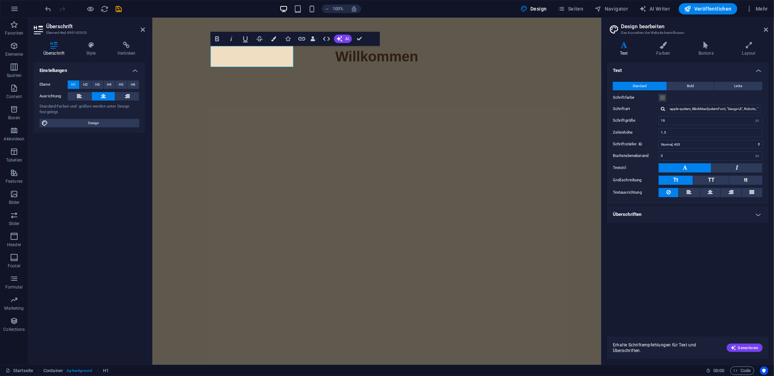
click at [103, 96] on icon at bounding box center [103, 96] width 5 height 8
click at [85, 86] on span "H2" at bounding box center [85, 84] width 5 height 8
click at [73, 84] on span "H1" at bounding box center [73, 84] width 5 height 8
click at [103, 98] on icon at bounding box center [103, 96] width 5 height 8
click at [82, 96] on button at bounding box center [80, 96] width 24 height 8
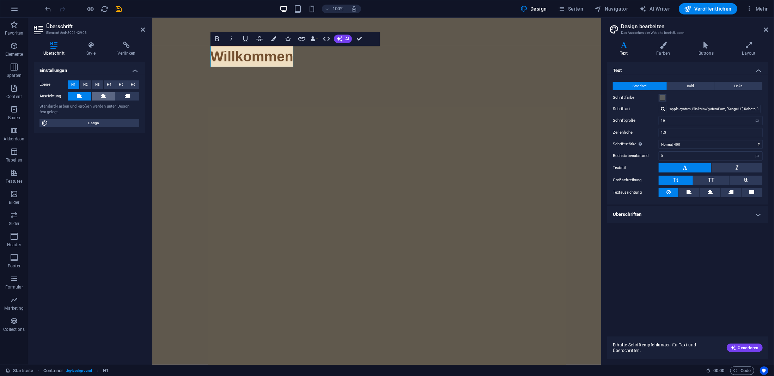
click at [106, 96] on button at bounding box center [104, 96] width 24 height 8
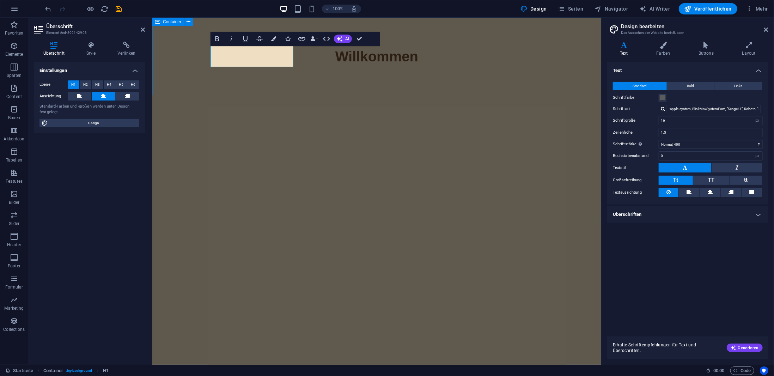
click at [299, 79] on div "Willkommen" at bounding box center [376, 56] width 449 height 78
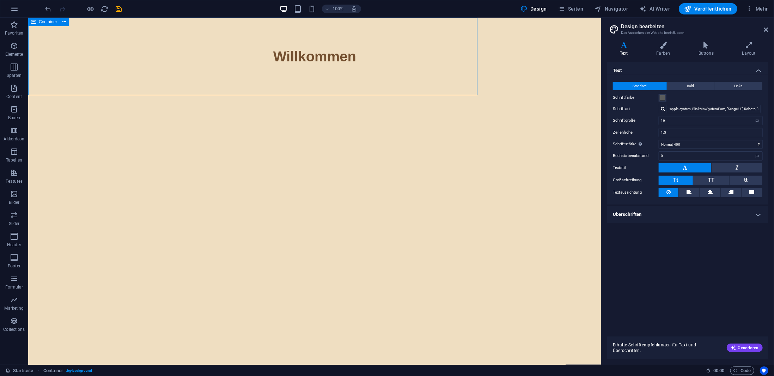
click at [299, 61] on div "Willkommen" at bounding box center [314, 56] width 573 height 78
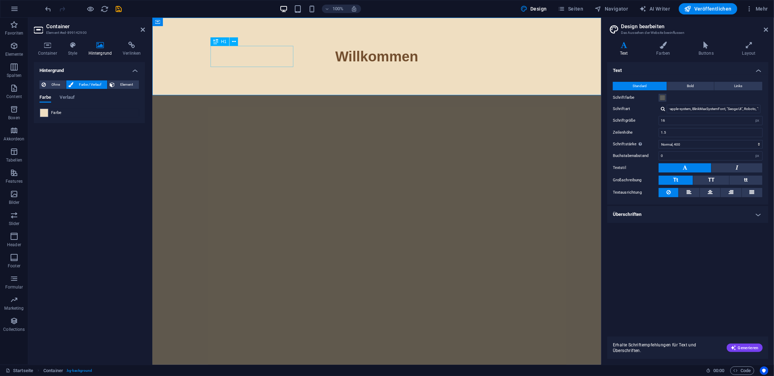
click at [250, 54] on div "Willkommen" at bounding box center [376, 55] width 333 height 21
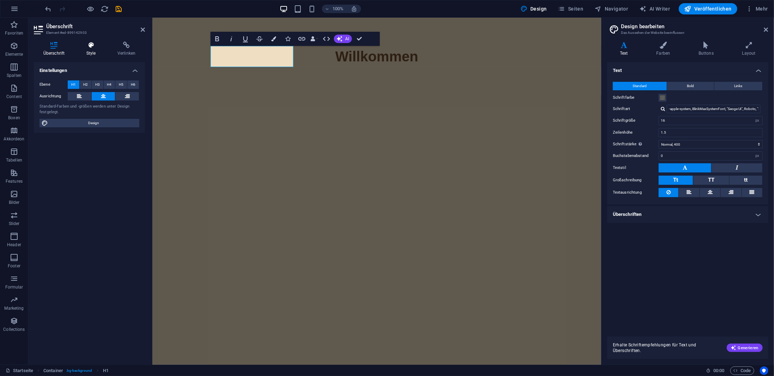
click at [92, 50] on h4 "Style" at bounding box center [92, 49] width 31 height 15
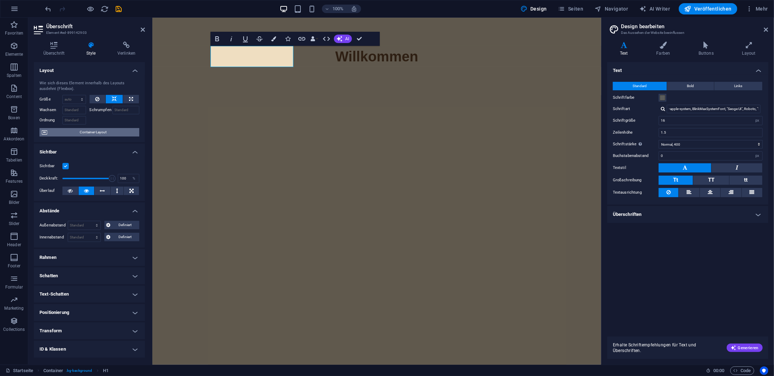
click at [96, 132] on span "Container-Layout" at bounding box center [93, 132] width 88 height 8
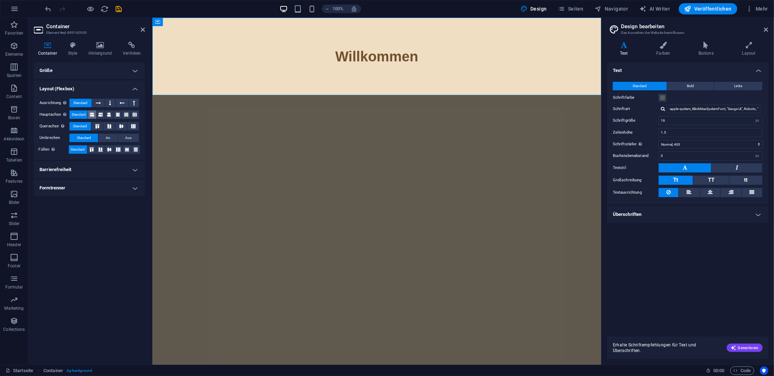
click at [95, 113] on button at bounding box center [92, 114] width 8 height 8
click at [85, 113] on span "Standard" at bounding box center [79, 114] width 14 height 8
click at [100, 103] on icon at bounding box center [98, 103] width 5 height 8
click at [85, 101] on span "Standard" at bounding box center [80, 103] width 14 height 8
click at [241, 82] on div "Willkommen" at bounding box center [376, 56] width 449 height 78
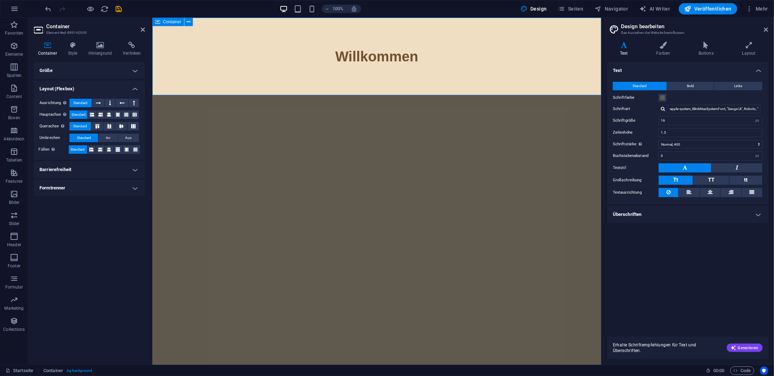
click at [241, 82] on div "Willkommen" at bounding box center [376, 56] width 449 height 78
click at [253, 57] on div "Willkommen" at bounding box center [376, 55] width 333 height 21
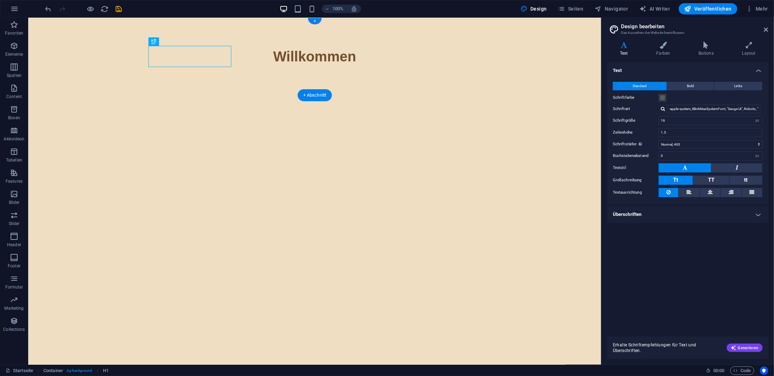
drag, startPoint x: 129, startPoint y: 59, endPoint x: 313, endPoint y: 63, distance: 184.4
click at [341, 57] on div "Willkommen" at bounding box center [314, 56] width 573 height 78
drag, startPoint x: 172, startPoint y: 60, endPoint x: 178, endPoint y: 56, distance: 6.4
click at [205, 60] on div "Willkommen" at bounding box center [314, 55] width 333 height 21
drag, startPoint x: 203, startPoint y: 60, endPoint x: 219, endPoint y: 45, distance: 22.0
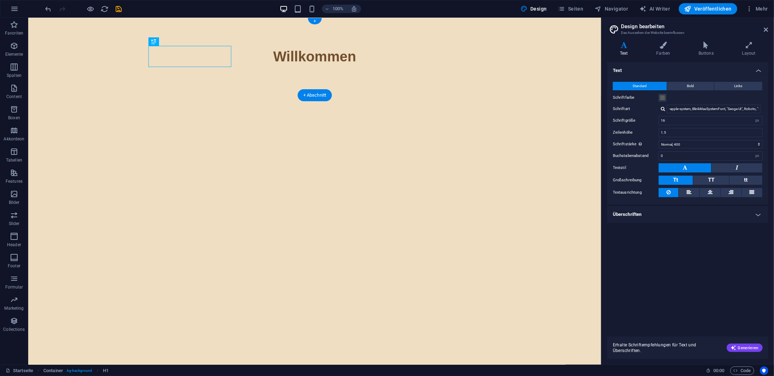
drag, startPoint x: 187, startPoint y: 59, endPoint x: 294, endPoint y: 59, distance: 106.4
click at [294, 59] on div "Willkommen" at bounding box center [314, 56] width 573 height 78
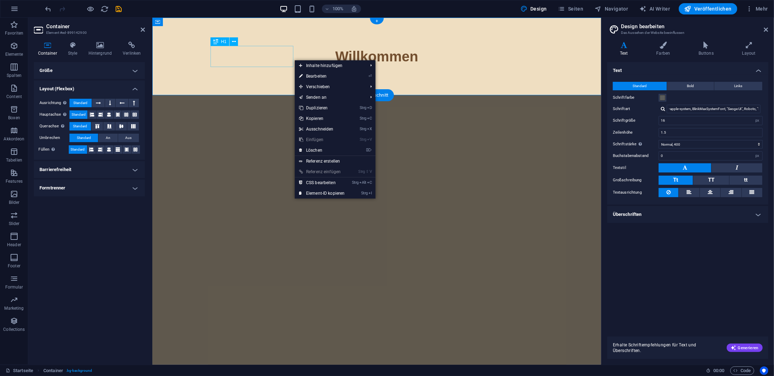
click at [274, 57] on div "Willkommen" at bounding box center [376, 55] width 333 height 21
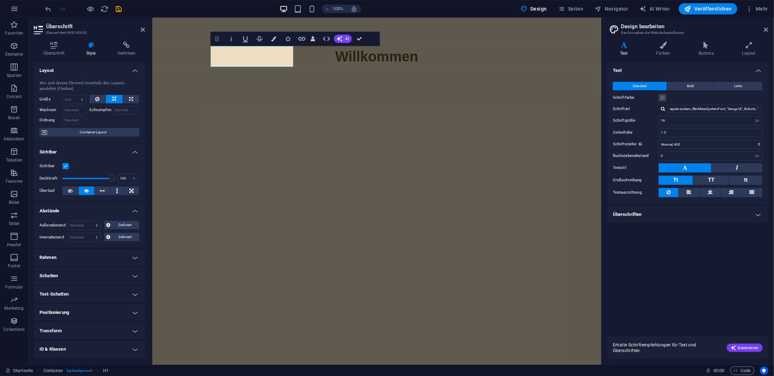
click at [220, 39] on icon "button" at bounding box center [217, 39] width 8 height 8
click at [247, 79] on div "Willkommen" at bounding box center [376, 56] width 449 height 78
drag, startPoint x: 268, startPoint y: 78, endPoint x: 393, endPoint y: 74, distance: 125.5
click at [392, 78] on div "Willkommen" at bounding box center [376, 56] width 449 height 78
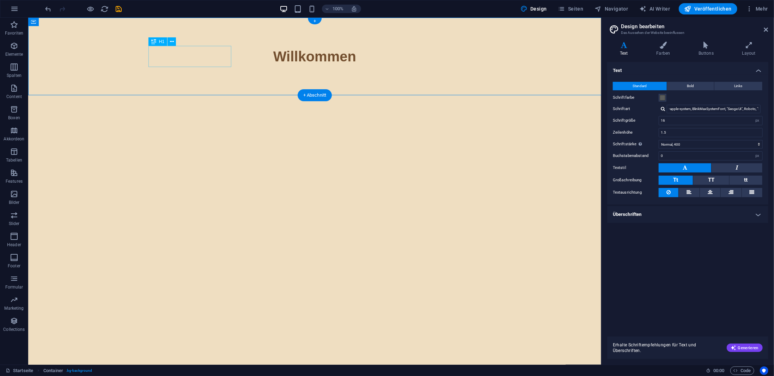
click at [204, 56] on div "Willkommen" at bounding box center [314, 55] width 333 height 21
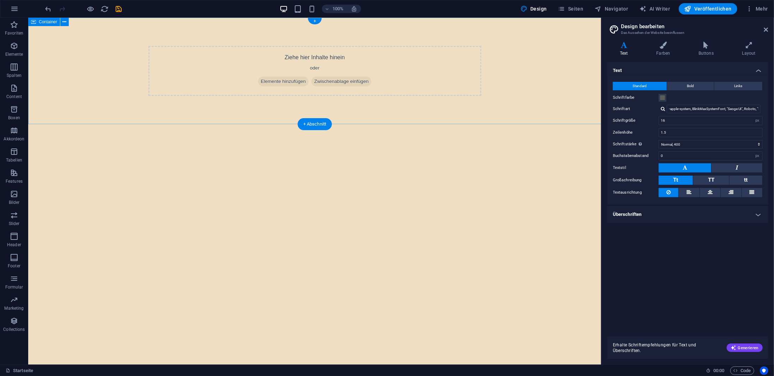
click at [290, 84] on span "Elemente hinzufügen" at bounding box center [283, 81] width 51 height 10
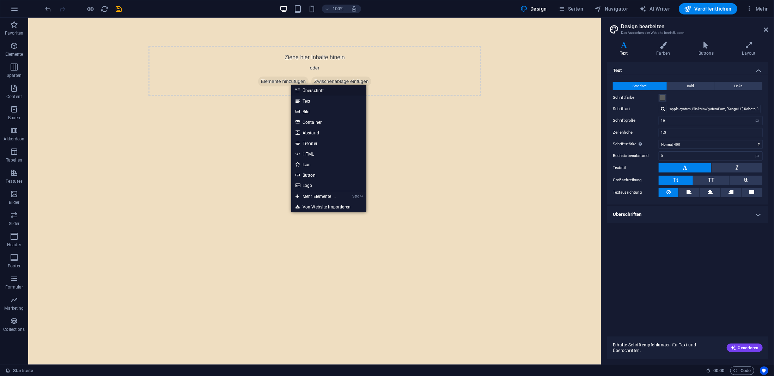
click at [318, 92] on link "Überschrift" at bounding box center [328, 90] width 75 height 11
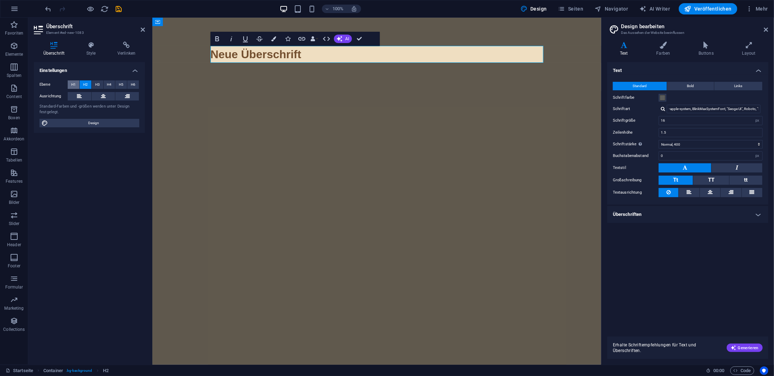
click at [78, 87] on button "H1" at bounding box center [74, 84] width 12 height 8
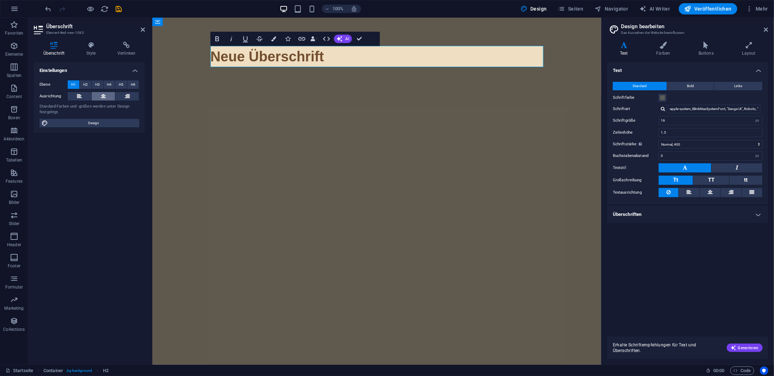
click at [100, 96] on button at bounding box center [104, 96] width 24 height 8
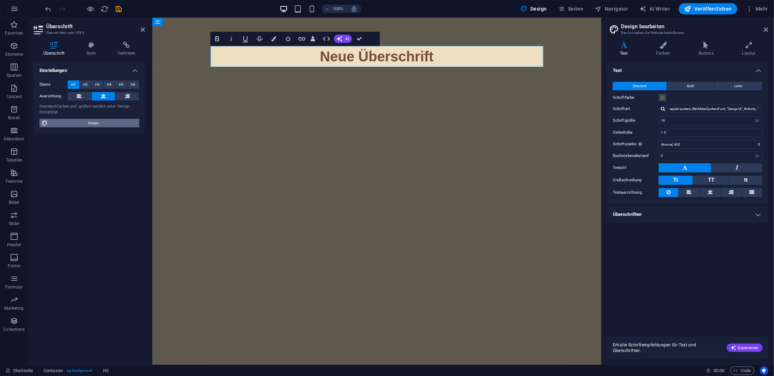
click at [99, 122] on span "Design" at bounding box center [93, 123] width 87 height 8
click at [715, 190] on button at bounding box center [710, 192] width 20 height 9
click at [666, 190] on button at bounding box center [668, 192] width 20 height 9
click at [684, 84] on button "Bold" at bounding box center [690, 86] width 47 height 8
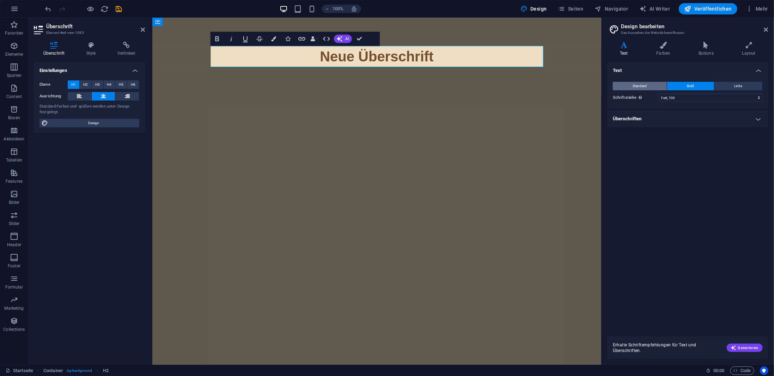
click at [649, 85] on button "Standard" at bounding box center [639, 86] width 54 height 8
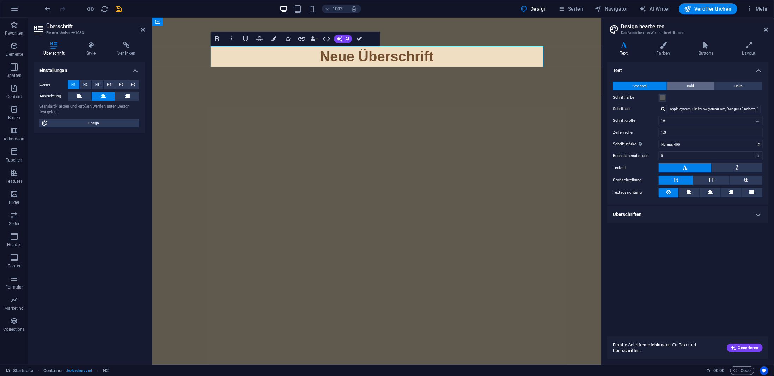
click at [690, 82] on span "Bold" at bounding box center [690, 86] width 7 height 8
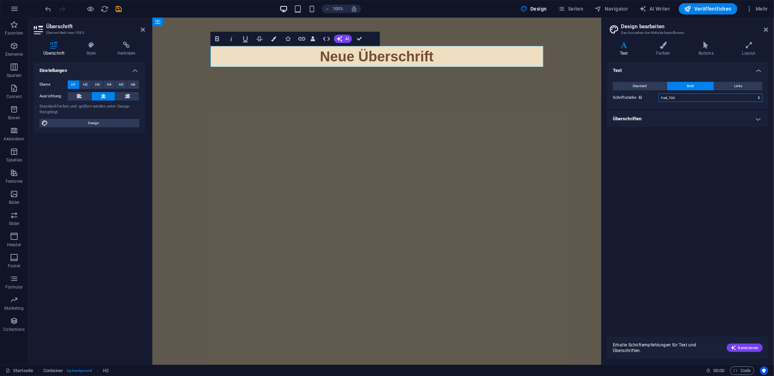
click at [681, 96] on select "Fein, 100 Extra-dünn, 200 Dünn, 300 Normal, 400 Medium, 500 Halb-fett, 600 Fett…" at bounding box center [710, 97] width 104 height 8
click at [658, 93] on select "Fein, 100 Extra-dünn, 200 Dünn, 300 Normal, 400 Medium, 500 Halb-fett, 600 Fett…" at bounding box center [710, 97] width 104 height 8
click at [647, 85] on button "Standard" at bounding box center [639, 86] width 54 height 8
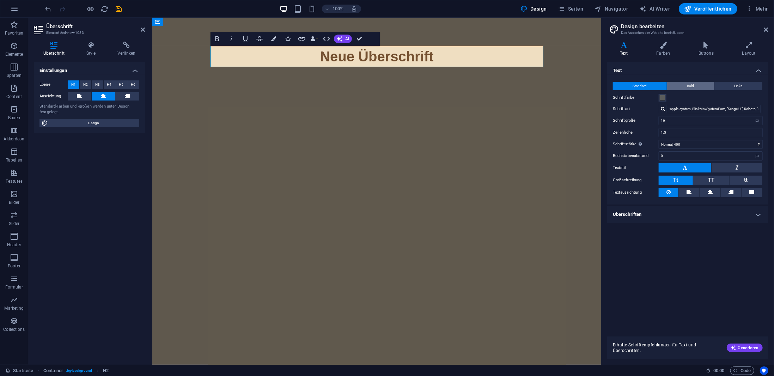
click at [684, 83] on button "Bold" at bounding box center [690, 86] width 47 height 8
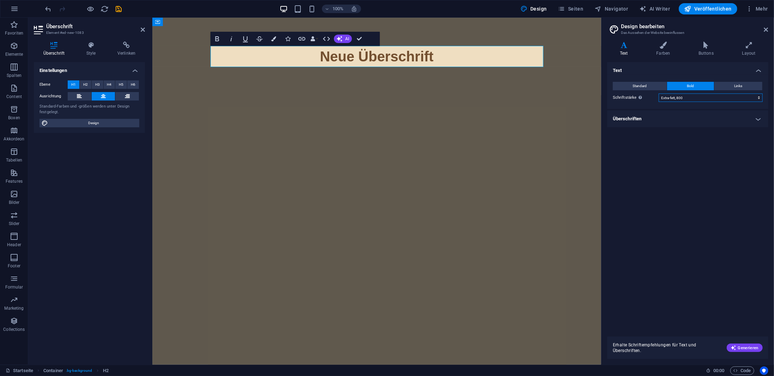
click at [679, 99] on select "Fein, 100 Extra-dünn, 200 Dünn, 300 Normal, 400 Medium, 500 Halb-fett, 600 Fett…" at bounding box center [710, 97] width 104 height 8
click at [658, 93] on select "Fein, 100 Extra-dünn, 200 Dünn, 300 Normal, 400 Medium, 500 Halb-fett, 600 Fett…" at bounding box center [710, 97] width 104 height 8
click at [644, 85] on span "Standard" at bounding box center [640, 86] width 14 height 8
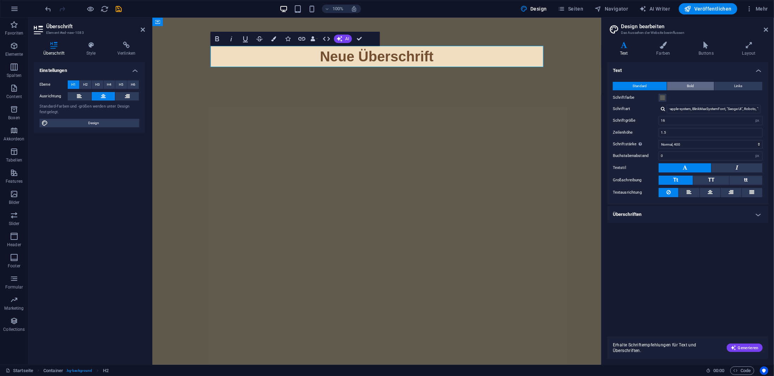
click at [679, 85] on button "Bold" at bounding box center [690, 86] width 47 height 8
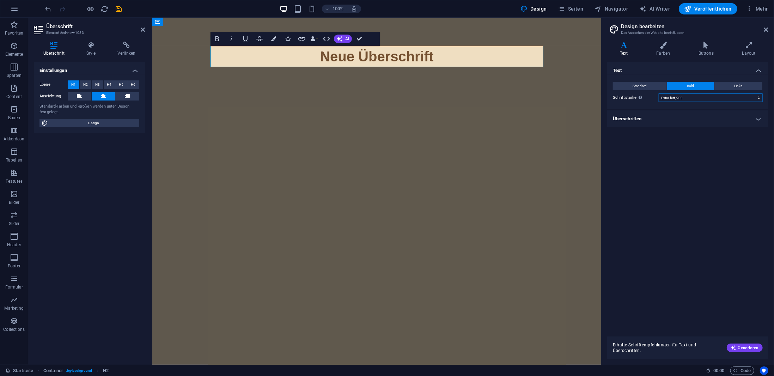
click at [680, 98] on select "Fein, 100 Extra-dünn, 200 Dünn, 300 Normal, 400 Medium, 500 Halb-fett, 600 Fett…" at bounding box center [710, 97] width 104 height 8
click at [658, 93] on select "Fein, 100 Extra-dünn, 200 Dünn, 300 Normal, 400 Medium, 500 Halb-fett, 600 Fett…" at bounding box center [710, 97] width 104 height 8
click at [683, 94] on select "Fein, 100 Extra-dünn, 200 Dünn, 300 Normal, 400 Medium, 500 Halb-fett, 600 Fett…" at bounding box center [710, 97] width 104 height 8
click at [658, 93] on select "Fein, 100 Extra-dünn, 200 Dünn, 300 Normal, 400 Medium, 500 Halb-fett, 600 Fett…" at bounding box center [710, 97] width 104 height 8
click at [692, 99] on select "Fein, 100 Extra-dünn, 200 Dünn, 300 Normal, 400 Medium, 500 Halb-fett, 600 Fett…" at bounding box center [710, 97] width 104 height 8
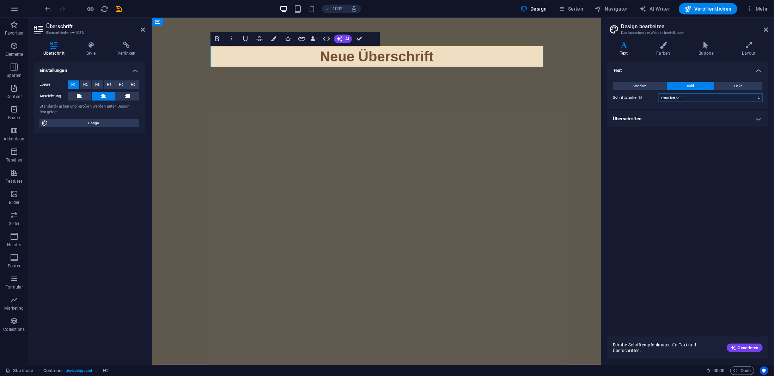
click at [658, 93] on select "Fein, 100 Extra-dünn, 200 Dünn, 300 Normal, 400 Medium, 500 Halb-fett, 600 Fett…" at bounding box center [710, 97] width 104 height 8
drag, startPoint x: 677, startPoint y: 97, endPoint x: 677, endPoint y: 101, distance: 3.9
click at [677, 97] on select "Fein, 100 Extra-dünn, 200 Dünn, 300 Normal, 400 Medium, 500 Halb-fett, 600 Fett…" at bounding box center [710, 97] width 104 height 8
click at [658, 93] on select "Fein, 100 Extra-dünn, 200 Dünn, 300 Normal, 400 Medium, 500 Halb-fett, 600 Fett…" at bounding box center [710, 97] width 104 height 8
click at [666, 94] on select "Fein, 100 Extra-dünn, 200 Dünn, 300 Normal, 400 Medium, 500 Halb-fett, 600 Fett…" at bounding box center [710, 97] width 104 height 8
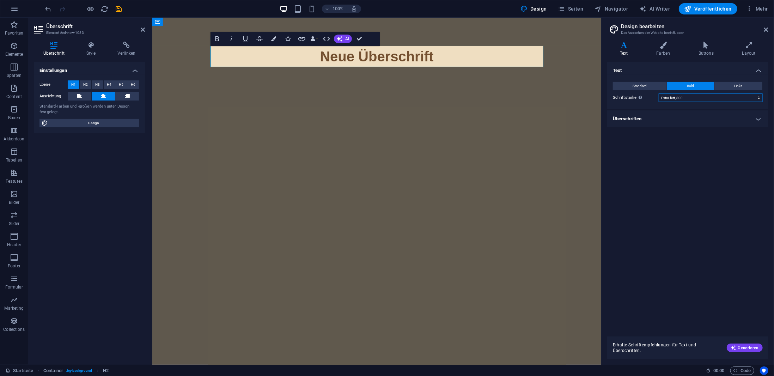
select select "700"
click at [658, 93] on select "Fein, 100 Extra-dünn, 200 Dünn, 300 Normal, 400 Medium, 500 Halb-fett, 600 Fett…" at bounding box center [710, 97] width 104 height 8
click at [93, 52] on h4 "Style" at bounding box center [92, 49] width 31 height 15
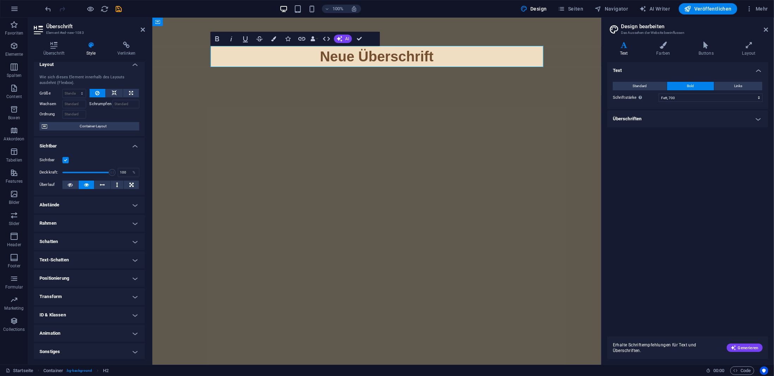
scroll to position [6, 0]
click at [86, 301] on h4 "Transform" at bounding box center [89, 296] width 111 height 17
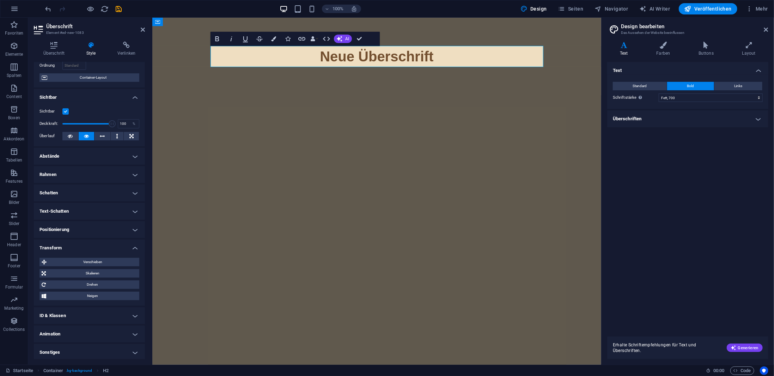
scroll to position [56, 0]
click at [99, 273] on span "Skalieren" at bounding box center [92, 272] width 89 height 8
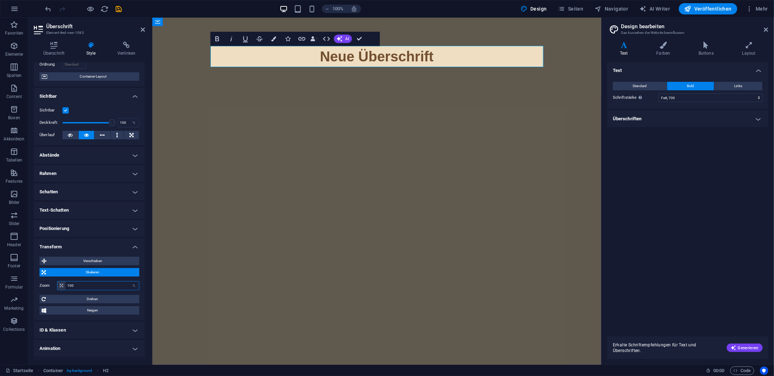
drag, startPoint x: 74, startPoint y: 285, endPoint x: 126, endPoint y: 290, distance: 52.5
click at [79, 282] on input "100" at bounding box center [102, 285] width 73 height 8
click at [126, 286] on input "136" at bounding box center [102, 285] width 73 height 8
click at [54, 284] on label "Zoom" at bounding box center [48, 285] width 18 height 4
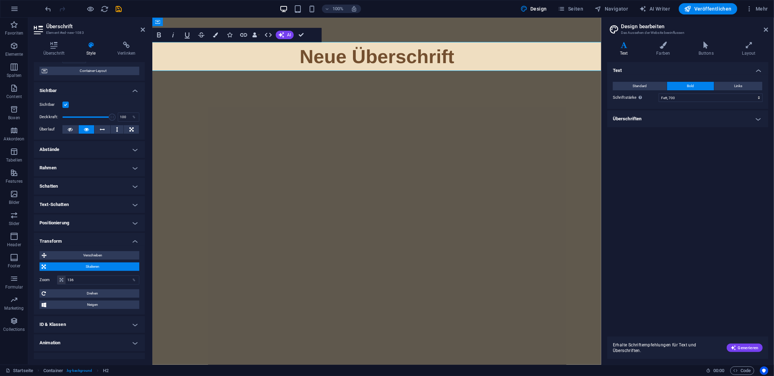
scroll to position [71, 0]
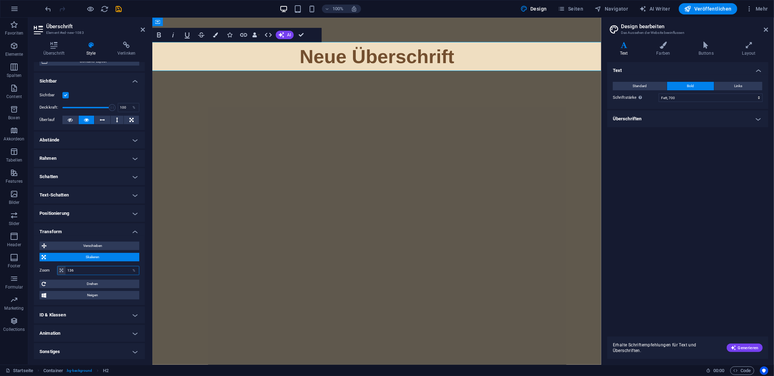
click at [98, 270] on input "136" at bounding box center [102, 270] width 73 height 8
click at [49, 270] on label "Zoom" at bounding box center [48, 270] width 18 height 4
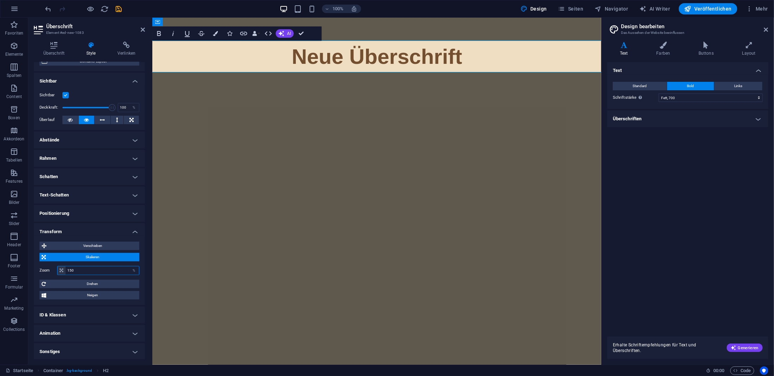
click at [85, 270] on input "150" at bounding box center [102, 270] width 73 height 8
type input "200"
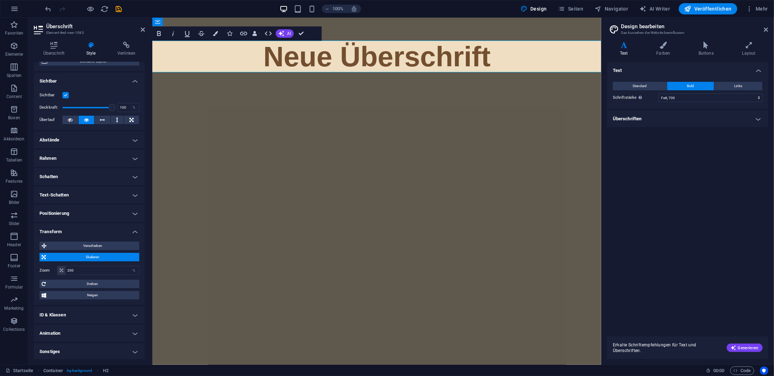
click at [49, 270] on label "Zoom" at bounding box center [48, 270] width 18 height 4
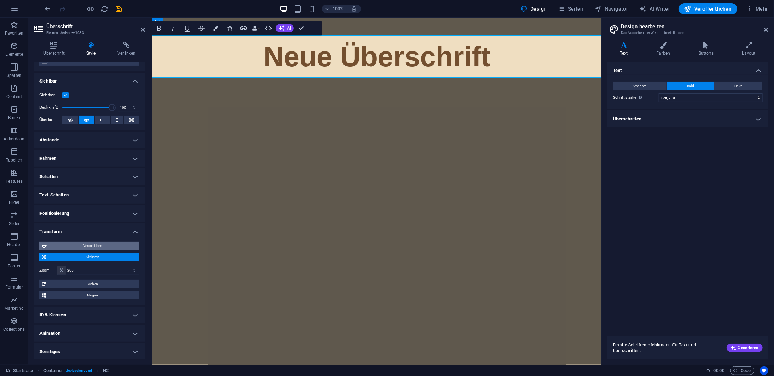
click at [96, 244] on span "Verschieben" at bounding box center [93, 245] width 88 height 8
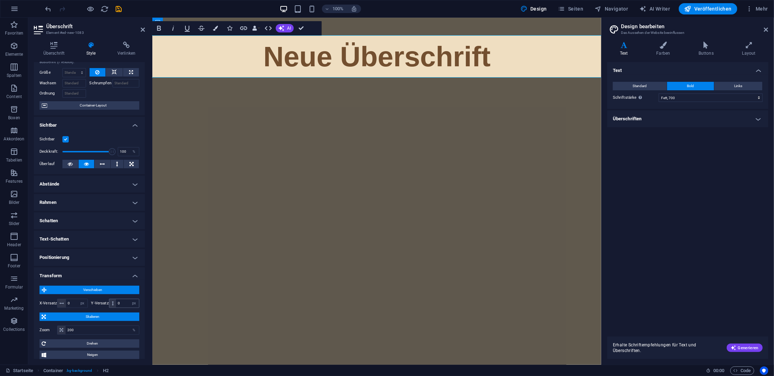
scroll to position [16, 0]
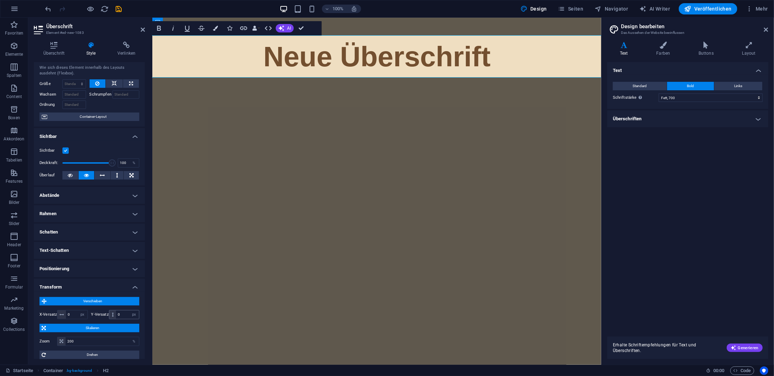
click at [110, 315] on span at bounding box center [112, 314] width 7 height 8
click at [121, 314] on input "0" at bounding box center [127, 314] width 23 height 8
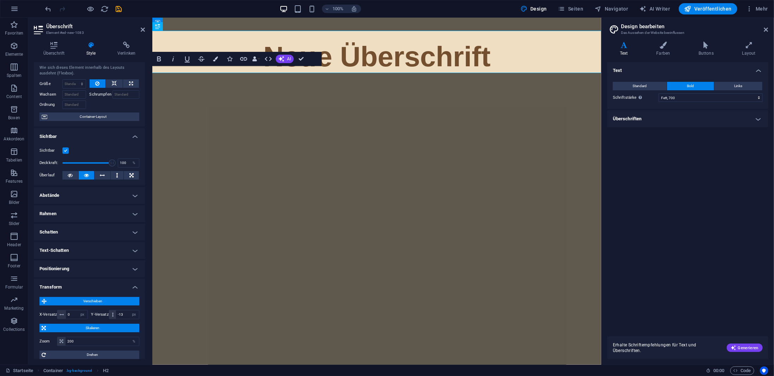
click at [91, 313] on label "Y-Versatz" at bounding box center [100, 314] width 18 height 4
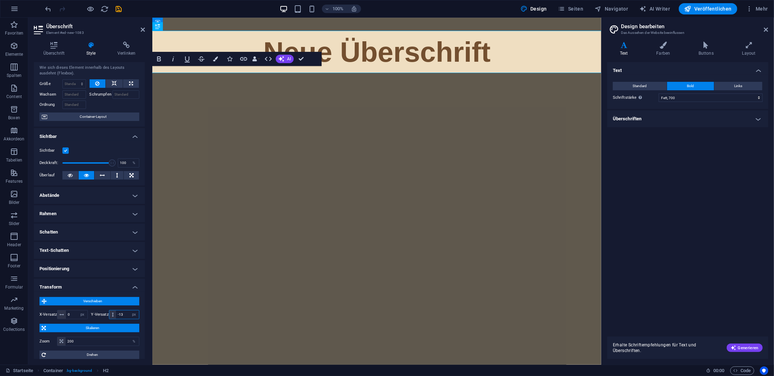
click at [127, 313] on input "-13" at bounding box center [127, 314] width 23 height 8
type input "0"
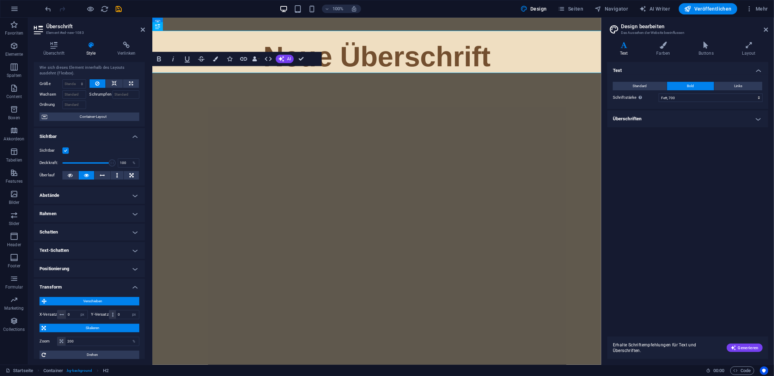
click at [93, 313] on label "Y-Versatz" at bounding box center [100, 314] width 18 height 4
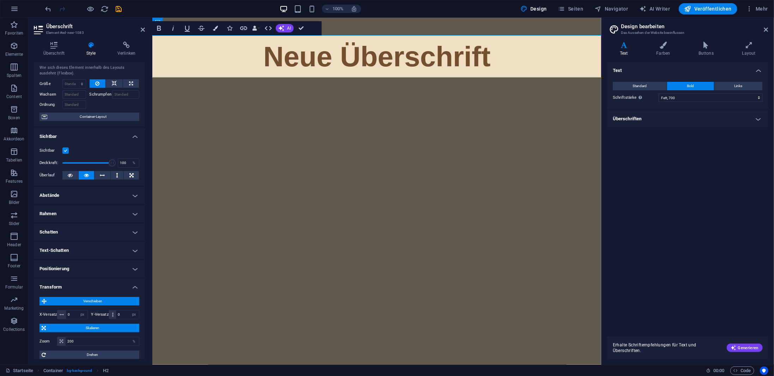
click at [238, 95] on html "Skip to main content Neue Überschrift" at bounding box center [376, 56] width 449 height 78
click at [301, 64] on h1 "Neue Überschrift" at bounding box center [376, 56] width 665 height 42
click at [467, 52] on h1 "Neue Überschrift" at bounding box center [376, 56] width 665 height 42
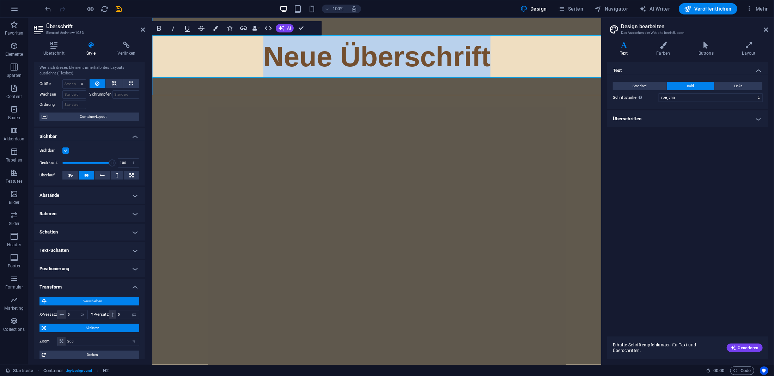
drag, startPoint x: 417, startPoint y: 55, endPoint x: 273, endPoint y: 60, distance: 144.6
click at [273, 60] on h1 "Neue Überschrift" at bounding box center [376, 56] width 665 height 42
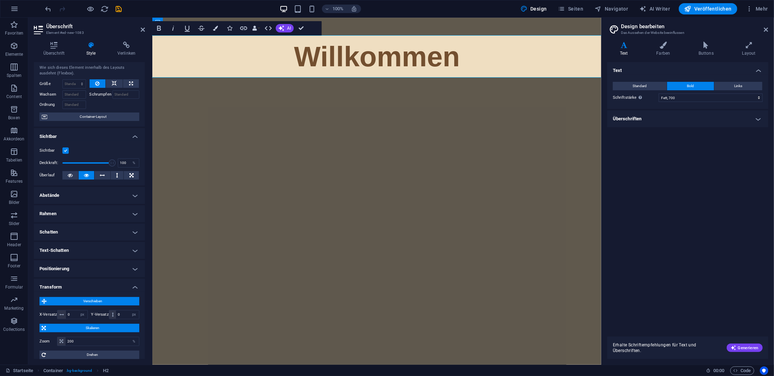
click at [345, 95] on html "Skip to main content Willkommen" at bounding box center [376, 56] width 449 height 78
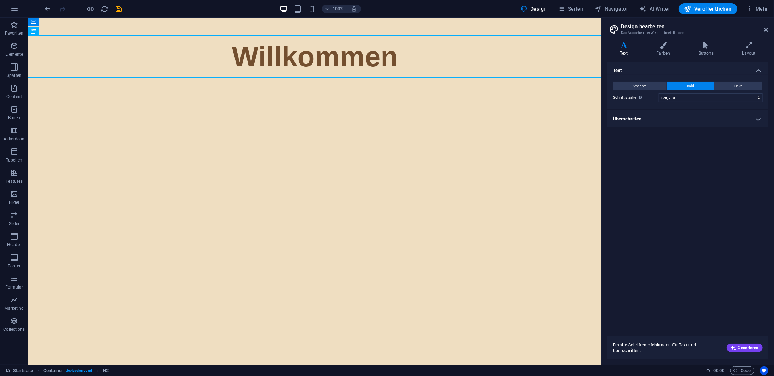
click at [336, 95] on html "Skip to main content Willkommen" at bounding box center [314, 56] width 573 height 78
click at [156, 91] on div "Willkommen" at bounding box center [314, 56] width 573 height 78
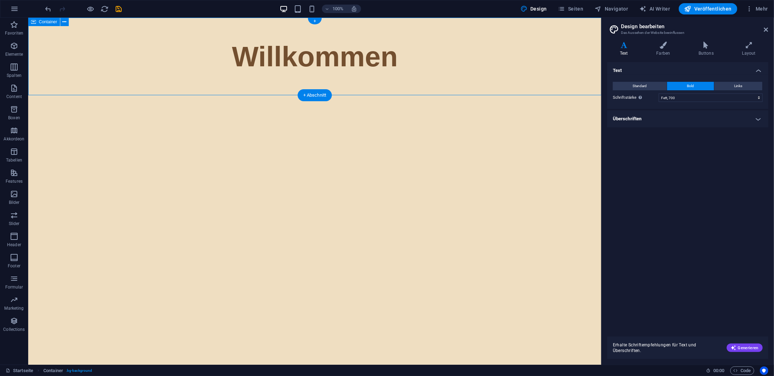
click at [220, 87] on div "Willkommen" at bounding box center [314, 56] width 573 height 78
click at [214, 59] on div "Willkommen" at bounding box center [314, 56] width 665 height 42
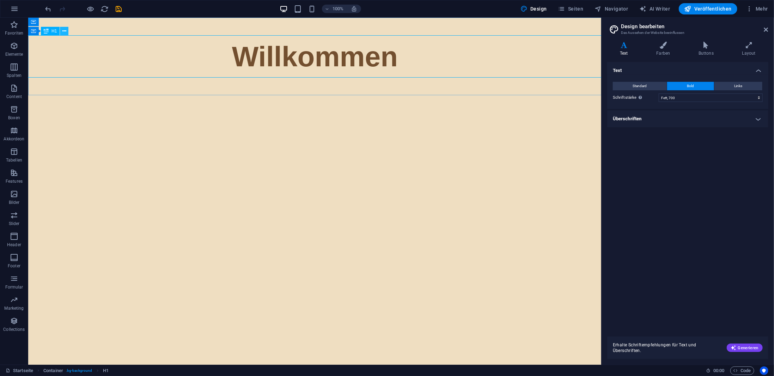
click at [65, 30] on icon at bounding box center [64, 30] width 4 height 7
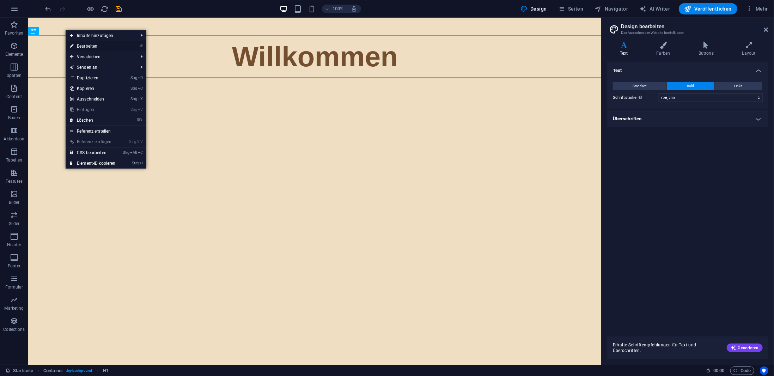
click at [92, 44] on link "⏎ Bearbeiten" at bounding box center [93, 46] width 54 height 11
select select "px"
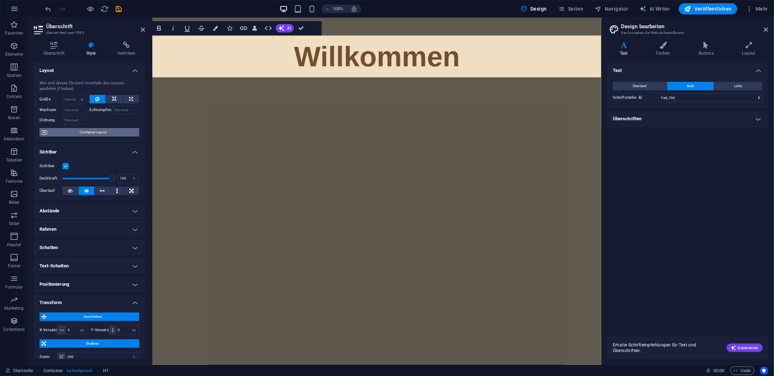
click at [81, 134] on span "Container-Layout" at bounding box center [93, 132] width 88 height 8
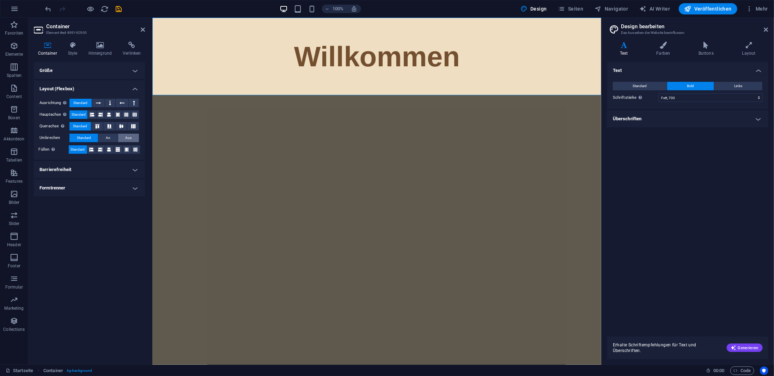
click at [127, 138] on span "Aus" at bounding box center [128, 138] width 6 height 8
click at [88, 136] on span "Standard" at bounding box center [84, 138] width 14 height 8
click at [87, 167] on h4 "Barrierefreiheit" at bounding box center [89, 169] width 111 height 17
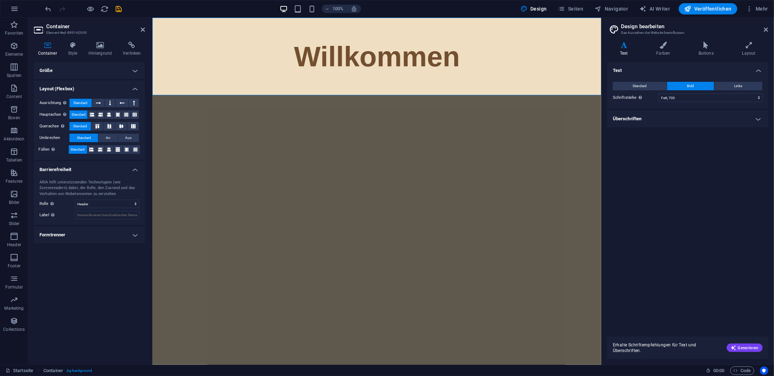
click at [95, 234] on h4 "Formtrenner" at bounding box center [89, 234] width 111 height 17
click at [103, 248] on select "Keine Dreieck Viereck Diagonal Polygon 1 Polygon 2 Zickzack Mehrere Zickzack We…" at bounding box center [107, 249] width 64 height 8
click at [123, 139] on button "Aus" at bounding box center [128, 138] width 21 height 8
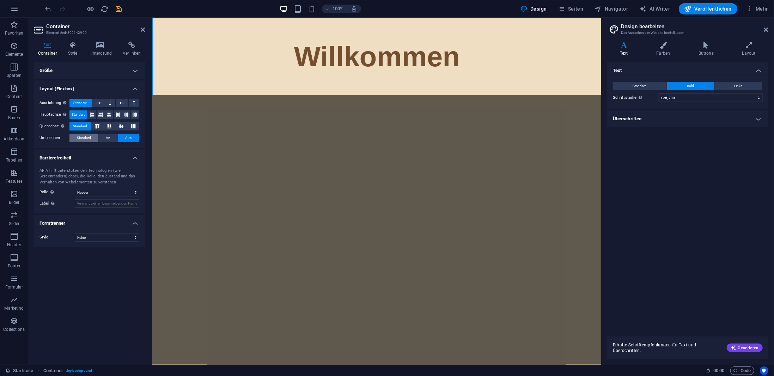
click at [98, 138] on button "Standard" at bounding box center [83, 138] width 29 height 8
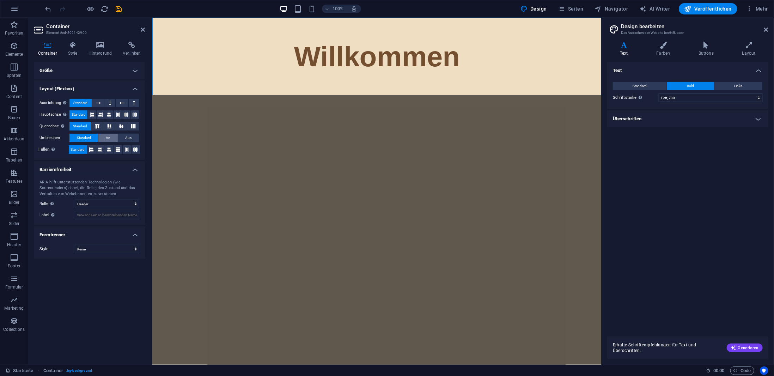
click at [106, 138] on span "An" at bounding box center [108, 138] width 5 height 8
click at [87, 138] on span "Standard" at bounding box center [84, 138] width 14 height 8
click at [105, 127] on icon at bounding box center [109, 126] width 8 height 4
click at [98, 127] on icon at bounding box center [97, 126] width 8 height 4
click at [84, 125] on span "Standard" at bounding box center [80, 126] width 14 height 8
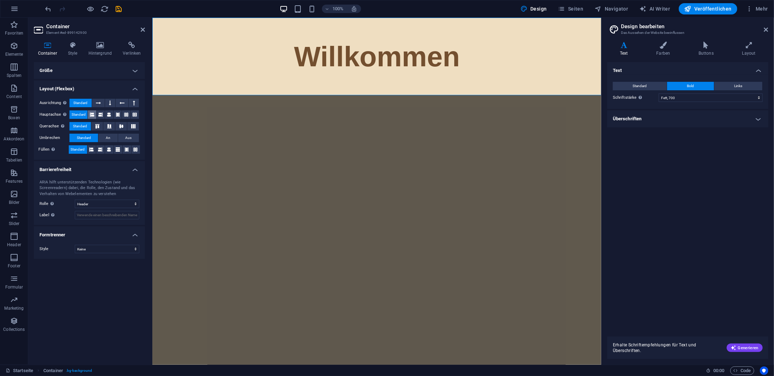
click at [93, 114] on icon at bounding box center [92, 114] width 4 height 8
click at [102, 114] on icon at bounding box center [100, 114] width 4 height 8
click at [113, 113] on button at bounding box center [109, 114] width 8 height 8
click at [116, 113] on icon at bounding box center [118, 114] width 4 height 8
click at [107, 113] on icon at bounding box center [109, 114] width 4 height 8
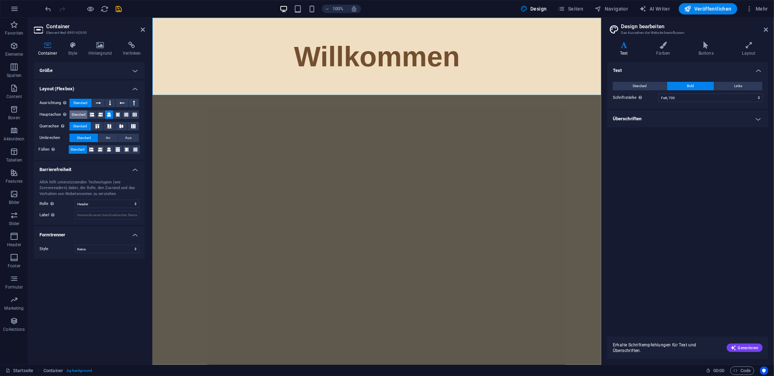
click at [73, 114] on span "Standard" at bounding box center [79, 114] width 14 height 8
click at [133, 87] on h4 "Layout (Flexbox)" at bounding box center [89, 86] width 111 height 13
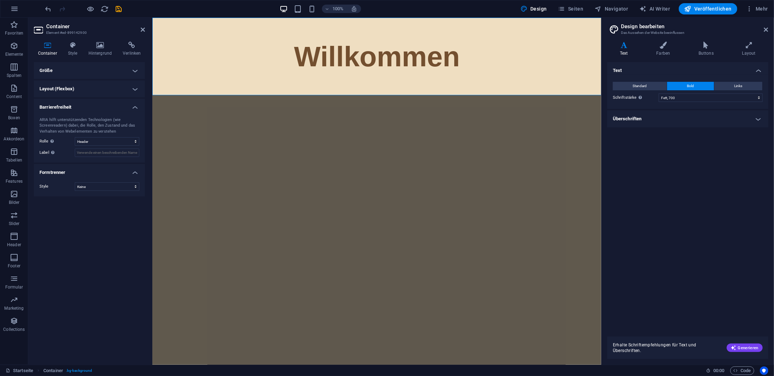
click at [133, 72] on h4 "Größe" at bounding box center [89, 70] width 111 height 17
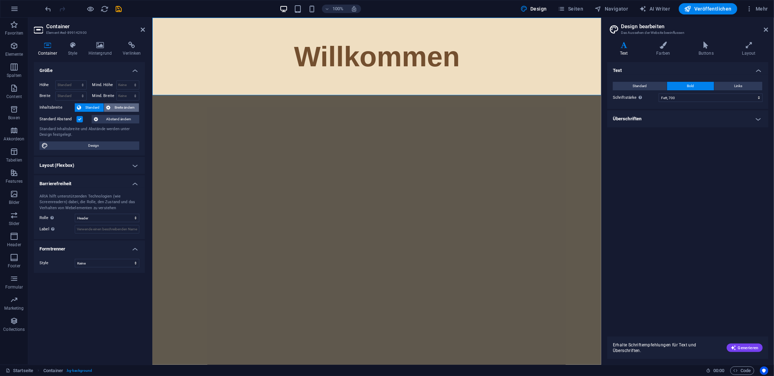
click at [119, 106] on span "Breite ändern" at bounding box center [124, 107] width 24 height 8
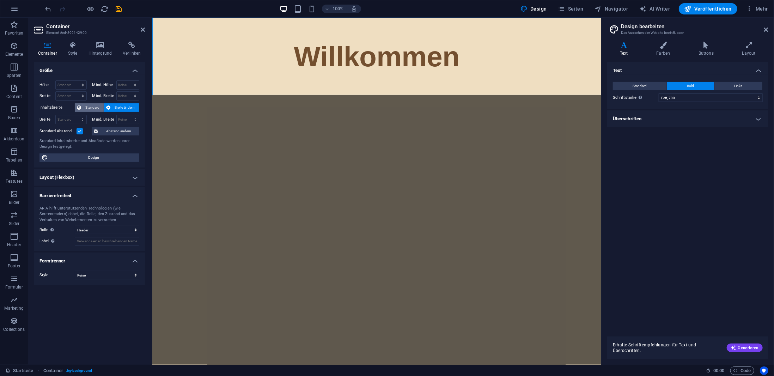
click at [98, 107] on span "Standard" at bounding box center [92, 107] width 18 height 8
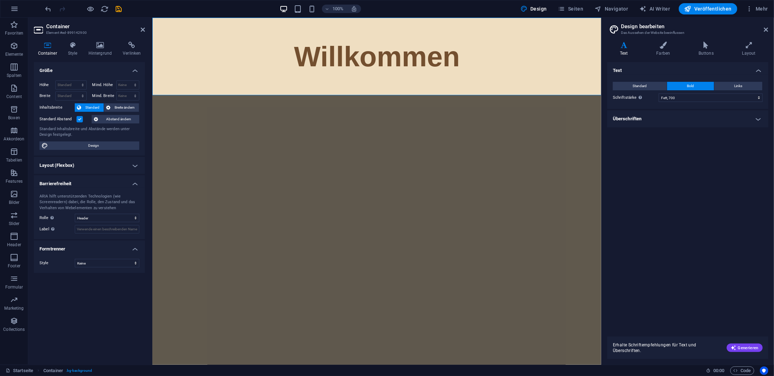
click at [88, 79] on div "Höhe Standard px rem % vh vw Mind. Höhe Keine px rem % vh vw Breite Standard px…" at bounding box center [89, 115] width 111 height 81
click at [72, 84] on select "Standard px rem % vh vw" at bounding box center [71, 85] width 31 height 8
click at [72, 83] on select "Standard px rem % vh vw" at bounding box center [71, 85] width 31 height 8
click at [85, 71] on h4 "Größe" at bounding box center [89, 68] width 111 height 13
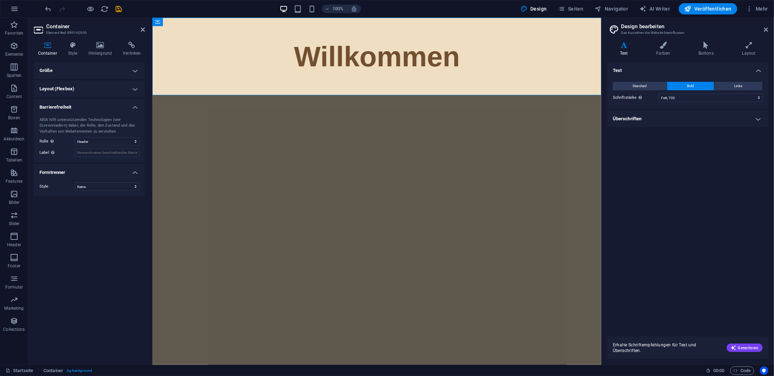
click at [252, 95] on html "Skip to main content Willkommen" at bounding box center [376, 56] width 449 height 78
click at [765, 29] on icon at bounding box center [766, 30] width 4 height 6
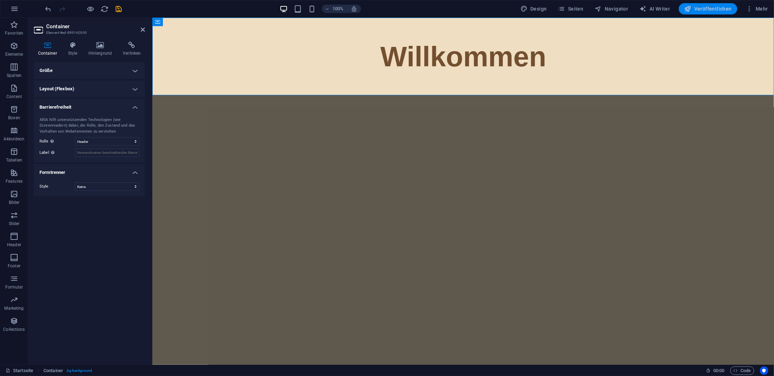
click at [719, 6] on span "Veröffentlichen" at bounding box center [707, 8] width 47 height 7
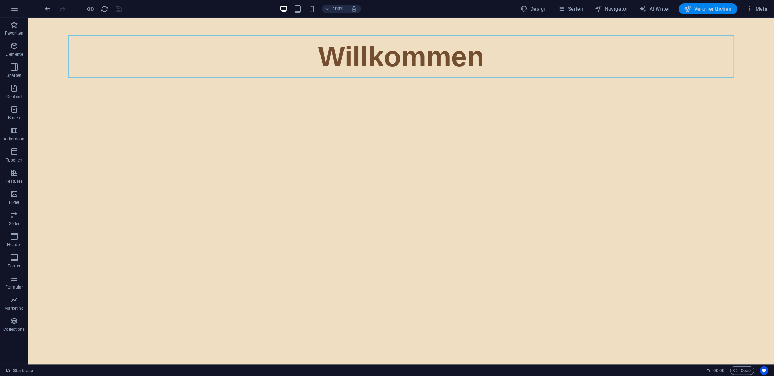
click at [691, 7] on icon "button" at bounding box center [687, 8] width 7 height 7
click at [322, 49] on div "Willkommen" at bounding box center [400, 56] width 665 height 42
click at [412, 64] on div "Willkommen" at bounding box center [400, 56] width 665 height 42
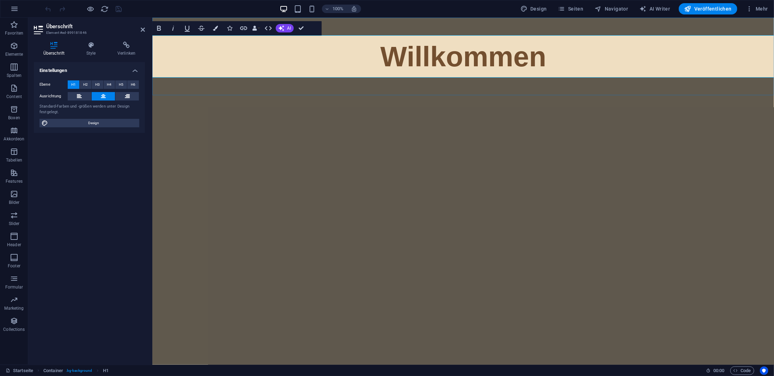
click at [358, 65] on h1 "Willkommen" at bounding box center [462, 56] width 665 height 42
click at [347, 95] on html "Skip to main content Willkommen" at bounding box center [462, 56] width 621 height 78
click at [580, 10] on span "Seiten" at bounding box center [570, 8] width 25 height 7
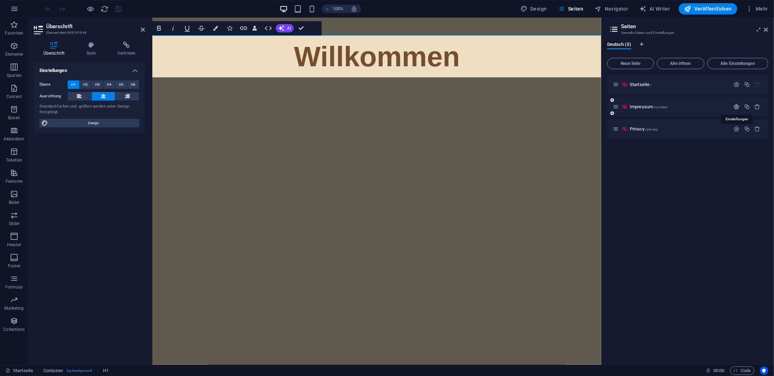
click at [736, 105] on icon "button" at bounding box center [736, 107] width 6 height 6
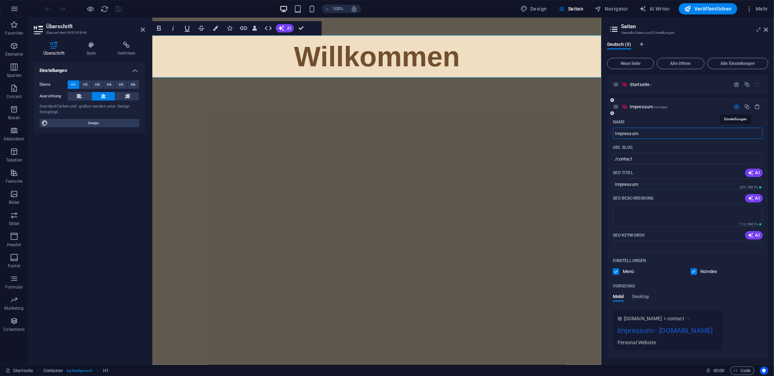
click at [736, 105] on icon "button" at bounding box center [736, 107] width 6 height 6
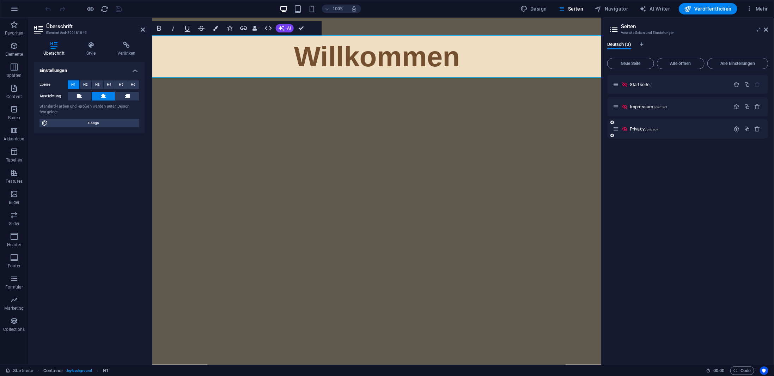
click at [733, 127] on icon "button" at bounding box center [736, 129] width 6 height 6
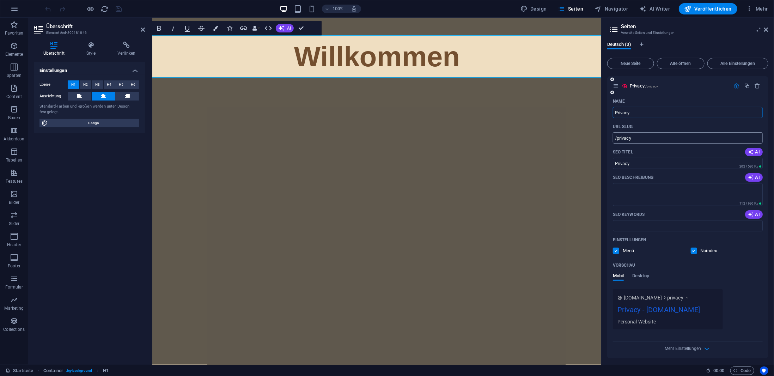
scroll to position [45, 0]
click at [677, 346] on span "Mehr Einstellungen" at bounding box center [682, 346] width 36 height 5
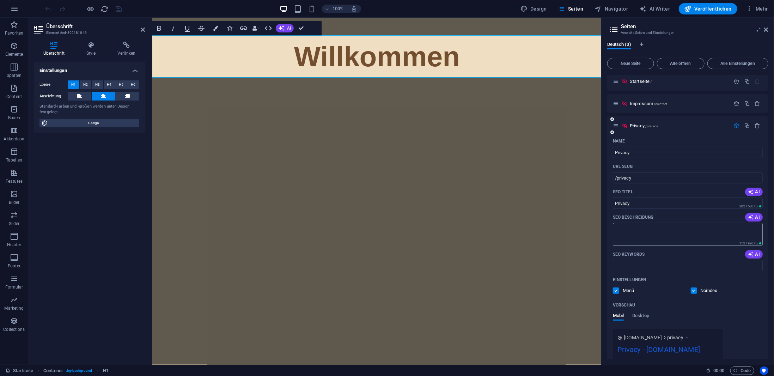
scroll to position [0, 0]
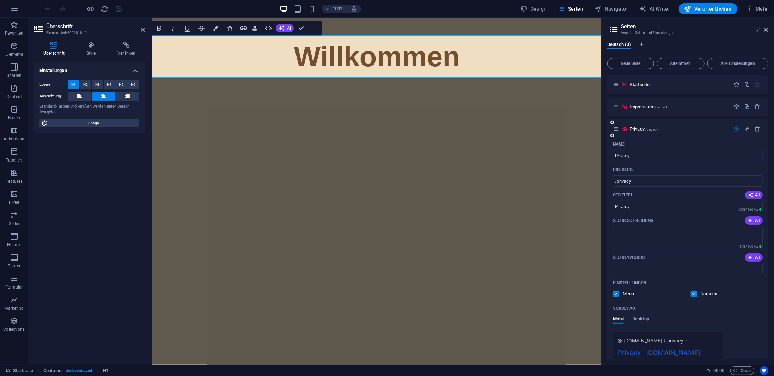
click at [736, 129] on icon "button" at bounding box center [736, 129] width 6 height 6
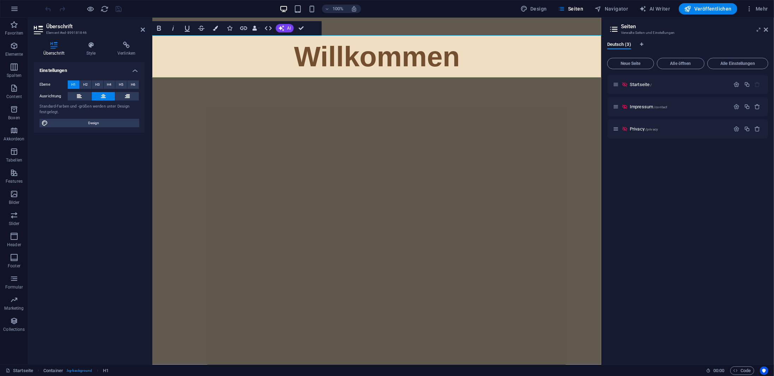
click at [656, 45] on div "Deutsch (3)" at bounding box center [687, 48] width 161 height 13
click at [638, 42] on div "Deutsch (3)" at bounding box center [687, 48] width 161 height 13
click at [640, 43] on icon "Sprachen-Tabs" at bounding box center [641, 44] width 3 height 4
select select "31"
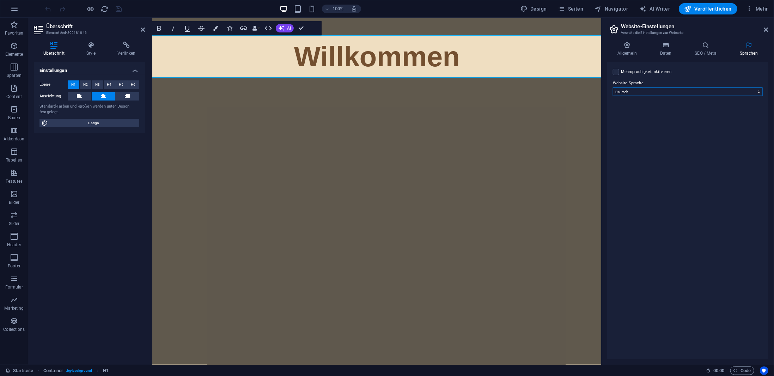
click at [639, 91] on select "Abchasisch Afar Afrikaans Akan Albanisch Amharisch Arabisch Aragonisch Armenisc…" at bounding box center [687, 91] width 150 height 8
drag, startPoint x: 639, startPoint y: 91, endPoint x: 640, endPoint y: 87, distance: 3.8
click at [639, 91] on select "Abchasisch Afar Afrikaans Akan Albanisch Amharisch Arabisch Aragonisch Armenisc…" at bounding box center [687, 91] width 150 height 8
click at [712, 46] on icon at bounding box center [705, 45] width 42 height 7
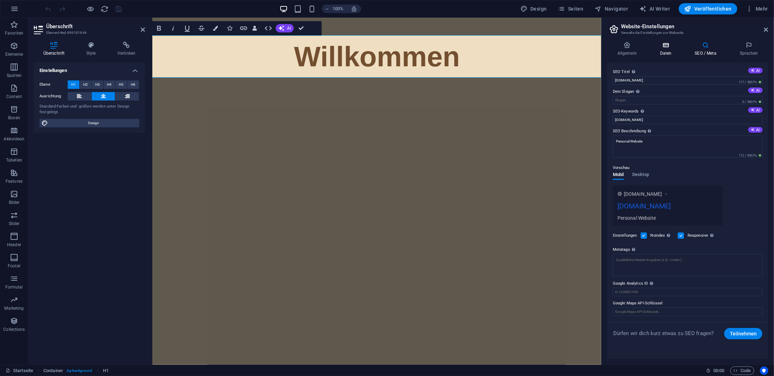
click at [661, 49] on h4 "Daten" at bounding box center [666, 49] width 35 height 15
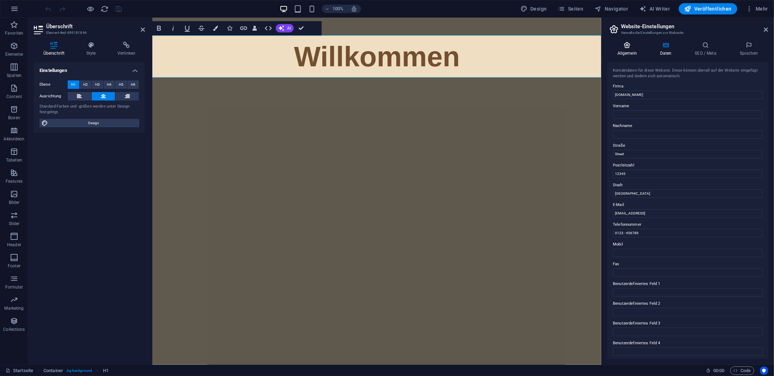
click at [612, 48] on icon at bounding box center [627, 45] width 40 height 7
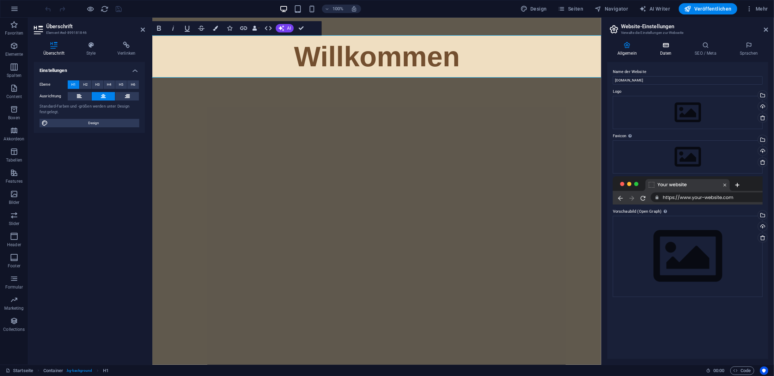
click at [658, 49] on h4 "Daten" at bounding box center [666, 49] width 35 height 15
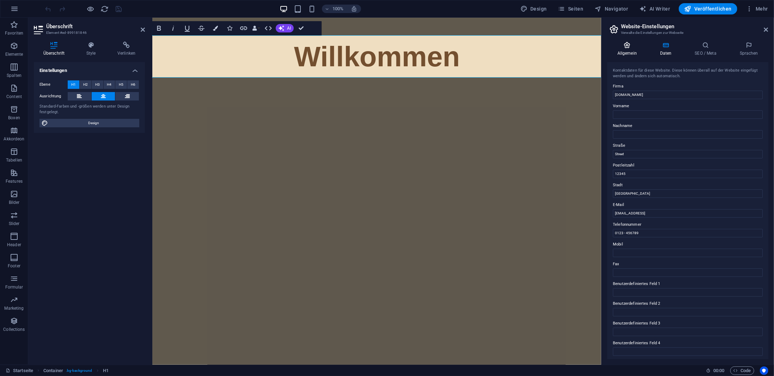
click at [624, 50] on h4 "Allgemein" at bounding box center [628, 49] width 43 height 15
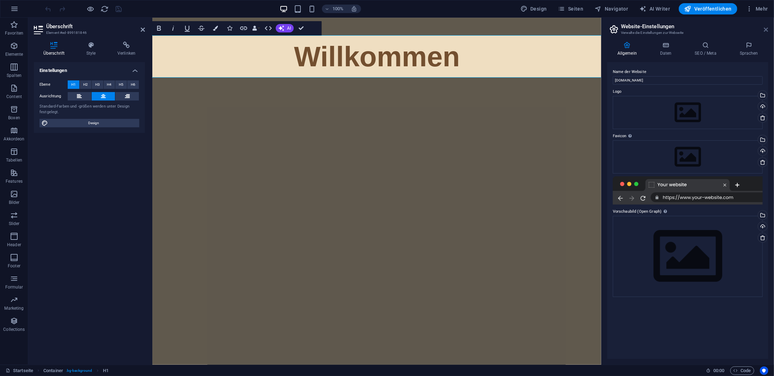
drag, startPoint x: 767, startPoint y: 31, endPoint x: 541, endPoint y: 1, distance: 227.6
click at [767, 31] on icon at bounding box center [766, 30] width 4 height 6
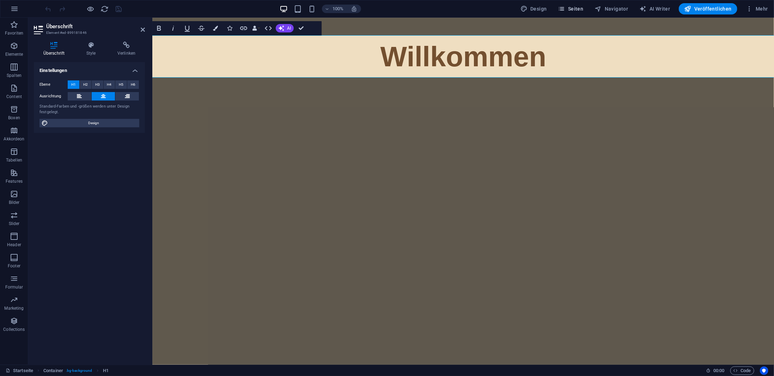
click at [578, 6] on span "Seiten" at bounding box center [570, 8] width 25 height 7
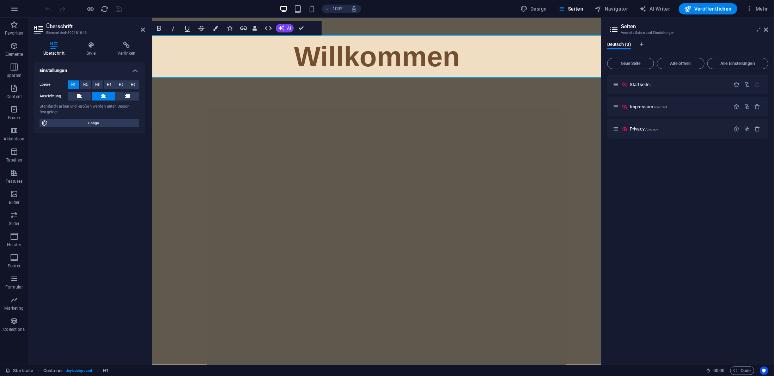
click at [612, 30] on icon at bounding box center [613, 29] width 11 height 10
click at [767, 31] on icon at bounding box center [766, 30] width 4 height 6
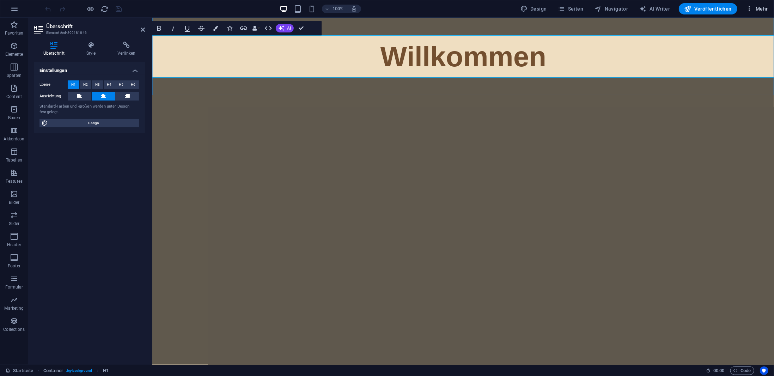
click at [760, 12] on span "Mehr" at bounding box center [756, 8] width 22 height 7
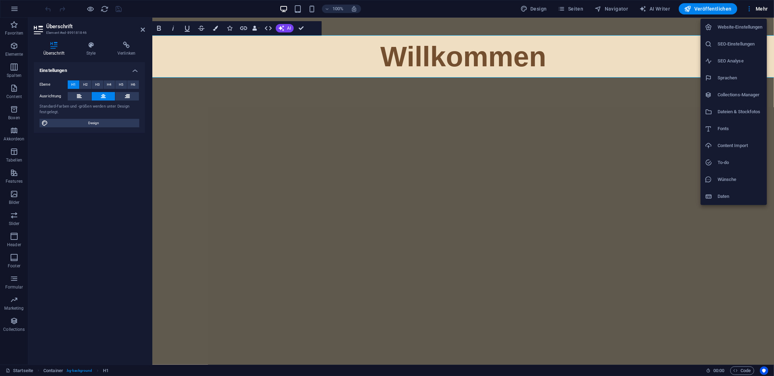
click at [731, 42] on h6 "SEO-Einstellungen" at bounding box center [739, 44] width 45 height 8
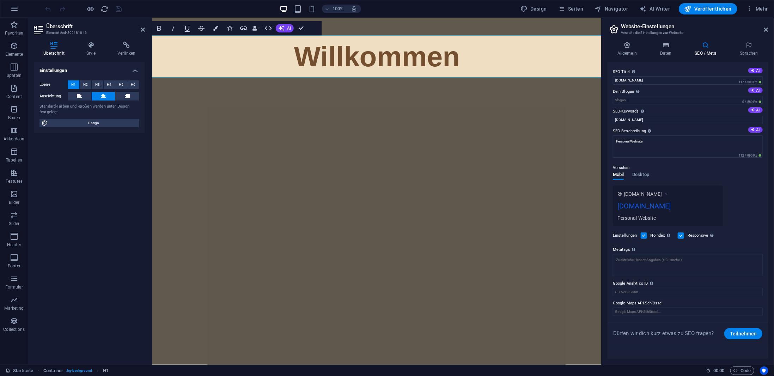
click at [766, 25] on h2 "Website-Einstellungen" at bounding box center [694, 26] width 147 height 6
click at [767, 29] on icon at bounding box center [766, 30] width 4 height 6
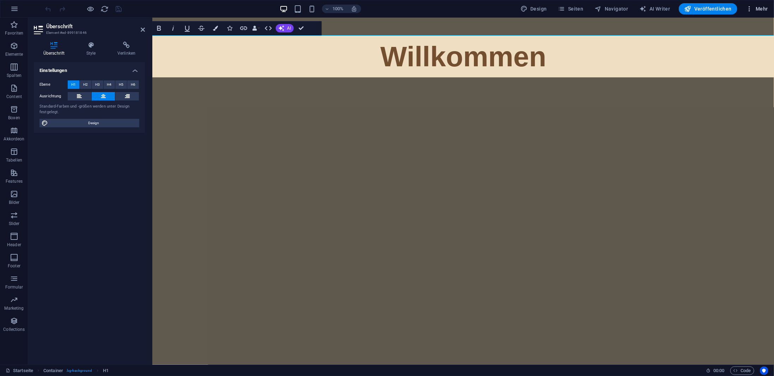
click at [760, 11] on span "Mehr" at bounding box center [756, 8] width 22 height 7
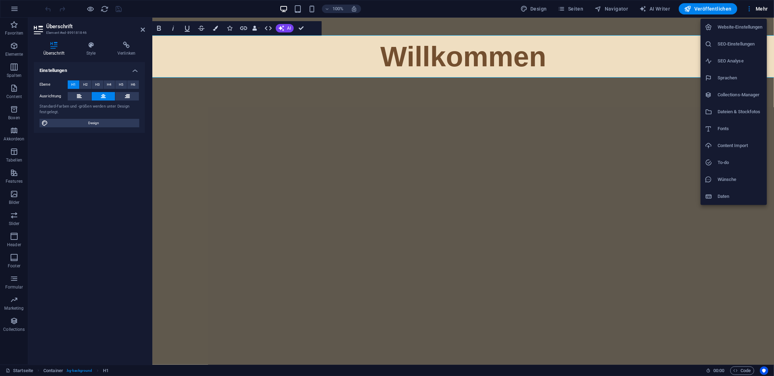
click at [722, 195] on h6 "Daten" at bounding box center [739, 196] width 45 height 8
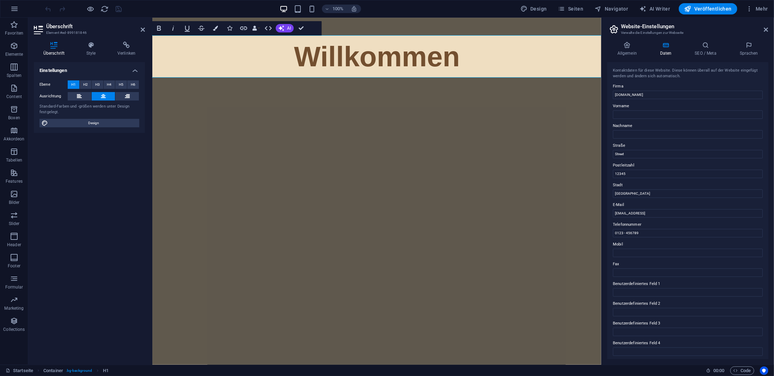
click at [768, 30] on aside "Website-Einstellungen Verwalte die Einstellungen zur Webseite Allgemein Daten S…" at bounding box center [687, 191] width 173 height 347
click at [12, 286] on p "Formular" at bounding box center [14, 287] width 18 height 6
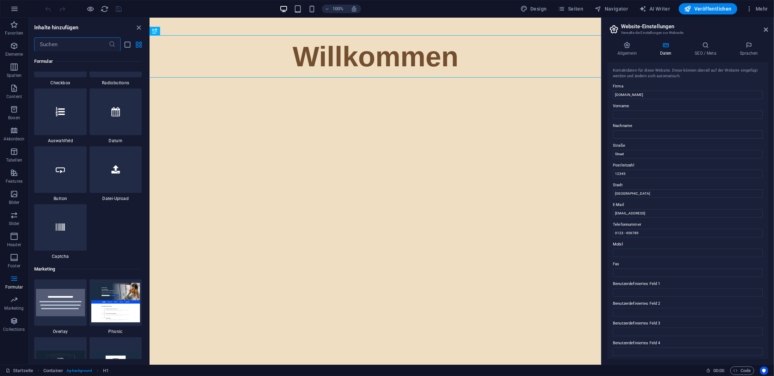
scroll to position [5427, 0]
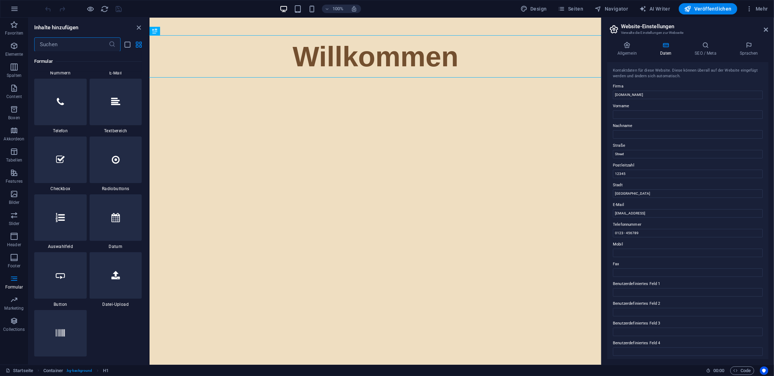
click at [61, 45] on input "text" at bounding box center [71, 44] width 74 height 14
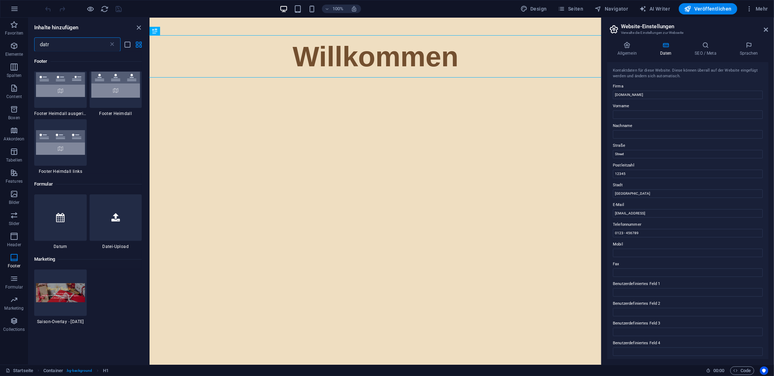
scroll to position [0, 0]
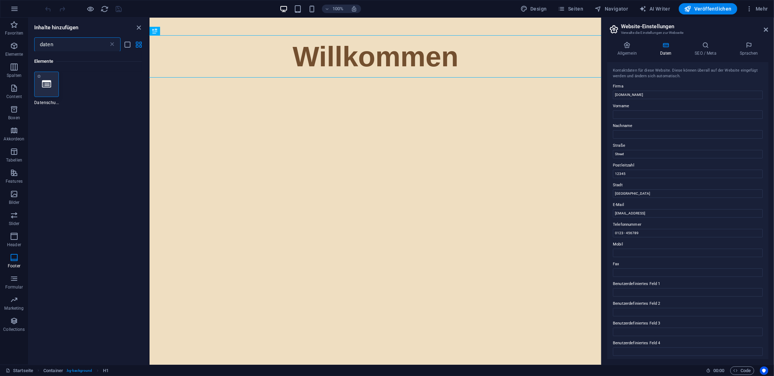
type input "daten"
click at [48, 93] on div at bounding box center [46, 84] width 25 height 25
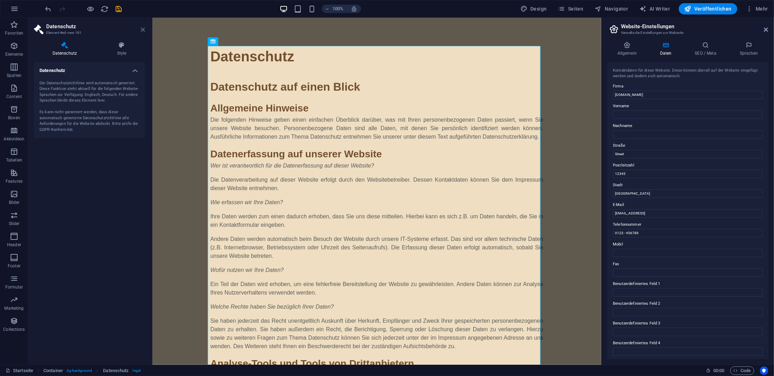
click at [143, 27] on icon at bounding box center [143, 30] width 4 height 6
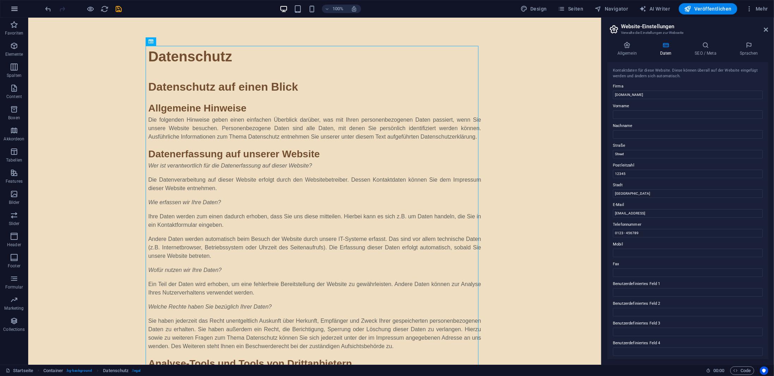
click at [14, 6] on icon "button" at bounding box center [14, 9] width 8 height 8
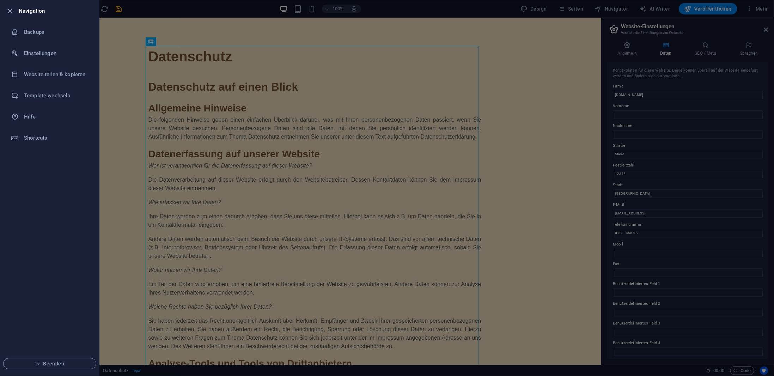
drag, startPoint x: 135, startPoint y: 36, endPoint x: 131, endPoint y: 38, distance: 3.9
click at [135, 37] on div at bounding box center [387, 188] width 774 height 376
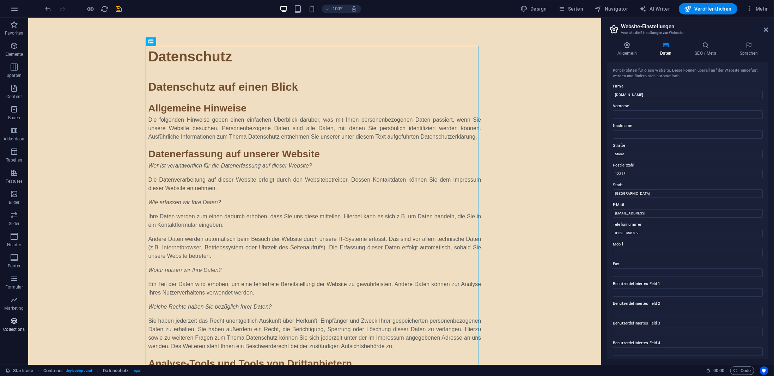
click at [18, 317] on icon "button" at bounding box center [14, 320] width 8 height 8
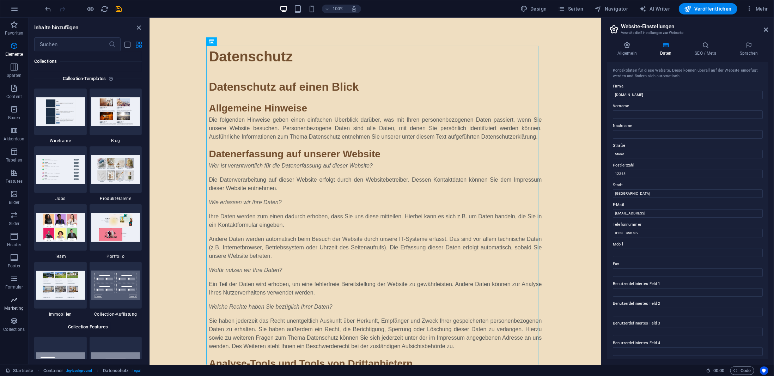
click at [15, 302] on icon "button" at bounding box center [14, 299] width 8 height 8
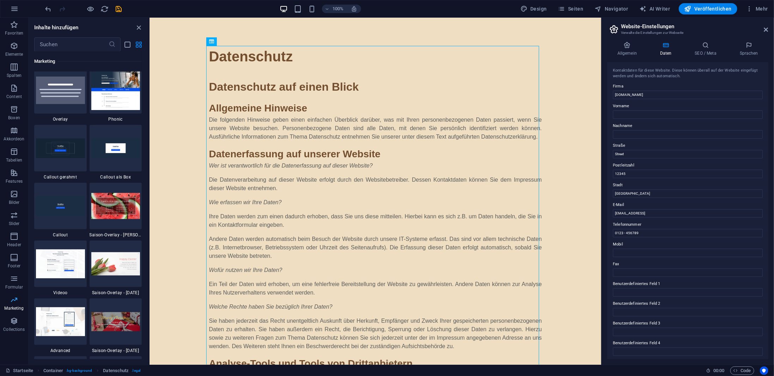
scroll to position [5740, 0]
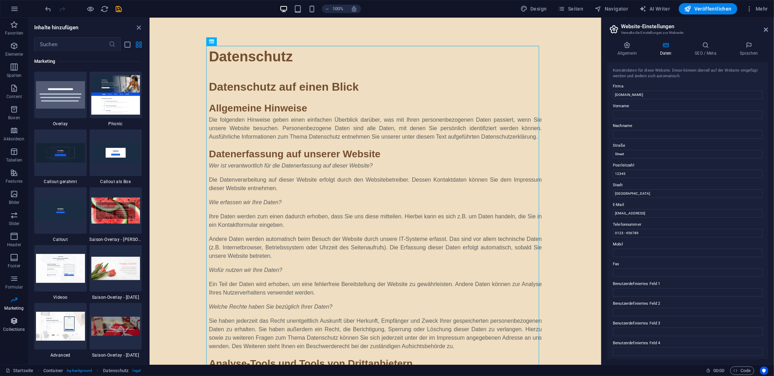
click at [14, 328] on p "Collections" at bounding box center [13, 329] width 21 height 6
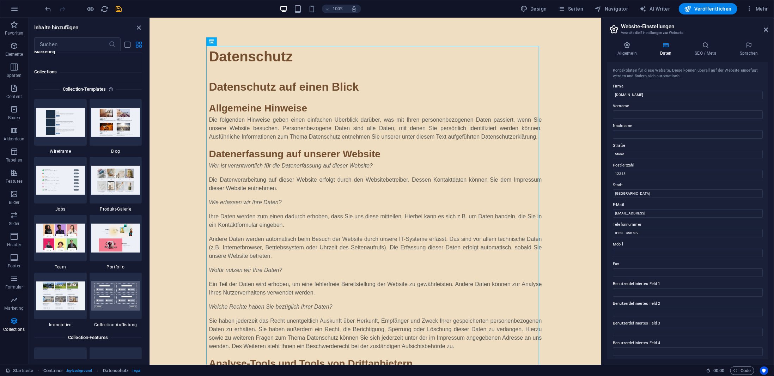
scroll to position [6451, 0]
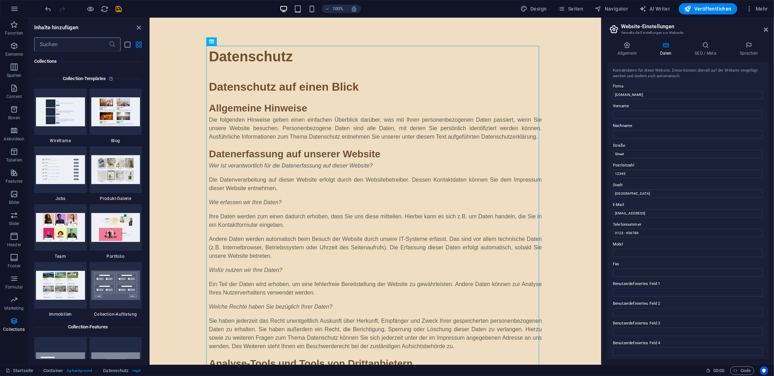
click at [78, 48] on input "text" at bounding box center [71, 44] width 74 height 14
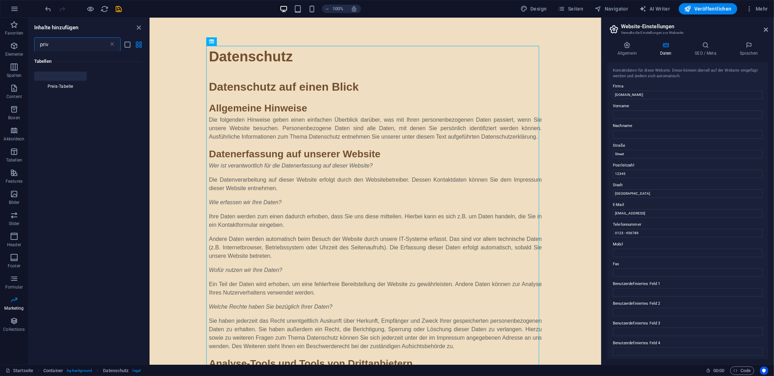
scroll to position [0, 0]
type input "pri"
type input "policy"
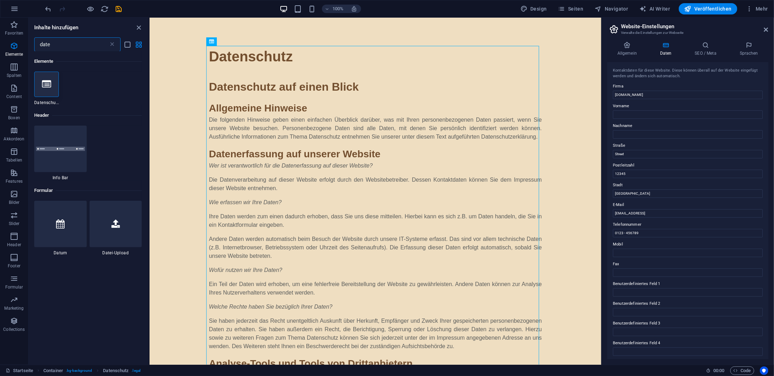
type input "daten"
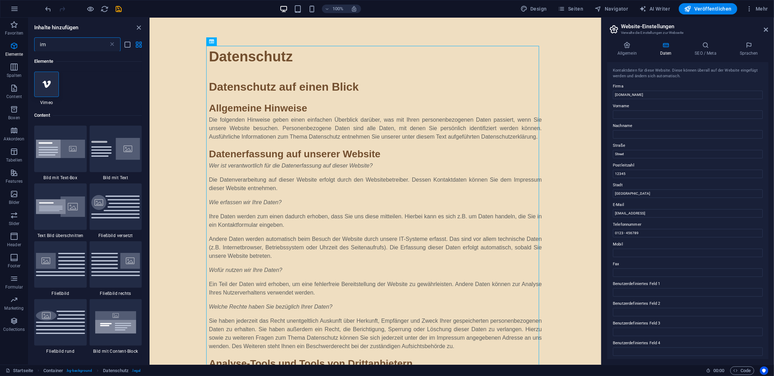
type input "i"
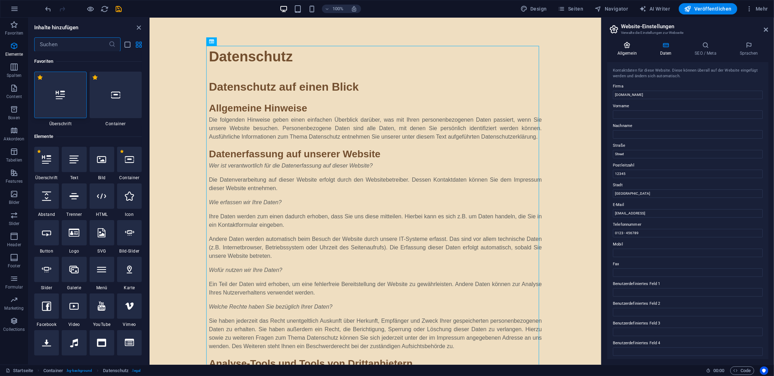
click at [621, 50] on h4 "Allgemein" at bounding box center [628, 49] width 43 height 15
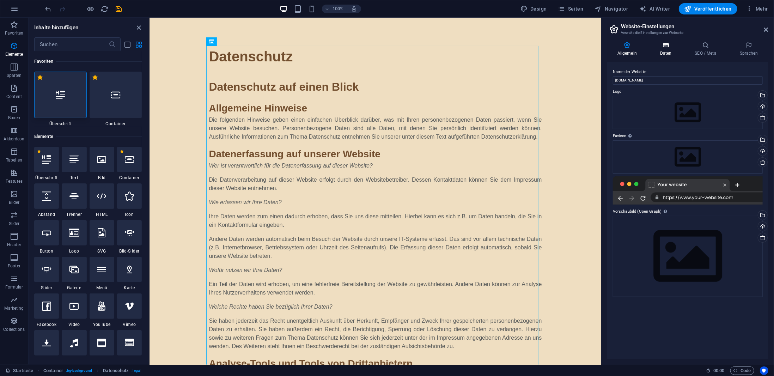
click at [661, 47] on icon at bounding box center [665, 45] width 32 height 7
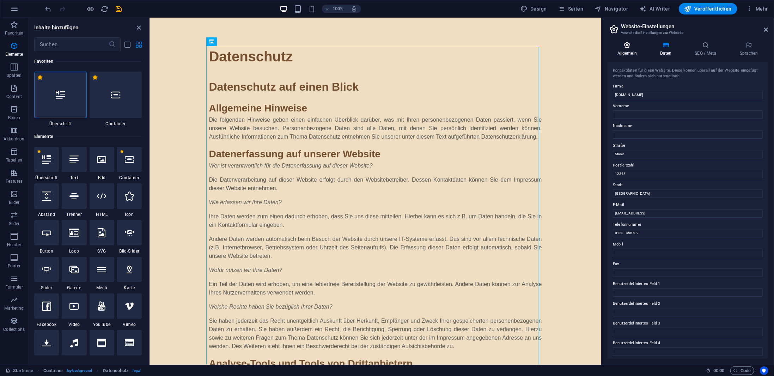
click at [626, 44] on icon at bounding box center [627, 45] width 40 height 7
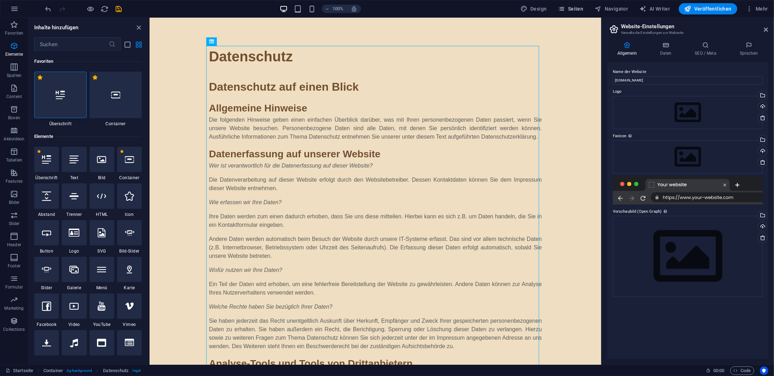
click at [584, 14] on button "Seiten" at bounding box center [570, 8] width 31 height 11
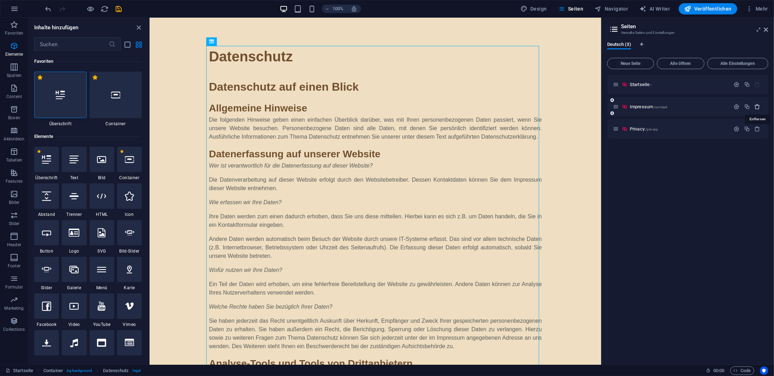
click at [756, 105] on icon "button" at bounding box center [757, 107] width 6 height 6
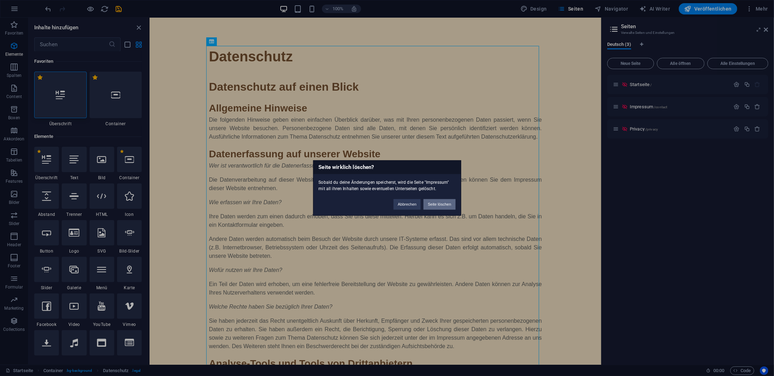
click at [431, 205] on button "Seite löschen" at bounding box center [439, 204] width 32 height 11
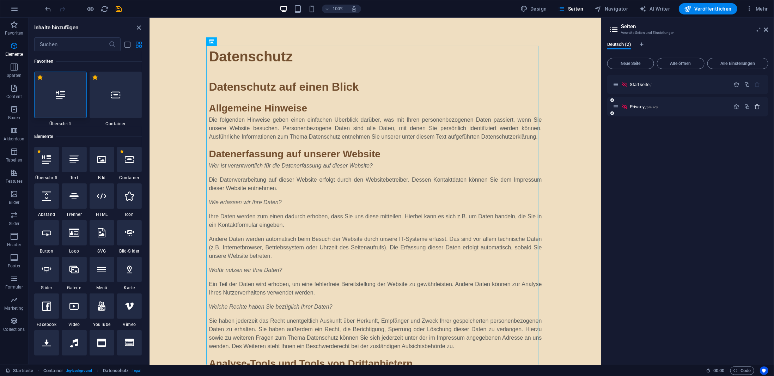
click at [757, 108] on icon "button" at bounding box center [757, 107] width 6 height 6
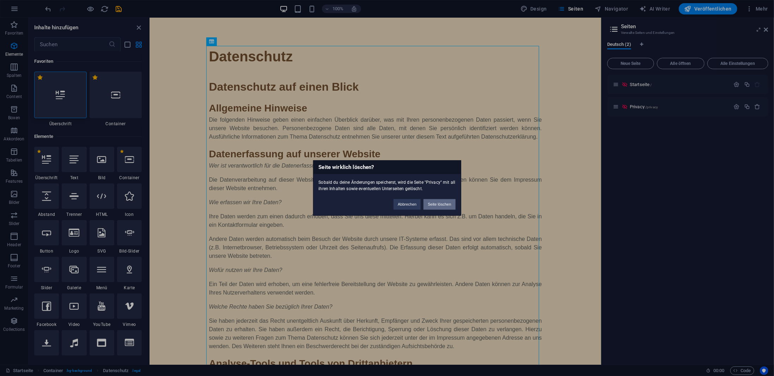
click at [447, 203] on button "Seite löschen" at bounding box center [439, 204] width 32 height 11
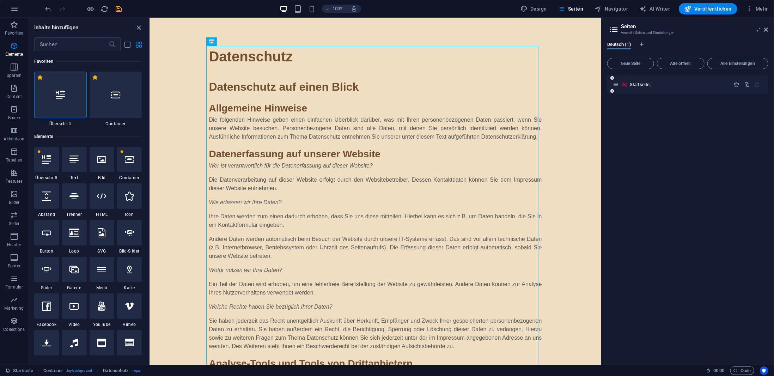
click at [676, 88] on div "Startseite /" at bounding box center [687, 84] width 161 height 19
click at [769, 29] on aside "Seiten Verwalte Seiten und Einstellungen Deutsch (1) Neue Seite Alle öffnen All…" at bounding box center [687, 191] width 173 height 347
click at [766, 30] on icon at bounding box center [766, 30] width 4 height 6
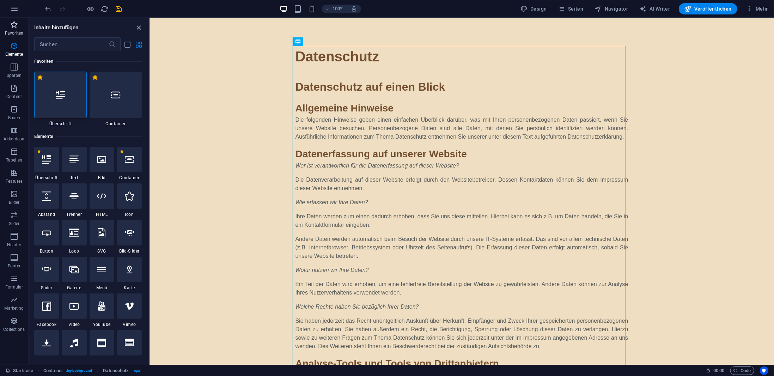
click at [19, 32] on p "Favoriten" at bounding box center [14, 33] width 18 height 6
click at [18, 55] on p "Elemente" at bounding box center [14, 54] width 18 height 6
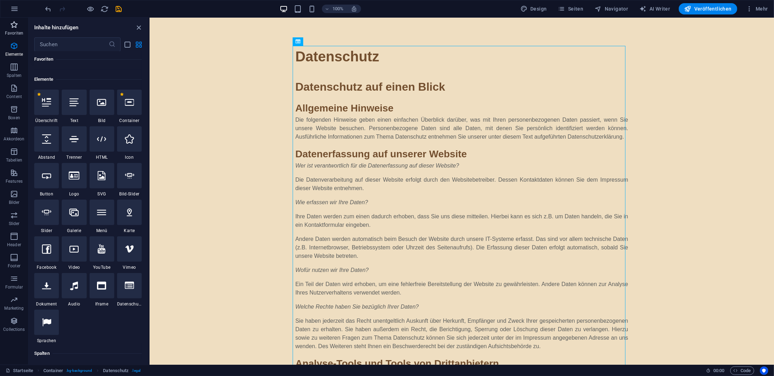
click at [11, 28] on icon "button" at bounding box center [14, 24] width 8 height 8
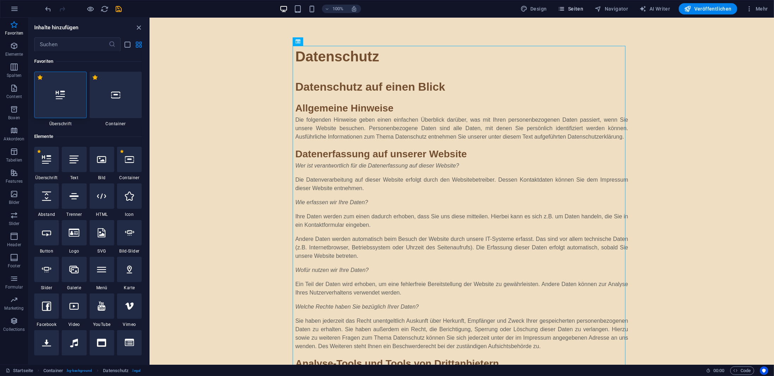
click at [577, 8] on span "Seiten" at bounding box center [570, 8] width 25 height 7
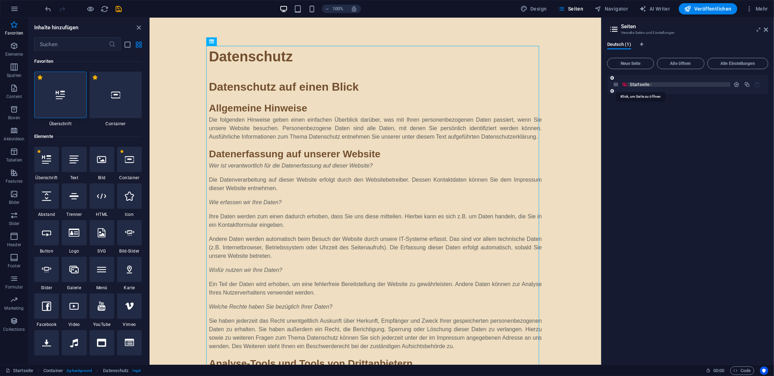
click at [640, 85] on span "Startseite /" at bounding box center [640, 84] width 22 height 5
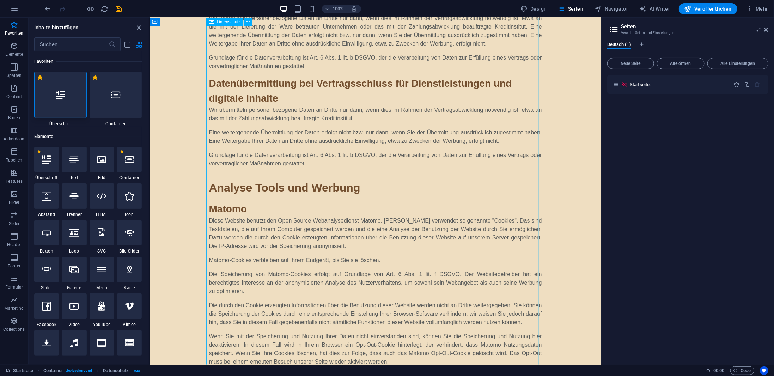
scroll to position [1375, 0]
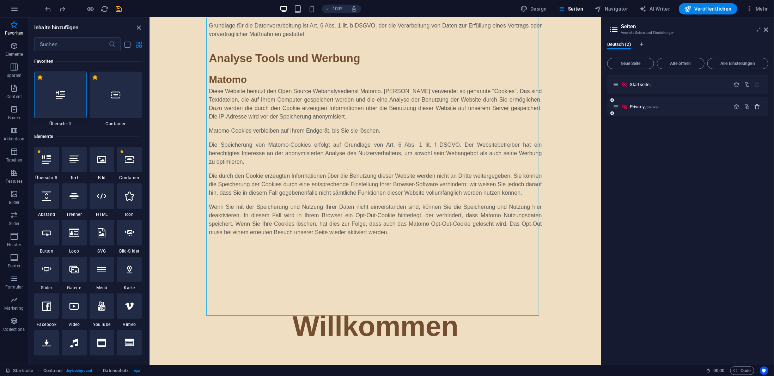
click at [756, 105] on icon "button" at bounding box center [757, 107] width 6 height 6
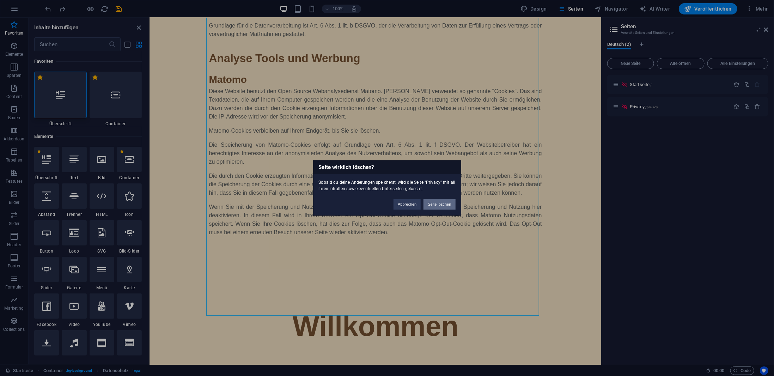
click at [433, 201] on button "Seite löschen" at bounding box center [439, 204] width 32 height 11
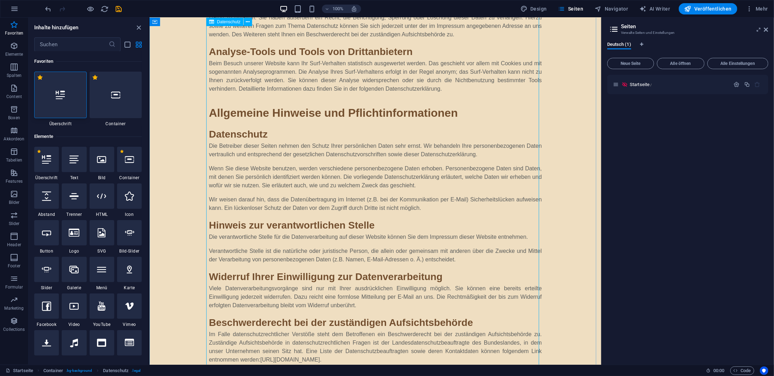
scroll to position [212, 0]
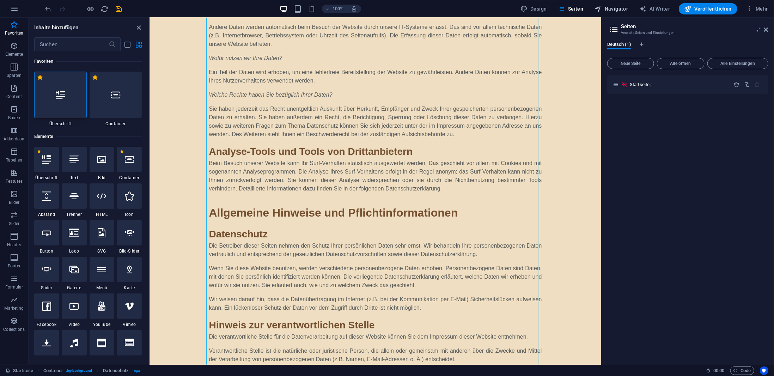
click at [621, 7] on span "Navigator" at bounding box center [611, 8] width 33 height 7
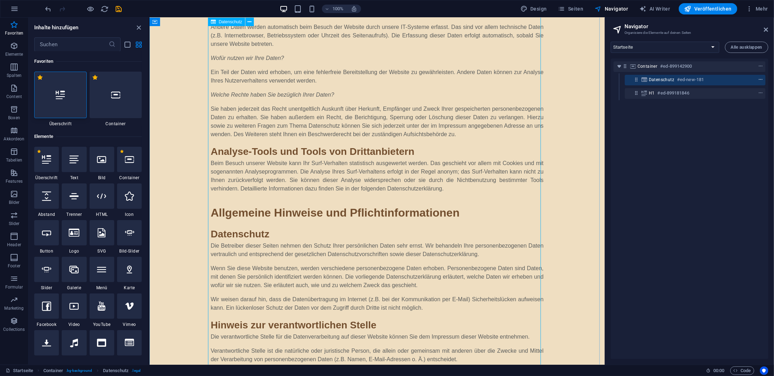
click at [758, 78] on icon "context-menu" at bounding box center [760, 79] width 5 height 5
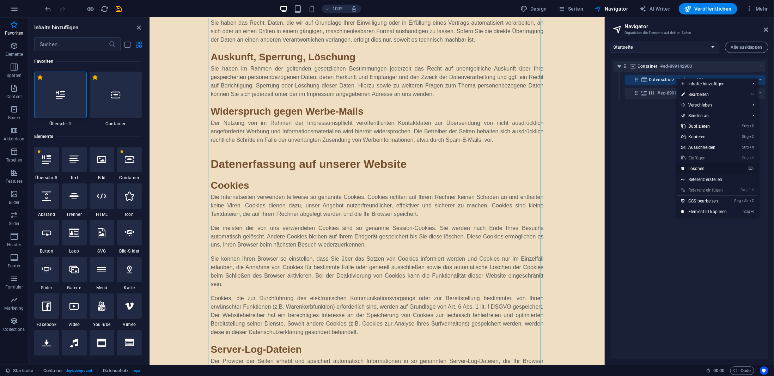
click at [694, 168] on link "⌦ Löschen" at bounding box center [704, 168] width 54 height 11
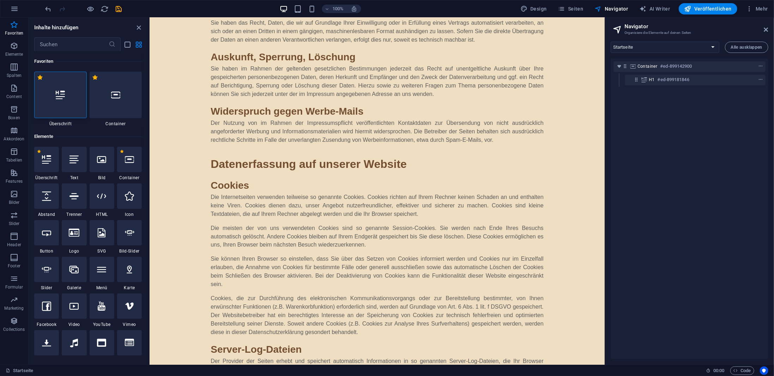
scroll to position [0, 0]
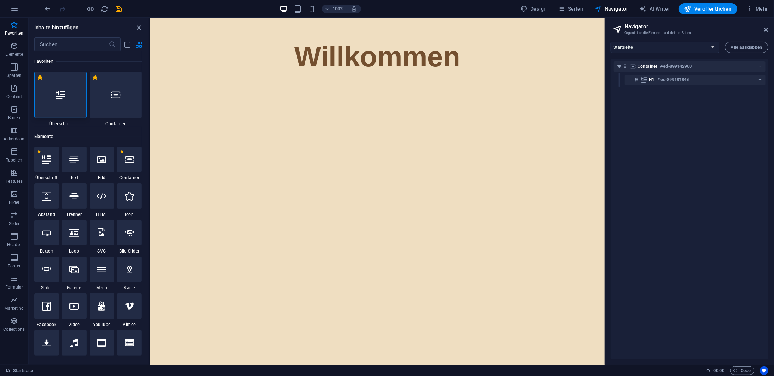
click at [394, 95] on html "Skip to main content Willkommen" at bounding box center [376, 56] width 455 height 78
click at [719, 11] on span "Veröffentlichen" at bounding box center [707, 8] width 47 height 7
